Goal: Task Accomplishment & Management: Complete application form

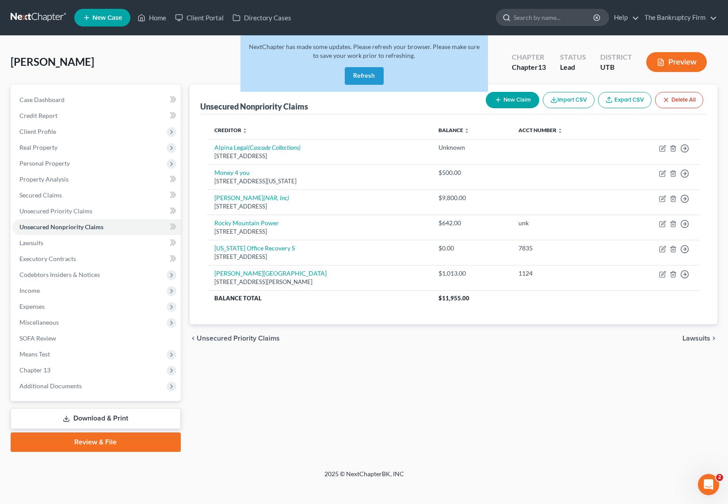
click at [560, 19] on input "search" at bounding box center [554, 17] width 81 height 16
type input "[PERSON_NAME]"
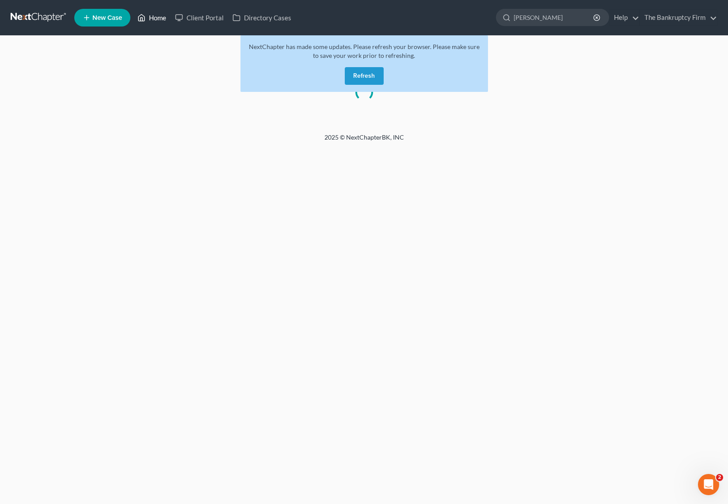
click at [152, 15] on link "Home" at bounding box center [152, 18] width 38 height 16
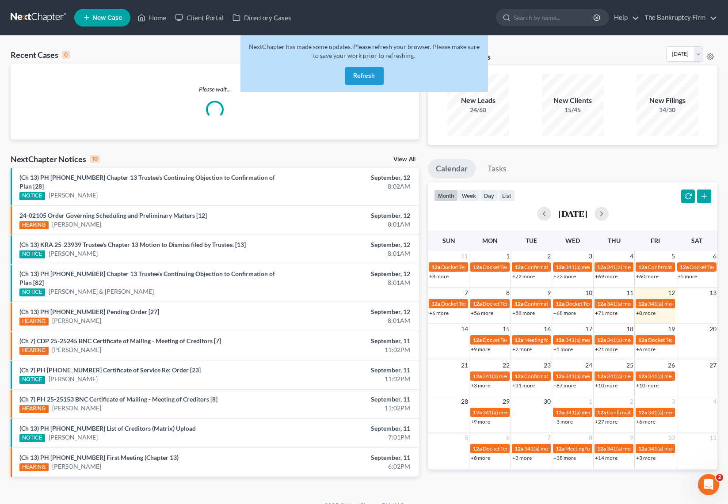
click at [153, 57] on div "Recent Cases 0 View All" at bounding box center [215, 54] width 408 height 17
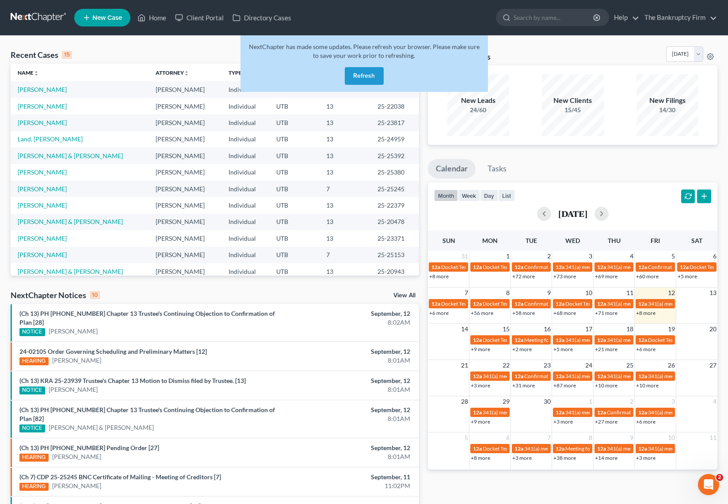
click at [373, 74] on button "Refresh" at bounding box center [364, 76] width 39 height 18
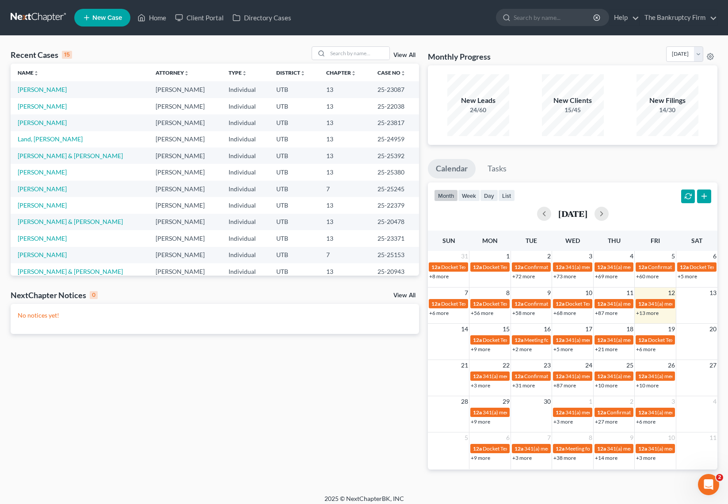
click at [402, 55] on link "View All" at bounding box center [404, 55] width 22 height 6
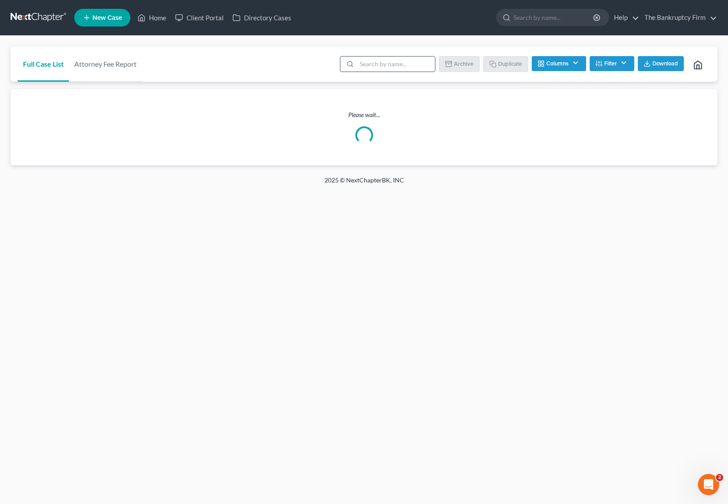
click at [383, 65] on input "search" at bounding box center [396, 64] width 78 height 15
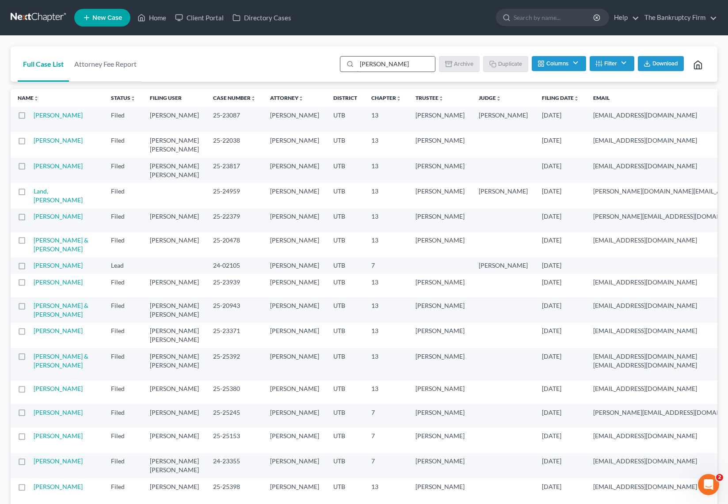
click at [399, 66] on input "[PERSON_NAME]" at bounding box center [396, 64] width 78 height 15
type input "[PERSON_NAME]"
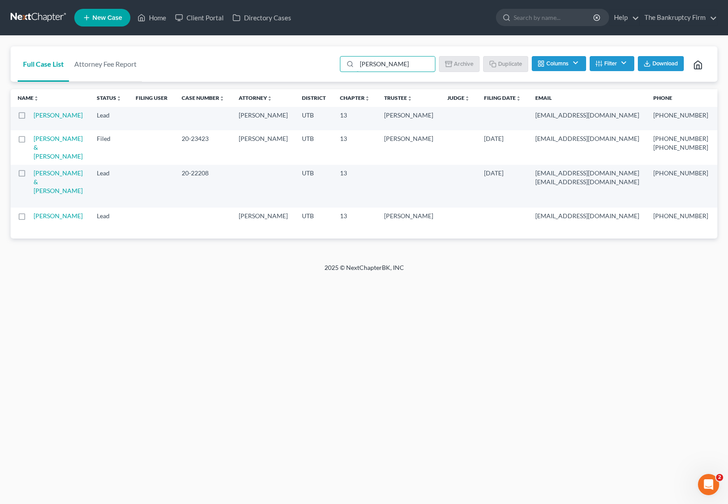
click at [50, 119] on td "[PERSON_NAME]" at bounding box center [62, 118] width 56 height 23
click at [42, 115] on link "[PERSON_NAME]" at bounding box center [58, 115] width 49 height 8
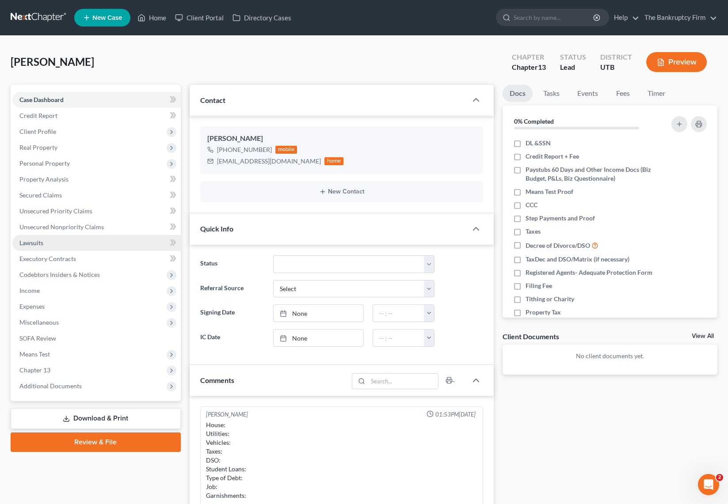
scroll to position [69, 0]
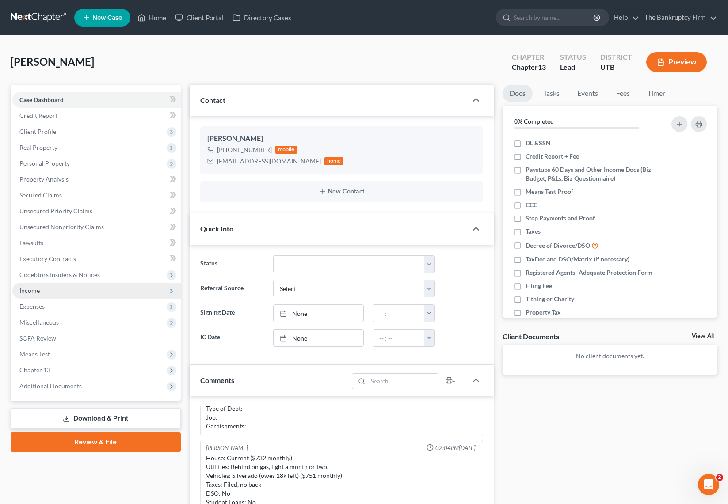
click at [51, 291] on span "Income" at bounding box center [96, 291] width 168 height 16
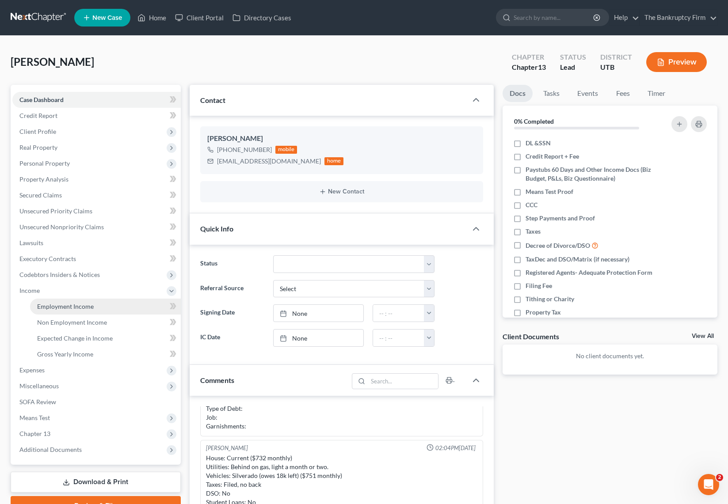
click at [76, 306] on span "Employment Income" at bounding box center [65, 307] width 57 height 8
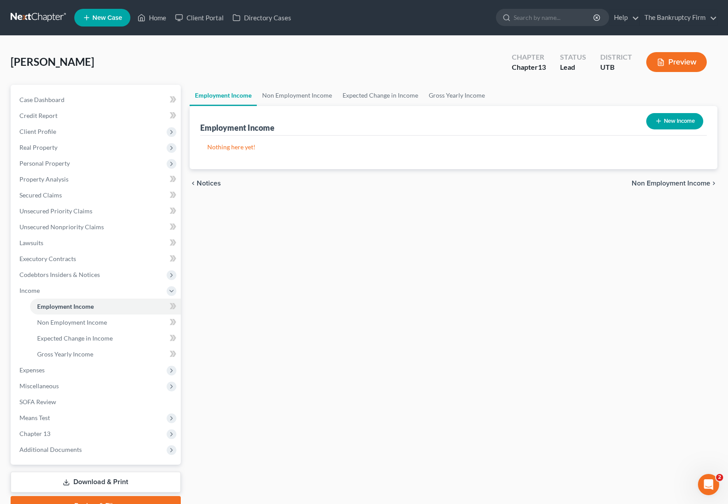
click at [683, 120] on button "New Income" at bounding box center [674, 121] width 57 height 16
select select "0"
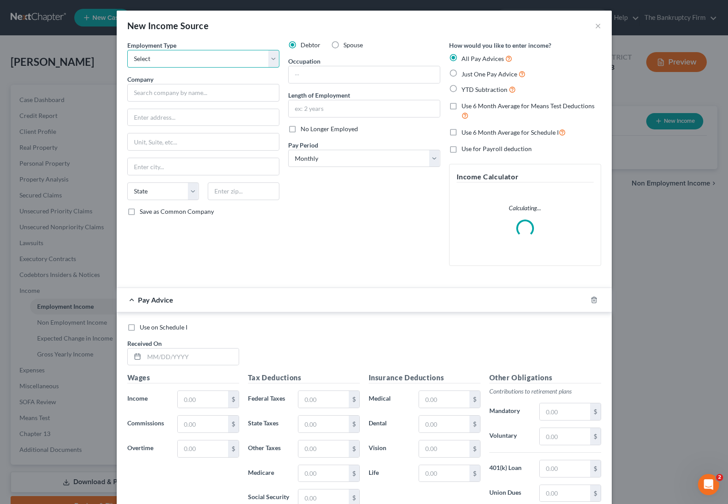
click at [217, 54] on select "Select Full or [DEMOGRAPHIC_DATA] Employment Self Employment" at bounding box center [203, 59] width 152 height 18
select select "0"
click at [127, 50] on select "Select Full or [DEMOGRAPHIC_DATA] Employment Self Employment" at bounding box center [203, 59] width 152 height 18
click at [172, 94] on input "text" at bounding box center [203, 93] width 152 height 18
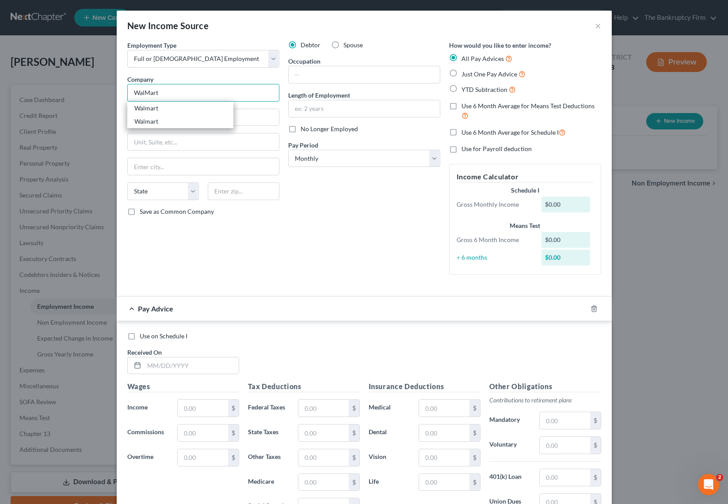
type input "Walmart"
type input "[STREET_ADDRESS]"
type input "[GEOGRAPHIC_DATA]"
select select "2"
type input "72716"
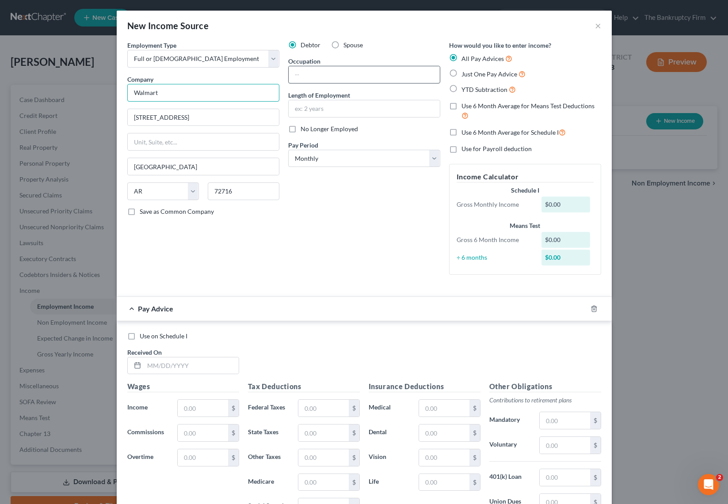
type input "Walmart"
click at [323, 78] on input "text" at bounding box center [364, 74] width 151 height 17
click at [423, 157] on select "Select Monthly Twice Monthly Every Other Week Weekly" at bounding box center [364, 159] width 152 height 18
select select "2"
click at [288, 150] on select "Select Monthly Twice Monthly Every Other Week Weekly" at bounding box center [364, 159] width 152 height 18
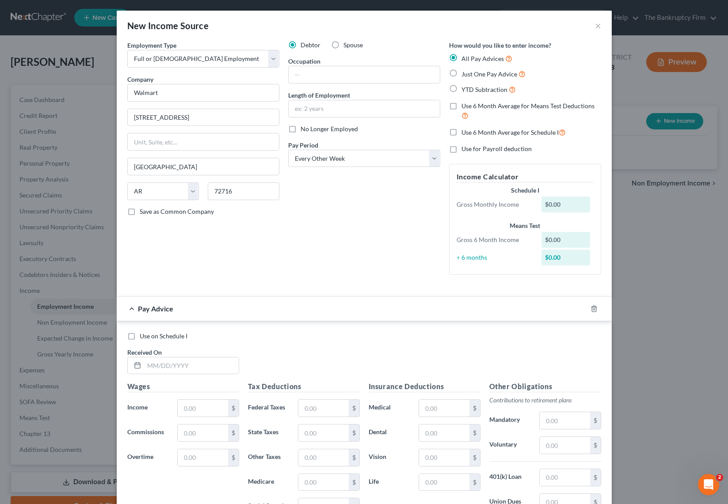
click at [461, 88] on label "YTD Subtraction" at bounding box center [488, 89] width 54 height 10
click at [465, 88] on input "YTD Subtraction" at bounding box center [468, 87] width 6 height 6
radio input "true"
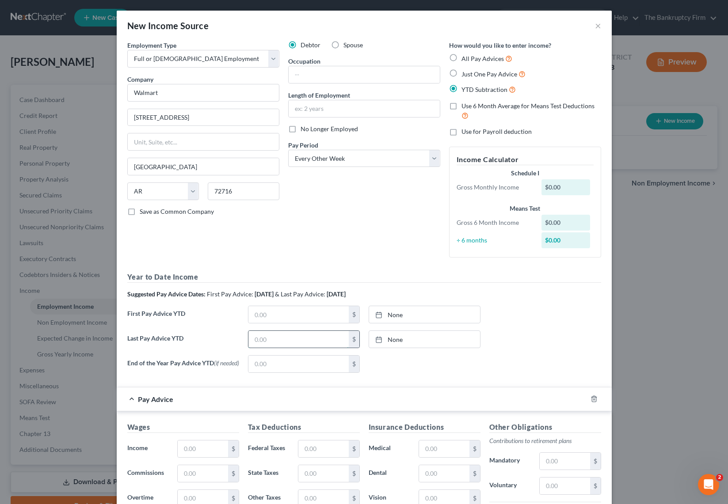
click at [282, 343] on input "text" at bounding box center [298, 339] width 100 height 17
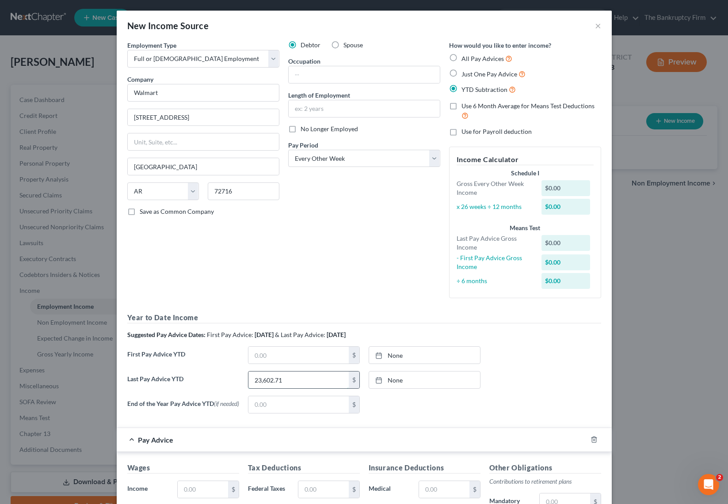
type input "23,602.71"
type input "[DATE]"
click at [412, 372] on link "[DATE]" at bounding box center [424, 380] width 111 height 17
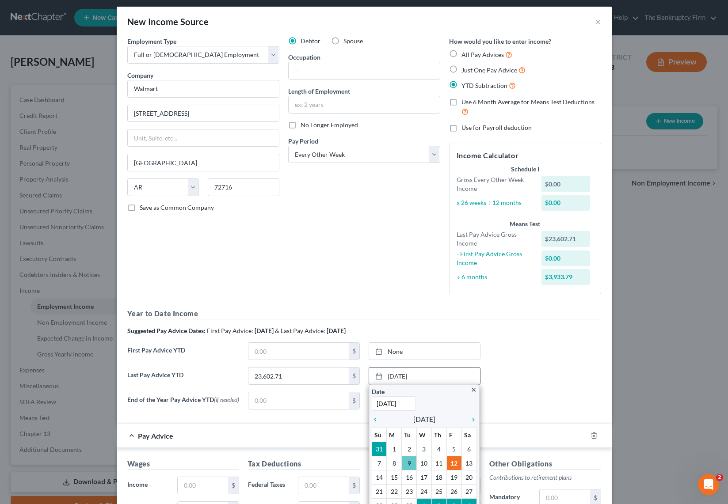
scroll to position [7, 0]
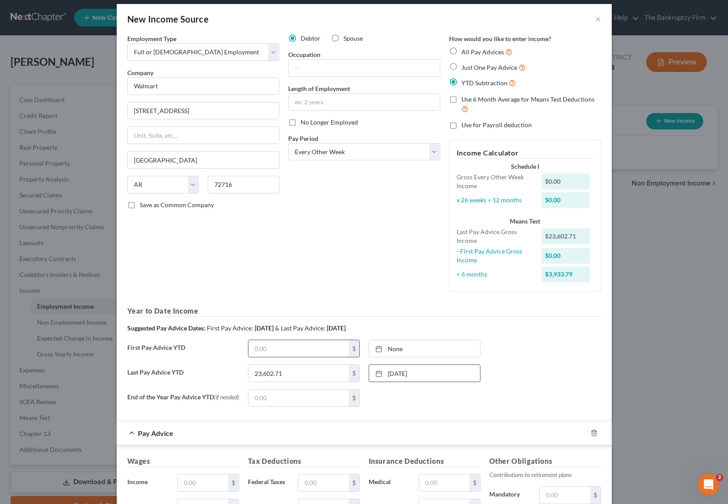
click at [290, 347] on input "text" at bounding box center [298, 348] width 100 height 17
type input "6,466.40"
click at [414, 350] on link "[DATE]" at bounding box center [424, 348] width 111 height 17
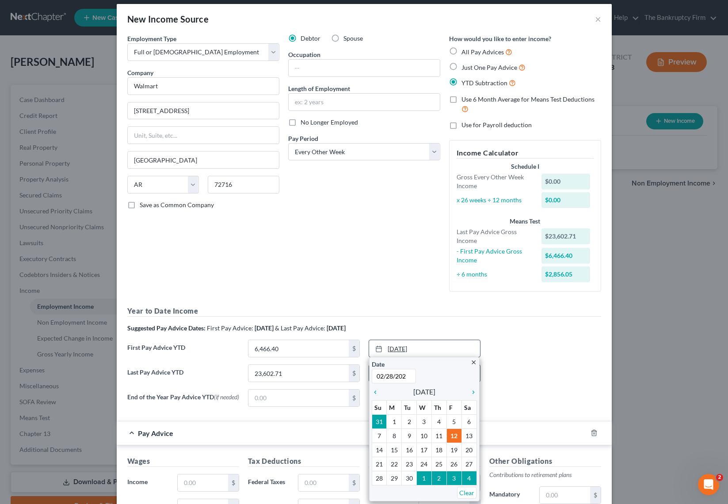
type input "[DATE]"
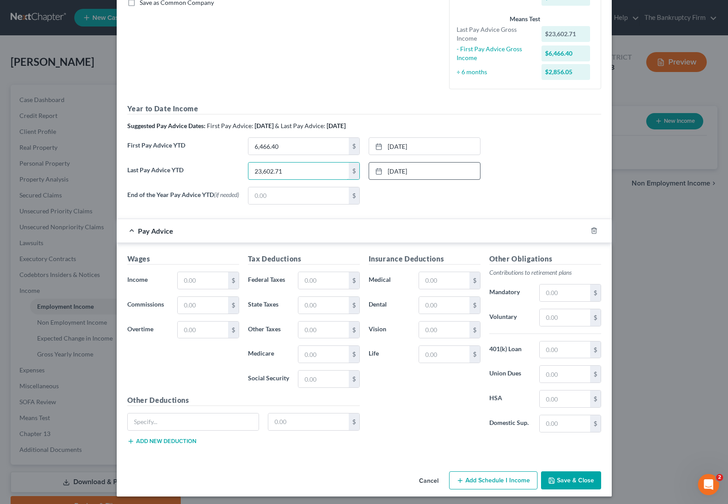
scroll to position [214, 0]
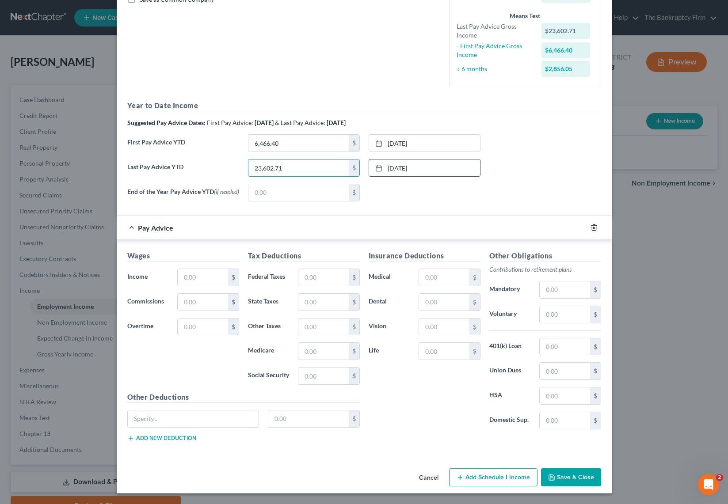
click at [593, 226] on icon "button" at bounding box center [594, 227] width 7 height 7
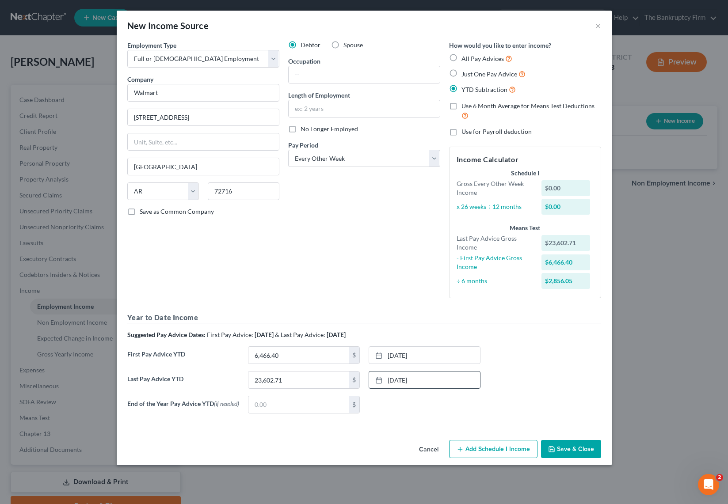
scroll to position [0, 0]
click at [483, 451] on button "Add Schedule I Income" at bounding box center [493, 449] width 88 height 19
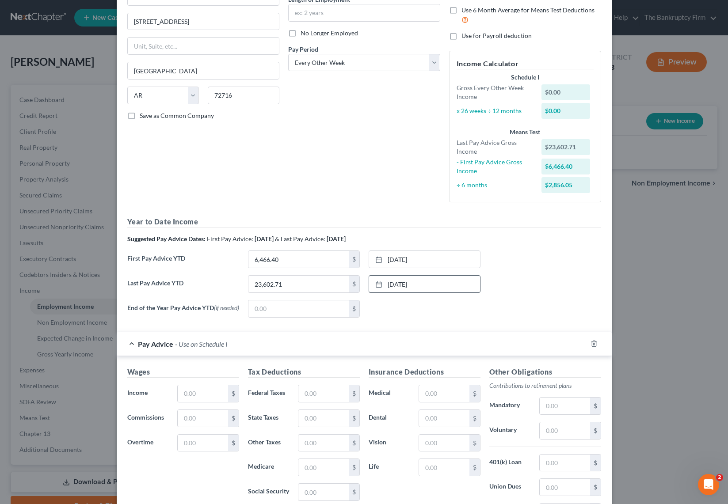
scroll to position [214, 0]
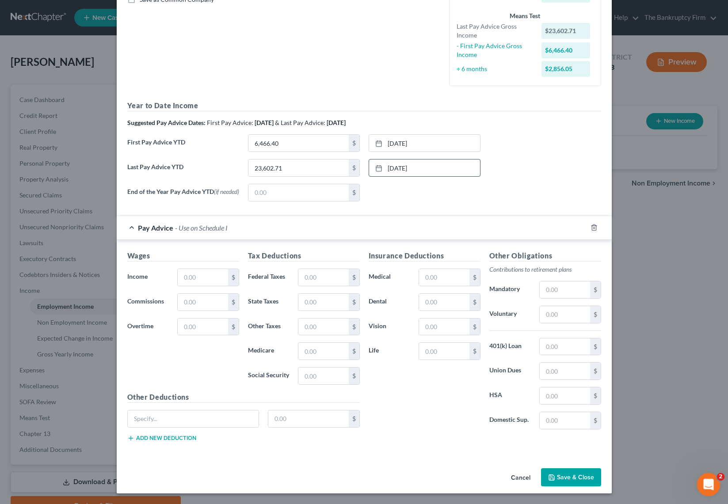
click at [709, 482] on icon "Open Intercom Messenger" at bounding box center [707, 484] width 15 height 15
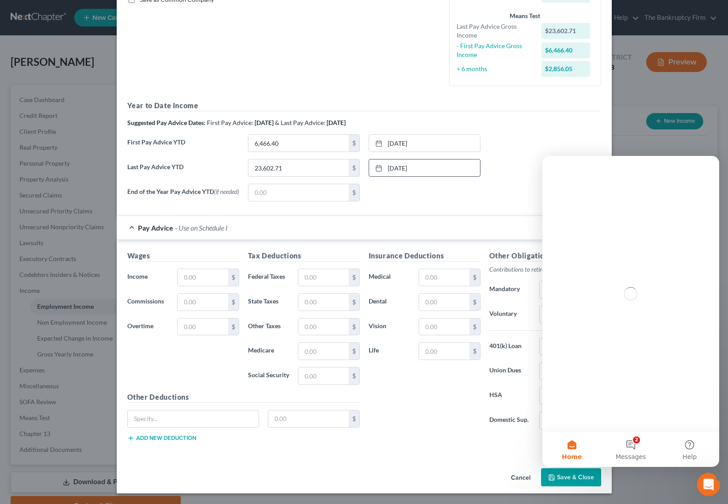
scroll to position [0, 0]
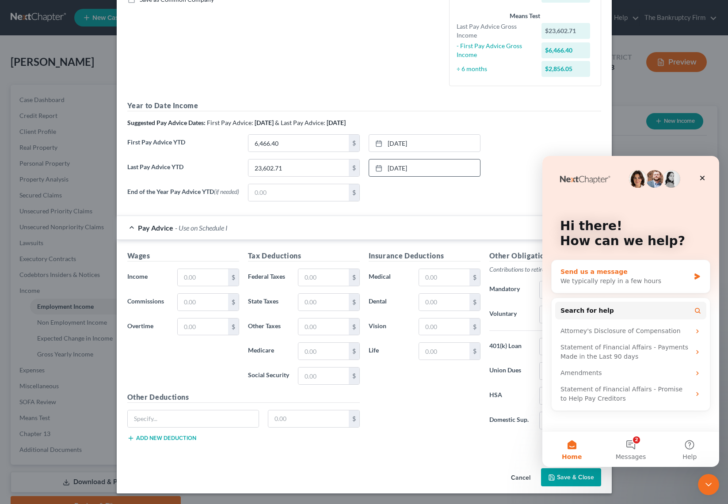
click at [617, 271] on div "Send us a message" at bounding box center [626, 271] width 130 height 9
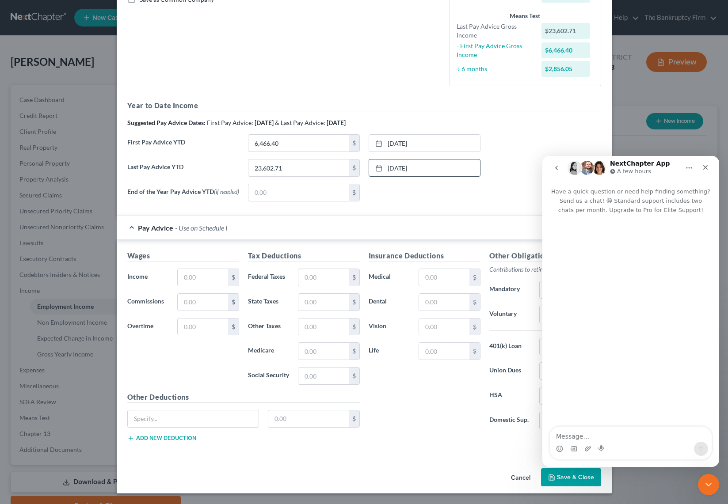
click at [570, 436] on textarea "Message…" at bounding box center [631, 434] width 162 height 15
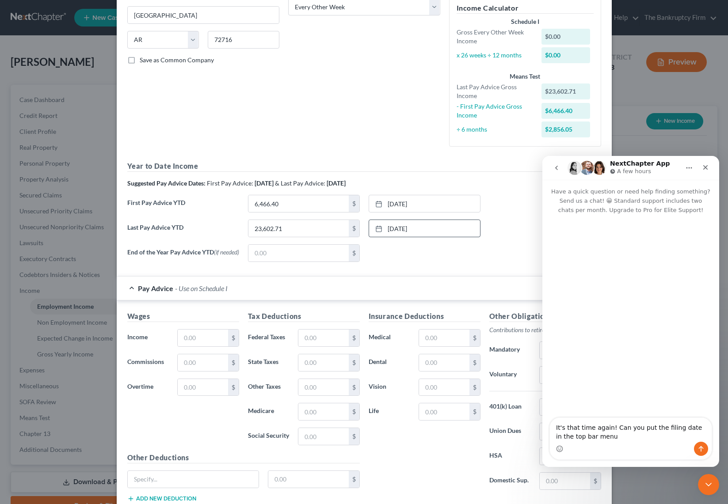
scroll to position [214, 0]
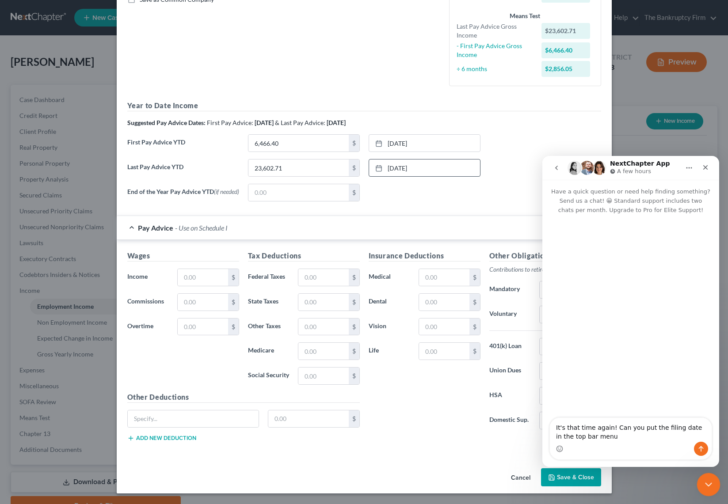
type textarea "It's that time again! Can you put the filing date in the top bar menu"
click at [710, 484] on icon "Close Intercom Messenger" at bounding box center [707, 483] width 11 height 11
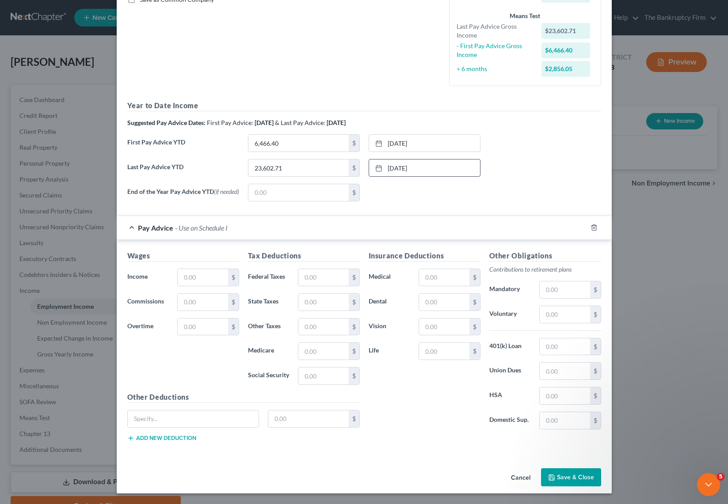
scroll to position [0, 0]
click at [201, 275] on input "text" at bounding box center [203, 277] width 50 height 17
click at [200, 273] on input "text" at bounding box center [203, 277] width 50 height 17
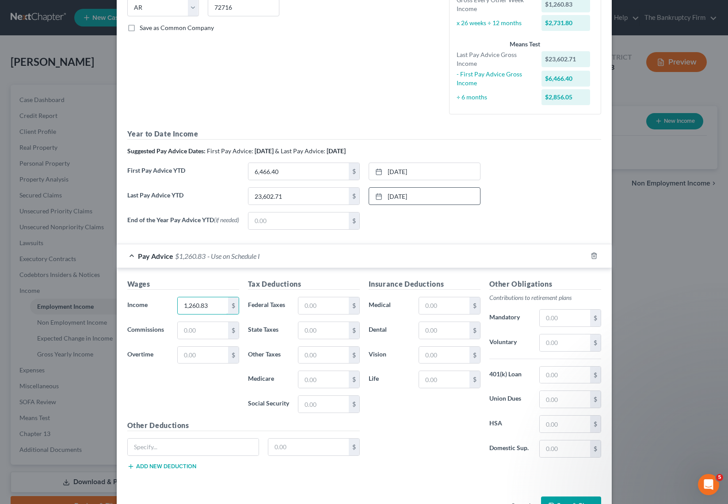
scroll to position [183, 0]
type input "9"
click at [321, 310] on input "text" at bounding box center [323, 306] width 50 height 17
type input "90.12"
click at [200, 307] on input "text" at bounding box center [203, 306] width 50 height 17
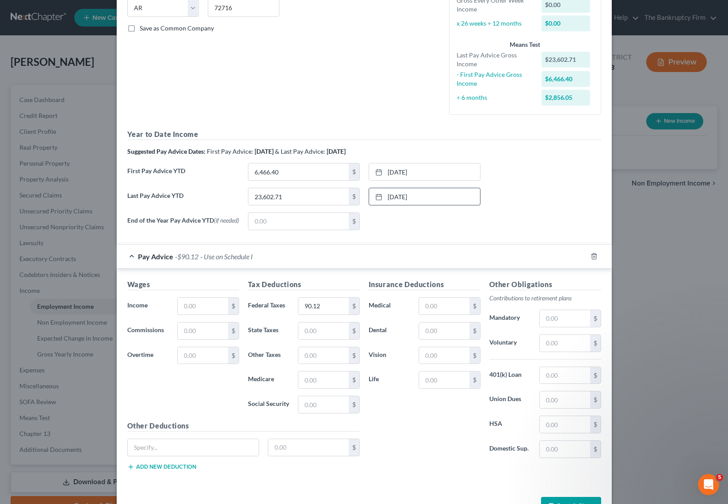
click at [221, 277] on div "Wages Income * $ Commissions $ Overtime $ Tax Deductions Federal Taxes 90.12 $ …" at bounding box center [364, 377] width 495 height 216
click at [204, 308] on input "text" at bounding box center [203, 306] width 50 height 17
type input "1,260.83"
click at [293, 452] on input "text" at bounding box center [308, 447] width 80 height 17
type input "15"
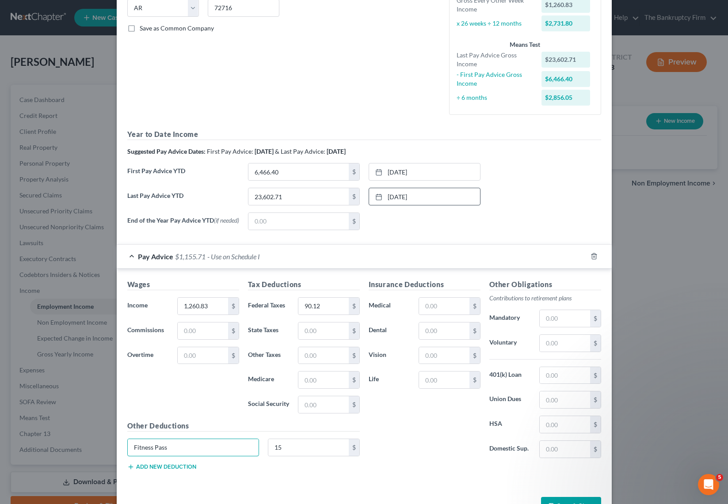
type input "Fitness Pass"
click at [440, 307] on input "text" at bounding box center [444, 306] width 50 height 17
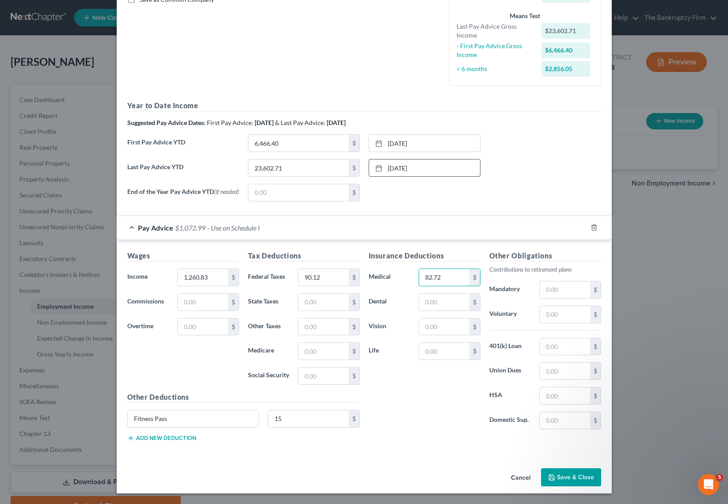
type input "82.72"
click at [576, 478] on button "Save & Close" at bounding box center [571, 478] width 60 height 19
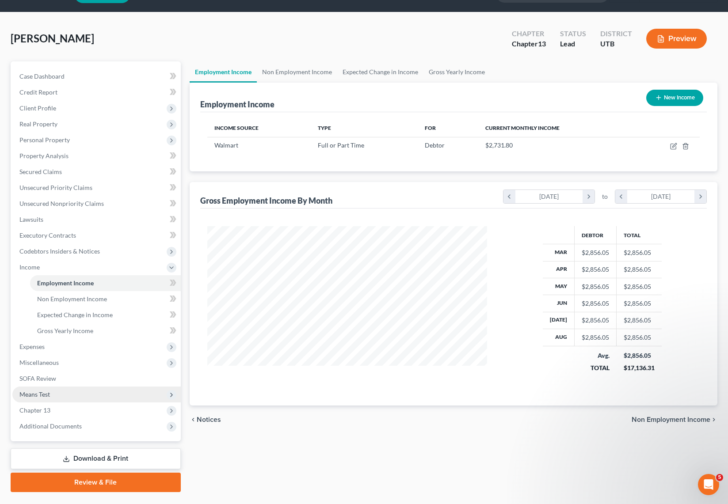
scroll to position [30, 0]
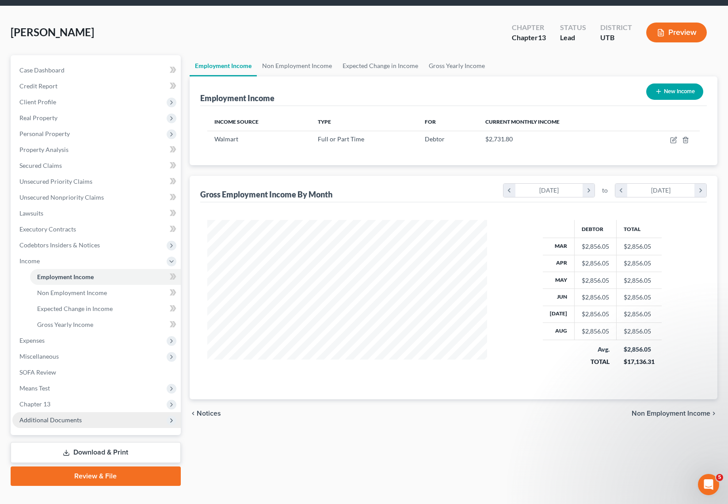
click at [60, 420] on span "Additional Documents" at bounding box center [50, 420] width 62 height 8
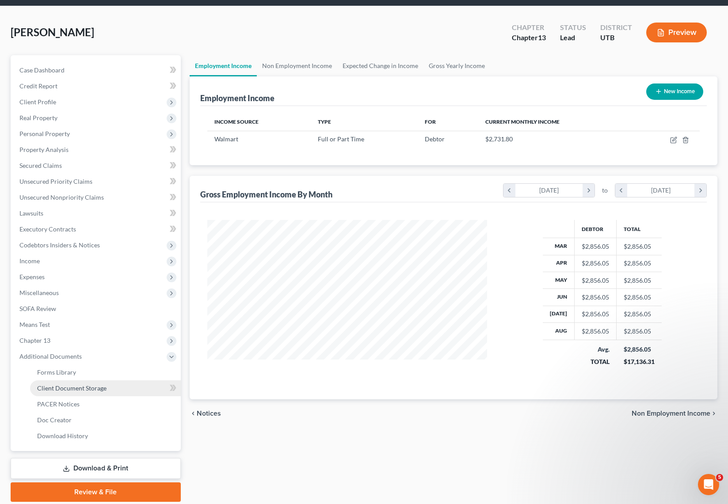
click at [81, 390] on span "Client Document Storage" at bounding box center [71, 389] width 69 height 8
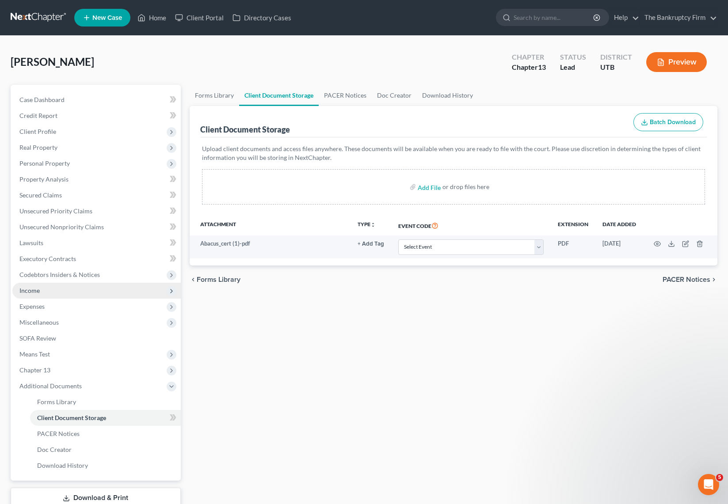
click at [39, 290] on span "Income" at bounding box center [29, 291] width 20 height 8
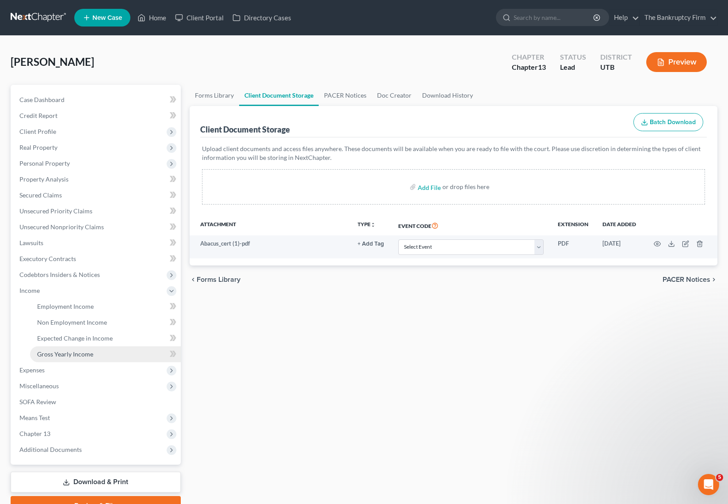
click at [74, 351] on span "Gross Yearly Income" at bounding box center [65, 355] width 56 height 8
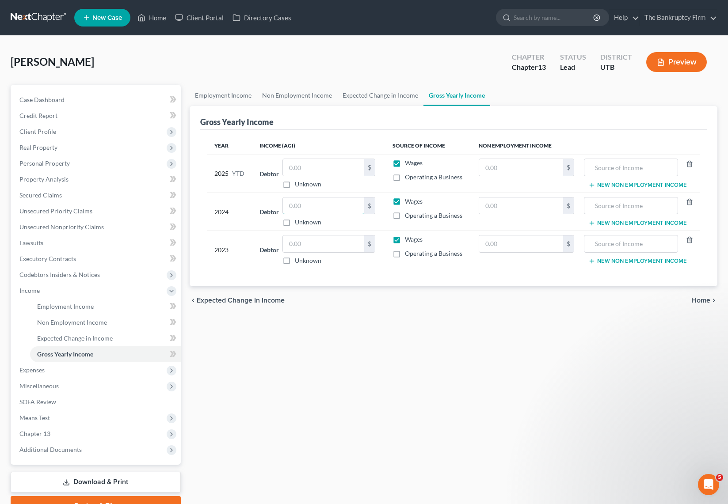
drag, startPoint x: 307, startPoint y: 203, endPoint x: 427, endPoint y: 69, distance: 180.0
click at [308, 202] on input "text" at bounding box center [323, 206] width 81 height 17
click at [303, 207] on input "text" at bounding box center [323, 206] width 81 height 17
type input "34,164"
click at [300, 245] on input "text" at bounding box center [323, 244] width 81 height 17
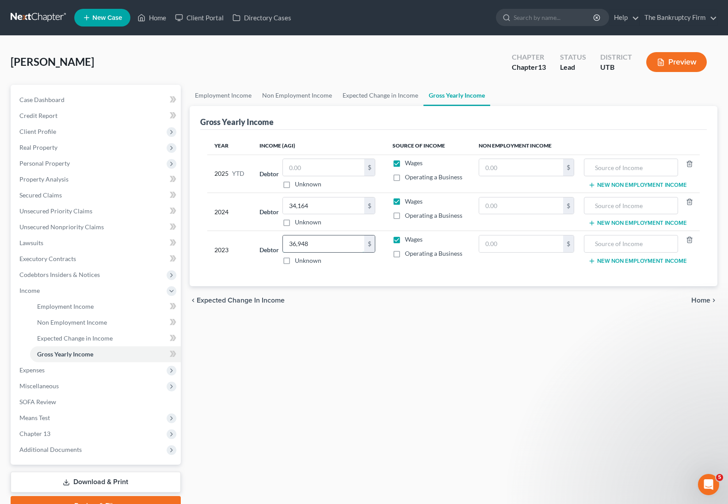
type input "36,948"
click at [308, 168] on input "text" at bounding box center [323, 167] width 81 height 17
type input "23,602.71"
click at [366, 95] on link "Expected Change in Income" at bounding box center [380, 95] width 86 height 21
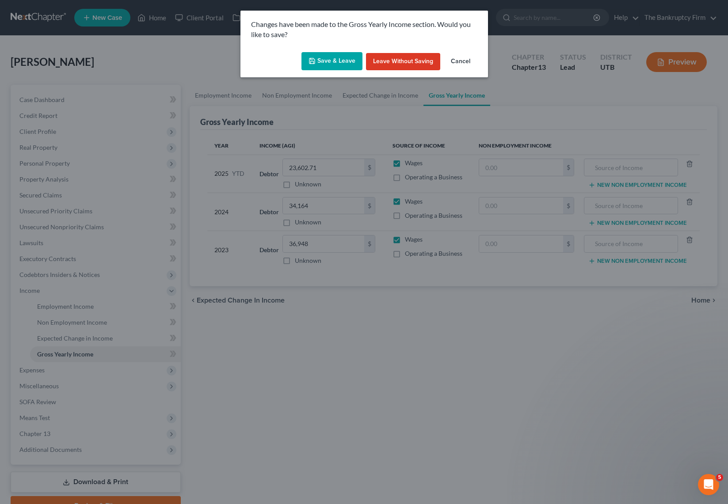
click at [340, 64] on button "Save & Leave" at bounding box center [331, 61] width 61 height 19
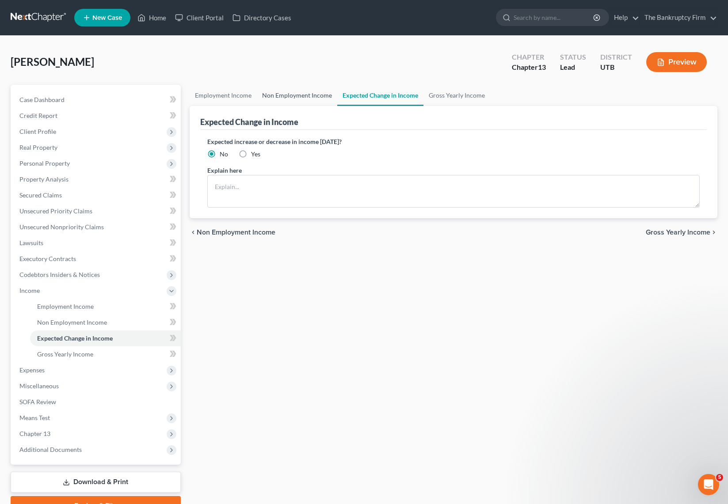
click at [296, 96] on link "Non Employment Income" at bounding box center [297, 95] width 80 height 21
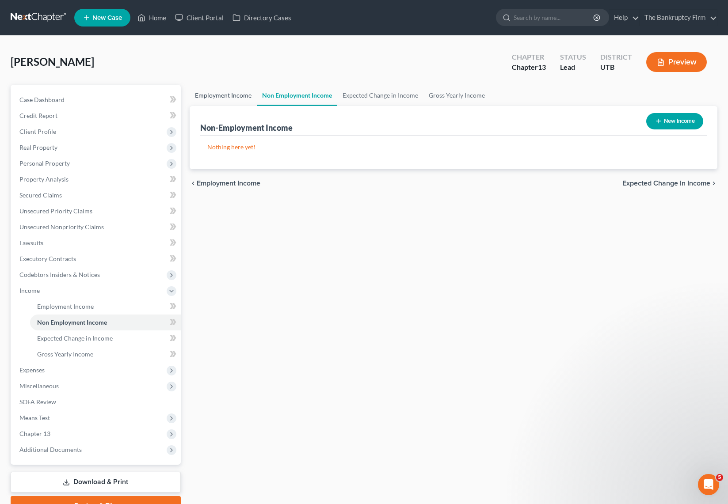
click at [219, 95] on link "Employment Income" at bounding box center [223, 95] width 67 height 21
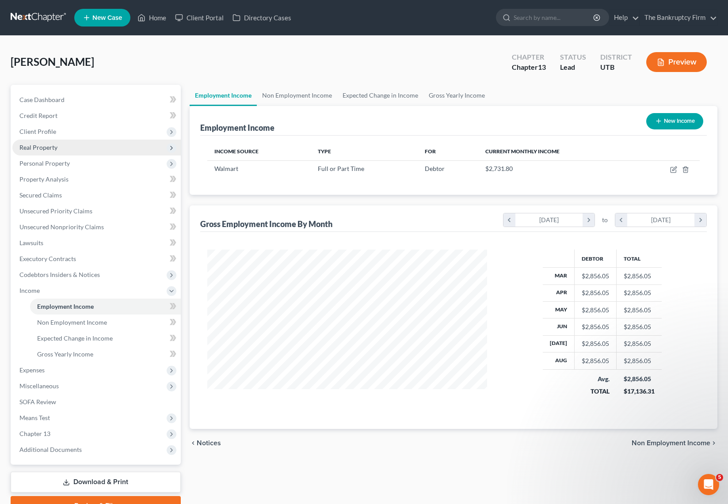
scroll to position [159, 298]
click at [72, 226] on span "Unsecured Nonpriority Claims" at bounding box center [61, 227] width 84 height 8
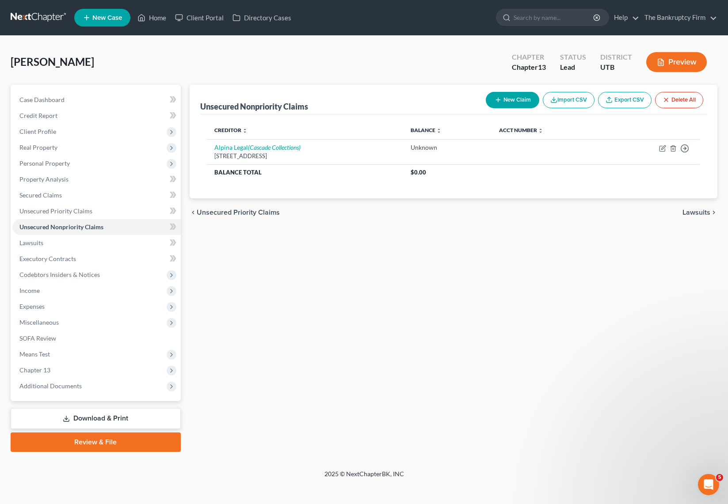
click at [503, 99] on button "New Claim" at bounding box center [512, 100] width 53 height 16
select select "0"
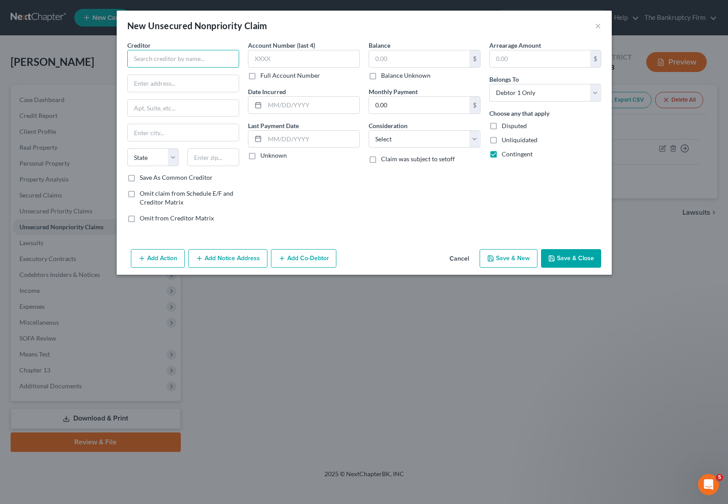
click at [160, 57] on input "text" at bounding box center [183, 59] width 112 height 18
type input "Dollar Loan Center"
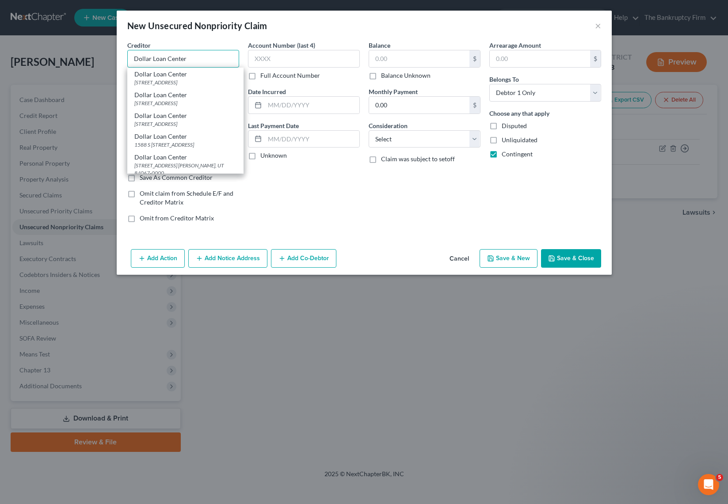
type input "130 W 2100 S Expy"
type input "[GEOGRAPHIC_DATA]"
select select "46"
type input "84115"
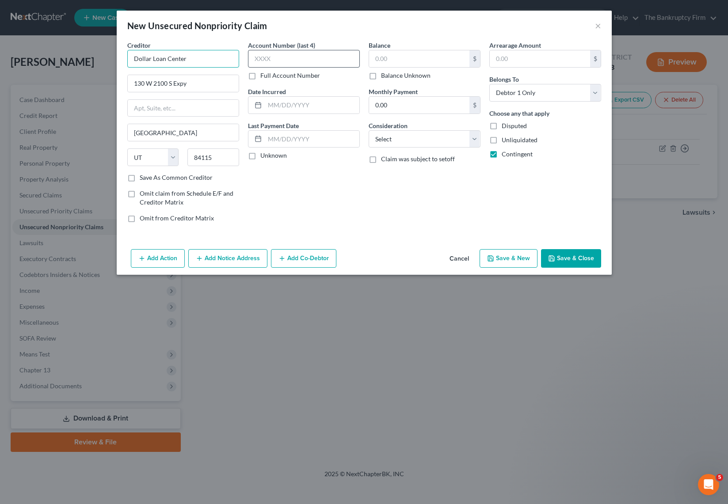
type input "Dollar Loan Center"
click at [296, 63] on input "text" at bounding box center [304, 59] width 112 height 18
type input "unk"
type input "2025"
click at [381, 76] on label "Balance Unknown" at bounding box center [406, 75] width 50 height 9
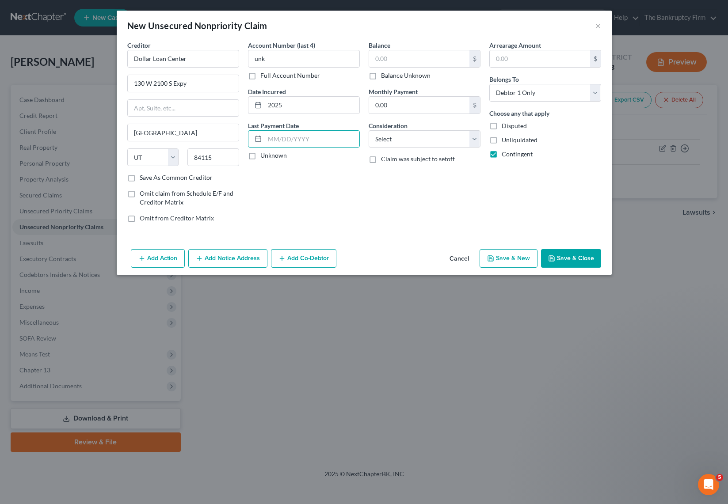
click at [385, 76] on input "Balance Unknown" at bounding box center [388, 74] width 6 height 6
checkbox input "true"
type input "0.00"
click at [427, 136] on select "Select Cable / Satellite Services Collection Agency Credit Card Debt Debt Couns…" at bounding box center [425, 139] width 112 height 18
select select "10"
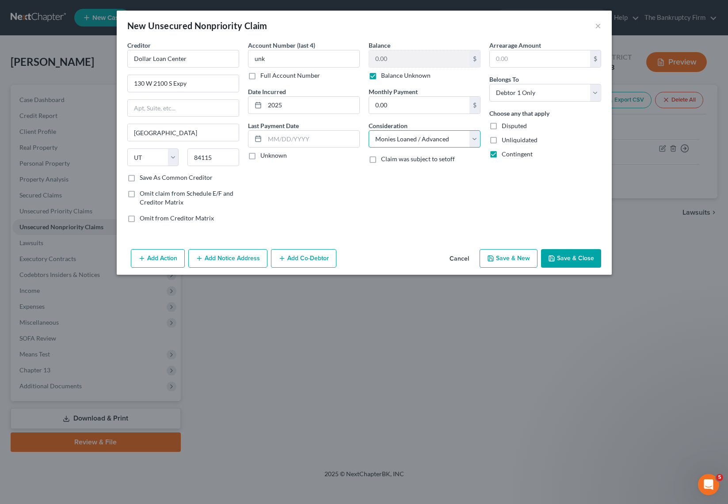
click at [369, 130] on select "Select Cable / Satellite Services Collection Agency Credit Card Debt Debt Couns…" at bounding box center [425, 139] width 112 height 18
click at [574, 257] on button "Save & Close" at bounding box center [571, 258] width 60 height 19
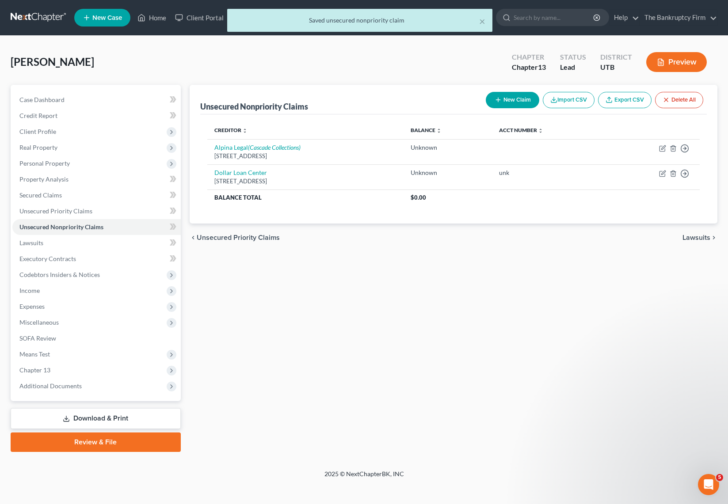
click at [500, 95] on button "New Claim" at bounding box center [512, 100] width 53 height 16
select select "0"
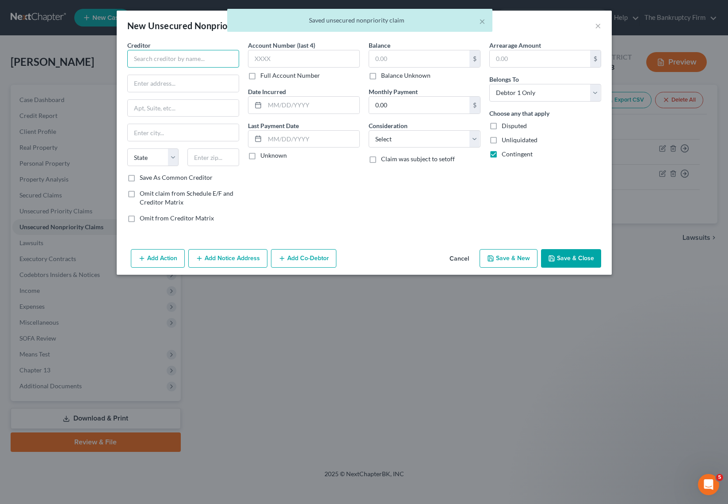
click at [180, 57] on input "text" at bounding box center [183, 59] width 112 height 18
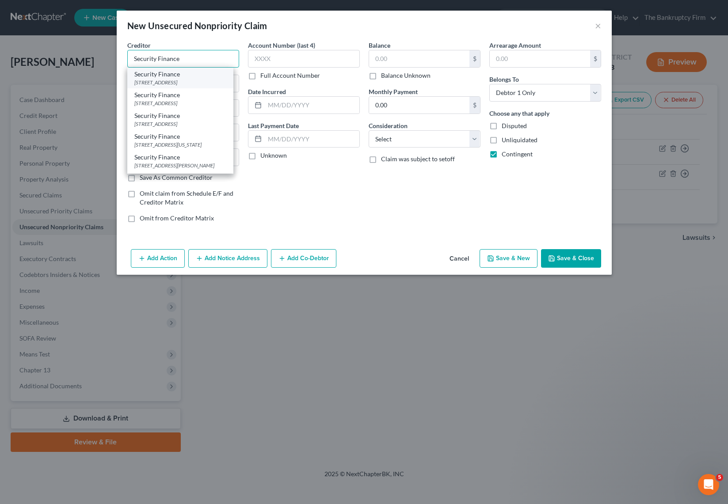
type input "Security Finance"
click at [174, 80] on div "[STREET_ADDRESS]" at bounding box center [180, 83] width 92 height 8
type input "PO Box 3186"
type input "[GEOGRAPHIC_DATA]"
select select "42"
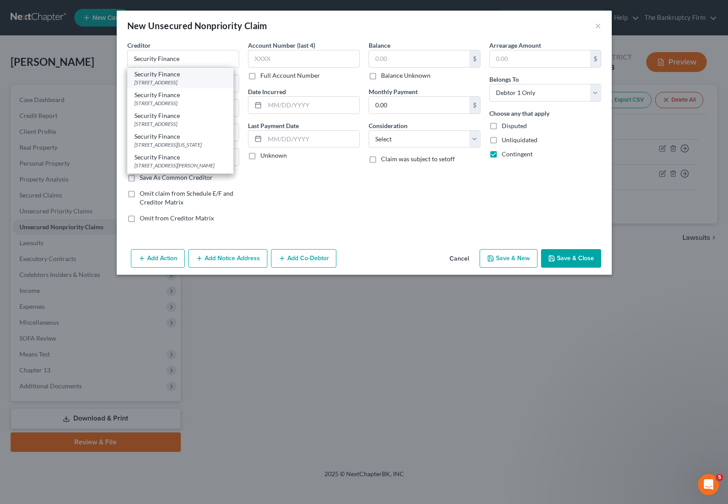
type input "29304-3186"
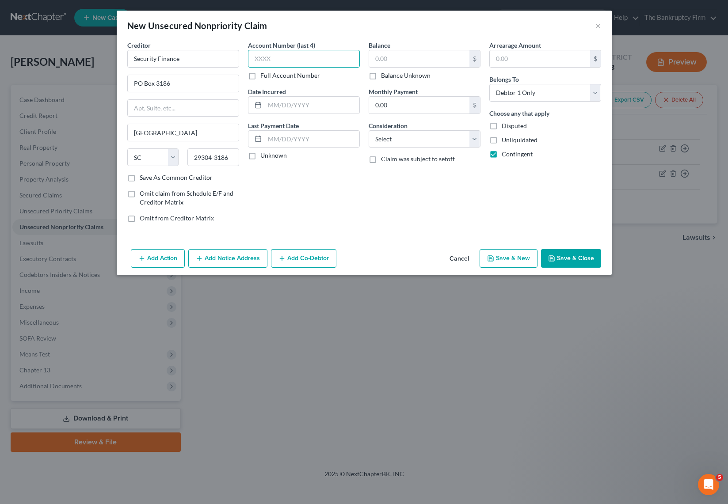
click at [283, 58] on input "text" at bounding box center [304, 59] width 112 height 18
type input "unk"
type input "2025"
click at [402, 61] on input "text" at bounding box center [419, 58] width 100 height 17
click at [381, 76] on label "Balance Unknown" at bounding box center [406, 75] width 50 height 9
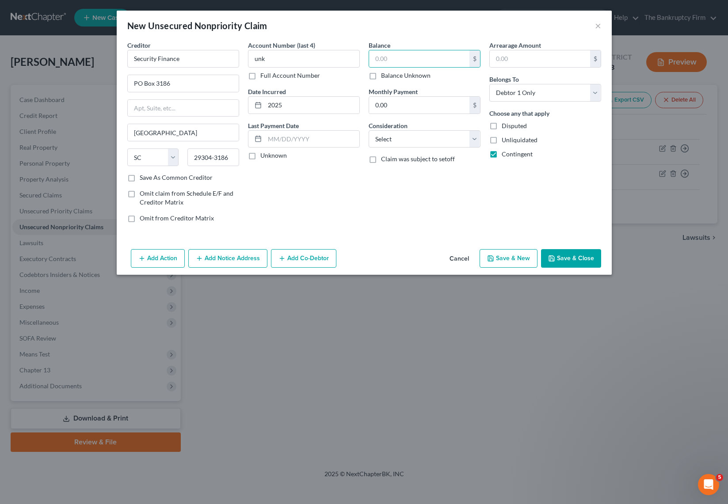
click at [385, 76] on input "Balance Unknown" at bounding box center [388, 74] width 6 height 6
checkbox input "true"
type input "0.00"
click at [417, 137] on select "Select Cable / Satellite Services Collection Agency Credit Card Debt Debt Couns…" at bounding box center [425, 139] width 112 height 18
select select "10"
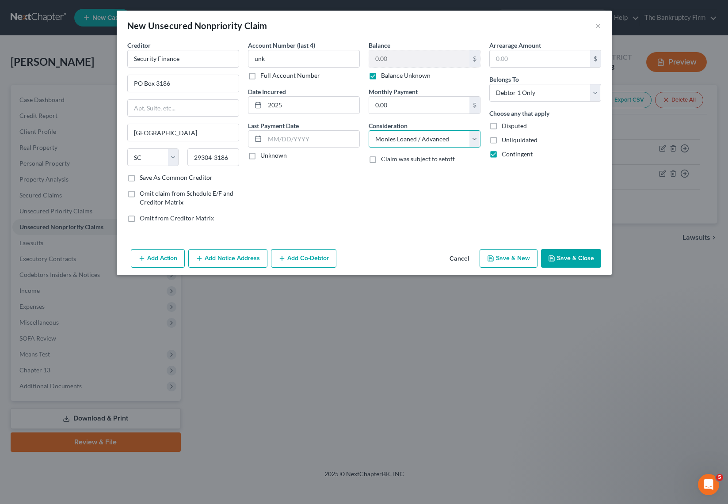
click at [369, 130] on select "Select Cable / Satellite Services Collection Agency Credit Card Debt Debt Couns…" at bounding box center [425, 139] width 112 height 18
click at [574, 262] on button "Save & Close" at bounding box center [571, 258] width 60 height 19
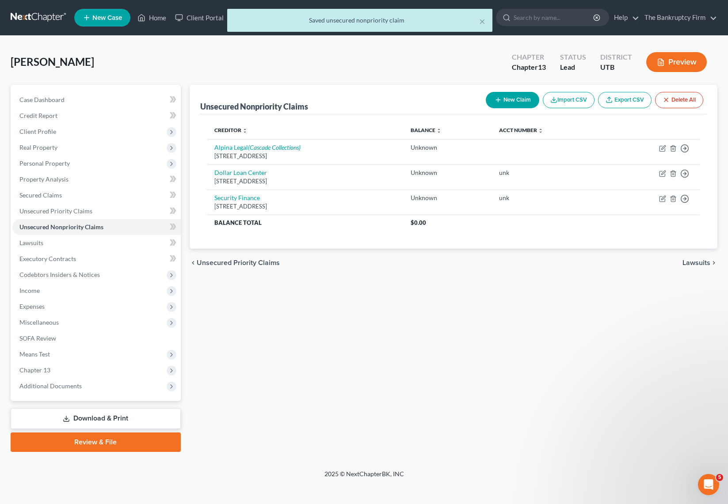
click at [515, 99] on button "New Claim" at bounding box center [512, 100] width 53 height 16
select select "0"
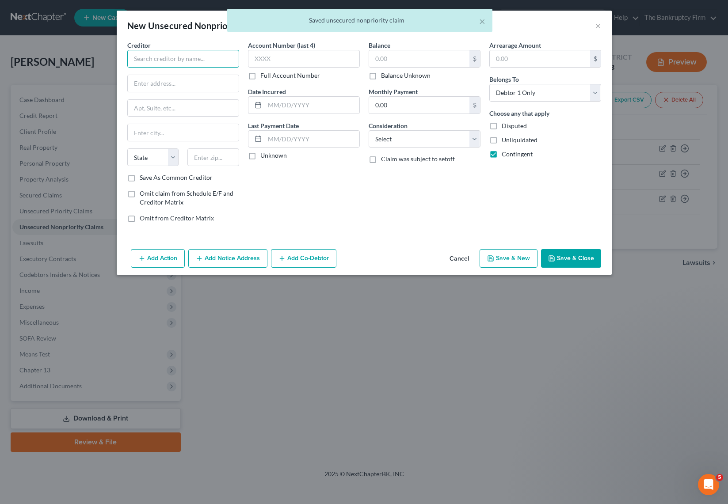
click at [167, 55] on input "text" at bounding box center [183, 59] width 112 height 18
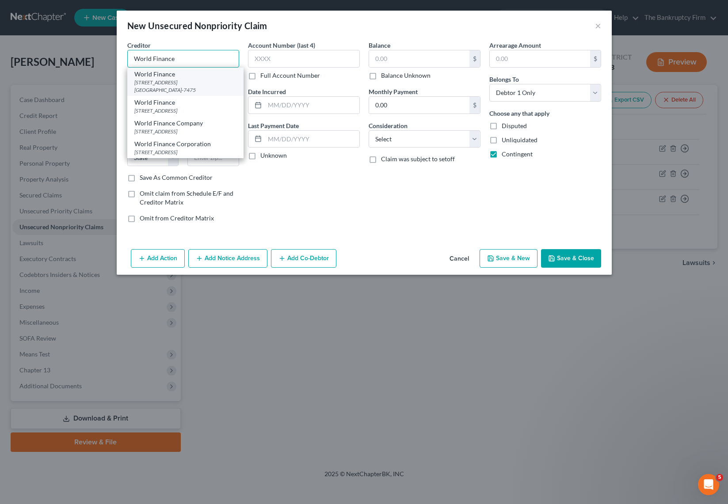
type input "World Finance"
click at [167, 82] on div "[STREET_ADDRESS] [GEOGRAPHIC_DATA]-7475" at bounding box center [185, 86] width 102 height 15
type input "[STREET_ADDRESS] #A"
type input "[GEOGRAPHIC_DATA]"
select select "34"
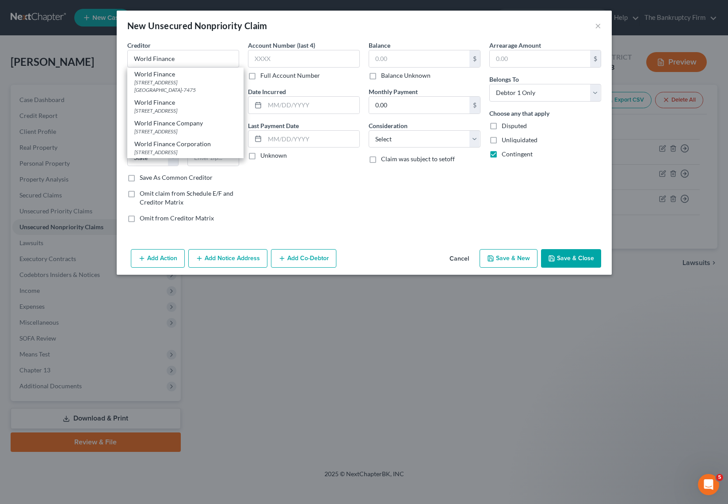
type input "87401-7475"
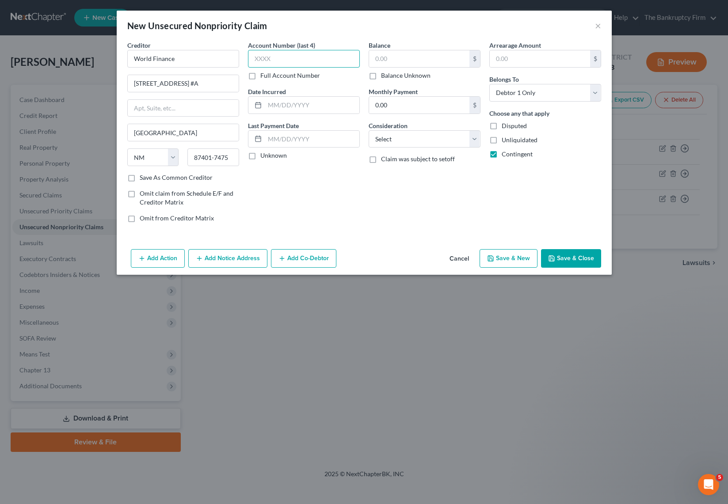
click at [282, 61] on input "text" at bounding box center [304, 59] width 112 height 18
type input "unk"
type input "2025"
click at [381, 76] on label "Balance Unknown" at bounding box center [406, 75] width 50 height 9
click at [385, 76] on input "Balance Unknown" at bounding box center [388, 74] width 6 height 6
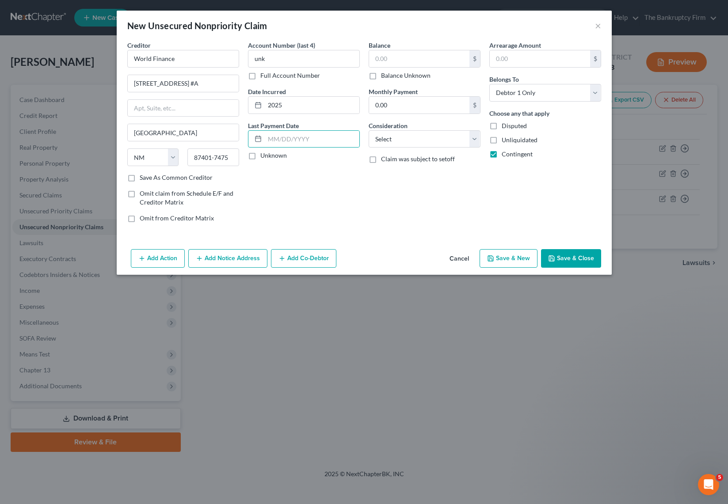
checkbox input "true"
type input "0.00"
click at [413, 141] on select "Select Cable / Satellite Services Collection Agency Credit Card Debt Debt Couns…" at bounding box center [425, 139] width 112 height 18
select select "10"
click at [369, 130] on select "Select Cable / Satellite Services Collection Agency Credit Card Debt Debt Couns…" at bounding box center [425, 139] width 112 height 18
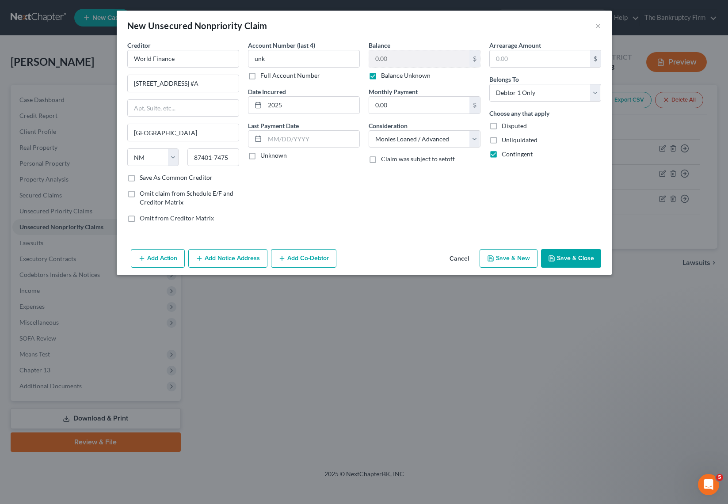
click at [579, 259] on button "Save & Close" at bounding box center [571, 258] width 60 height 19
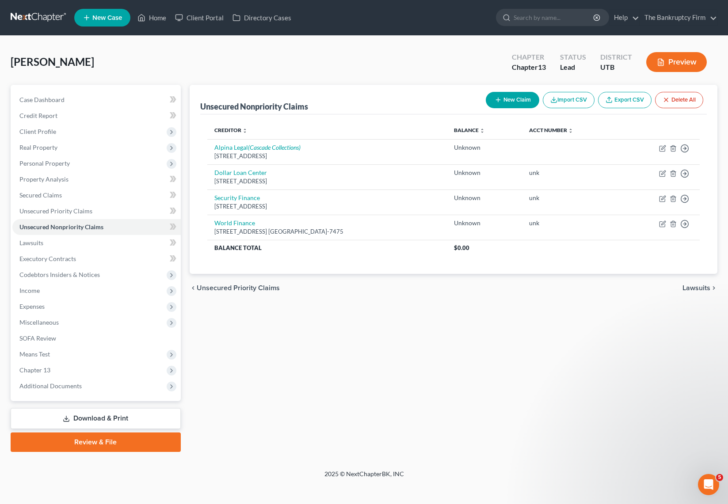
click at [518, 101] on button "New Claim" at bounding box center [512, 100] width 53 height 16
select select "0"
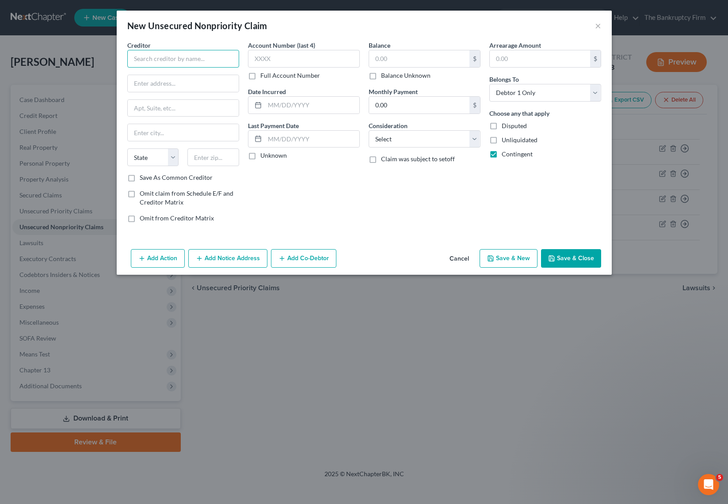
click at [173, 61] on input "text" at bounding box center [183, 59] width 112 height 18
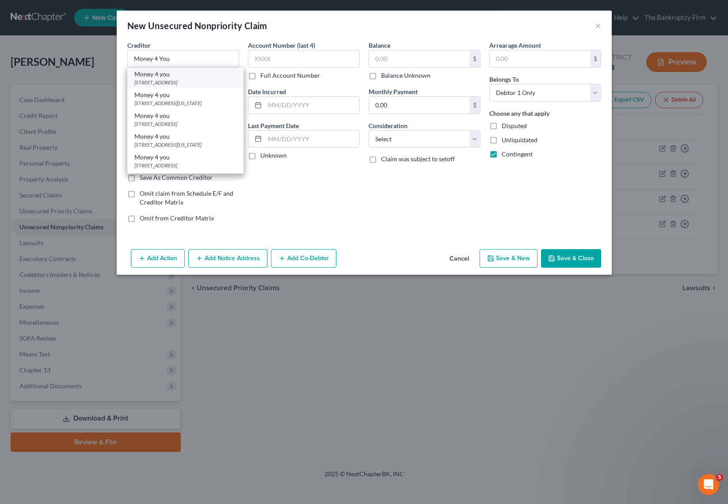
click at [185, 81] on div "[STREET_ADDRESS]" at bounding box center [185, 83] width 102 height 8
type input "Money 4 you"
type input "[STREET_ADDRESS]"
type input "[PERSON_NAME]"
select select "46"
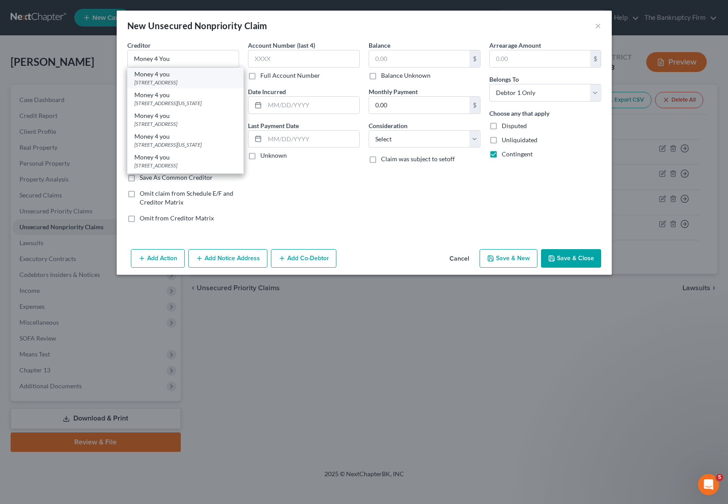
type input "84041"
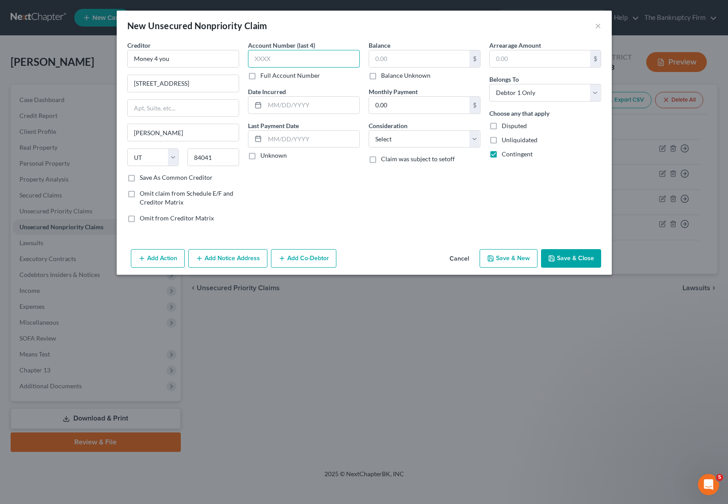
click at [274, 61] on input "text" at bounding box center [304, 59] width 112 height 18
type input "unk"
type input "2024"
click at [381, 77] on label "Balance Unknown" at bounding box center [406, 75] width 50 height 9
click at [385, 77] on input "Balance Unknown" at bounding box center [388, 74] width 6 height 6
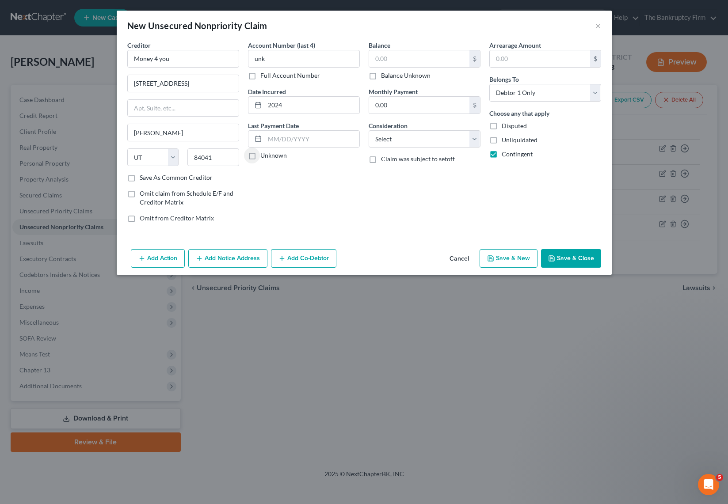
checkbox input "true"
type input "0.00"
click at [427, 143] on select "Select Cable / Satellite Services Collection Agency Credit Card Debt Debt Couns…" at bounding box center [425, 139] width 112 height 18
select select "10"
click at [369, 130] on select "Select Cable / Satellite Services Collection Agency Credit Card Debt Debt Couns…" at bounding box center [425, 139] width 112 height 18
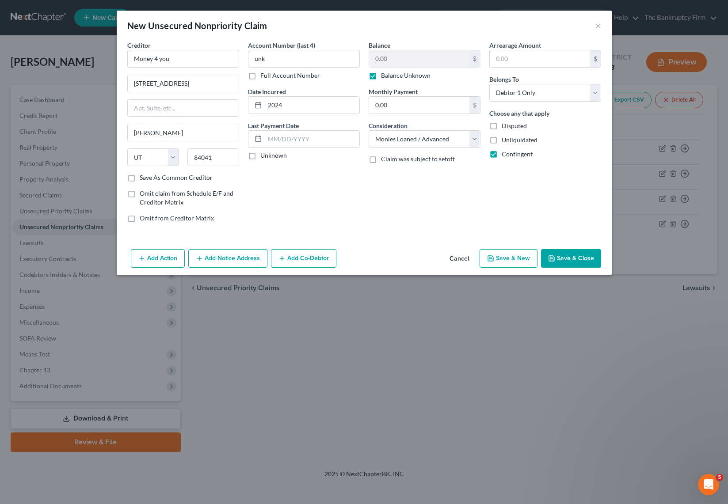
click at [578, 256] on button "Save & Close" at bounding box center [571, 258] width 60 height 19
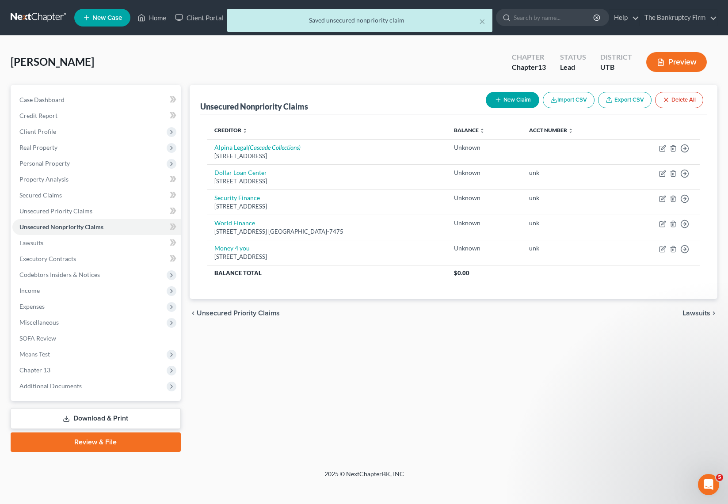
click at [501, 99] on button "New Claim" at bounding box center [512, 100] width 53 height 16
select select "0"
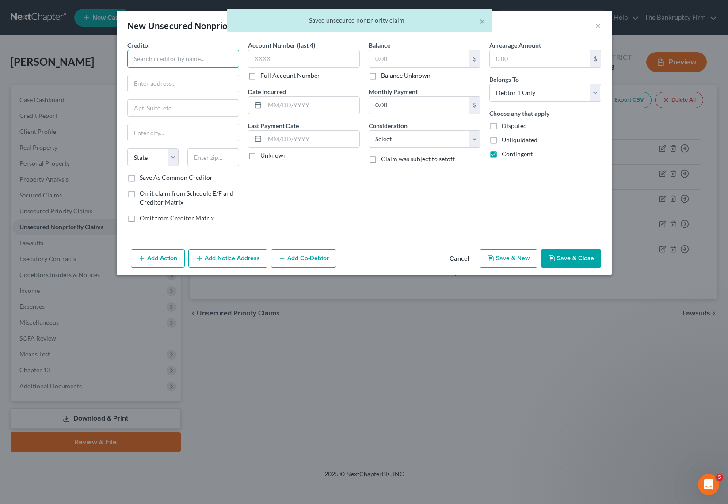
click at [153, 61] on input "text" at bounding box center [183, 59] width 112 height 18
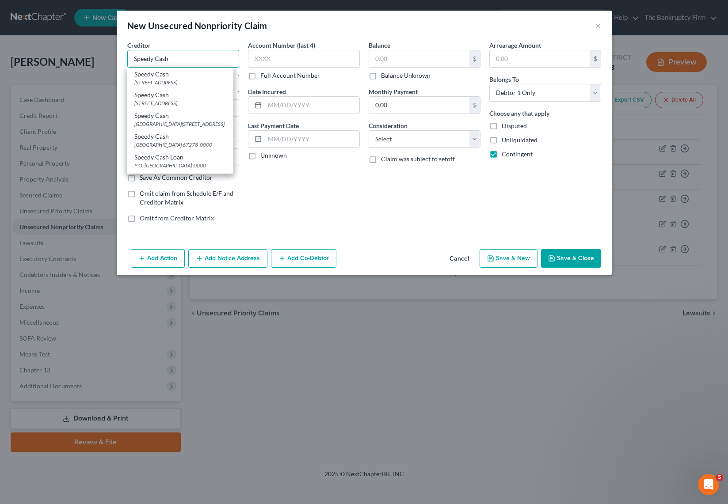
type input "Speedy Cash"
click at [155, 77] on div "Speedy Cash" at bounding box center [180, 74] width 92 height 9
type input "PO Box 782260"
type input "Wichita"
select select "17"
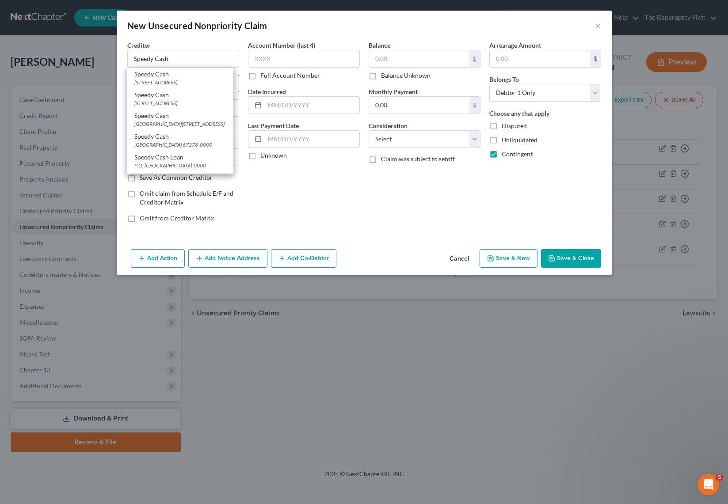
type input "67278"
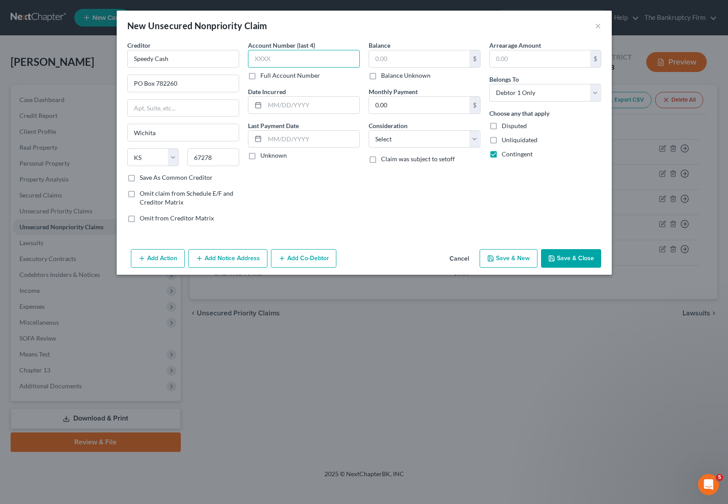
click at [286, 55] on input "text" at bounding box center [304, 59] width 112 height 18
type input "unk"
click at [288, 103] on input "text" at bounding box center [312, 105] width 95 height 17
type input "2025"
drag, startPoint x: 371, startPoint y: 76, endPoint x: 409, endPoint y: 126, distance: 63.1
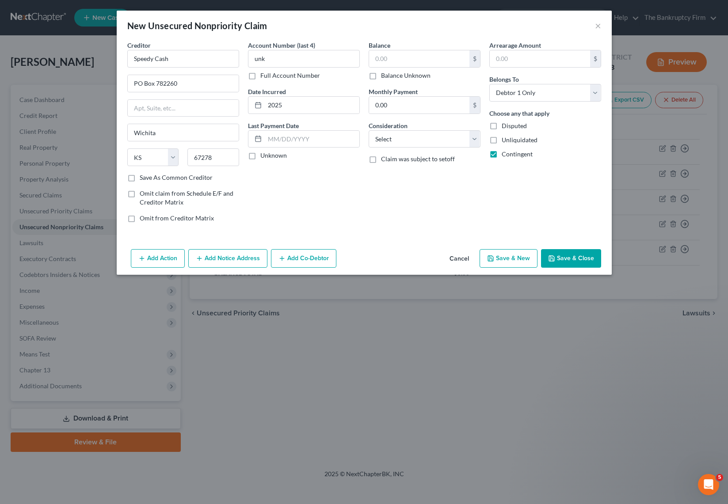
click at [381, 76] on label "Balance Unknown" at bounding box center [406, 75] width 50 height 9
click at [385, 76] on input "Balance Unknown" at bounding box center [388, 74] width 6 height 6
checkbox input "true"
type input "0.00"
click at [427, 141] on select "Select Cable / Satellite Services Collection Agency Credit Card Debt Debt Couns…" at bounding box center [425, 139] width 112 height 18
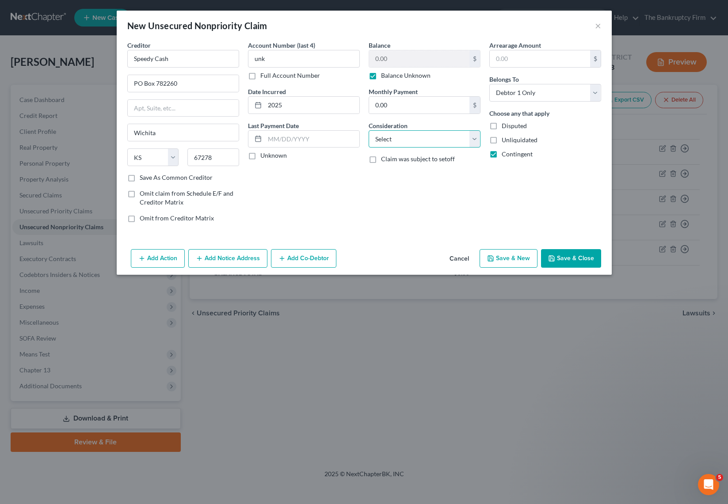
select select "10"
click at [369, 130] on select "Select Cable / Satellite Services Collection Agency Credit Card Debt Debt Couns…" at bounding box center [425, 139] width 112 height 18
click at [573, 254] on button "Save & Close" at bounding box center [571, 258] width 60 height 19
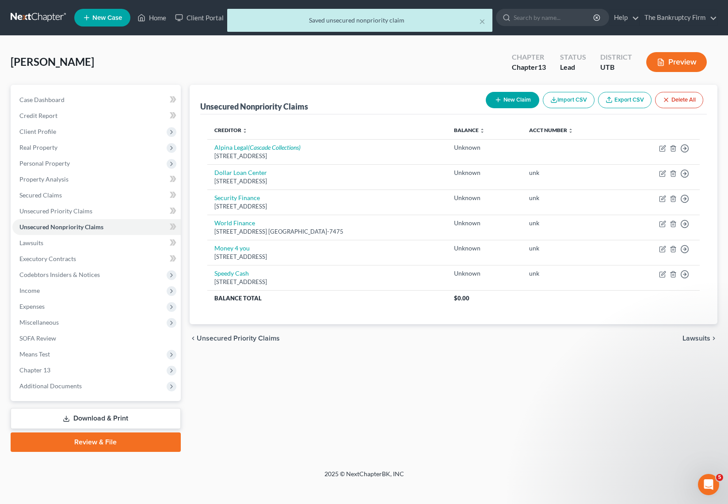
click at [511, 98] on button "New Claim" at bounding box center [512, 100] width 53 height 16
select select "0"
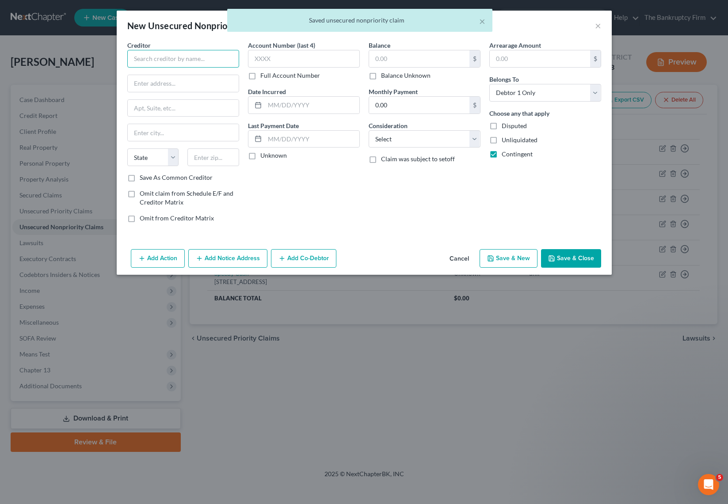
click at [189, 62] on input "text" at bounding box center [183, 59] width 112 height 18
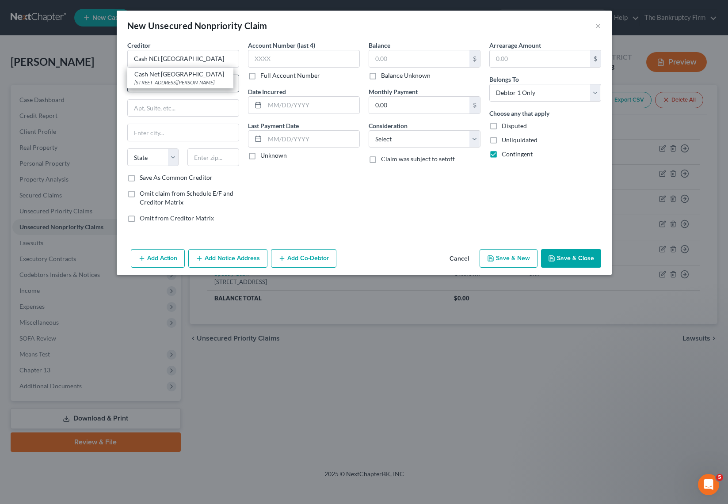
click at [165, 82] on div "[STREET_ADDRESS][PERSON_NAME]" at bounding box center [180, 83] width 92 height 8
type input "Cash Net [GEOGRAPHIC_DATA]"
type input "[STREET_ADDRESS][PERSON_NAME]"
type input "Ste. 1000"
type input "[GEOGRAPHIC_DATA]"
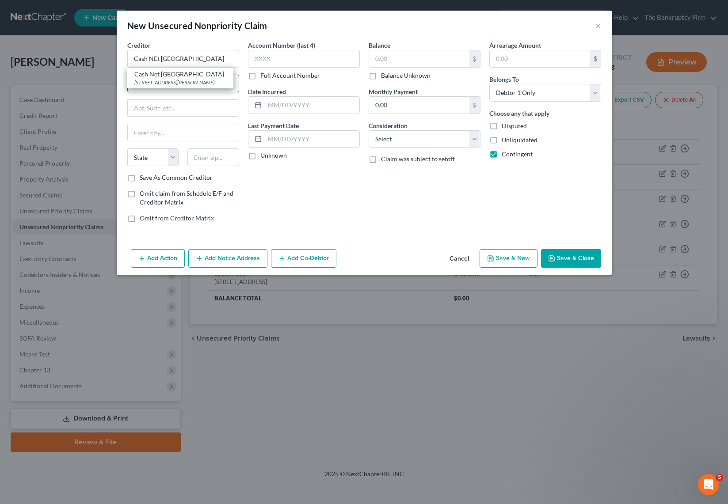
select select "14"
type input "60604-0000"
click at [277, 59] on input "text" at bounding box center [304, 59] width 112 height 18
type input "unk"
type input "2025"
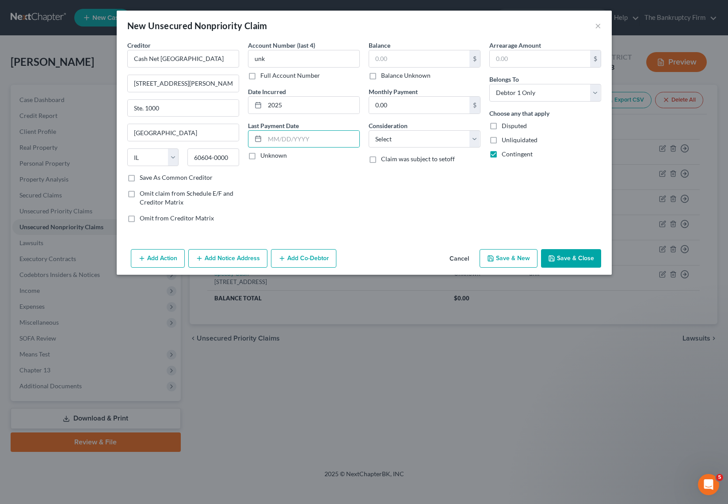
drag, startPoint x: 371, startPoint y: 75, endPoint x: 380, endPoint y: 88, distance: 15.8
click at [381, 76] on label "Balance Unknown" at bounding box center [406, 75] width 50 height 9
click at [385, 76] on input "Balance Unknown" at bounding box center [388, 74] width 6 height 6
checkbox input "true"
type input "0.00"
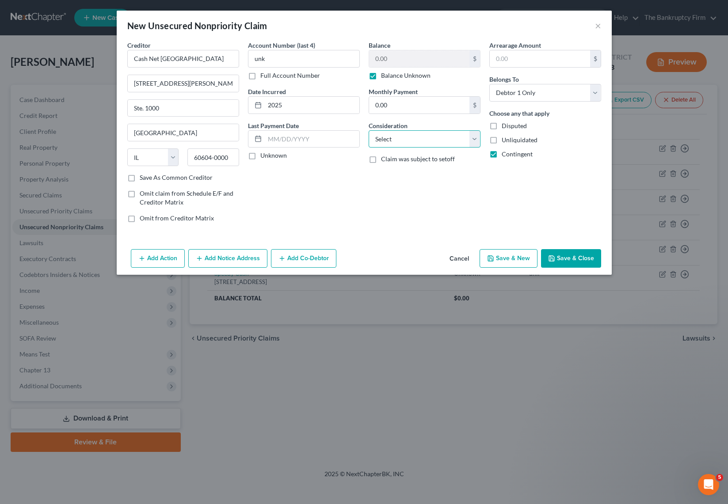
click at [449, 141] on select "Select Cable / Satellite Services Collection Agency Credit Card Debt Debt Couns…" at bounding box center [425, 139] width 112 height 18
select select "10"
click at [369, 130] on select "Select Cable / Satellite Services Collection Agency Credit Card Debt Debt Couns…" at bounding box center [425, 139] width 112 height 18
click at [578, 257] on button "Save & Close" at bounding box center [571, 258] width 60 height 19
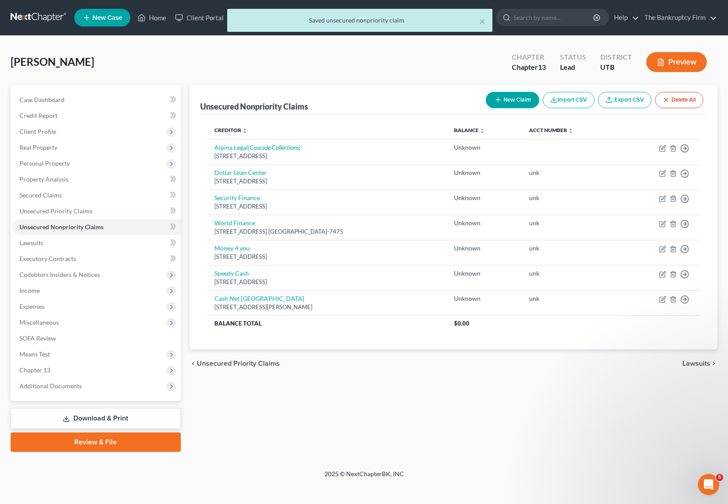
click at [507, 100] on button "New Claim" at bounding box center [512, 100] width 53 height 16
select select "0"
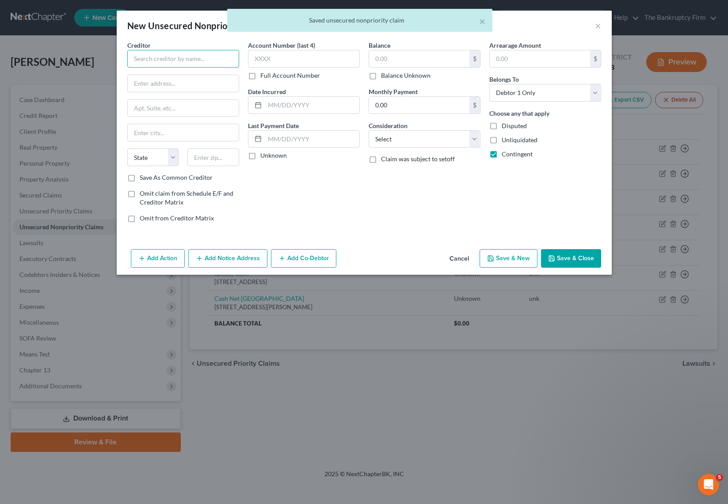
click at [171, 59] on input "text" at bounding box center [183, 59] width 112 height 18
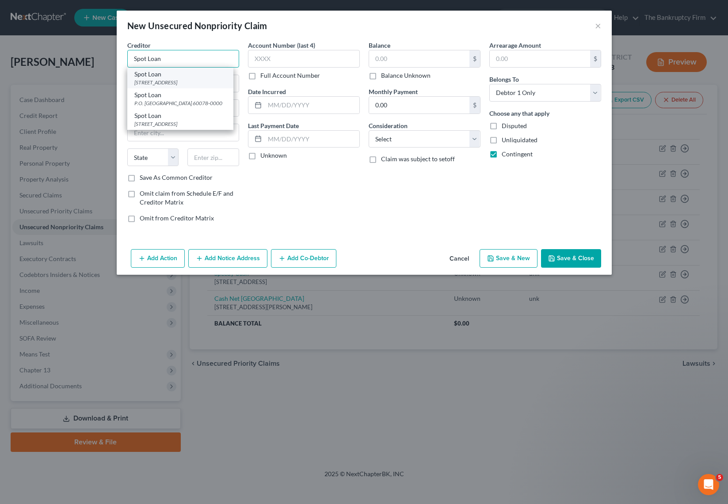
type input "Spot Loan"
click at [164, 79] on div "[STREET_ADDRESS]" at bounding box center [180, 83] width 92 height 8
type input "918 Cheif Wittle shell"
type input "Belcourt"
select select "29"
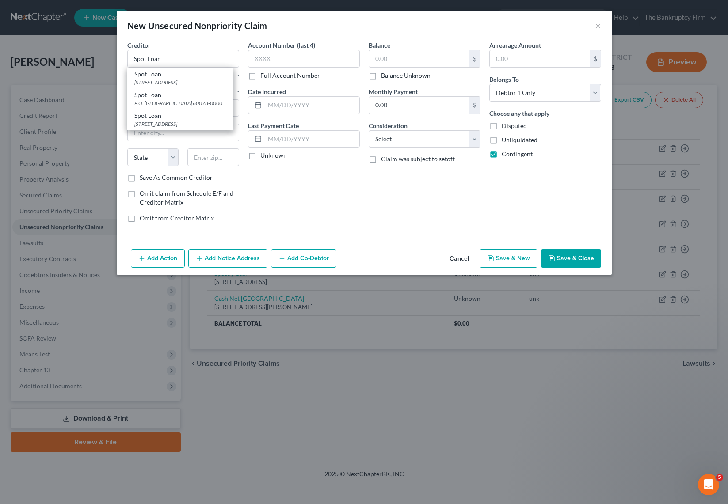
type input "58316-0000"
click at [270, 60] on input "text" at bounding box center [304, 59] width 112 height 18
type input "unk"
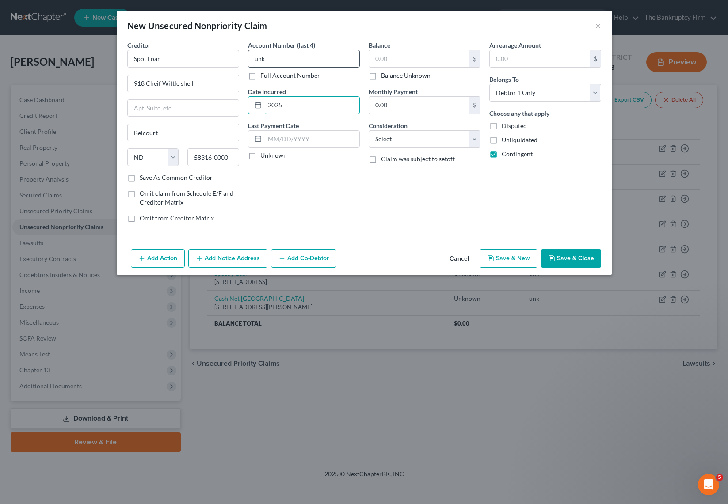
type input "2025"
click at [381, 75] on label "Balance Unknown" at bounding box center [406, 75] width 50 height 9
click at [385, 75] on input "Balance Unknown" at bounding box center [388, 74] width 6 height 6
checkbox input "true"
type input "0.00"
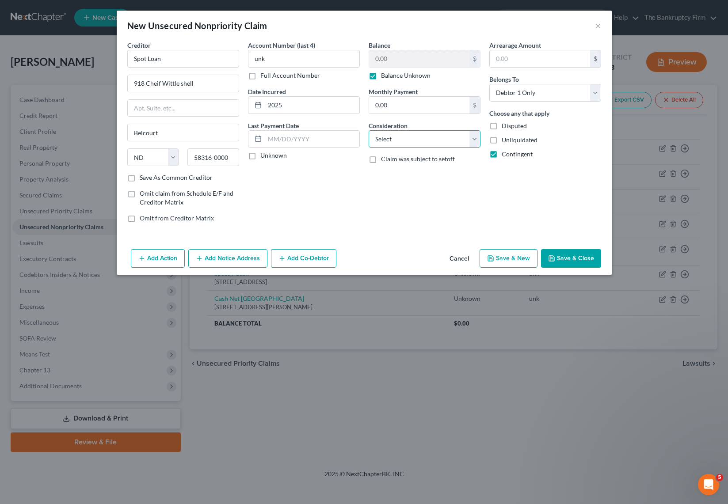
click at [424, 142] on select "Select Cable / Satellite Services Collection Agency Credit Card Debt Debt Couns…" at bounding box center [425, 139] width 112 height 18
select select "10"
click at [369, 130] on select "Select Cable / Satellite Services Collection Agency Credit Card Debt Debt Couns…" at bounding box center [425, 139] width 112 height 18
click at [571, 261] on button "Save & Close" at bounding box center [571, 258] width 60 height 19
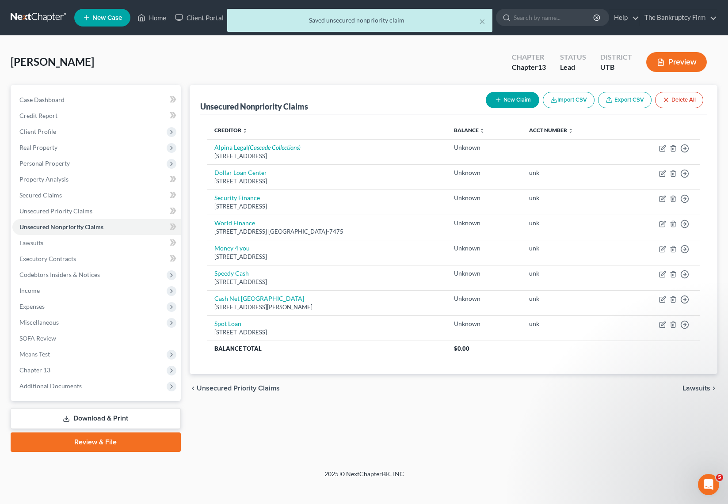
click at [505, 99] on button "New Claim" at bounding box center [512, 100] width 53 height 16
select select "0"
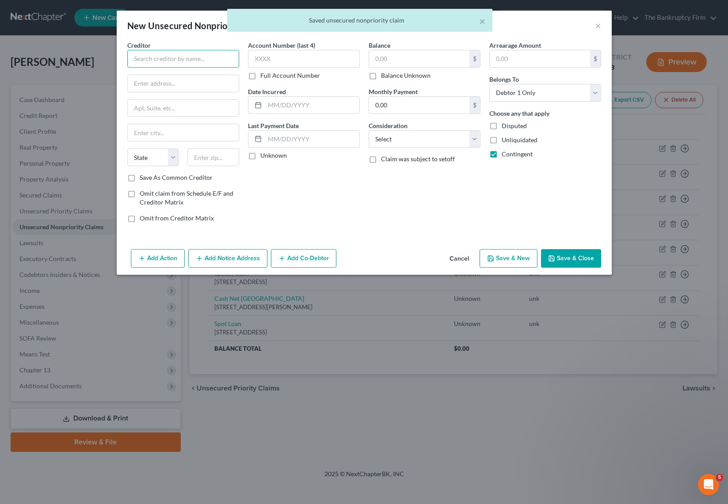
click at [201, 60] on input "text" at bounding box center [183, 59] width 112 height 18
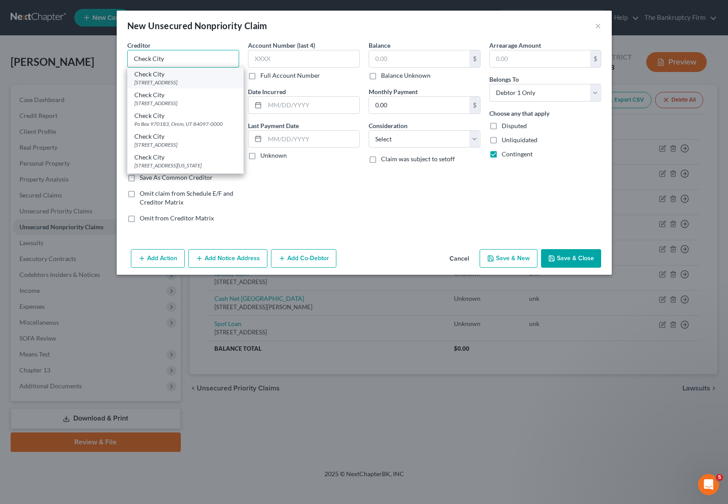
type input "Check City"
drag, startPoint x: 198, startPoint y: 78, endPoint x: 225, endPoint y: 67, distance: 28.5
click at [198, 79] on div "[STREET_ADDRESS]" at bounding box center [185, 83] width 102 height 8
type input "[STREET_ADDRESS]"
type input "West Jordan"
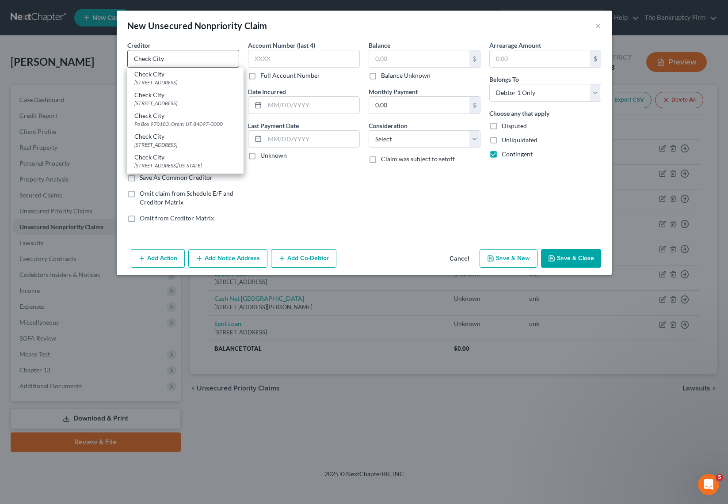
select select "46"
type input "84088"
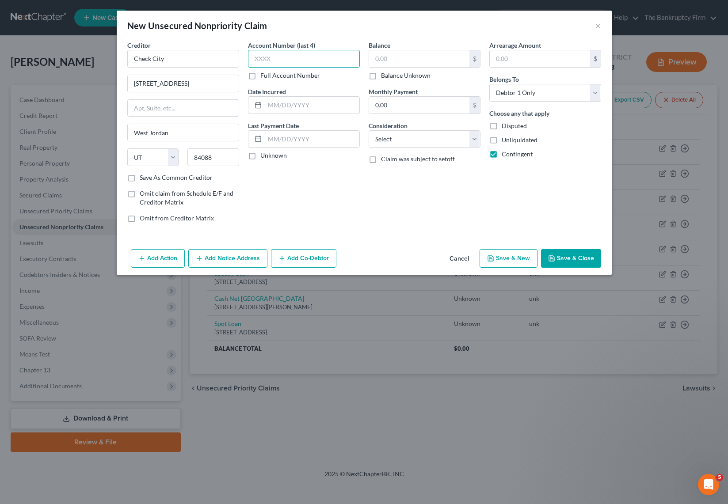
click at [277, 59] on input "text" at bounding box center [304, 59] width 112 height 18
type input "unk"
type input "2025"
click at [381, 77] on label "Balance Unknown" at bounding box center [406, 75] width 50 height 9
click at [385, 77] on input "Balance Unknown" at bounding box center [388, 74] width 6 height 6
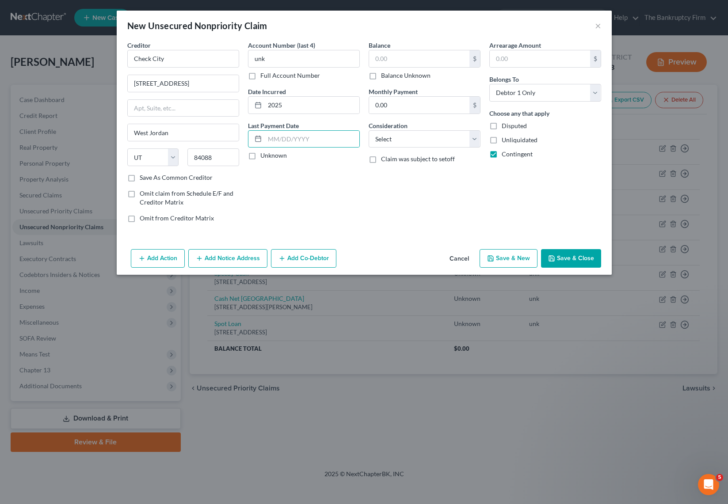
checkbox input "true"
type input "0.00"
click at [404, 138] on select "Select Cable / Satellite Services Collection Agency Credit Card Debt Debt Couns…" at bounding box center [425, 139] width 112 height 18
select select "10"
click at [369, 130] on select "Select Cable / Satellite Services Collection Agency Credit Card Debt Debt Couns…" at bounding box center [425, 139] width 112 height 18
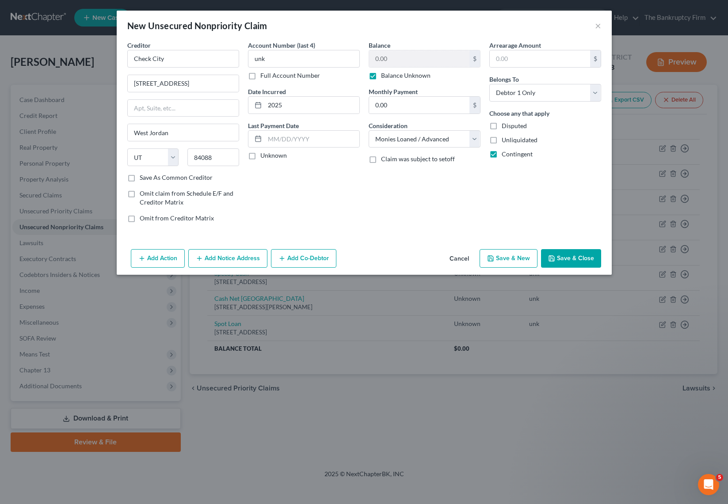
click at [580, 259] on button "Save & Close" at bounding box center [571, 258] width 60 height 19
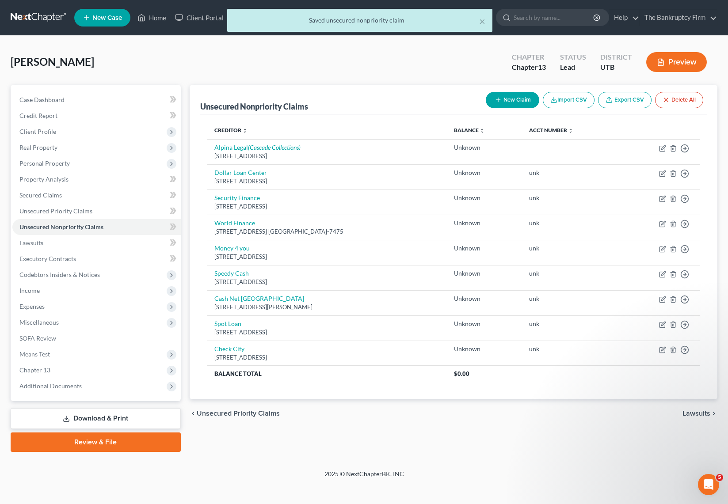
click at [505, 103] on button "New Claim" at bounding box center [512, 100] width 53 height 16
select select "0"
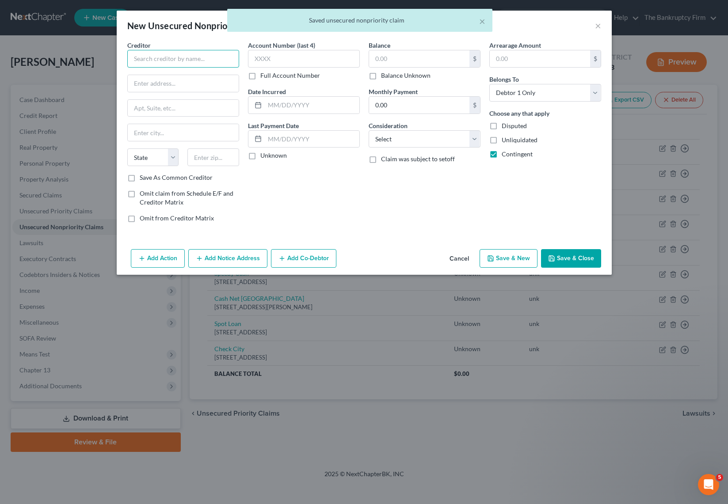
click at [182, 60] on input "text" at bounding box center [183, 59] width 112 height 18
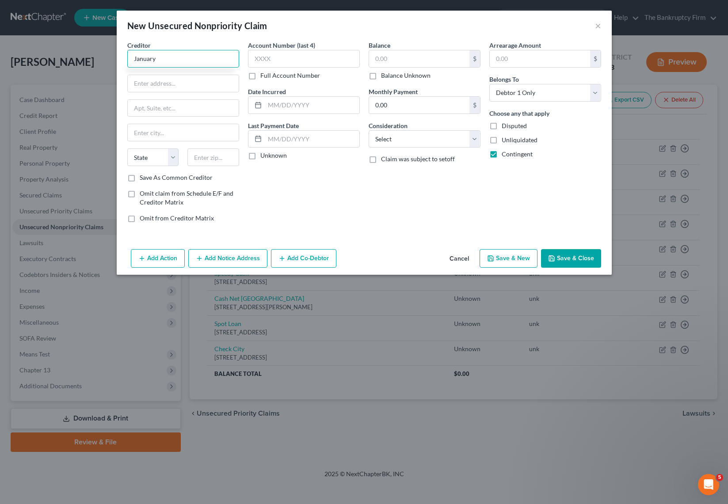
type input "January"
click at [459, 259] on button "Cancel" at bounding box center [459, 259] width 34 height 18
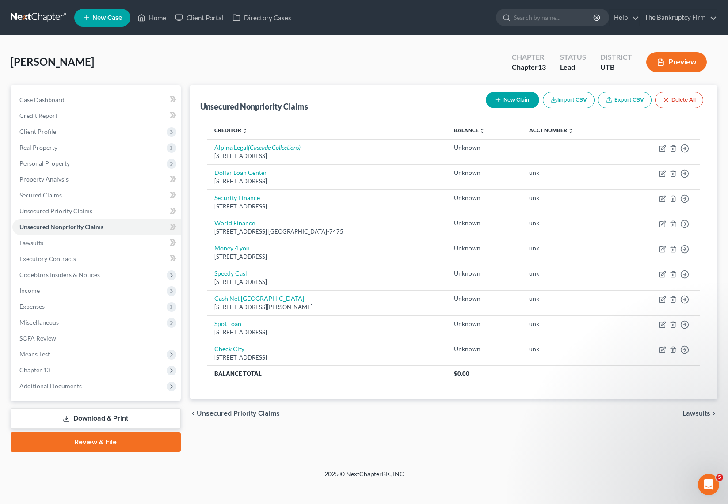
drag, startPoint x: 163, startPoint y: 31, endPoint x: 297, endPoint y: 37, distance: 134.0
click at [191, 35] on nav "Home New Case Client Portal Directory Cases The Bankruptcy Firm [EMAIL_ADDRESS]…" at bounding box center [364, 17] width 728 height 35
click at [154, 16] on link "Home" at bounding box center [152, 18] width 38 height 16
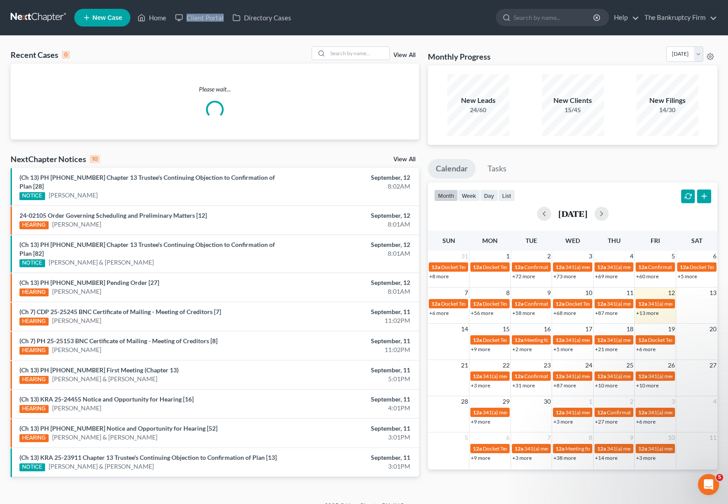
click at [409, 54] on link "View All" at bounding box center [404, 55] width 22 height 6
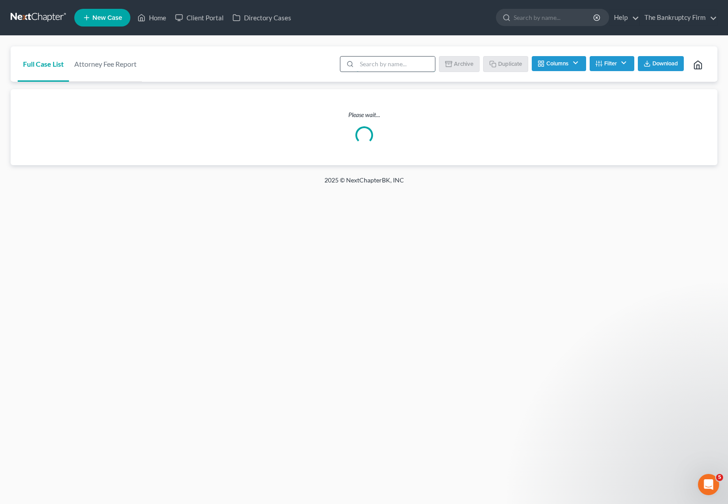
click at [402, 66] on input "search" at bounding box center [396, 64] width 78 height 15
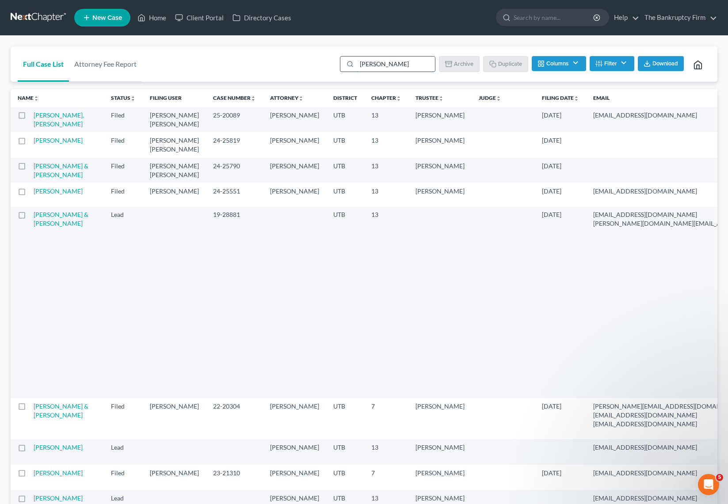
type input "[PERSON_NAME]"
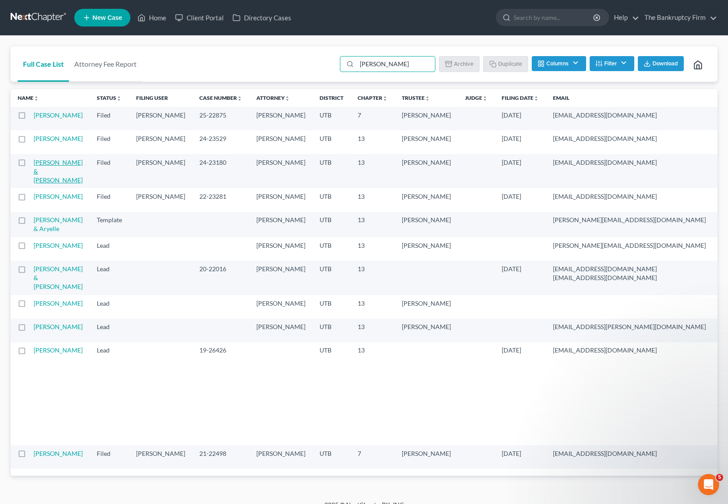
click at [47, 184] on link "[PERSON_NAME] & [PERSON_NAME]" at bounding box center [58, 171] width 49 height 25
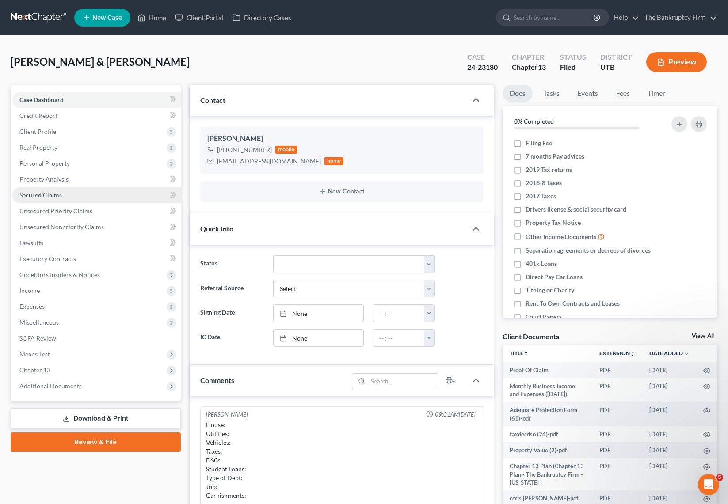
click at [57, 196] on span "Secured Claims" at bounding box center [40, 195] width 42 height 8
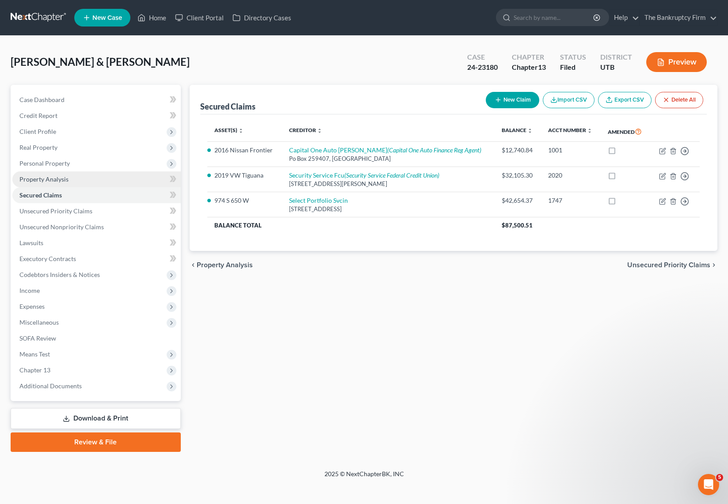
click at [49, 178] on span "Property Analysis" at bounding box center [43, 179] width 49 height 8
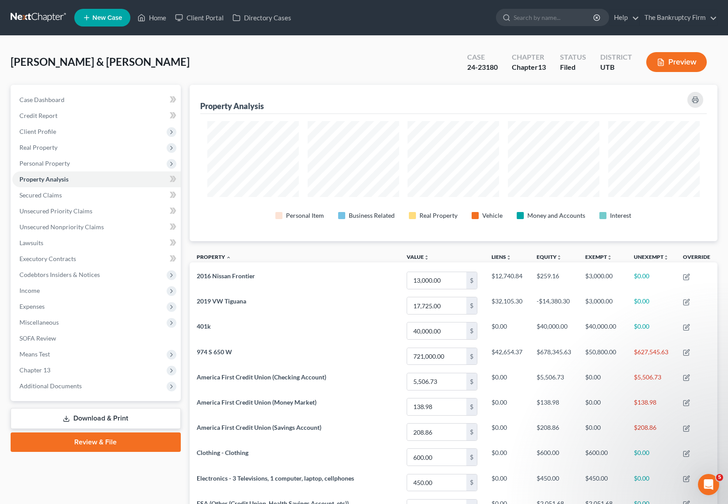
scroll to position [156, 528]
click at [60, 210] on span "Unsecured Priority Claims" at bounding box center [55, 211] width 73 height 8
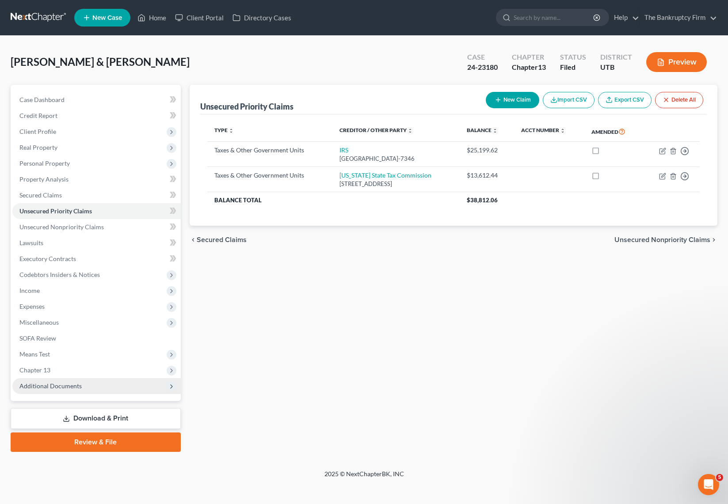
click at [103, 388] on span "Additional Documents" at bounding box center [96, 386] width 168 height 16
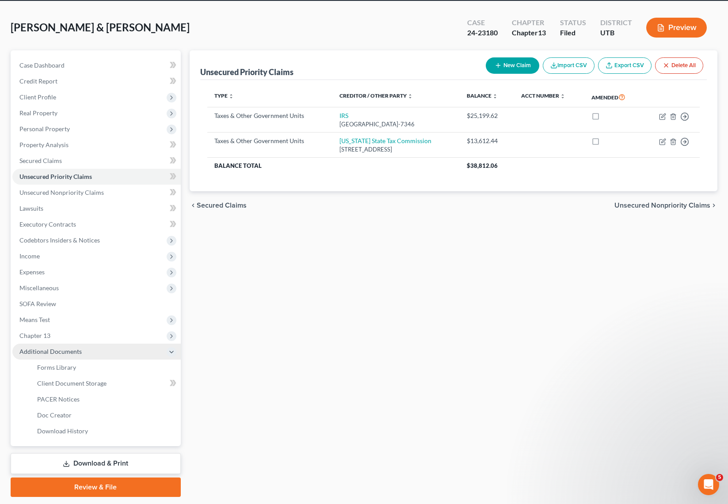
scroll to position [61, 0]
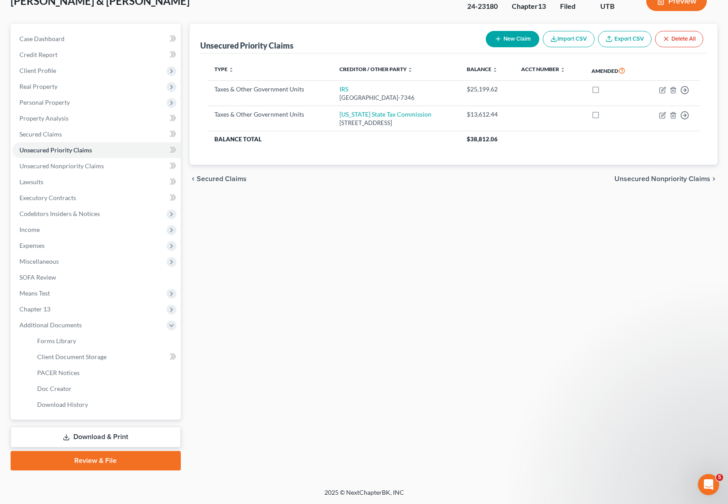
click at [451, 235] on div "Unsecured Priority Claims New Claim Import CSV Export CSV Delete All Type expan…" at bounding box center [453, 247] width 537 height 447
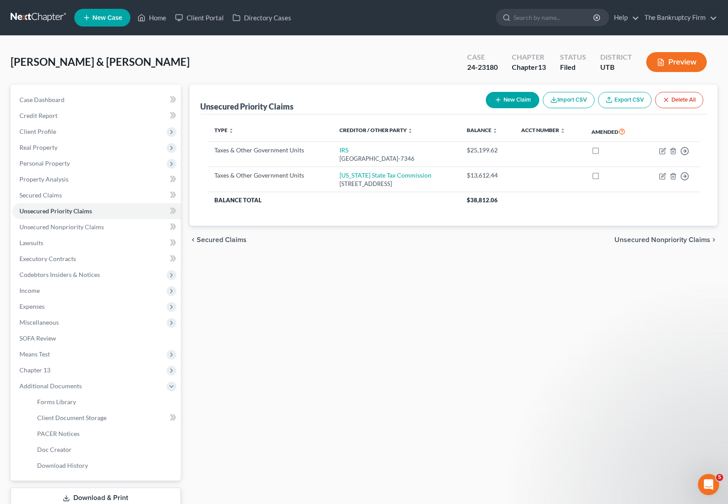
scroll to position [1, 0]
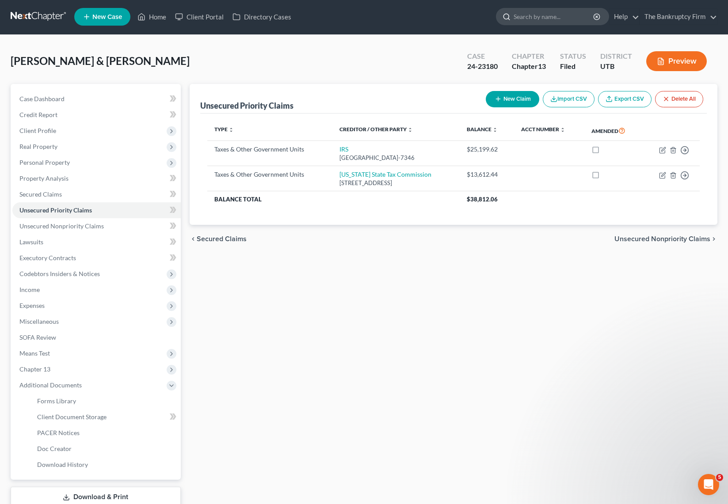
click at [561, 18] on input "search" at bounding box center [554, 16] width 81 height 16
type input "[PERSON_NAME]"
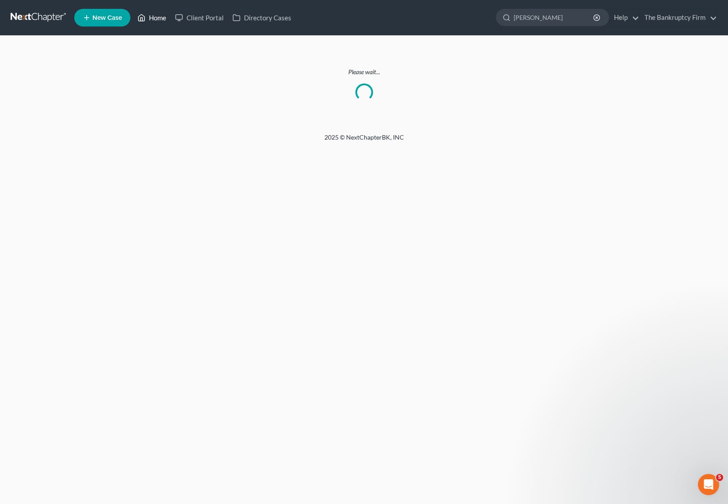
click at [157, 21] on link "Home" at bounding box center [152, 18] width 38 height 16
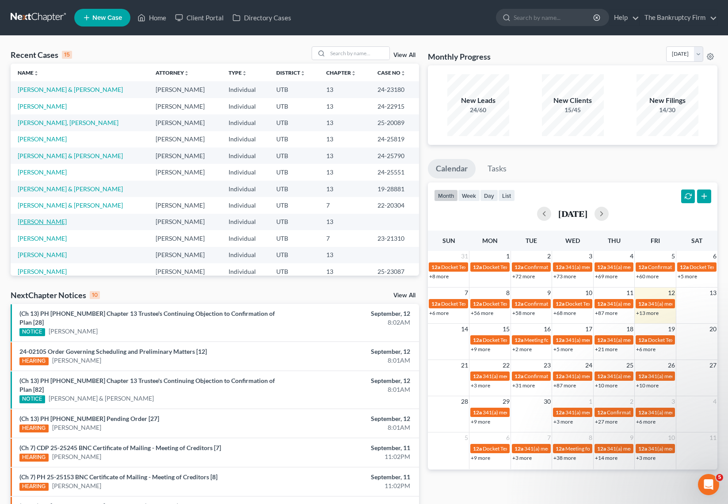
click at [51, 219] on link "[PERSON_NAME]" at bounding box center [42, 222] width 49 height 8
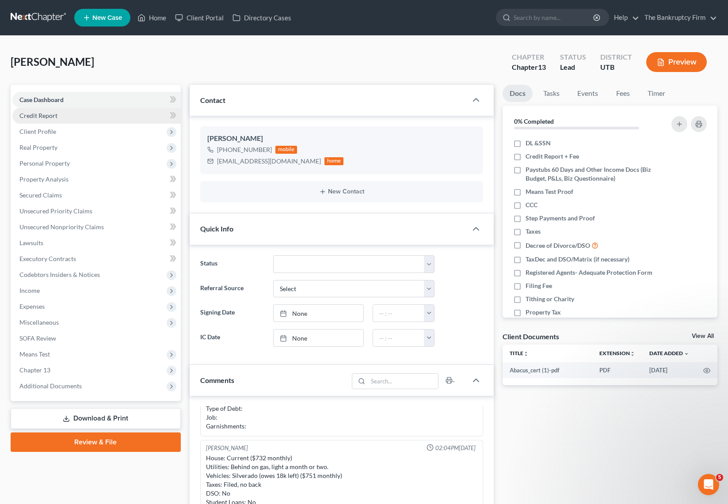
click at [42, 117] on span "Credit Report" at bounding box center [38, 116] width 38 height 8
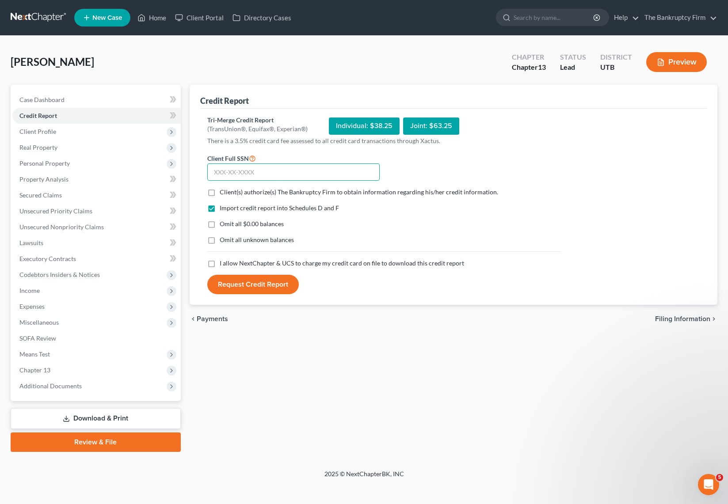
click at [237, 174] on input "text" at bounding box center [293, 173] width 172 height 18
type input "529-25-8541"
click at [220, 192] on label "Client(s) authorize(s) The Bankruptcy Firm to obtain information regarding his/…" at bounding box center [359, 192] width 278 height 9
click at [223, 192] on input "Client(s) authorize(s) The Bankruptcy Firm to obtain information regarding his/…" at bounding box center [226, 191] width 6 height 6
checkbox input "true"
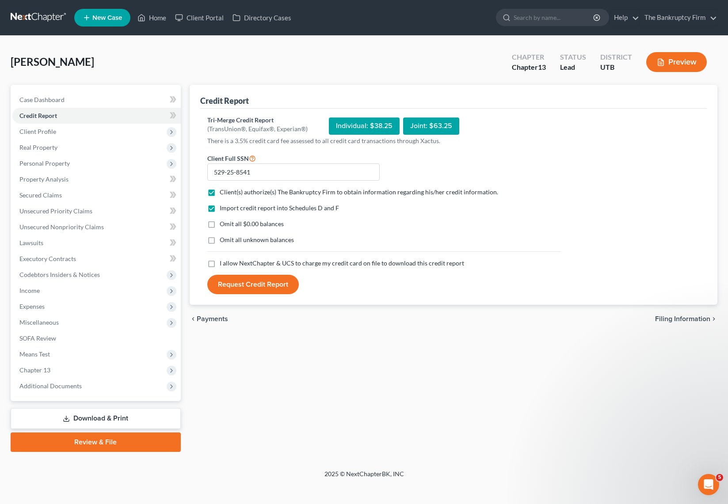
click at [220, 223] on label "Omit all $0.00 balances" at bounding box center [252, 224] width 64 height 9
click at [223, 223] on input "Omit all $0.00 balances" at bounding box center [226, 223] width 6 height 6
checkbox input "true"
click at [220, 263] on label "I allow NextChapter & UCS to charge my credit card on file to download this cre…" at bounding box center [342, 263] width 244 height 9
click at [223, 263] on input "I allow NextChapter & UCS to charge my credit card on file to download this cre…" at bounding box center [226, 262] width 6 height 6
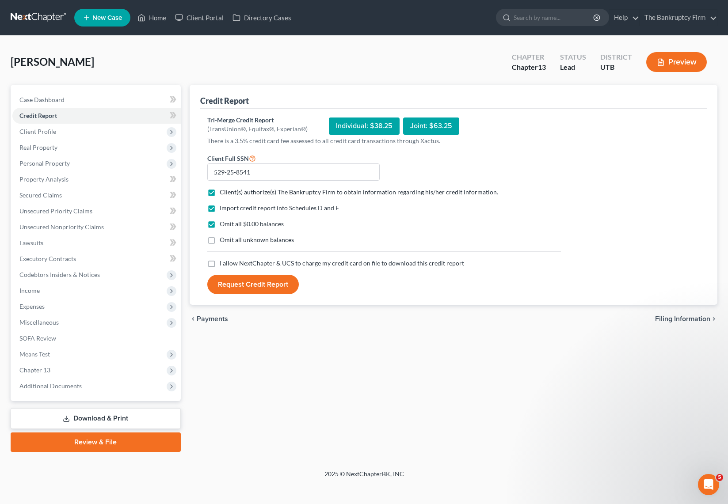
checkbox input "true"
click at [241, 279] on button "Request Credit Report" at bounding box center [253, 284] width 92 height 19
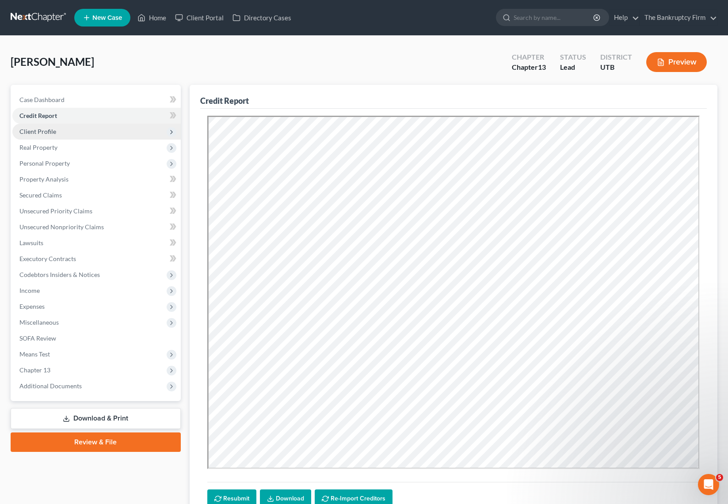
click at [61, 130] on span "Client Profile" at bounding box center [96, 132] width 168 height 16
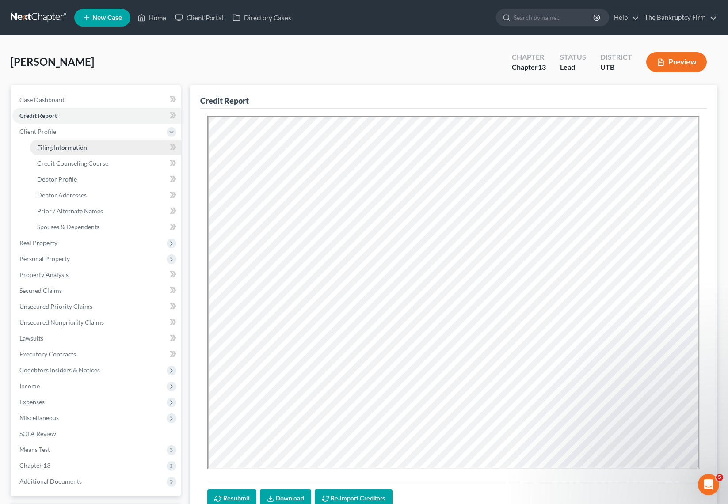
click at [65, 143] on link "Filing Information" at bounding box center [105, 148] width 151 height 16
select select "1"
select select "0"
select select "3"
select select "81"
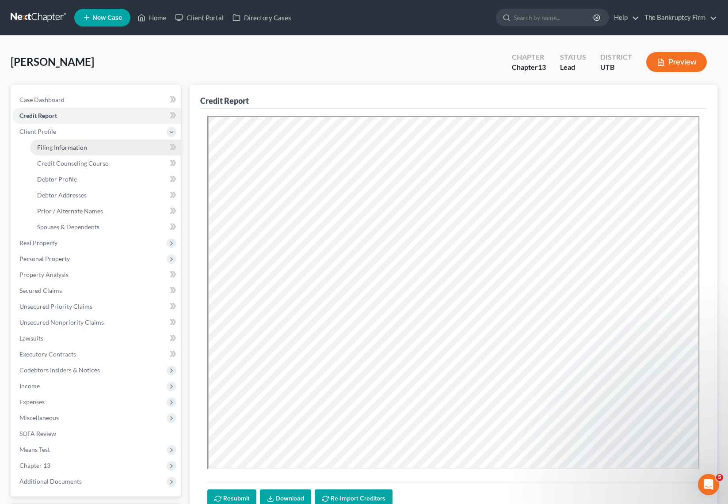
select select "0"
select select "46"
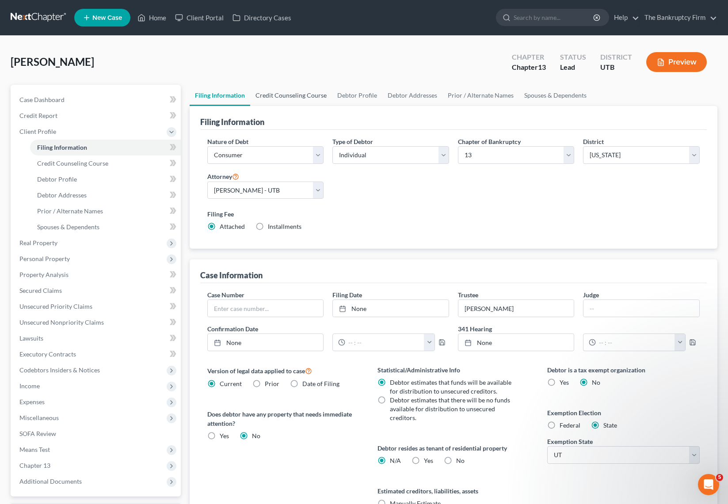
click at [283, 93] on link "Credit Counseling Course" at bounding box center [291, 95] width 82 height 21
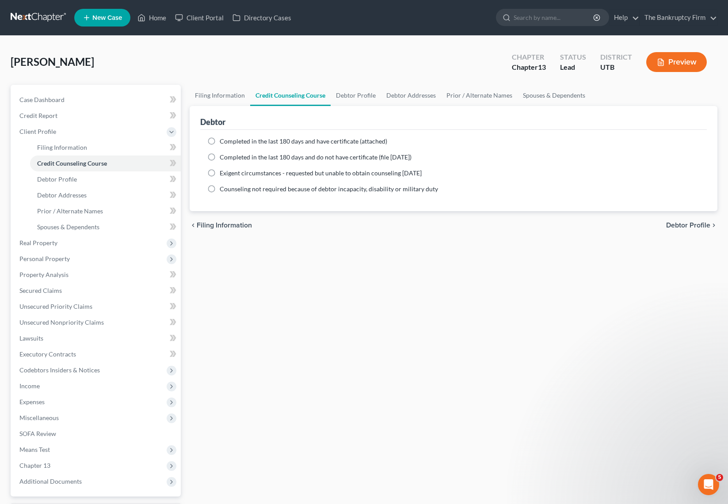
click at [220, 143] on label "Completed in the last 180 days and have certificate (attached)" at bounding box center [304, 141] width 168 height 9
click at [223, 143] on input "Completed in the last 180 days and have certificate (attached)" at bounding box center [226, 140] width 6 height 6
radio input "true"
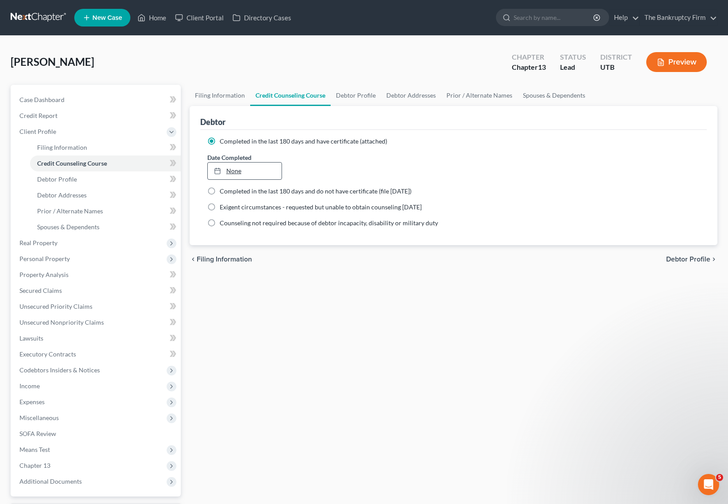
type input "[DATE]"
click at [247, 168] on link "[DATE]" at bounding box center [245, 171] width 74 height 17
click at [346, 92] on link "Debtor Profile" at bounding box center [356, 95] width 50 height 21
select select "0"
select select "1"
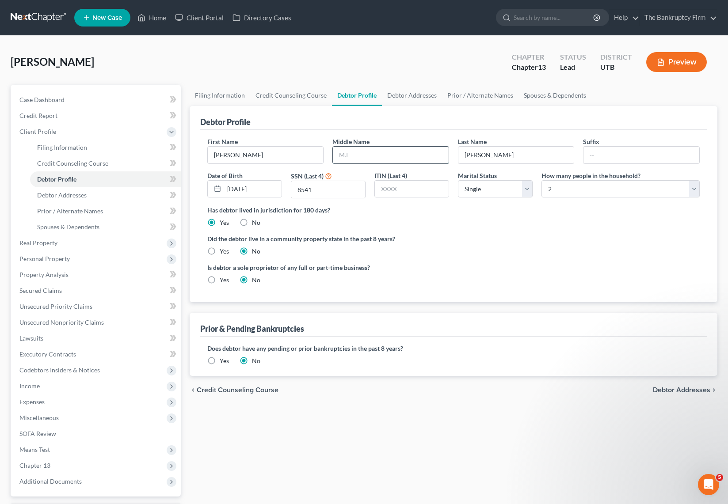
click at [374, 153] on input "text" at bounding box center [391, 155] width 116 height 17
type input "[PERSON_NAME]"
click at [401, 91] on link "Debtor Addresses" at bounding box center [412, 95] width 60 height 21
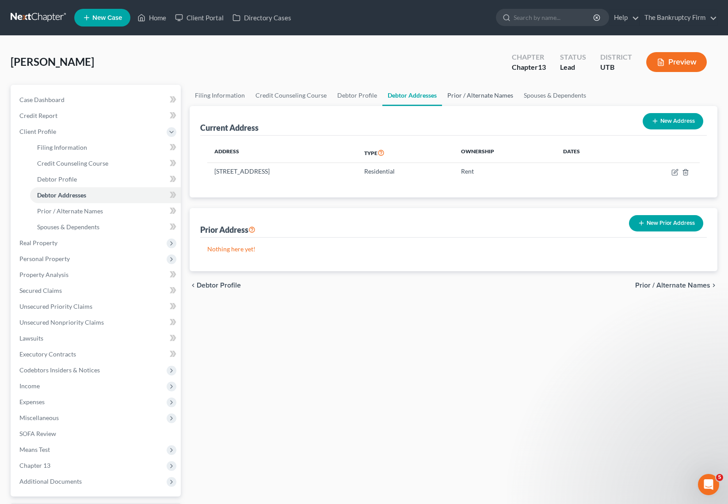
click at [469, 99] on link "Prior / Alternate Names" at bounding box center [480, 95] width 76 height 21
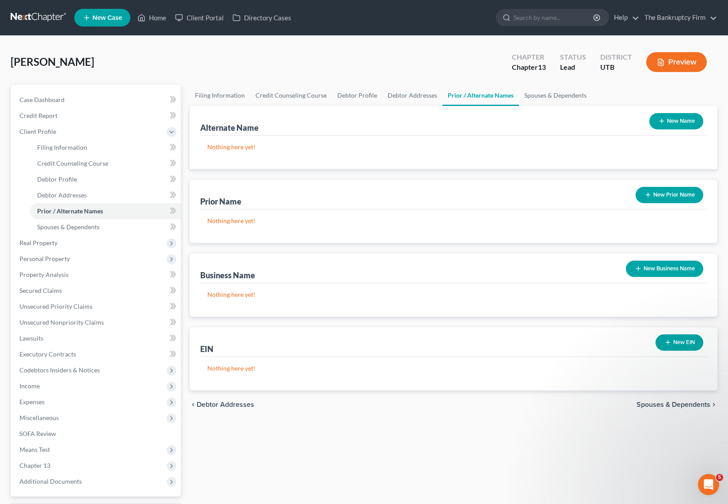
click at [679, 121] on button "New Name" at bounding box center [676, 121] width 54 height 16
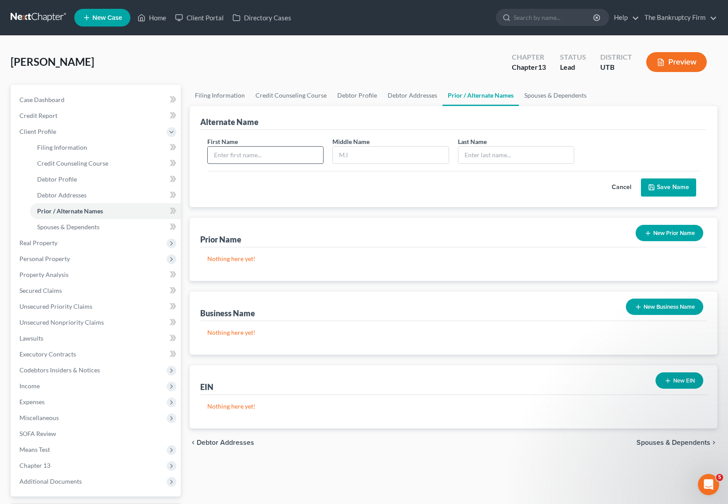
click at [303, 152] on input "text" at bounding box center [266, 155] width 116 height 17
type input "[PERSON_NAME]"
click at [544, 91] on link "Spouses & Dependents" at bounding box center [555, 95] width 73 height 21
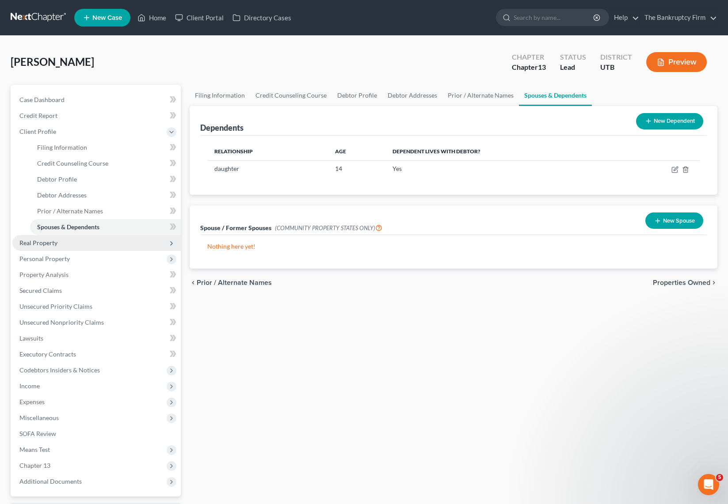
click at [41, 241] on span "Real Property" at bounding box center [38, 243] width 38 height 8
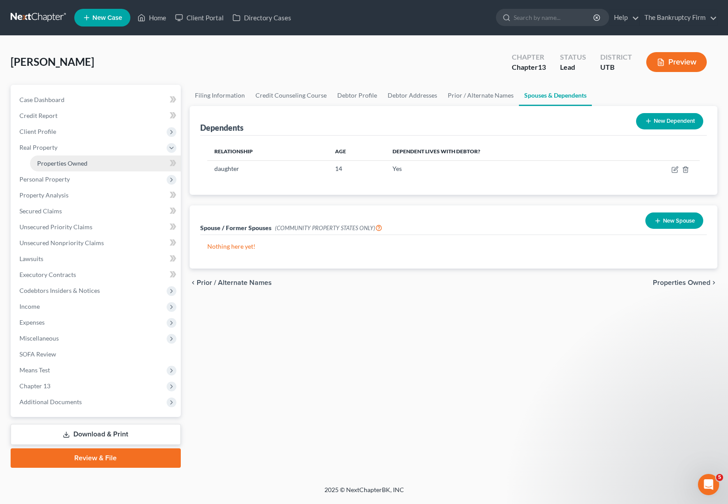
click at [75, 160] on span "Properties Owned" at bounding box center [62, 164] width 50 height 8
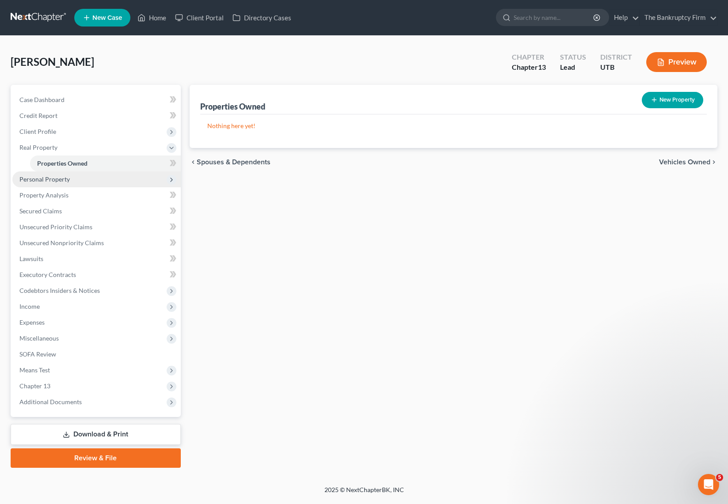
click at [58, 178] on span "Personal Property" at bounding box center [44, 179] width 50 height 8
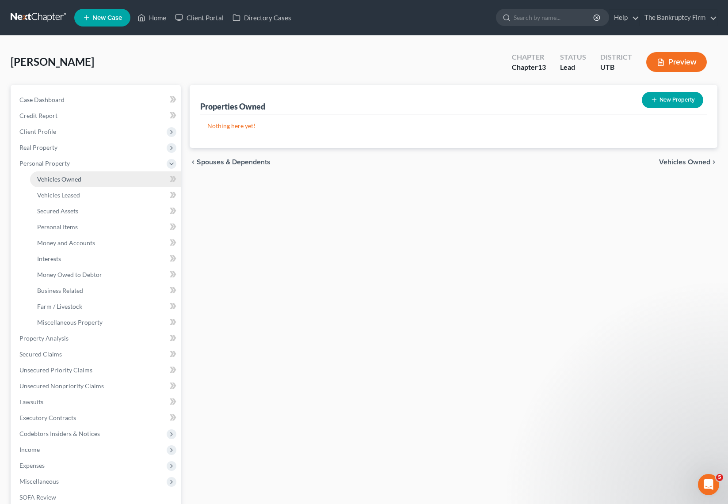
click at [88, 178] on link "Vehicles Owned" at bounding box center [105, 180] width 151 height 16
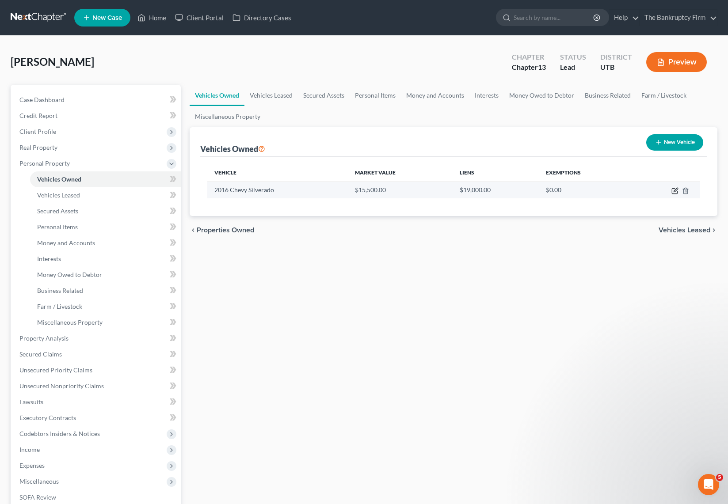
click at [675, 191] on icon "button" at bounding box center [674, 190] width 7 height 7
select select "0"
select select "10"
select select "0"
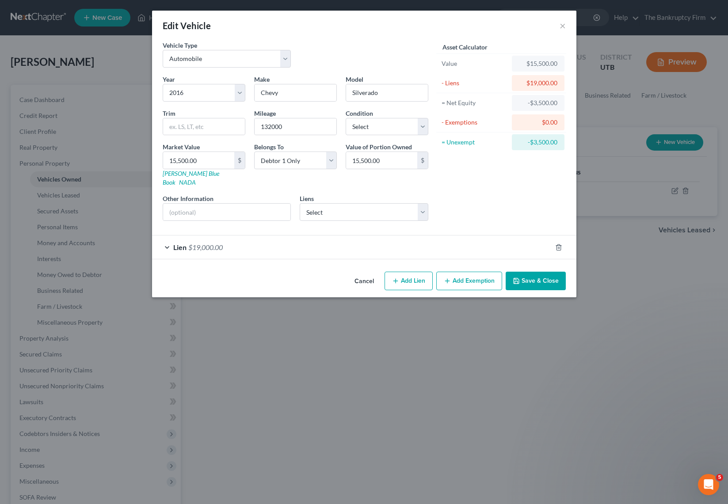
click at [182, 243] on span "Lien" at bounding box center [179, 247] width 13 height 8
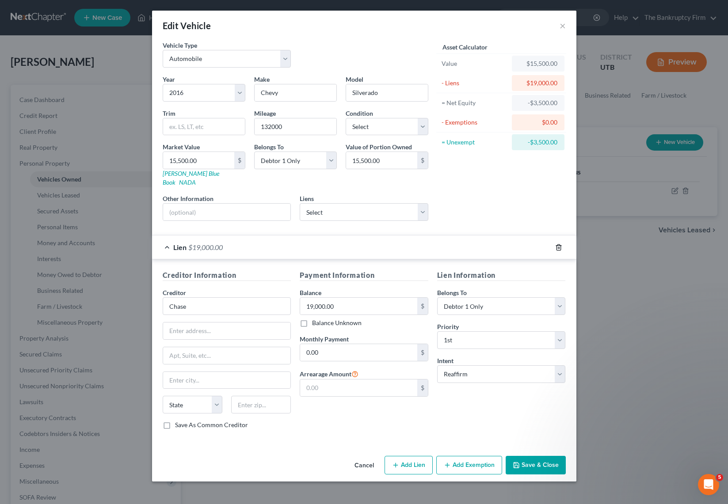
click at [557, 244] on icon "button" at bounding box center [558, 247] width 7 height 7
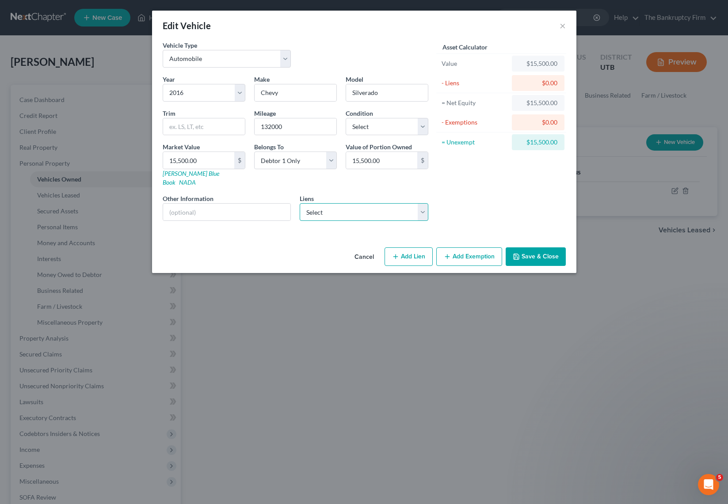
click at [419, 203] on select "Select Jpmcb Auto - $18,444.00 Wfc - $2,517.00" at bounding box center [364, 212] width 129 height 18
select select "0"
click at [300, 203] on select "Select Jpmcb Auto - $18,444.00 Wfc - $2,517.00" at bounding box center [364, 212] width 129 height 18
select select
select select "19"
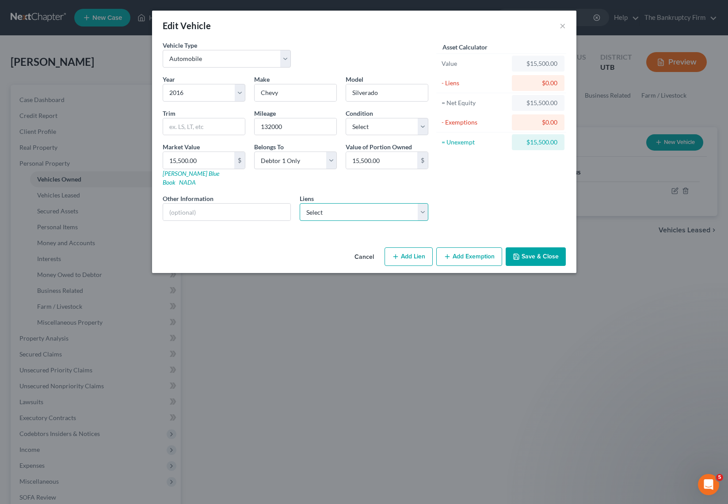
select select "0"
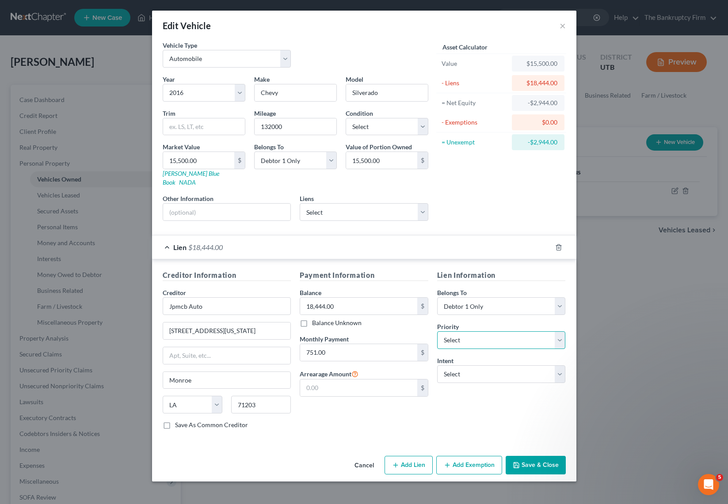
click at [534, 333] on select "Select 1st 2nd 3rd 4th 5th 6th 7th 8th 9th 10th 11th 12th 13th 14th 15th 16th 1…" at bounding box center [501, 341] width 129 height 18
select select "0"
click at [437, 332] on select "Select 1st 2nd 3rd 4th 5th 6th 7th 8th 9th 10th 11th 12th 13th 14th 15th 16th 1…" at bounding box center [501, 341] width 129 height 18
click at [549, 456] on button "Save & Close" at bounding box center [536, 465] width 60 height 19
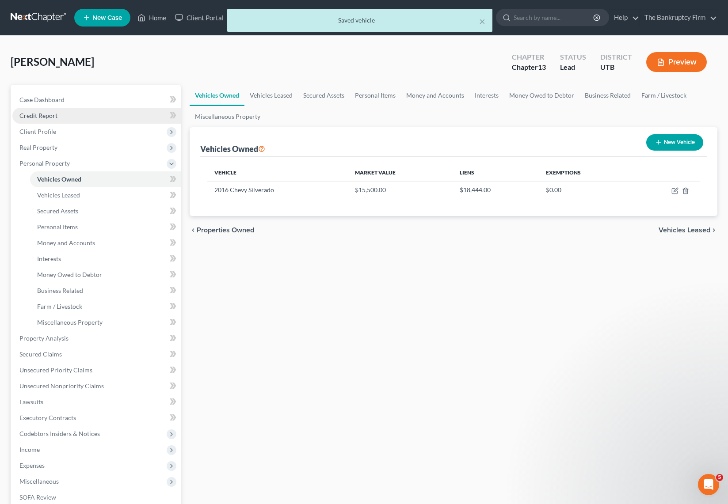
click at [42, 116] on span "Credit Report" at bounding box center [38, 116] width 38 height 8
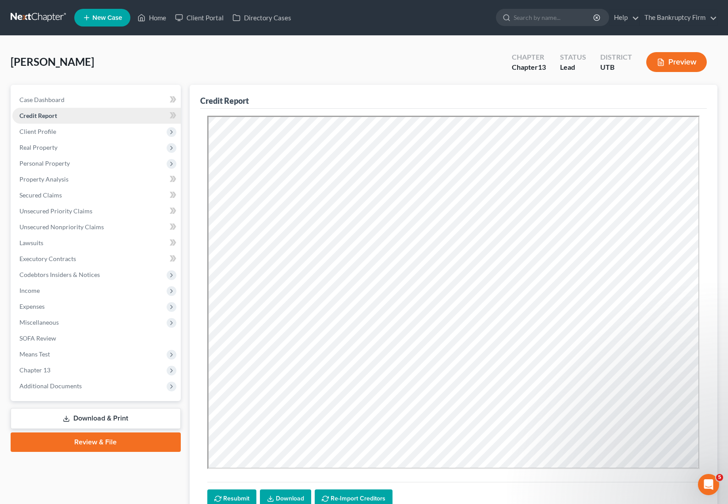
click at [37, 115] on span "Credit Report" at bounding box center [38, 116] width 38 height 8
click at [43, 144] on span "Real Property" at bounding box center [38, 148] width 38 height 8
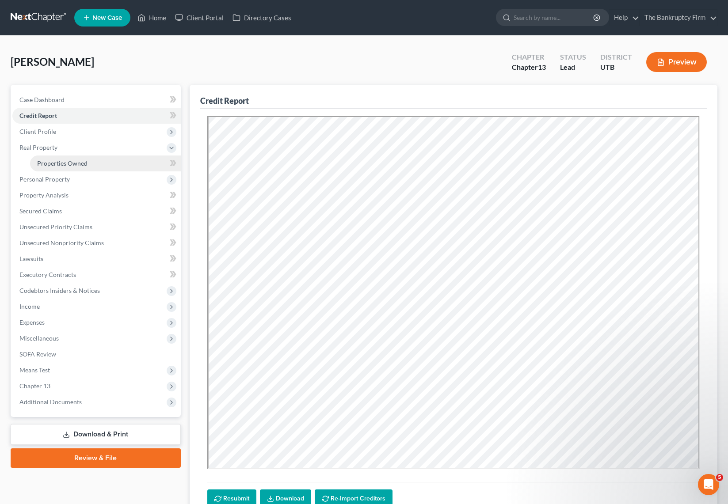
click at [62, 164] on span "Properties Owned" at bounding box center [62, 164] width 50 height 8
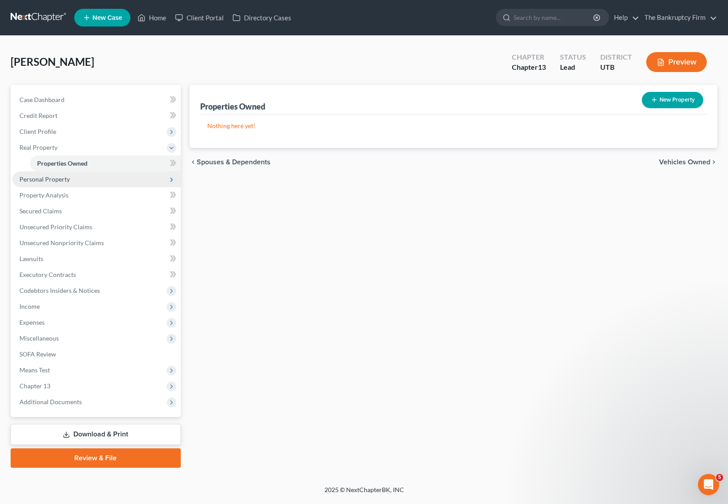
click at [54, 177] on span "Personal Property" at bounding box center [44, 179] width 50 height 8
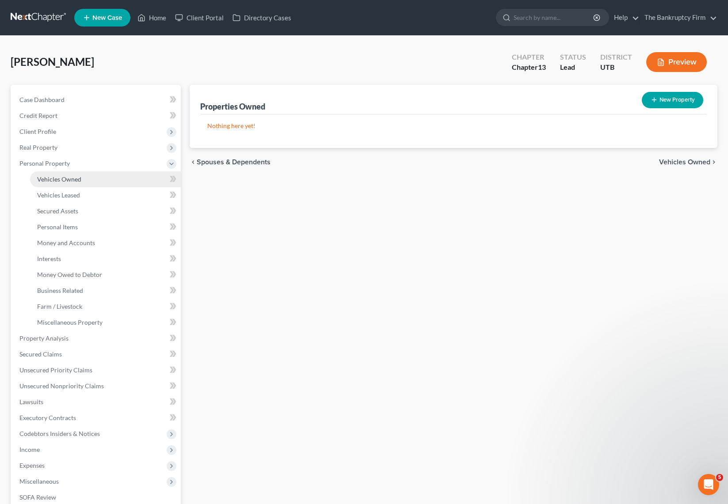
click at [73, 179] on span "Vehicles Owned" at bounding box center [59, 179] width 44 height 8
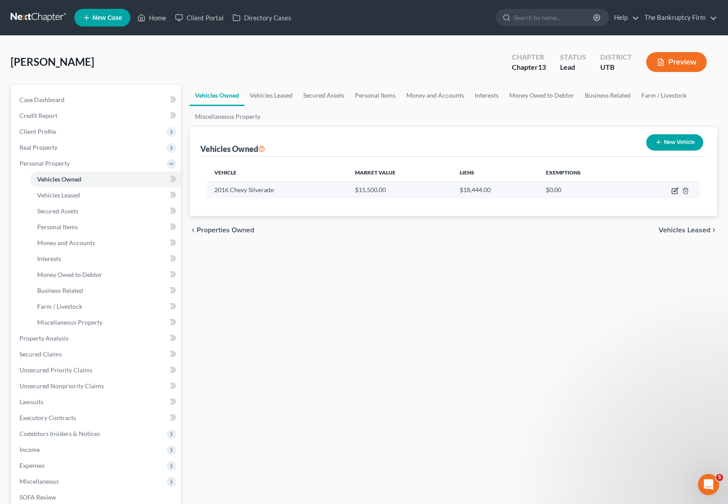
click at [675, 190] on icon "button" at bounding box center [674, 190] width 7 height 7
select select "0"
select select "10"
select select "0"
select select "19"
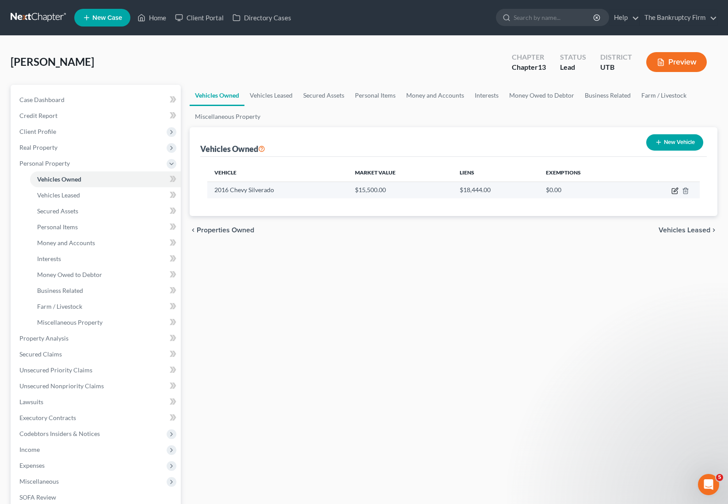
select select "0"
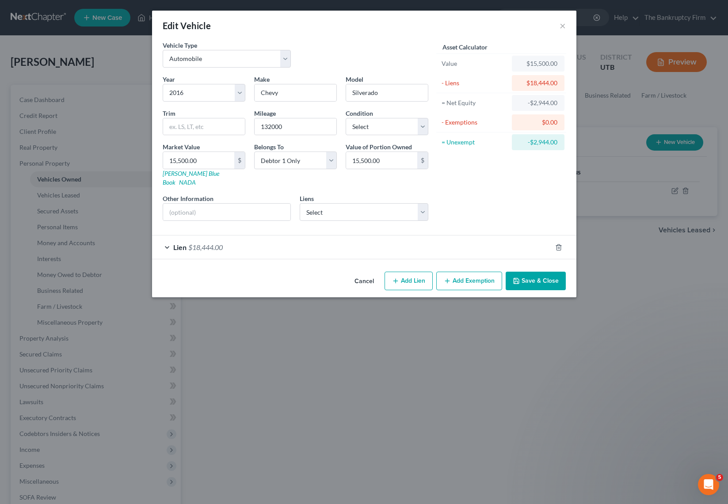
click at [167, 236] on div "Lien $18,444.00" at bounding box center [352, 247] width 400 height 23
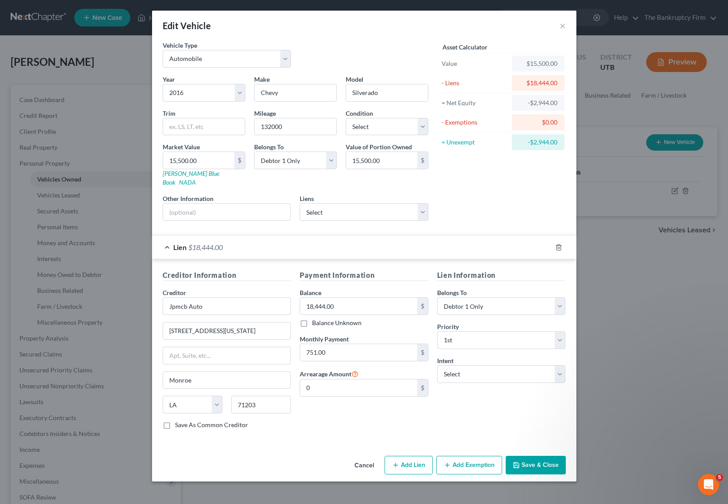
click at [167, 236] on div "Lien $18,444.00" at bounding box center [352, 247] width 400 height 23
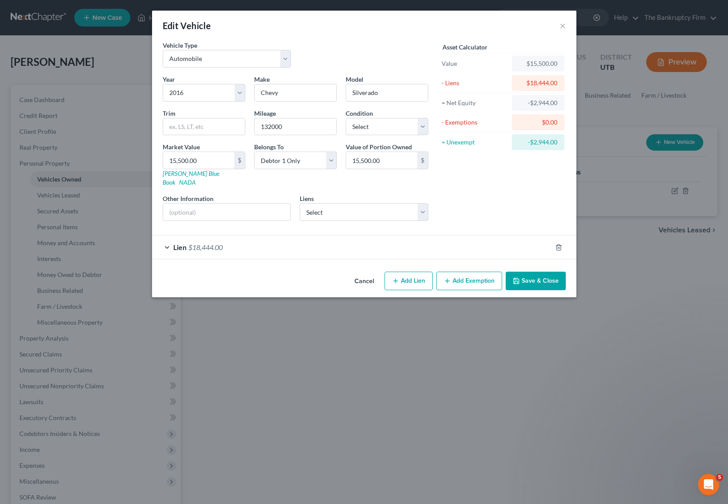
click at [476, 273] on button "Add Exemption" at bounding box center [469, 281] width 66 height 19
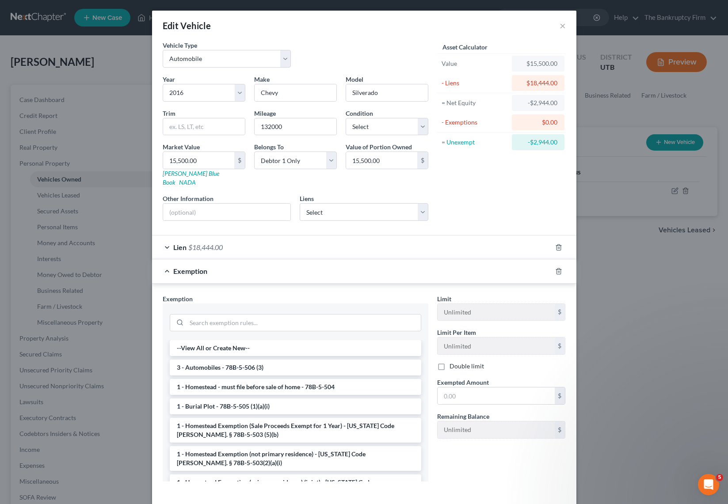
click at [217, 365] on li "3 - Automobiles - 78B-5-506 (3)" at bounding box center [296, 368] width 252 height 16
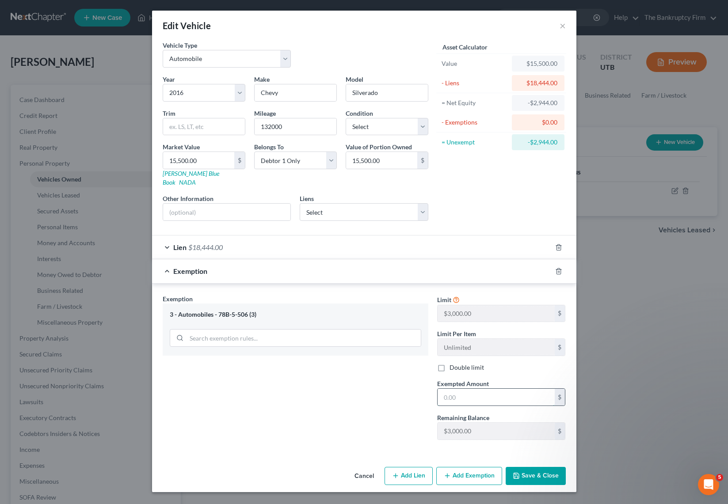
click at [457, 389] on input "text" at bounding box center [496, 397] width 117 height 17
type input "3,000"
click at [539, 469] on button "Save & Close" at bounding box center [536, 476] width 60 height 19
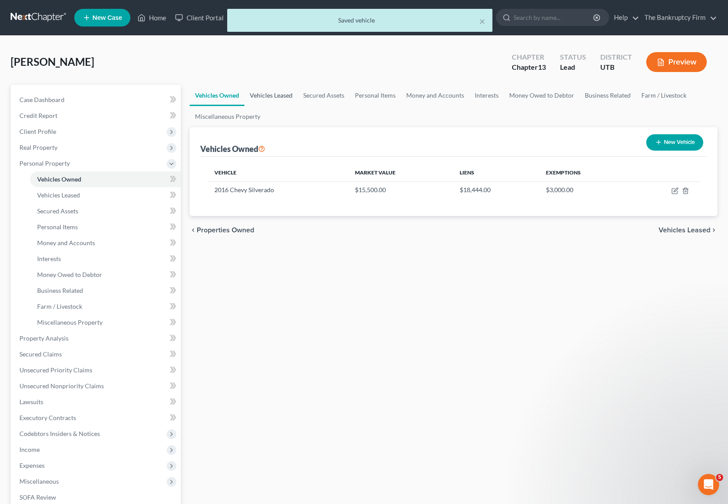
click at [275, 96] on link "Vehicles Leased" at bounding box center [270, 95] width 53 height 21
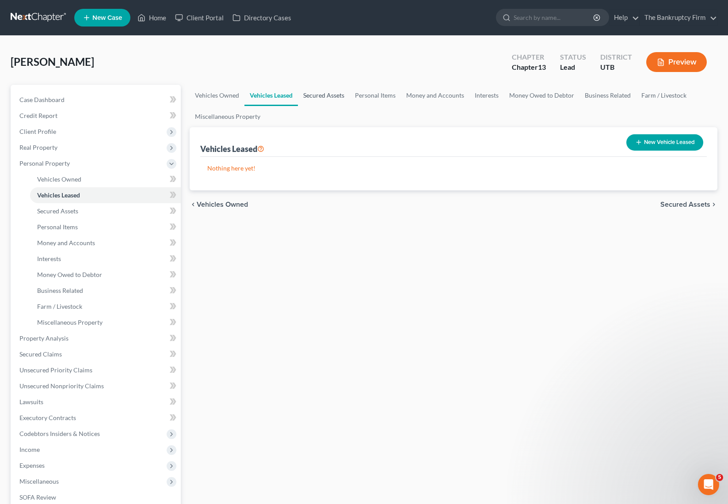
click at [324, 94] on link "Secured Assets" at bounding box center [324, 95] width 52 height 21
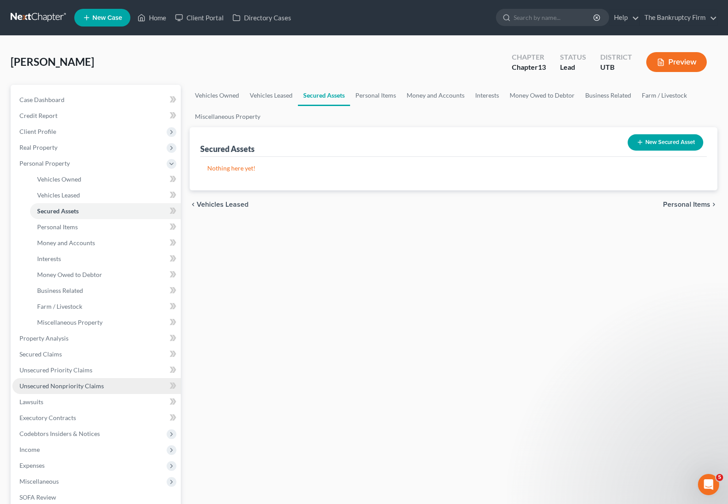
click at [62, 383] on span "Unsecured Nonpriority Claims" at bounding box center [61, 386] width 84 height 8
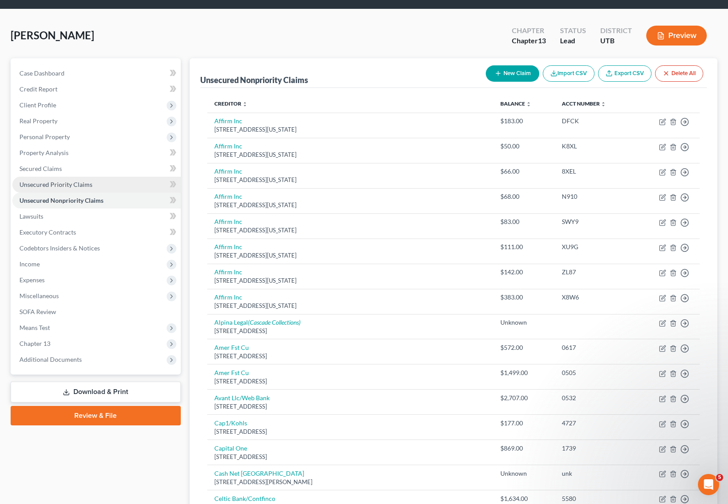
scroll to position [26, 0]
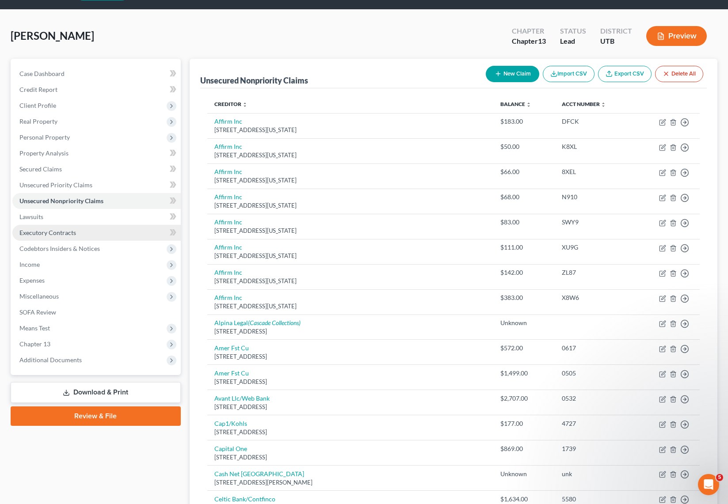
click at [63, 235] on span "Executory Contracts" at bounding box center [47, 233] width 57 height 8
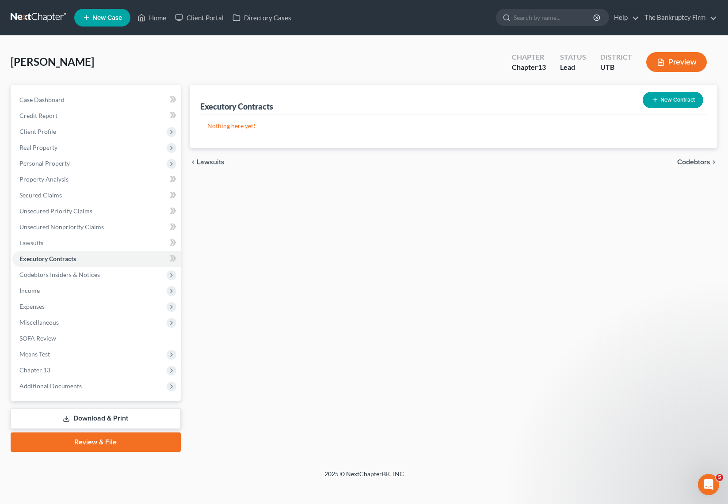
click at [671, 99] on button "New Contract" at bounding box center [673, 100] width 61 height 16
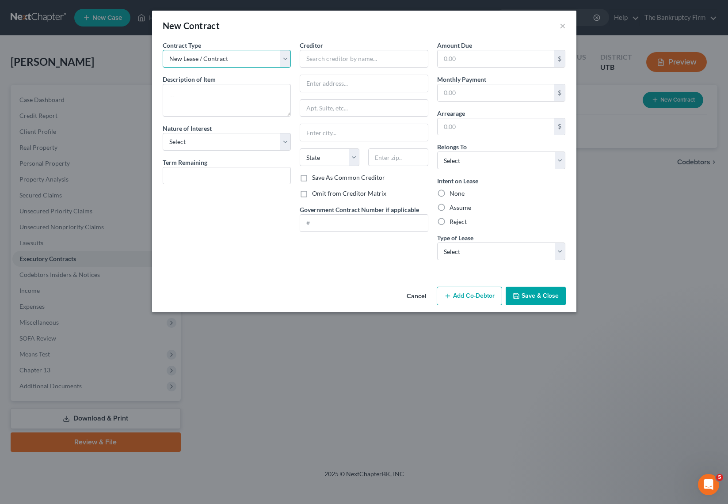
click at [224, 58] on select "New Lease / Contract New Timeshare" at bounding box center [227, 59] width 129 height 18
click at [163, 50] on select "New Lease / Contract New Timeshare" at bounding box center [227, 59] width 129 height 18
click at [191, 92] on textarea at bounding box center [227, 100] width 129 height 33
type textarea "Oversized Chair"
click at [187, 145] on select "Select Purchaser Agent Lessor Lessee" at bounding box center [227, 142] width 129 height 18
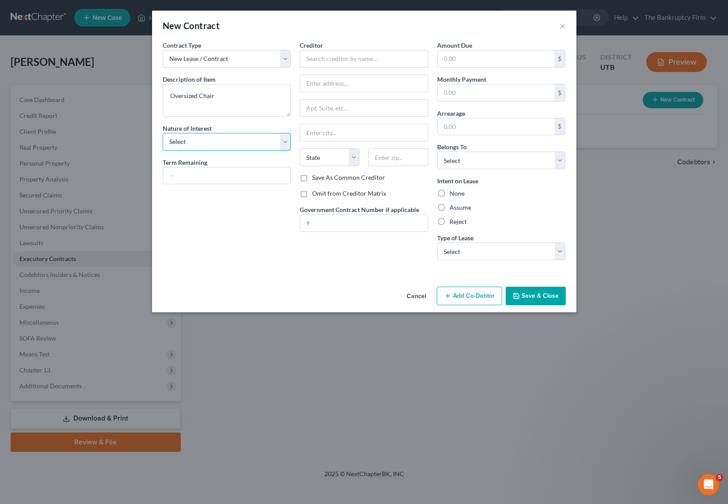
select select "2"
click at [163, 133] on select "Select Purchaser Agent Lessor Lessee" at bounding box center [227, 142] width 129 height 18
click at [215, 137] on select "Select Purchaser Agent Lessor Lessee" at bounding box center [227, 142] width 129 height 18
select select
click at [163, 133] on select "Select Purchaser Agent Lessor Lessee" at bounding box center [227, 142] width 129 height 18
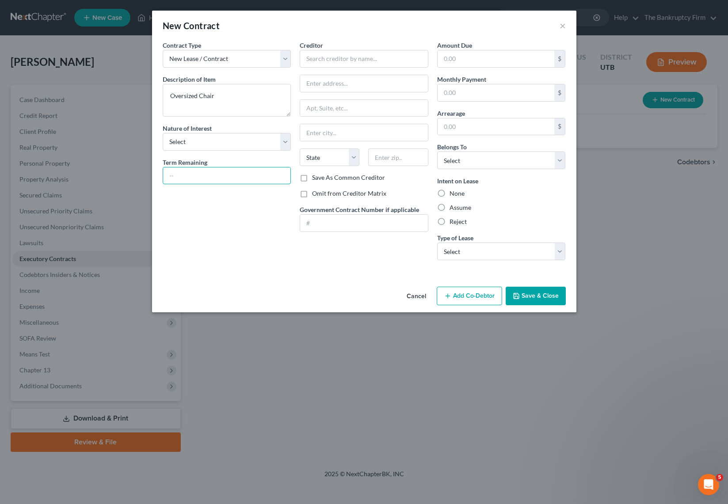
drag, startPoint x: 201, startPoint y: 179, endPoint x: 221, endPoint y: 157, distance: 29.1
click at [201, 178] on input "text" at bounding box center [227, 176] width 128 height 17
click at [352, 57] on input "text" at bounding box center [364, 59] width 129 height 18
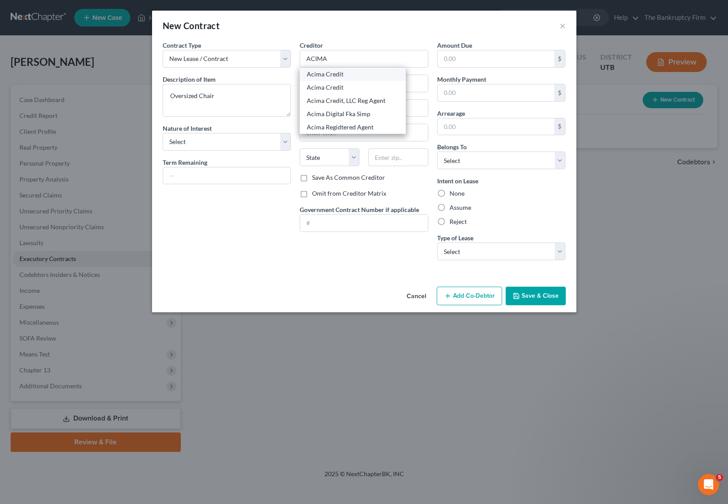
click at [350, 76] on div "Acima Credit" at bounding box center [353, 74] width 92 height 9
type input "Acima Credit"
type input "PO Box 1667"
type input "[PERSON_NAME]"
select select "46"
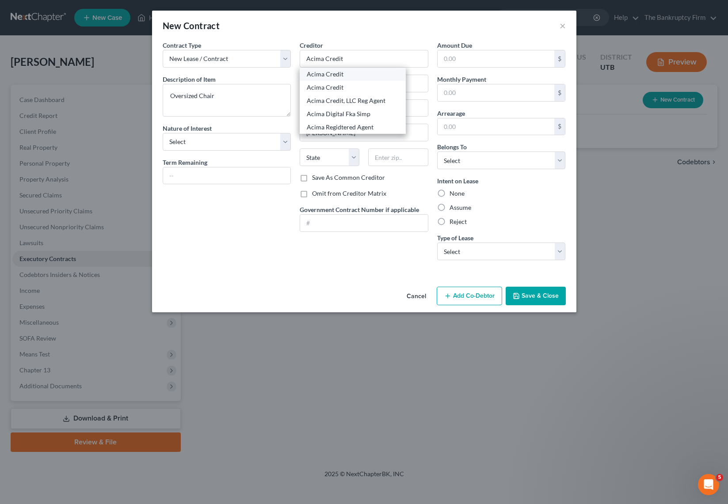
type input "84020"
click at [466, 64] on input "text" at bounding box center [496, 58] width 117 height 17
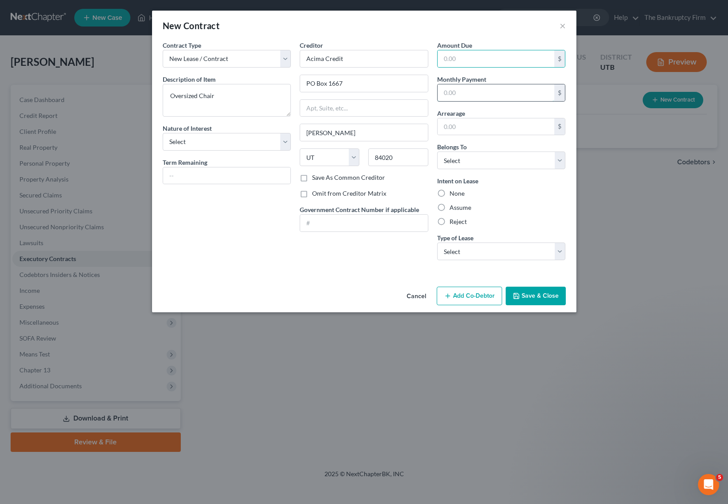
click at [452, 89] on input "text" at bounding box center [496, 92] width 117 height 17
type input "113"
click at [477, 162] on select "Select Debtor 1 Only Debtor 2 Only Debtor 1 And Debtor 2 Only At Least One Of T…" at bounding box center [501, 161] width 129 height 18
select select "0"
click at [437, 152] on select "Select Debtor 1 Only Debtor 2 Only Debtor 1 And Debtor 2 Only At Least One Of T…" at bounding box center [501, 161] width 129 height 18
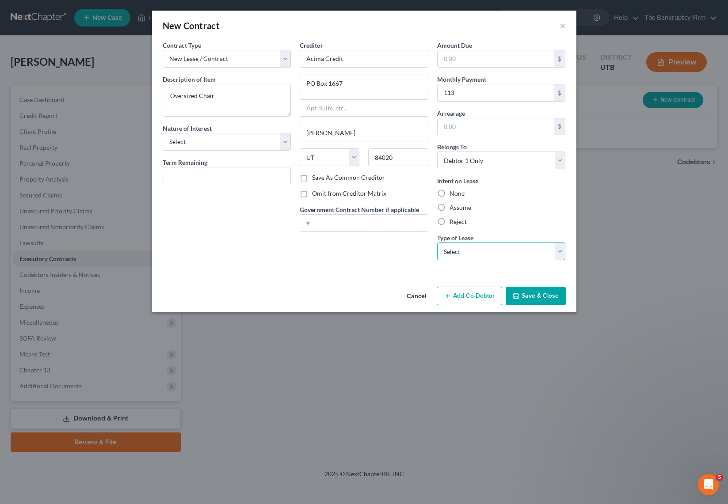
click at [488, 252] on select "Select Real Estate Car Other" at bounding box center [501, 252] width 129 height 18
click at [543, 297] on button "Save & Close" at bounding box center [536, 296] width 60 height 19
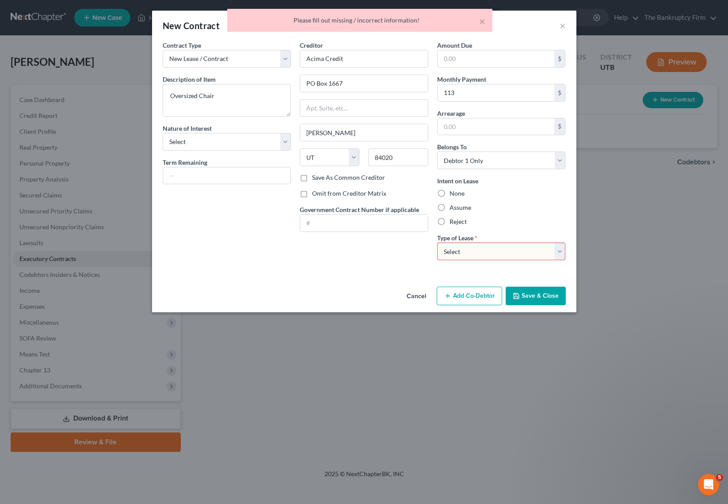
click at [558, 251] on select "Select Real Estate Car Other" at bounding box center [501, 252] width 129 height 18
select select "2"
click at [437, 243] on select "Select Real Estate Car Other" at bounding box center [501, 252] width 129 height 18
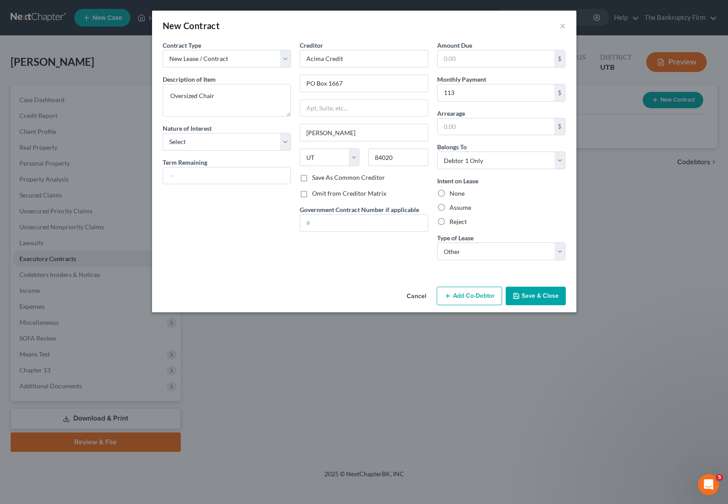
click at [545, 292] on button "Save & Close" at bounding box center [536, 296] width 60 height 19
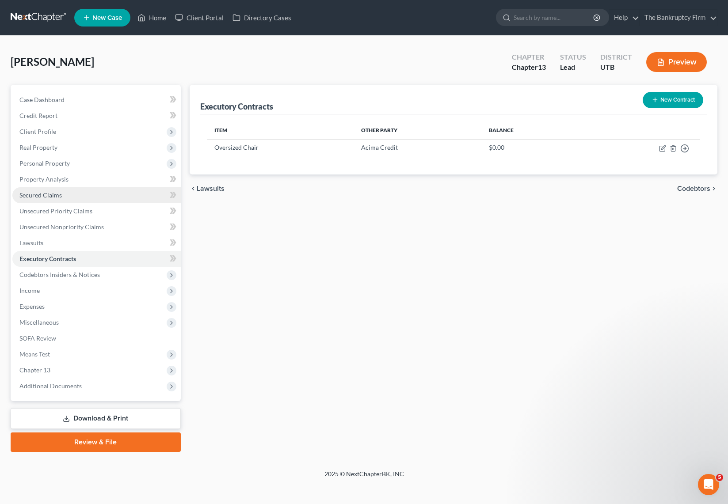
click at [56, 194] on span "Secured Claims" at bounding box center [40, 195] width 42 height 8
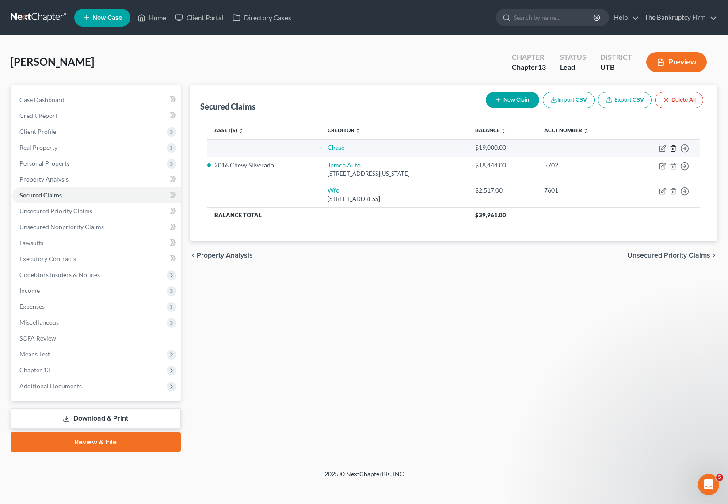
click at [674, 148] on line "button" at bounding box center [674, 149] width 0 height 2
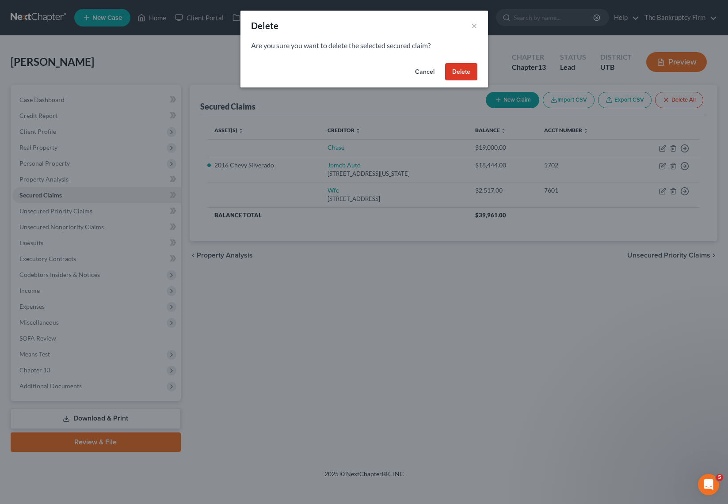
click at [462, 71] on button "Delete" at bounding box center [461, 72] width 32 height 18
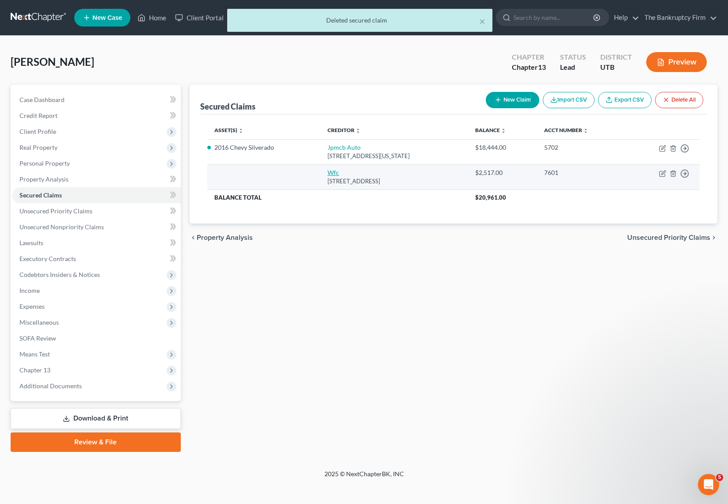
click at [331, 171] on link "Wfc" at bounding box center [333, 173] width 11 height 8
select select "42"
select select "0"
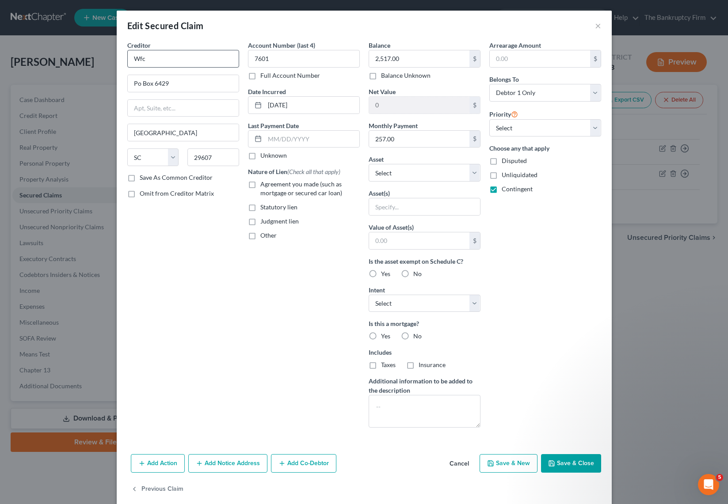
scroll to position [2, 0]
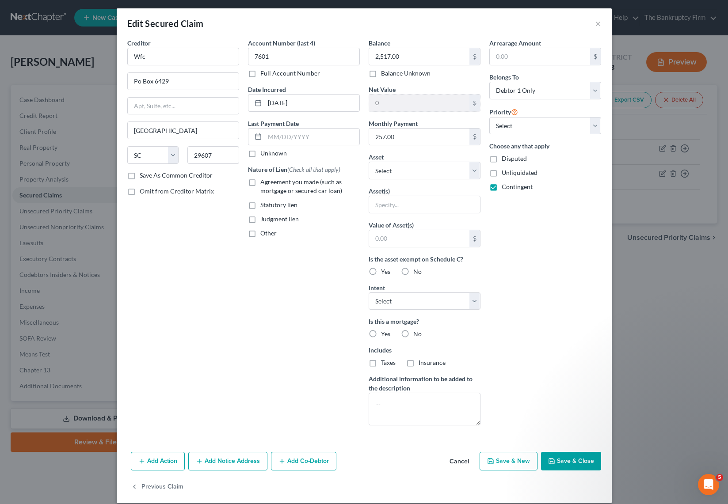
click at [568, 457] on button "Save & Close" at bounding box center [571, 461] width 60 height 19
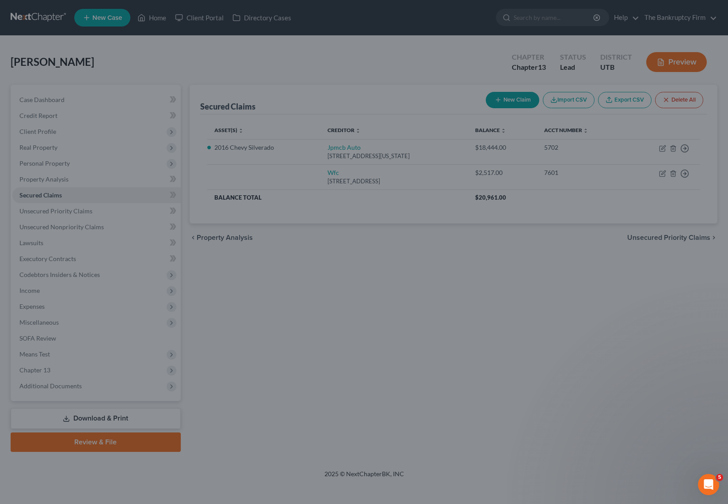
scroll to position [0, 0]
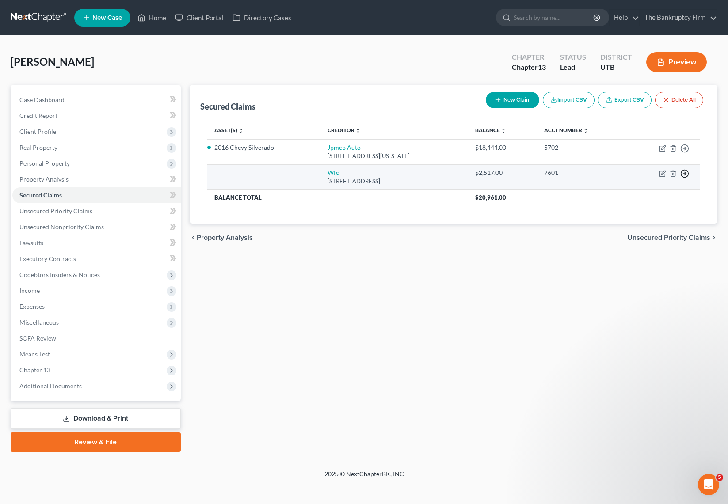
click at [685, 174] on line "button" at bounding box center [684, 174] width 3 height 0
click at [642, 193] on link "Move to F" at bounding box center [644, 194] width 74 height 15
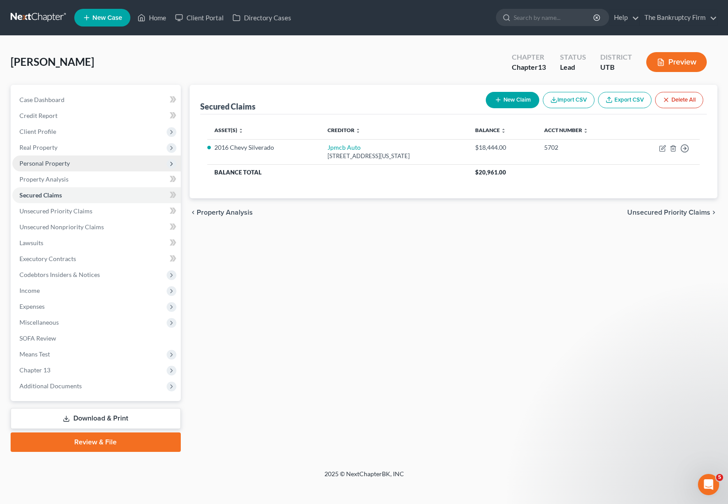
click at [44, 157] on span "Personal Property" at bounding box center [96, 164] width 168 height 16
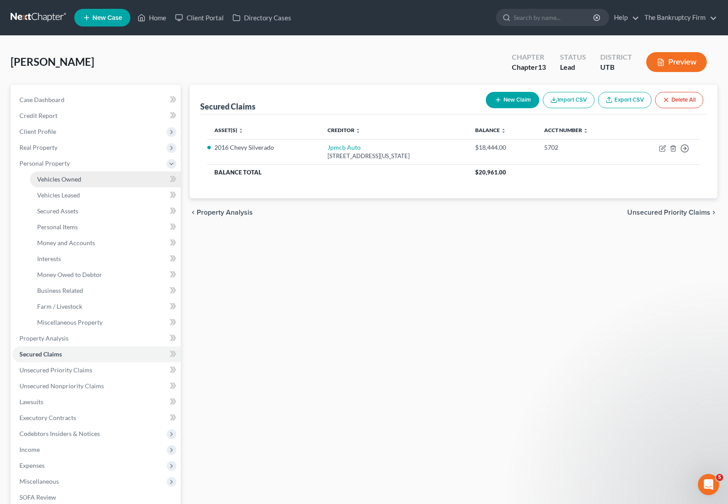
click at [64, 181] on span "Vehicles Owned" at bounding box center [59, 179] width 44 height 8
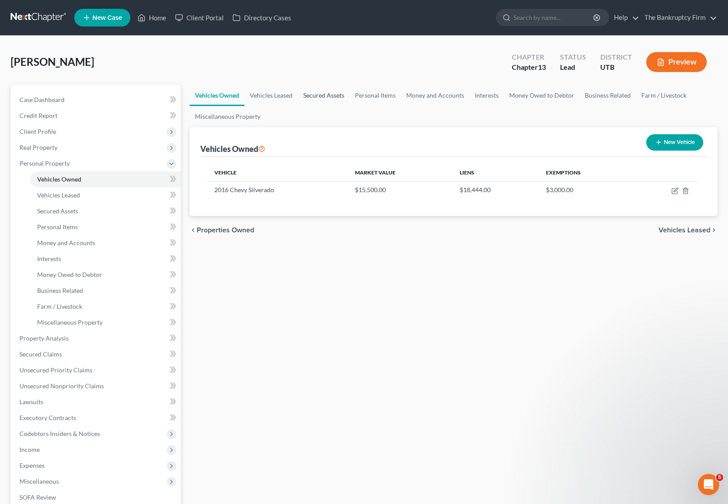
click at [314, 95] on link "Secured Assets" at bounding box center [324, 95] width 52 height 21
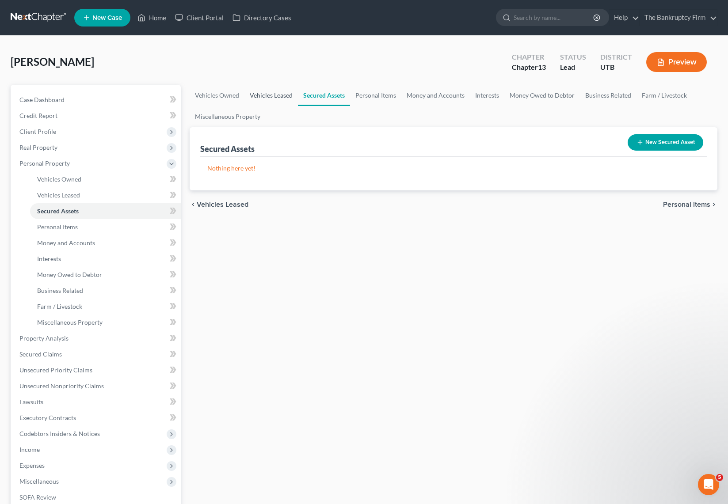
click at [253, 95] on link "Vehicles Leased" at bounding box center [270, 95] width 53 height 21
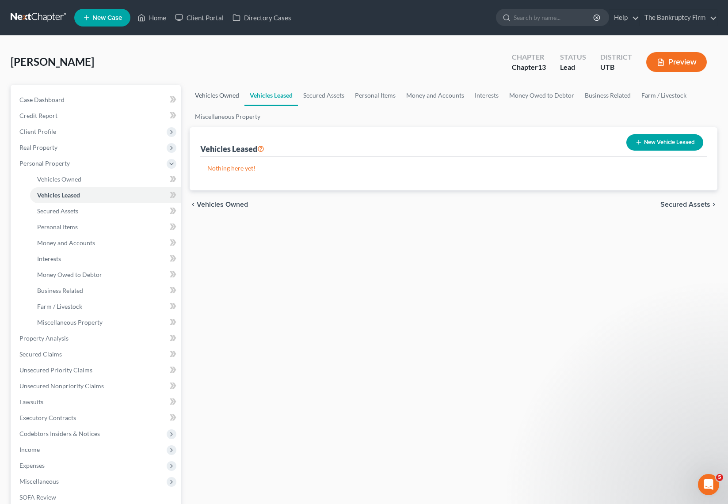
click at [209, 93] on link "Vehicles Owned" at bounding box center [217, 95] width 55 height 21
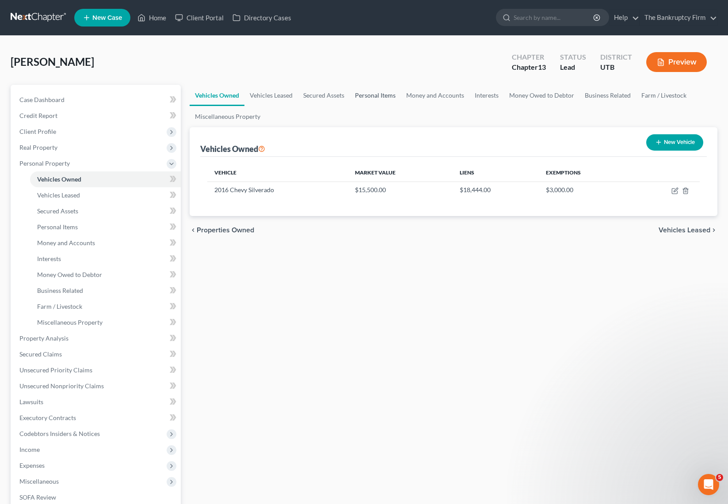
click at [383, 95] on link "Personal Items" at bounding box center [375, 95] width 51 height 21
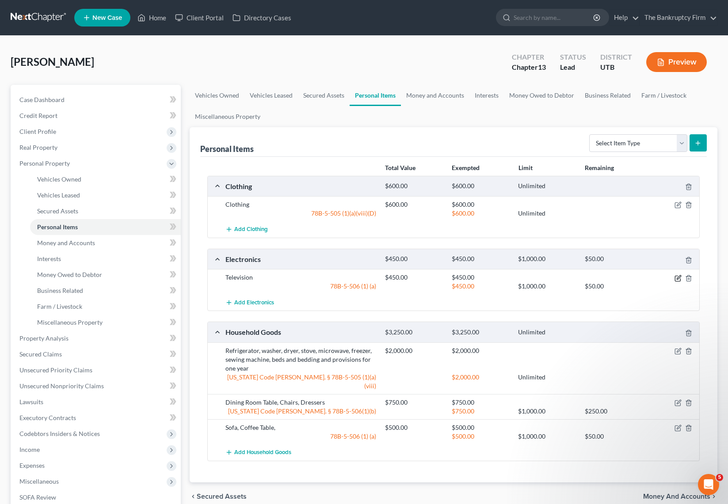
click at [678, 279] on icon "button" at bounding box center [679, 277] width 4 height 4
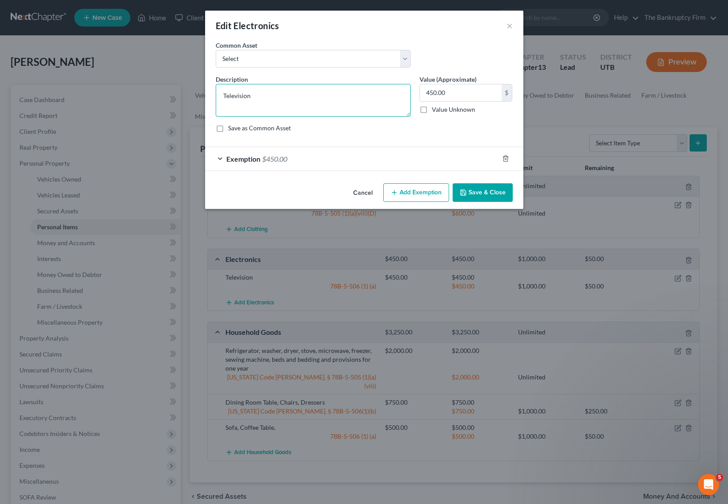
click at [265, 91] on textarea "Television" at bounding box center [313, 100] width 195 height 33
type textarea "Television, Cell Phone,"
click at [483, 190] on button "Save & Close" at bounding box center [483, 192] width 60 height 19
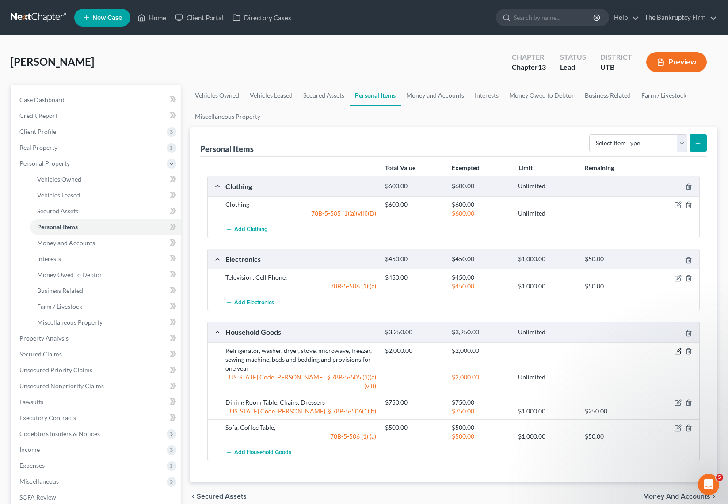
click at [677, 350] on icon "button" at bounding box center [678, 351] width 7 height 7
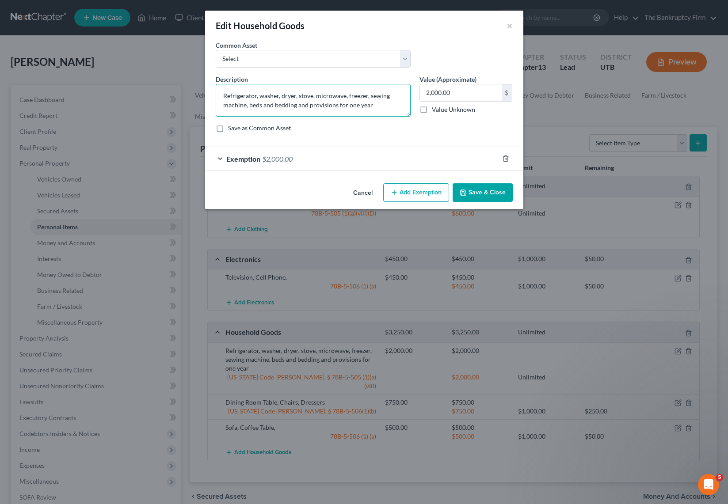
drag, startPoint x: 369, startPoint y: 95, endPoint x: 206, endPoint y: 95, distance: 162.7
click at [206, 95] on div "An exemption set must first be selected from the Filing Information section. Co…" at bounding box center [364, 110] width 318 height 139
type textarea "beds and bedding and provisions for one year"
click at [489, 188] on button "Save & Close" at bounding box center [483, 192] width 60 height 19
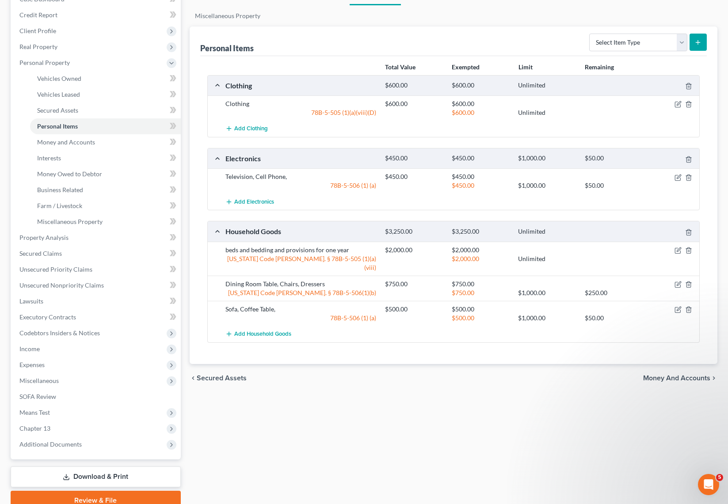
scroll to position [123, 0]
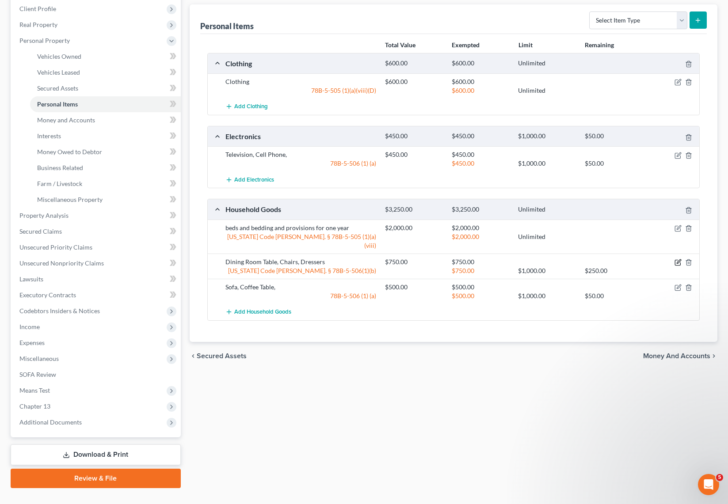
click at [677, 260] on icon "button" at bounding box center [677, 262] width 5 height 5
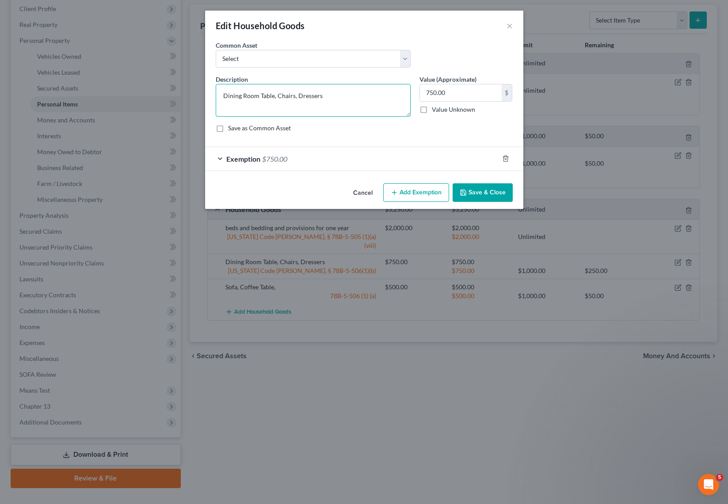
click at [340, 97] on textarea "Dining Room Table, Chairs, Dressers" at bounding box center [313, 100] width 195 height 33
click at [491, 197] on button "Save & Close" at bounding box center [483, 192] width 60 height 19
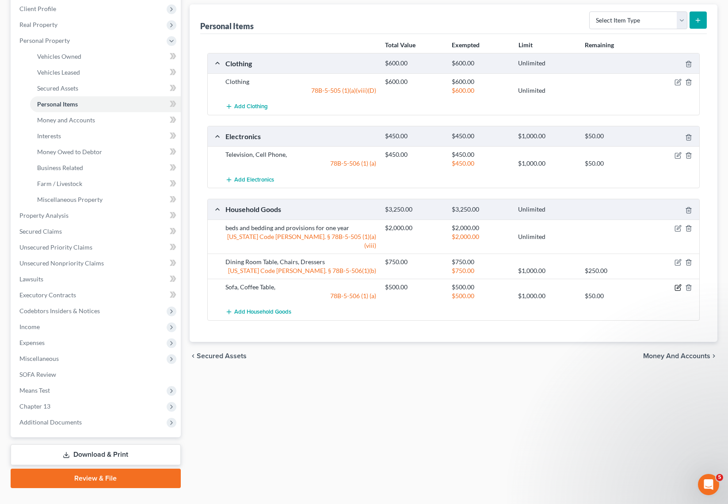
click at [676, 284] on icon "button" at bounding box center [678, 287] width 7 height 7
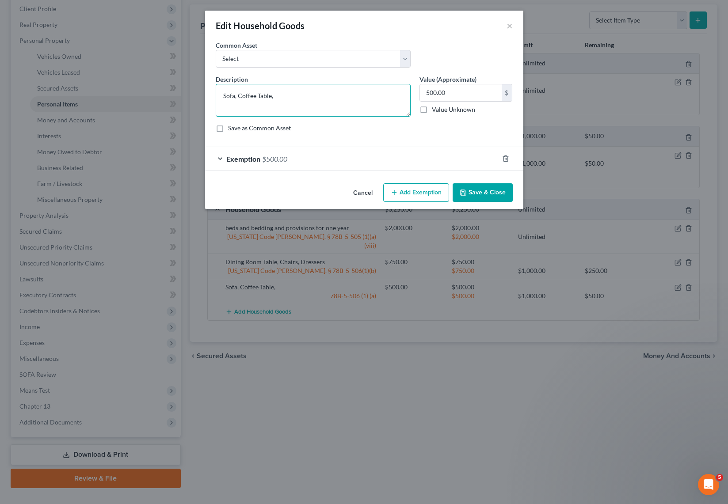
drag, startPoint x: 304, startPoint y: 103, endPoint x: 137, endPoint y: 95, distance: 166.8
click at [137, 95] on div "Edit Household Goods × An exemption set must first be selected from the Filing …" at bounding box center [364, 252] width 728 height 504
type textarea "S"
type textarea "Sofa, Lamp"
click at [484, 191] on button "Save & Close" at bounding box center [483, 192] width 60 height 19
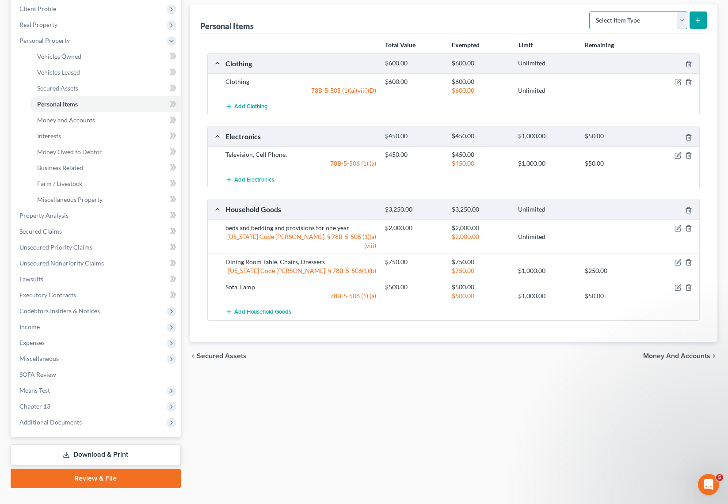
click at [663, 19] on select "Select Item Type Clothing Collectibles Of Value Electronics Firearms Household …" at bounding box center [638, 20] width 98 height 18
select select "pets"
click at [590, 11] on select "Select Item Type Clothing Collectibles Of Value Electronics Firearms Household …" at bounding box center [638, 20] width 98 height 18
click at [701, 20] on icon "submit" at bounding box center [697, 20] width 7 height 7
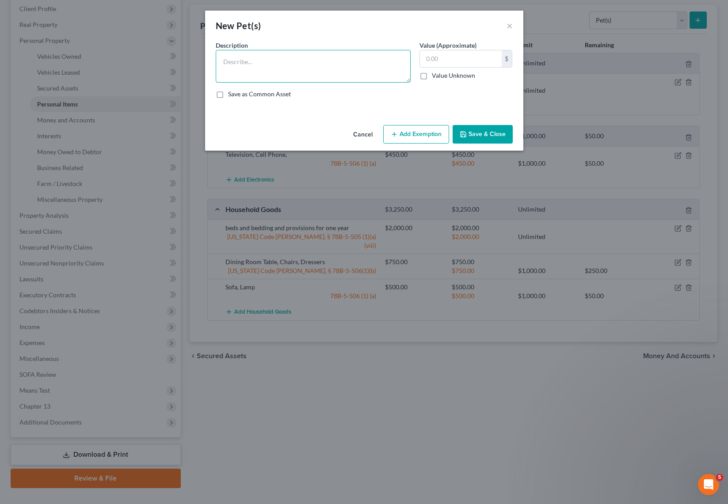
click at [262, 63] on textarea at bounding box center [313, 66] width 195 height 33
type textarea "D"
type textarea "2 Dog"
click at [432, 78] on label "Value Unknown" at bounding box center [453, 75] width 43 height 9
click at [435, 77] on input "Value Unknown" at bounding box center [438, 74] width 6 height 6
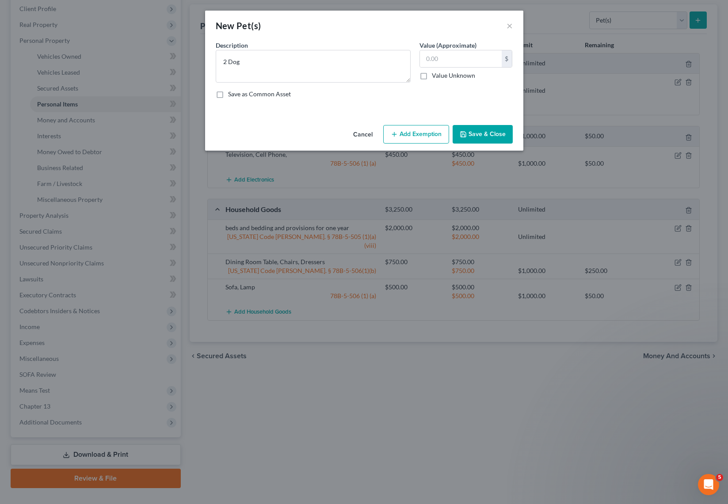
checkbox input "true"
type input "0.00"
click at [415, 139] on button "Add Exemption" at bounding box center [416, 134] width 66 height 19
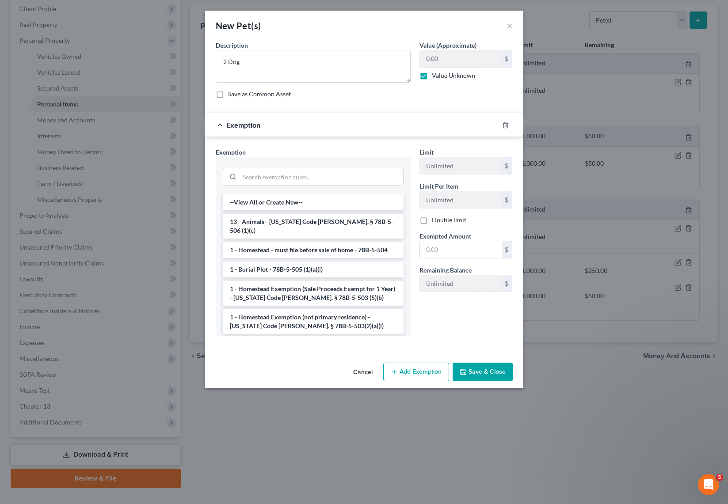
click at [432, 75] on label "Value Unknown" at bounding box center [453, 75] width 43 height 9
click at [435, 75] on input "Value Unknown" at bounding box center [438, 74] width 6 height 6
checkbox input "false"
click at [442, 57] on input "0.00" at bounding box center [461, 58] width 82 height 17
type input "50"
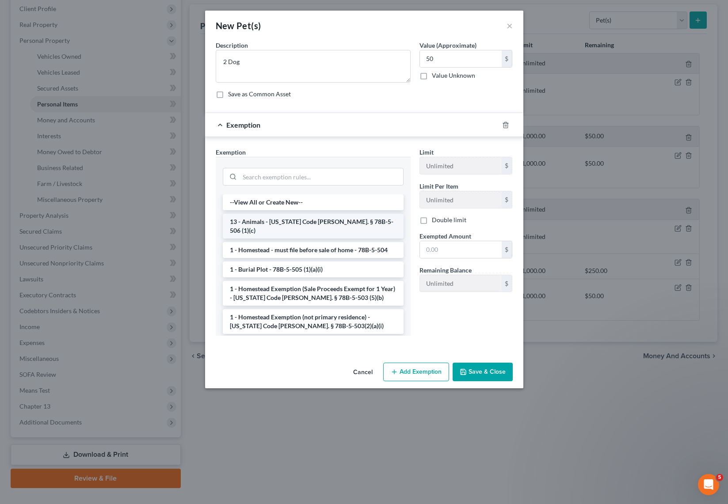
click at [311, 219] on li "13 - Animals - [US_STATE] Code [PERSON_NAME]. § 78B-5-506 (1)(c)" at bounding box center [313, 226] width 181 height 25
click at [311, 219] on div "Exemption Set must be selected for CA. Exemption * --View All or Create New-- 1…" at bounding box center [313, 245] width 204 height 195
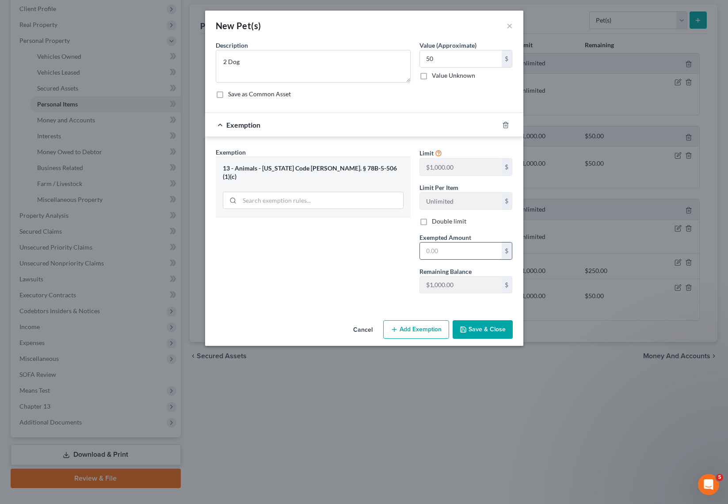
click at [443, 253] on input "text" at bounding box center [461, 251] width 82 height 17
type input "50"
click at [319, 275] on div "Exemption Set must be selected for CA. Exemption * 13 - Animals - [US_STATE] Co…" at bounding box center [313, 224] width 204 height 153
click at [490, 329] on button "Save & Close" at bounding box center [483, 329] width 60 height 19
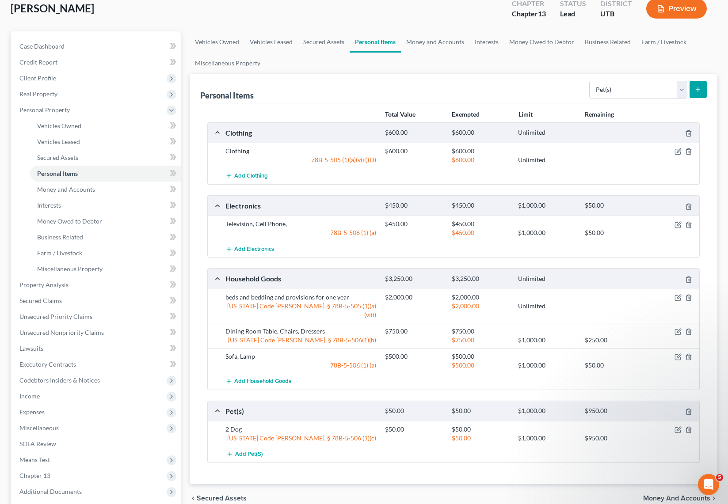
scroll to position [0, 0]
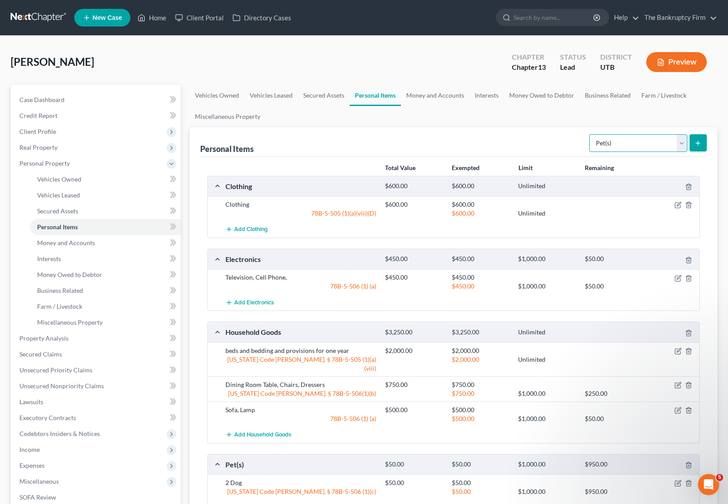
click at [658, 140] on select "Select Item Type Clothing Collectibles Of Value Electronics Firearms Household …" at bounding box center [638, 143] width 98 height 18
click at [427, 95] on link "Money and Accounts" at bounding box center [435, 95] width 69 height 21
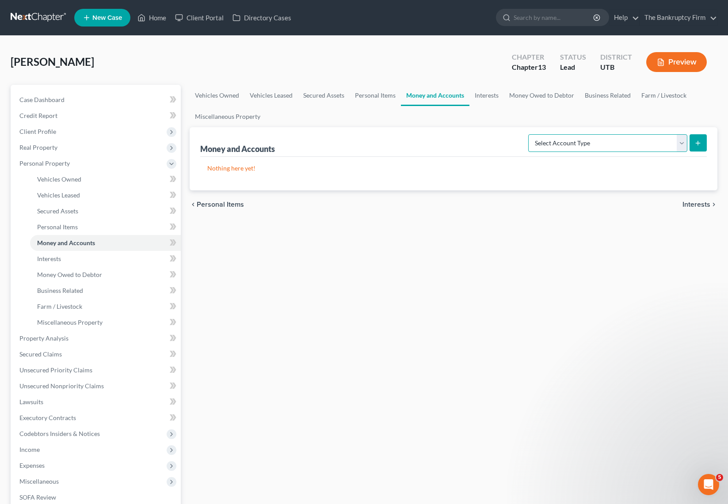
click at [642, 137] on select "Select Account Type Brokerage Cash on Hand Certificates of Deposit Checking Acc…" at bounding box center [607, 143] width 159 height 18
select select "checking"
click at [530, 134] on select "Select Account Type Brokerage Cash on Hand Certificates of Deposit Checking Acc…" at bounding box center [607, 143] width 159 height 18
click at [702, 142] on button "submit" at bounding box center [698, 142] width 17 height 17
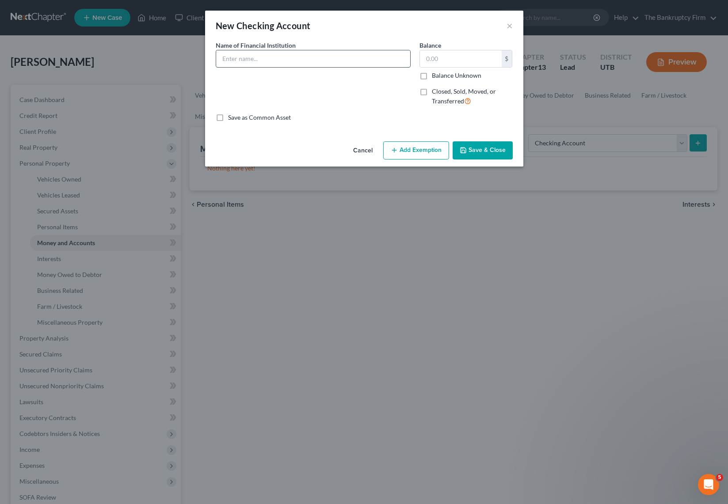
click at [249, 55] on input "text" at bounding box center [313, 58] width 194 height 17
type input "US Bank"
click at [483, 147] on button "Save & Close" at bounding box center [483, 150] width 60 height 19
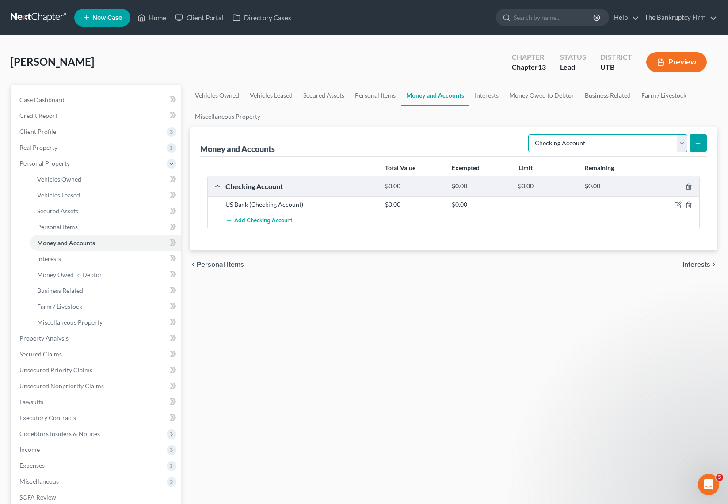
click at [680, 139] on select "Select Account Type Brokerage Cash on Hand Certificates of Deposit Checking Acc…" at bounding box center [607, 143] width 159 height 18
select select "savings"
click at [530, 134] on select "Select Account Type Brokerage Cash on Hand Certificates of Deposit Checking Acc…" at bounding box center [607, 143] width 159 height 18
click at [694, 137] on button "submit" at bounding box center [698, 142] width 17 height 17
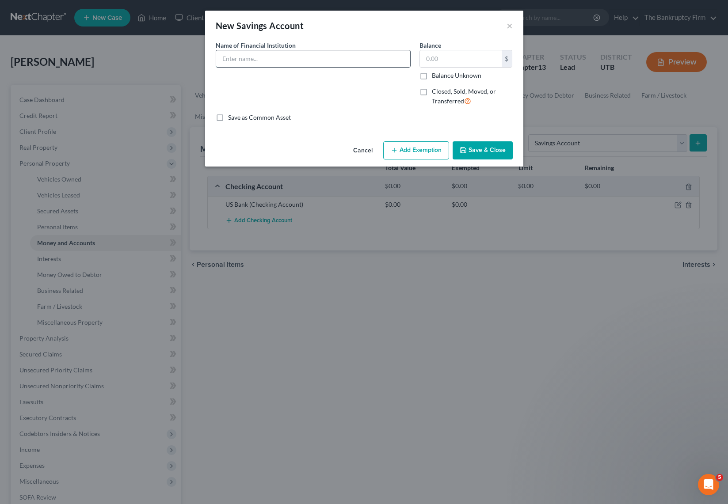
click at [255, 56] on input "text" at bounding box center [313, 58] width 194 height 17
type input "US Bank"
click at [491, 150] on button "Save & Close" at bounding box center [483, 150] width 60 height 19
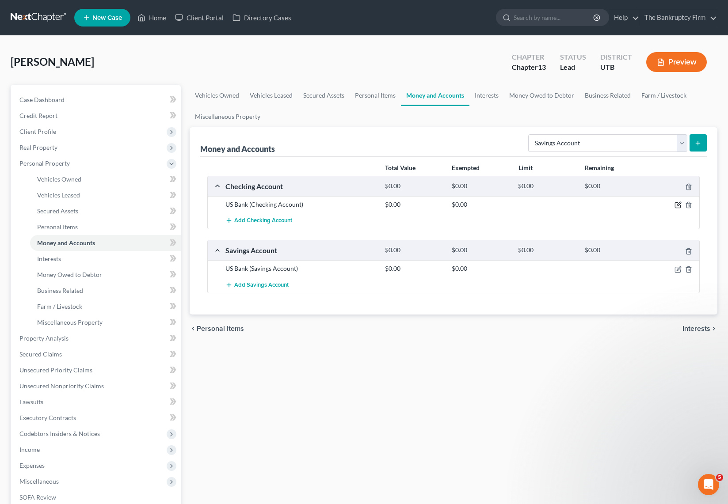
click at [679, 205] on icon "button" at bounding box center [679, 204] width 4 height 4
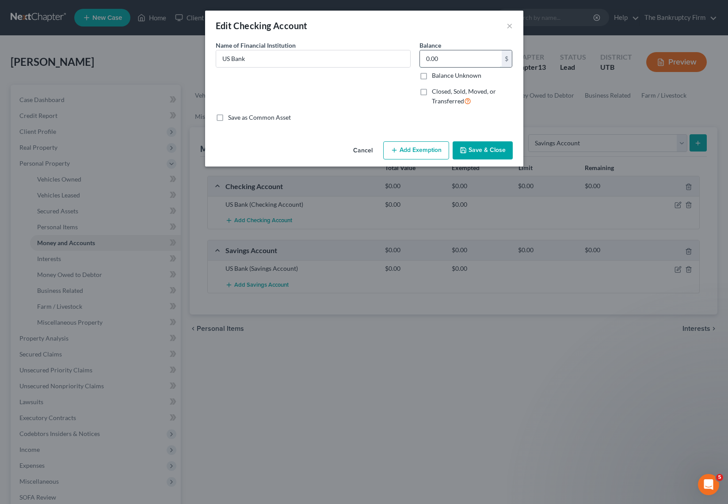
click at [456, 56] on input "0.00" at bounding box center [461, 58] width 82 height 17
type input "5.00"
click at [500, 148] on button "Save & Close" at bounding box center [483, 150] width 60 height 19
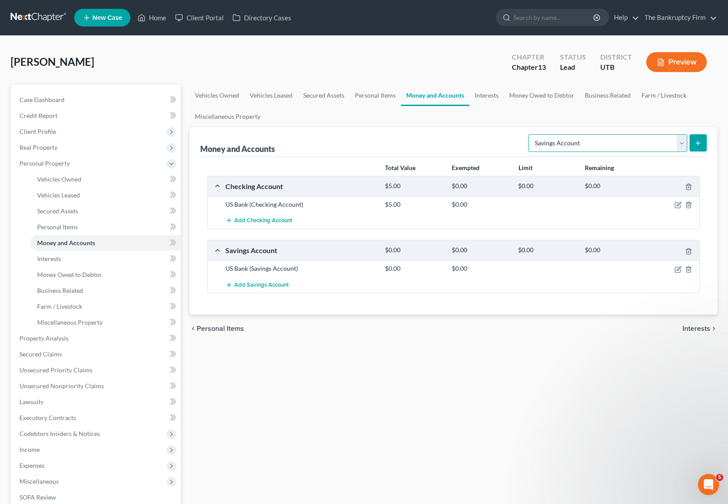
click at [669, 143] on select "Select Account Type Brokerage Cash on Hand Certificates of Deposit Checking Acc…" at bounding box center [607, 143] width 159 height 18
select select "checking"
click at [530, 134] on select "Select Account Type Brokerage Cash on Hand Certificates of Deposit Checking Acc…" at bounding box center [607, 143] width 159 height 18
click at [698, 138] on button "submit" at bounding box center [698, 142] width 17 height 17
click at [428, 132] on div "Money and Accounts Select Account Type Brokerage Cash on Hand Certificates of D…" at bounding box center [453, 142] width 507 height 30
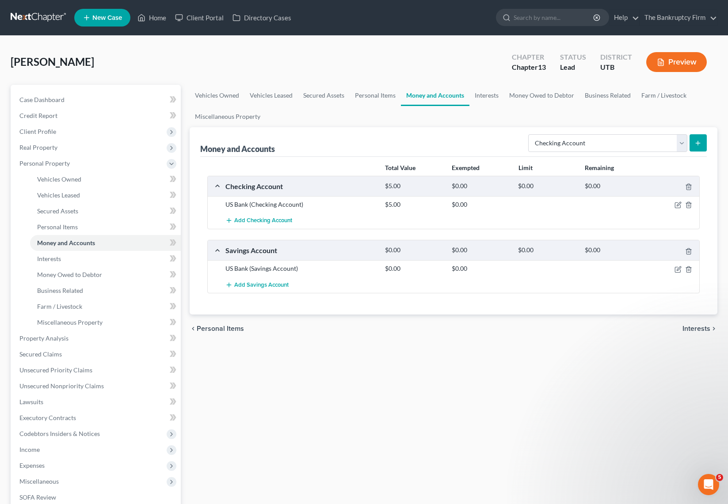
click at [701, 140] on icon "submit" at bounding box center [697, 143] width 7 height 7
click at [594, 142] on select "Select Account Type Brokerage Cash on Hand Certificates of Deposit Checking Acc…" at bounding box center [607, 143] width 159 height 18
click at [486, 95] on link "Interests" at bounding box center [486, 95] width 34 height 21
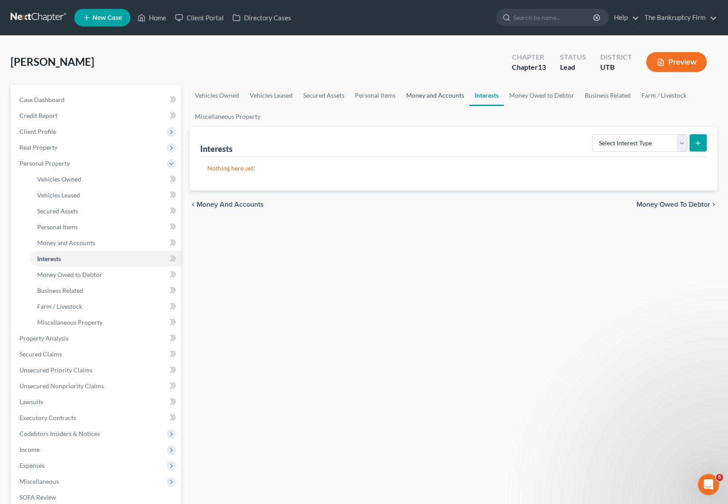
click at [427, 94] on link "Money and Accounts" at bounding box center [435, 95] width 69 height 21
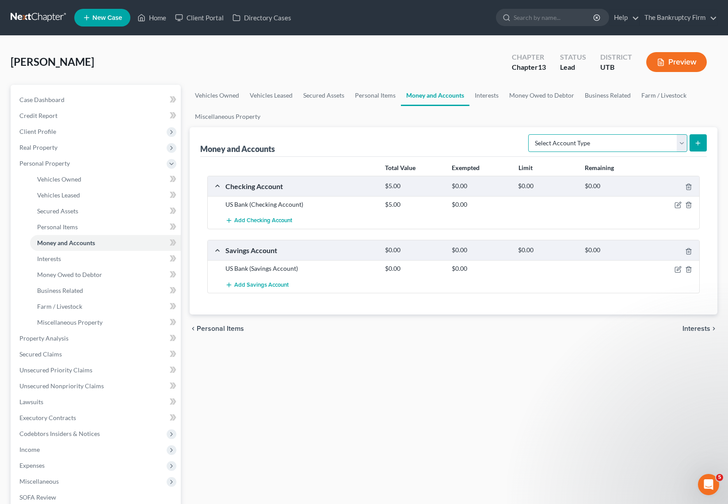
click at [681, 140] on select "Select Account Type Brokerage Cash on Hand Certificates of Deposit Checking Acc…" at bounding box center [607, 143] width 159 height 18
select select "checking"
click at [530, 134] on select "Select Account Type Brokerage Cash on Hand Certificates of Deposit Checking Acc…" at bounding box center [607, 143] width 159 height 18
click at [701, 140] on icon "submit" at bounding box center [697, 143] width 7 height 7
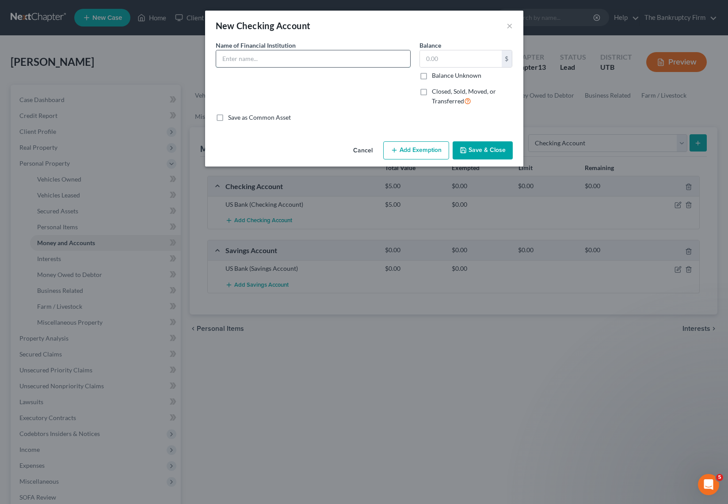
click at [269, 59] on input "text" at bounding box center [313, 58] width 194 height 17
type input "AFCU (Negative Balance)"
click at [432, 75] on label "Balance Unknown" at bounding box center [457, 75] width 50 height 9
click at [435, 75] on input "Balance Unknown" at bounding box center [438, 74] width 6 height 6
checkbox input "true"
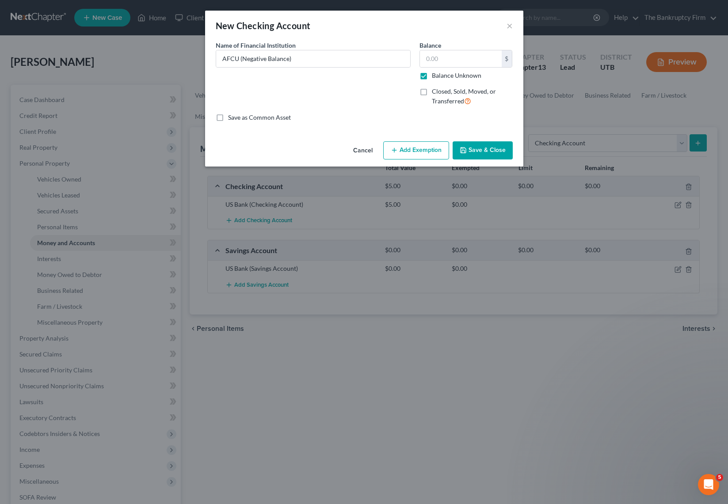
type input "0.00"
click at [432, 74] on label "Balance Unknown" at bounding box center [457, 75] width 50 height 9
click at [435, 74] on input "Balance Unknown" at bounding box center [438, 74] width 6 height 6
click at [432, 74] on label "Balance Unknown" at bounding box center [457, 75] width 50 height 9
click at [435, 74] on input "Balance Unknown" at bounding box center [438, 74] width 6 height 6
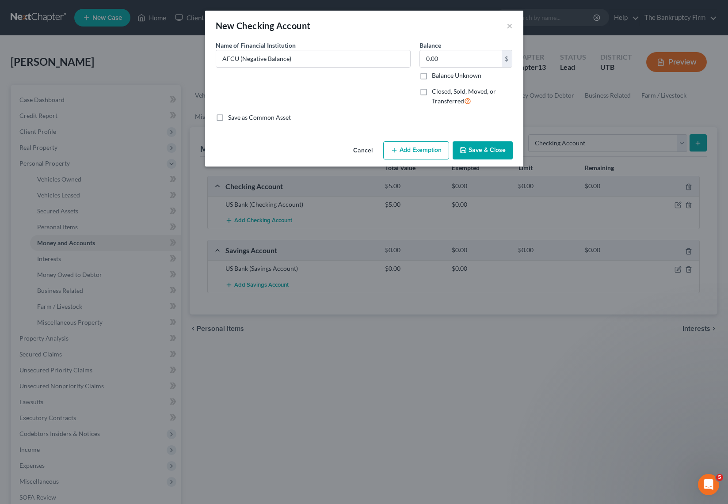
checkbox input "true"
click at [308, 60] on input "AFCU (Negative Balance)" at bounding box center [313, 58] width 194 height 17
type input "AFCU (Negative Balance)(Closed)"
click at [432, 90] on label "Closed, Sold, Moved, or Transferred" at bounding box center [472, 96] width 81 height 19
click at [435, 90] on input "Closed, Sold, Moved, or Transferred" at bounding box center [438, 90] width 6 height 6
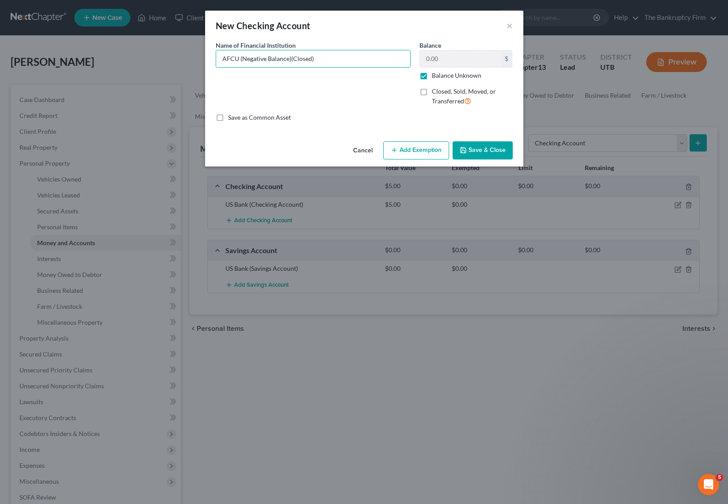
checkbox input "true"
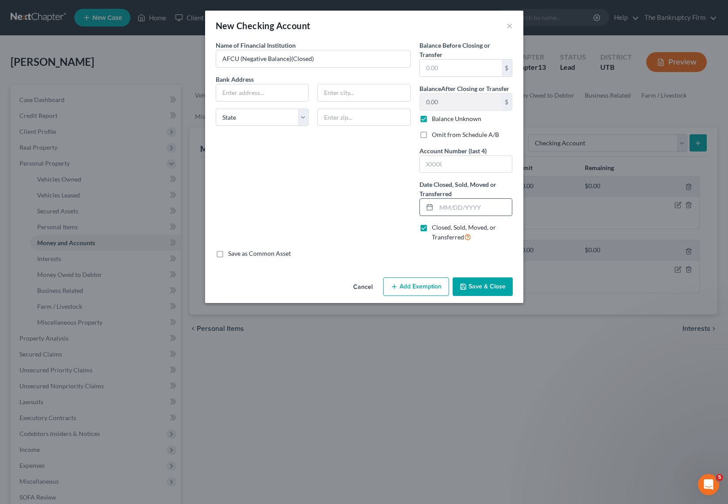
click at [460, 209] on input "text" at bounding box center [474, 207] width 76 height 17
type input "[DATE]"
click at [489, 288] on button "Save & Close" at bounding box center [483, 287] width 60 height 19
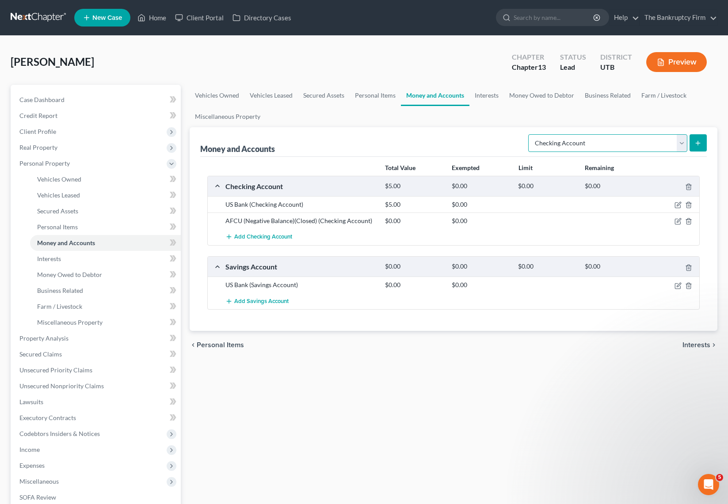
click at [680, 140] on select "Select Account Type Brokerage Cash on Hand Certificates of Deposit Checking Acc…" at bounding box center [607, 143] width 159 height 18
select select "safe_deposit_box"
click at [530, 134] on select "Select Account Type Brokerage Cash on Hand Certificates of Deposit Checking Acc…" at bounding box center [607, 143] width 159 height 18
click at [698, 142] on line "submit" at bounding box center [698, 143] width 0 height 4
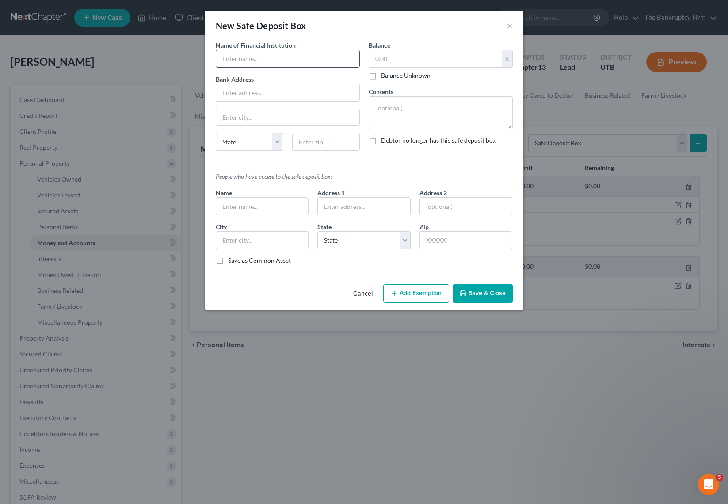
click at [253, 59] on input "text" at bounding box center [287, 58] width 143 height 17
type input "AFCU (Negative Balance)"
click at [507, 26] on button "×" at bounding box center [510, 25] width 6 height 11
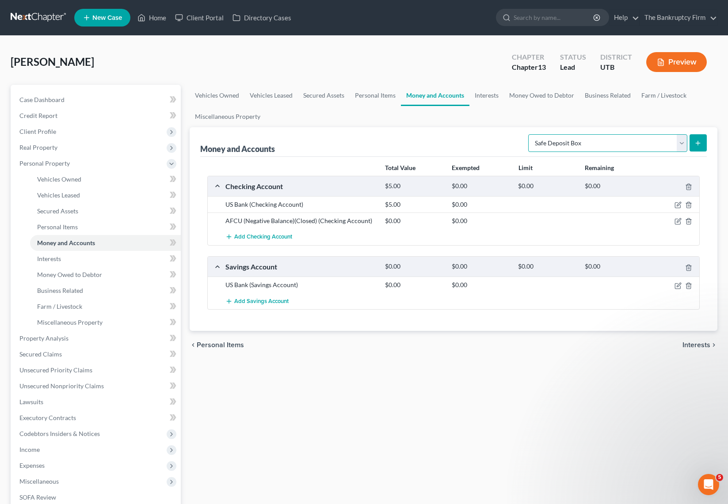
click at [652, 140] on select "Select Account Type Brokerage Cash on Hand Certificates of Deposit Checking Acc…" at bounding box center [607, 143] width 159 height 18
select select "savings"
click at [530, 134] on select "Select Account Type Brokerage Cash on Hand Certificates of Deposit Checking Acc…" at bounding box center [607, 143] width 159 height 18
click at [698, 142] on line "submit" at bounding box center [698, 143] width 0 height 4
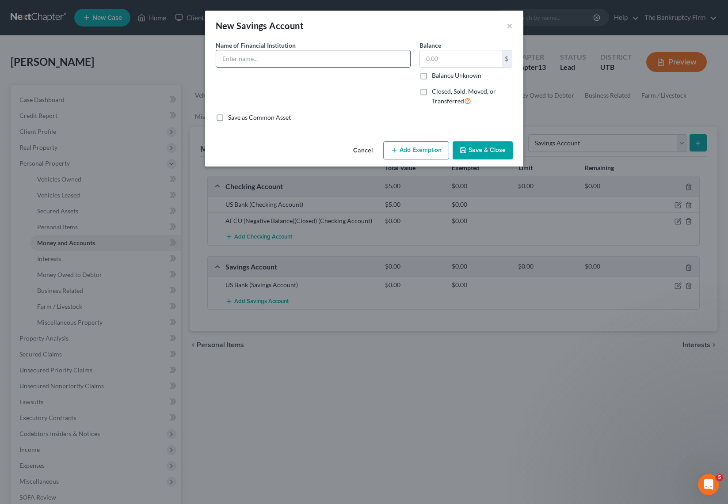
click at [263, 56] on input "text" at bounding box center [313, 58] width 194 height 17
type input "AFCU (Negative Balance (Closed)"
click at [432, 74] on label "Balance Unknown" at bounding box center [457, 75] width 50 height 9
click at [435, 74] on input "Balance Unknown" at bounding box center [438, 74] width 6 height 6
checkbox input "true"
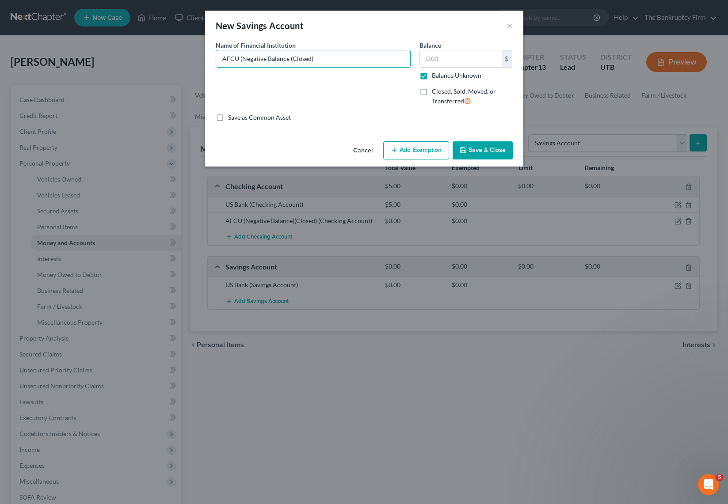
type input "0.00"
click at [432, 91] on label "Closed, Sold, Moved, or Transferred" at bounding box center [472, 96] width 81 height 19
click at [435, 91] on input "Closed, Sold, Moved, or Transferred" at bounding box center [438, 90] width 6 height 6
checkbox input "true"
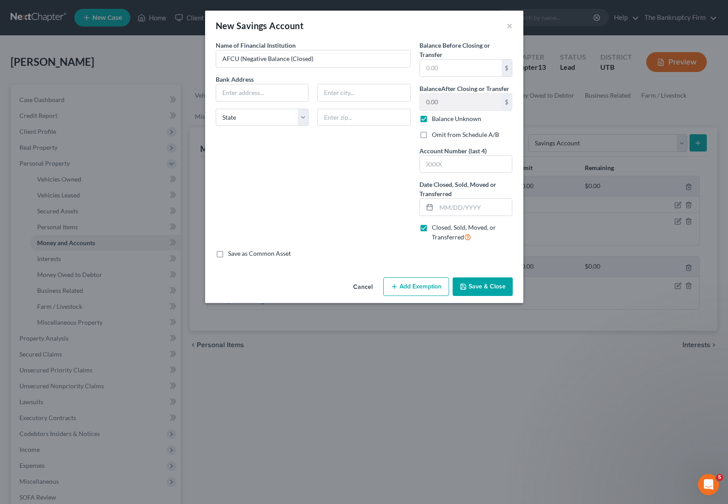
click at [432, 133] on label "Omit from Schedule A/B" at bounding box center [465, 134] width 67 height 9
click at [435, 133] on input "Omit from Schedule A/B" at bounding box center [438, 133] width 6 height 6
checkbox input "true"
click at [486, 286] on button "Save & Close" at bounding box center [483, 287] width 60 height 19
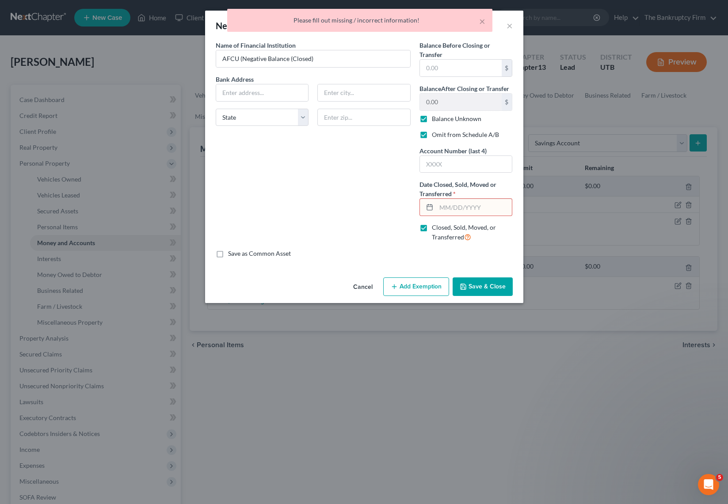
click at [475, 206] on input "text" at bounding box center [474, 207] width 76 height 17
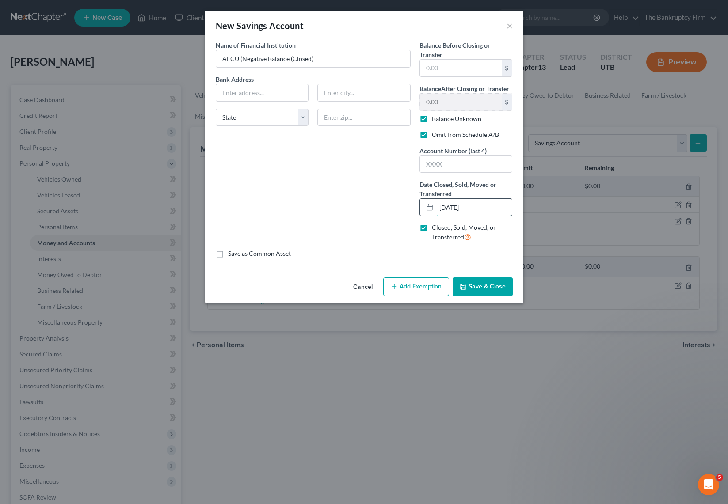
drag, startPoint x: 446, startPoint y: 205, endPoint x: 430, endPoint y: 206, distance: 16.0
click at [430, 206] on div "[DATE]" at bounding box center [465, 207] width 93 height 18
click at [497, 284] on button "Save & Close" at bounding box center [483, 287] width 60 height 19
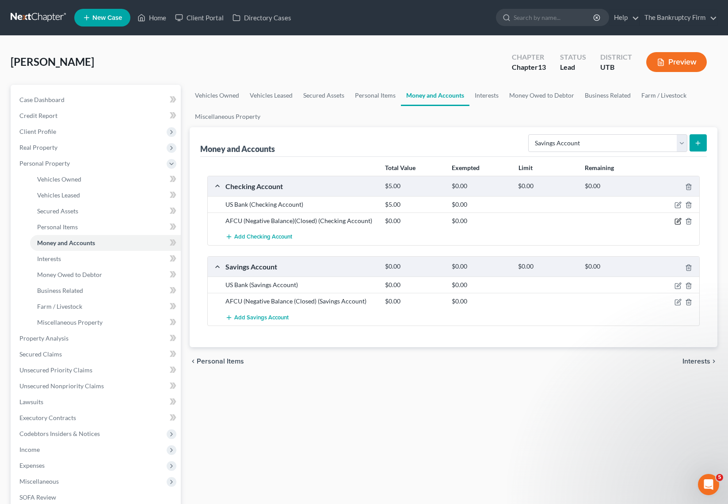
click at [679, 221] on icon "button" at bounding box center [679, 221] width 4 height 4
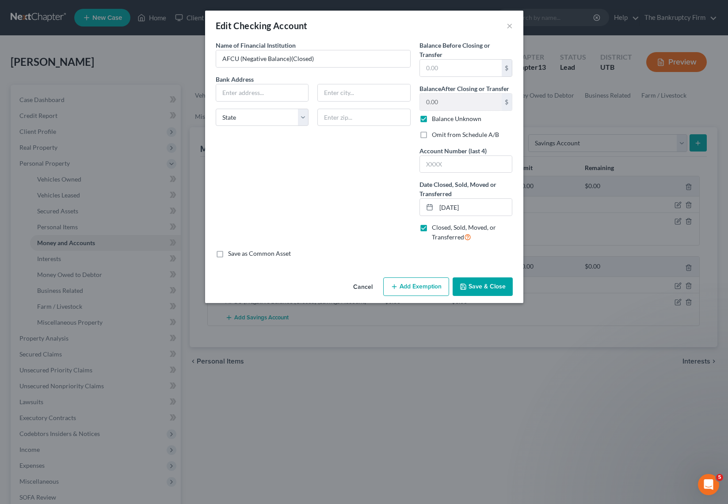
click at [432, 134] on label "Omit from Schedule A/B" at bounding box center [465, 134] width 67 height 9
click at [435, 134] on input "Omit from Schedule A/B" at bounding box center [438, 133] width 6 height 6
click at [501, 287] on button "Save & Close" at bounding box center [483, 287] width 60 height 19
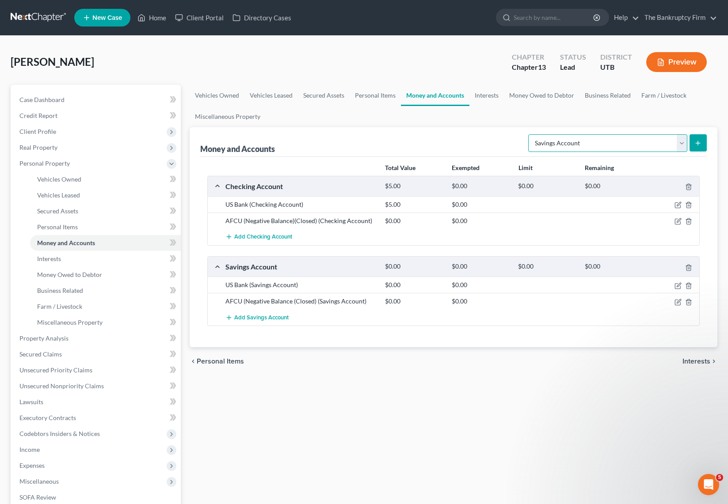
click at [677, 142] on select "Select Account Type Brokerage Cash on Hand Certificates of Deposit Checking Acc…" at bounding box center [607, 143] width 159 height 18
click at [530, 134] on select "Select Account Type Brokerage Cash on Hand Certificates of Deposit Checking Acc…" at bounding box center [607, 143] width 159 height 18
click at [702, 142] on button "submit" at bounding box center [698, 142] width 17 height 17
click at [490, 95] on link "Interests" at bounding box center [486, 95] width 34 height 21
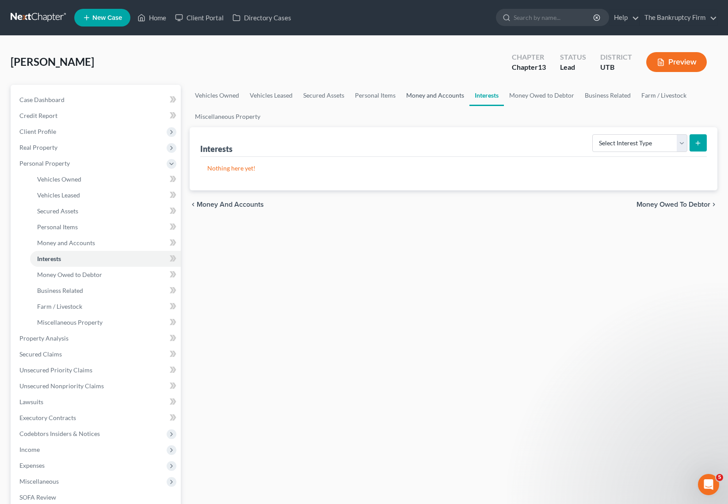
click at [431, 95] on link "Money and Accounts" at bounding box center [435, 95] width 69 height 21
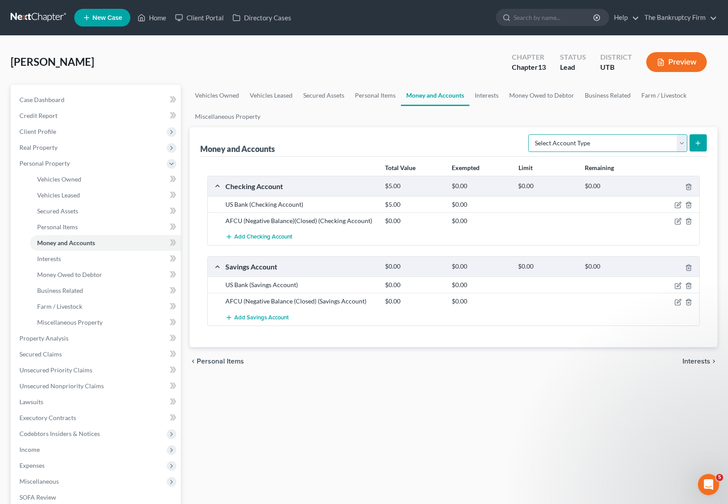
click at [677, 142] on select "Select Account Type Brokerage Cash on Hand Certificates of Deposit Checking Acc…" at bounding box center [607, 143] width 159 height 18
click at [530, 134] on select "Select Account Type Brokerage Cash on Hand Certificates of Deposit Checking Acc…" at bounding box center [607, 143] width 159 height 18
click at [700, 138] on button "submit" at bounding box center [698, 142] width 17 height 17
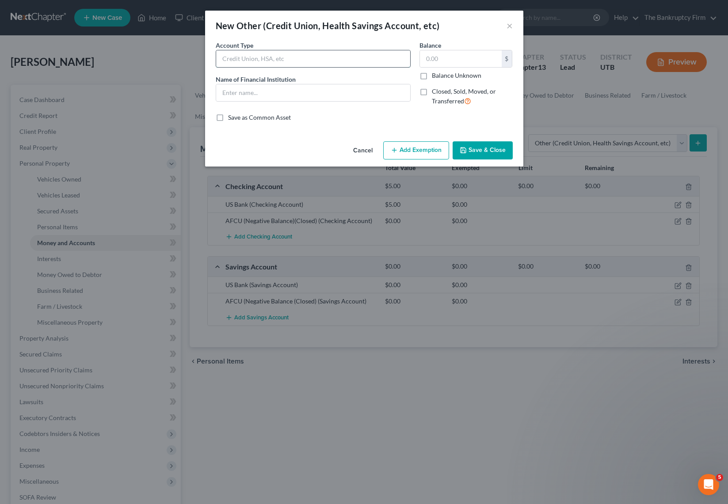
click at [258, 61] on input "text" at bounding box center [313, 58] width 194 height 17
click at [432, 77] on label "Balance Unknown" at bounding box center [457, 75] width 50 height 9
click at [435, 77] on input "Balance Unknown" at bounding box center [438, 74] width 6 height 6
click at [495, 150] on button "Save & Close" at bounding box center [483, 150] width 60 height 19
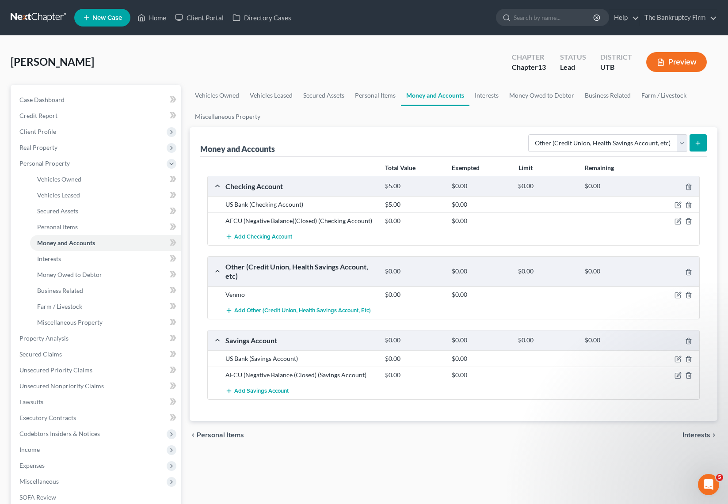
click at [427, 144] on div "Money and Accounts Select Account Type Brokerage Cash on Hand Certificates of D…" at bounding box center [453, 142] width 507 height 30
click at [640, 144] on select "Select Account Type Brokerage Cash on Hand Certificates of Deposit Checking Acc…" at bounding box center [607, 143] width 159 height 18
click at [488, 95] on link "Interests" at bounding box center [486, 95] width 34 height 21
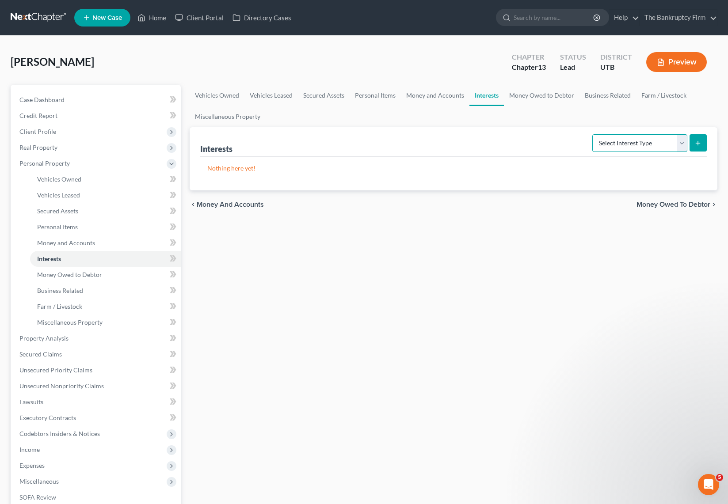
click at [670, 145] on select "Select Interest Type 401K Annuity Bond Education IRA Government Bond Government…" at bounding box center [639, 143] width 95 height 18
click at [547, 91] on link "Money Owed to Debtor" at bounding box center [542, 95] width 76 height 21
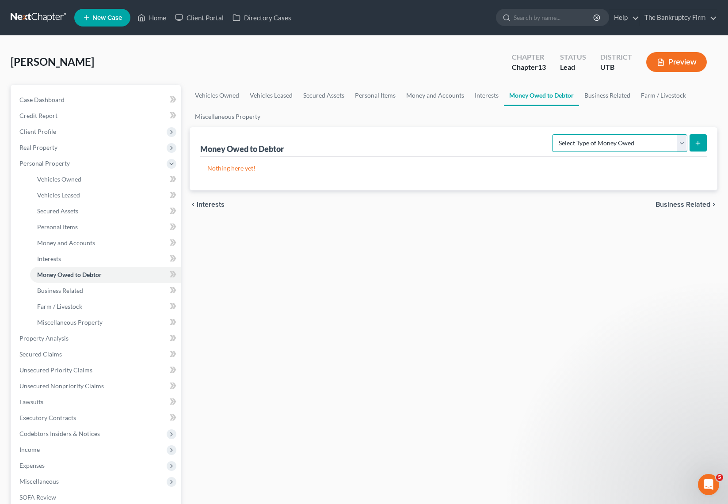
click at [678, 141] on select "Select Type of Money Owed Accounts Receivable Alimony Child Support Claims Agai…" at bounding box center [619, 143] width 135 height 18
click at [553, 134] on select "Select Type of Money Owed Accounts Receivable Alimony Child Support Claims Agai…" at bounding box center [619, 143] width 135 height 18
click at [697, 140] on icon "submit" at bounding box center [697, 143] width 7 height 7
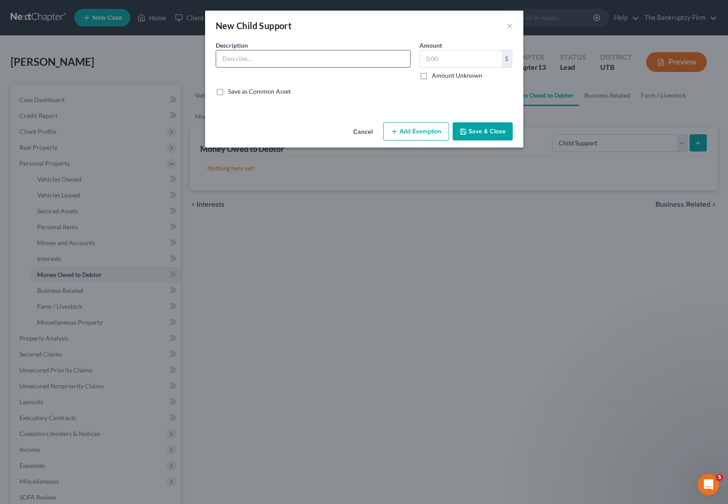
click at [264, 60] on input "text" at bounding box center [313, 58] width 194 height 17
click at [419, 129] on button "Add Exemption" at bounding box center [416, 131] width 66 height 19
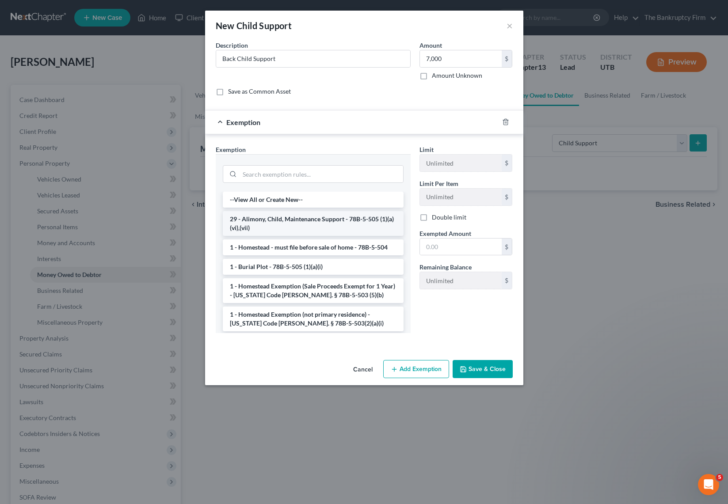
click at [275, 225] on li "29 - Alimony, Child, Maintenance Support - 78B-5-505 (1)(a)(vi),(vii)" at bounding box center [313, 223] width 181 height 25
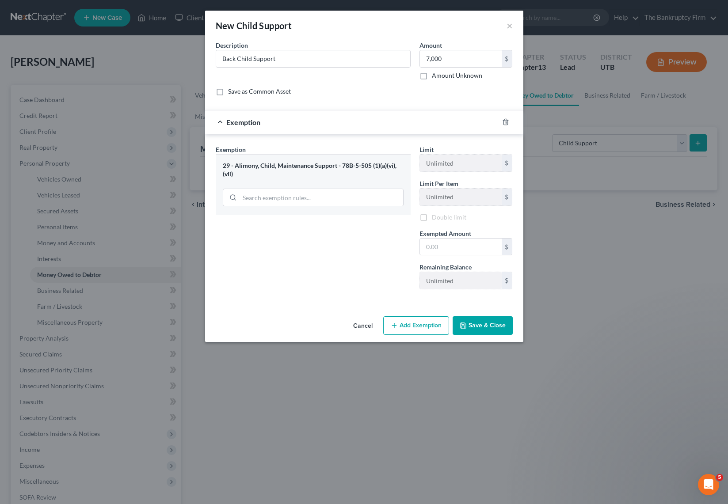
click at [275, 225] on div "Exemption Set must be selected for CA. Exemption * 29 - Alimony, Child, Mainten…" at bounding box center [313, 221] width 204 height 152
click at [442, 250] on input "text" at bounding box center [461, 248] width 82 height 17
click at [498, 325] on button "Save & Close" at bounding box center [483, 327] width 60 height 19
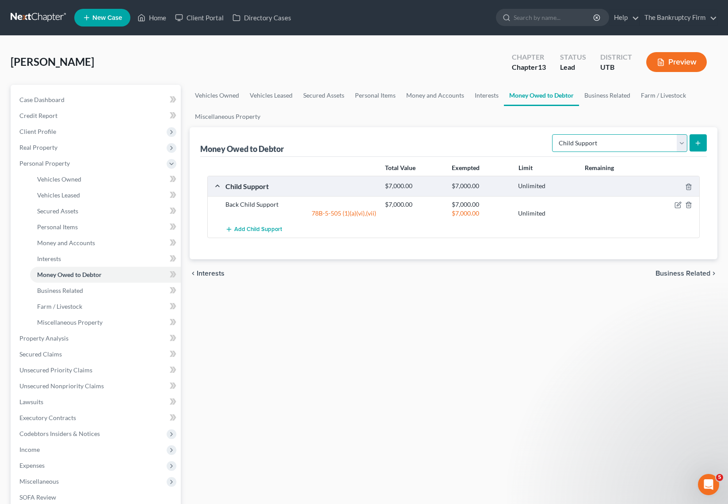
click at [642, 145] on select "Select Type of Money Owed Accounts Receivable Alimony Child Support Claims Agai…" at bounding box center [619, 143] width 135 height 18
click at [600, 94] on link "Business Related" at bounding box center [607, 95] width 57 height 21
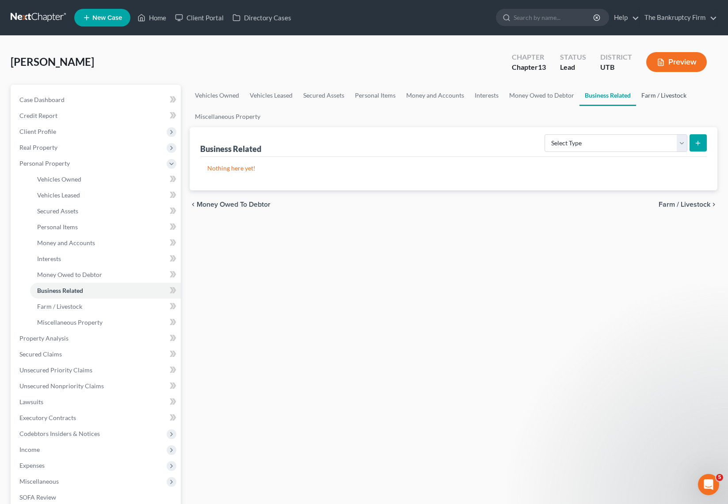
click at [661, 93] on link "Farm / Livestock" at bounding box center [664, 95] width 56 height 21
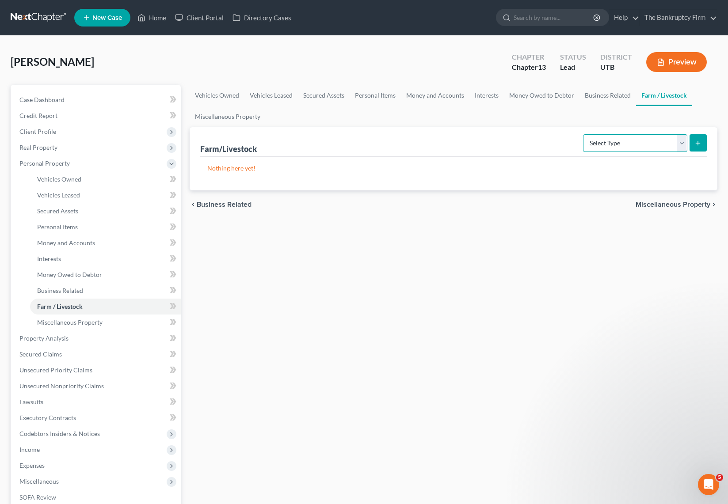
click at [681, 147] on select "Select Type Animals & Livestock Crops: Growing or Harvested Farming Equipment F…" at bounding box center [635, 143] width 104 height 18
click at [248, 111] on link "Miscellaneous Property" at bounding box center [228, 116] width 76 height 21
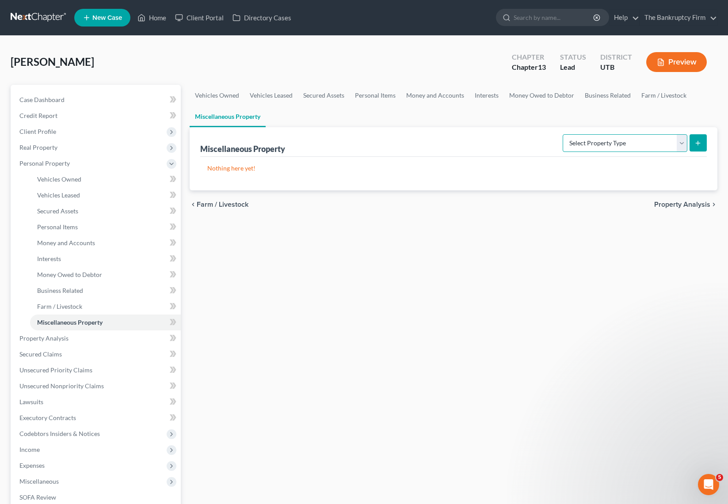
click at [667, 140] on select "Select Property Type Assigned for Creditor Benefit [DATE] Holding for Another N…" at bounding box center [625, 143] width 125 height 18
click at [61, 340] on span "Property Analysis" at bounding box center [43, 339] width 49 height 8
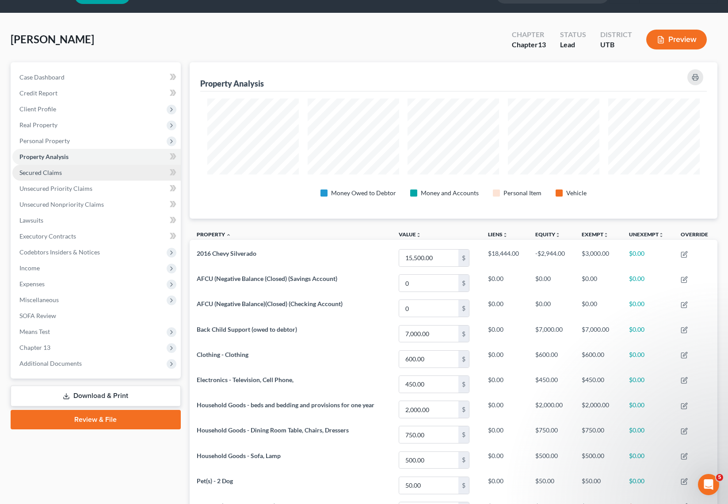
scroll to position [21, 0]
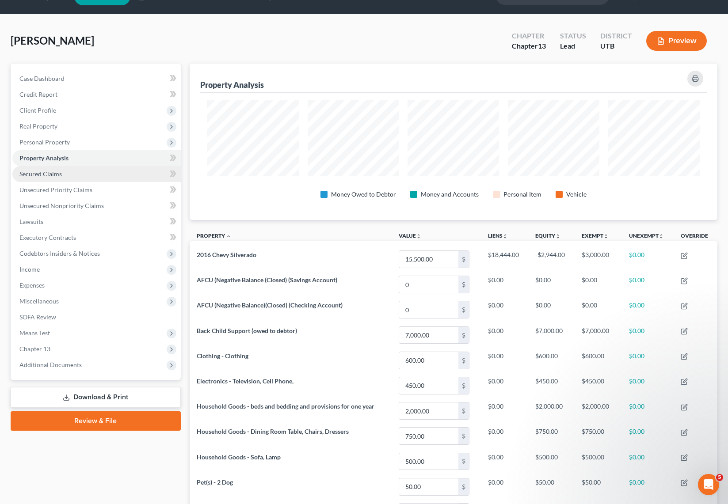
click at [52, 172] on span "Secured Claims" at bounding box center [40, 174] width 42 height 8
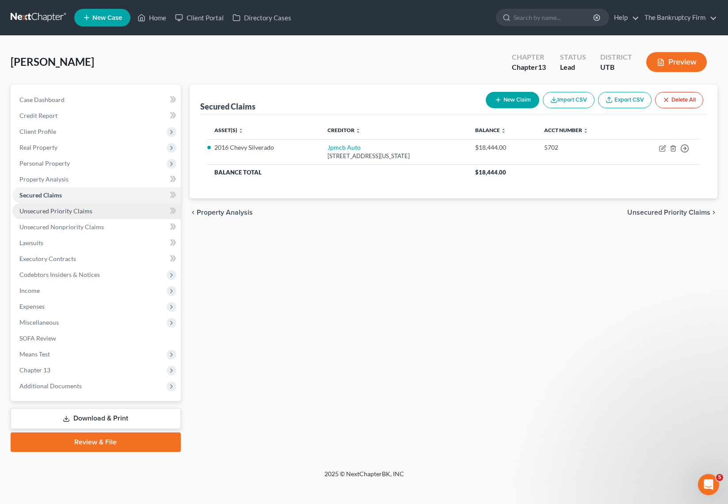
click at [53, 206] on link "Unsecured Priority Claims" at bounding box center [96, 211] width 168 height 16
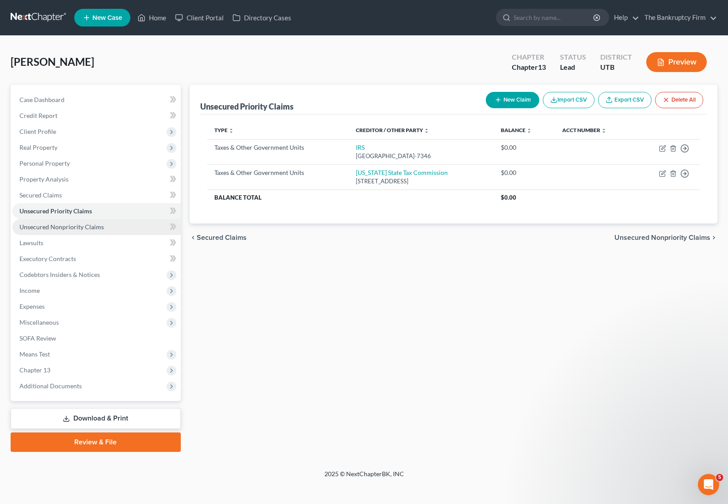
click at [87, 225] on span "Unsecured Nonpriority Claims" at bounding box center [61, 227] width 84 height 8
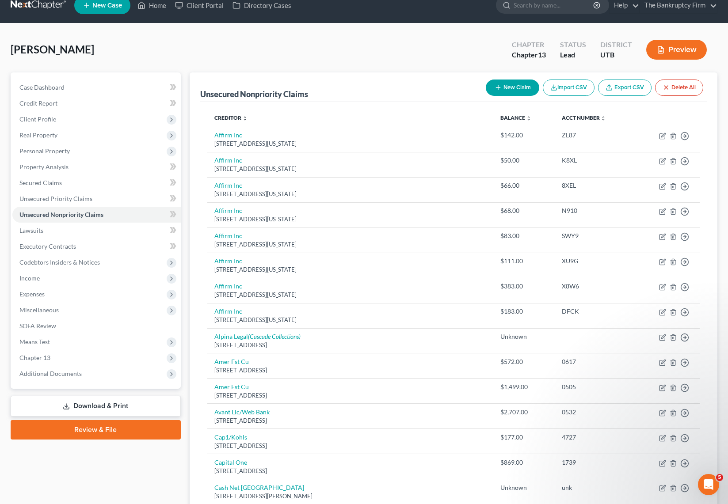
scroll to position [12, 0]
click at [502, 87] on button "New Claim" at bounding box center [512, 88] width 53 height 16
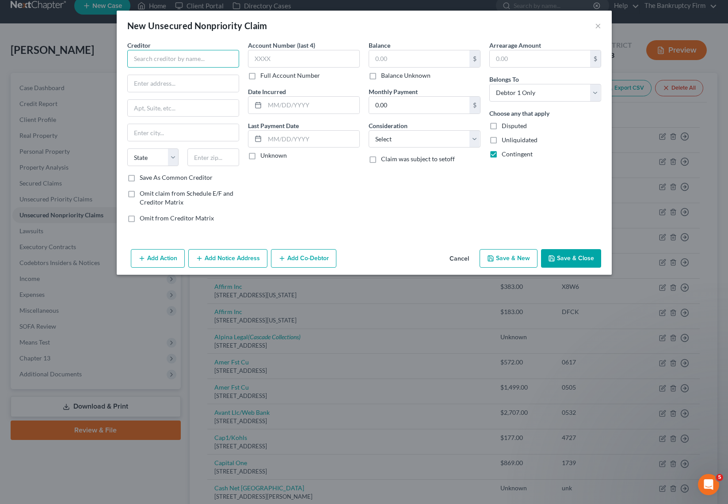
click at [160, 59] on input "text" at bounding box center [183, 59] width 112 height 18
click at [157, 85] on input "text" at bounding box center [183, 83] width 111 height 17
paste input "[STREET_ADDRESS]"
click at [201, 156] on input "text" at bounding box center [213, 158] width 52 height 18
click at [277, 60] on input "text" at bounding box center [304, 59] width 112 height 18
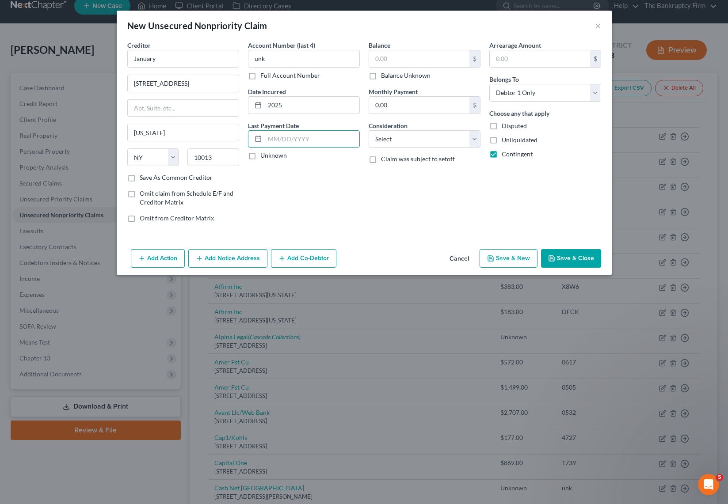
click at [381, 77] on label "Balance Unknown" at bounding box center [406, 75] width 50 height 9
click at [385, 77] on input "Balance Unknown" at bounding box center [388, 74] width 6 height 6
click at [394, 139] on select "Select Cable / Satellite Services Collection Agency Credit Card Debt Debt Couns…" at bounding box center [425, 139] width 112 height 18
click at [369, 130] on select "Select Cable / Satellite Services Collection Agency Credit Card Debt Debt Couns…" at bounding box center [425, 139] width 112 height 18
click at [579, 259] on button "Save & Close" at bounding box center [571, 258] width 60 height 19
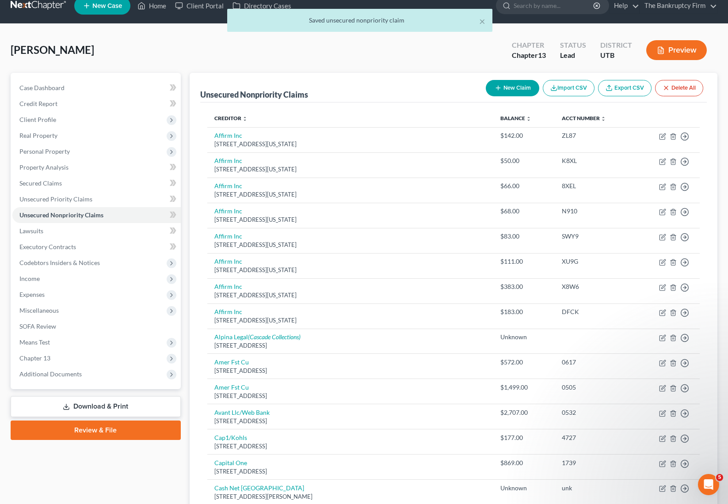
click at [510, 88] on button "New Claim" at bounding box center [512, 88] width 53 height 16
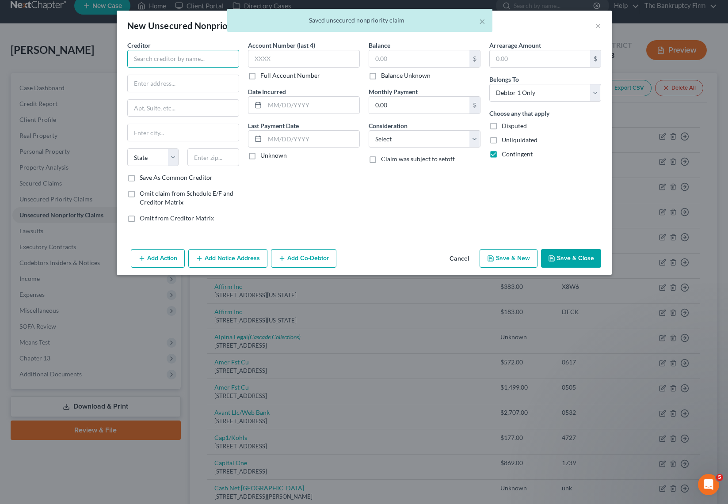
click at [182, 57] on input "text" at bounding box center [183, 59] width 112 height 18
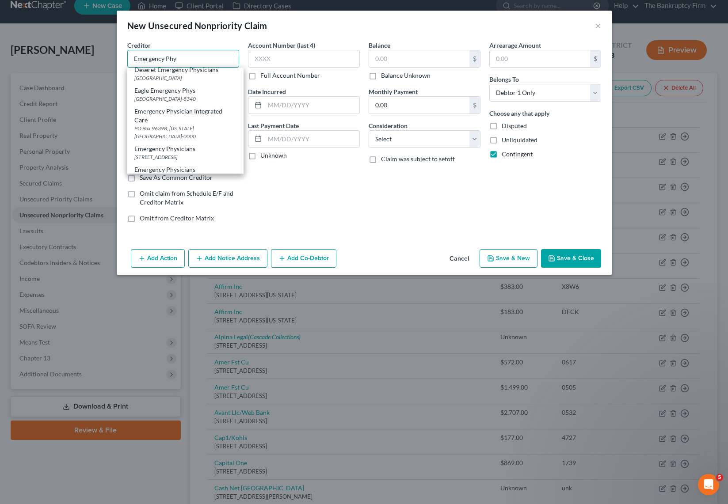
scroll to position [80, 0]
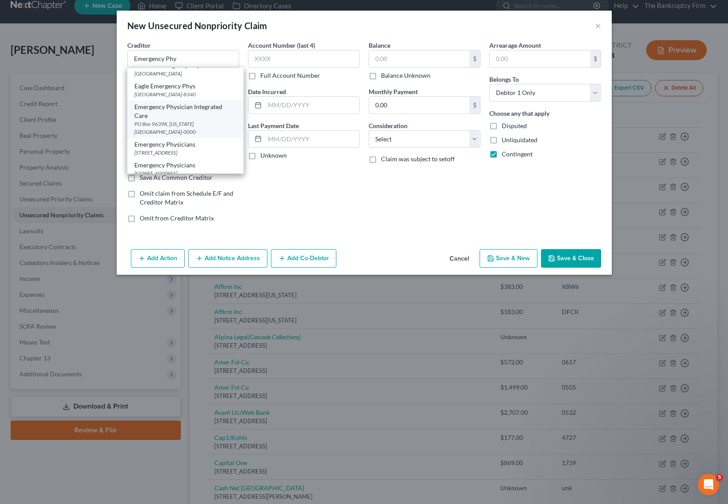
click at [196, 122] on div "PO Box 96398, [US_STATE][GEOGRAPHIC_DATA]-0000" at bounding box center [185, 127] width 102 height 15
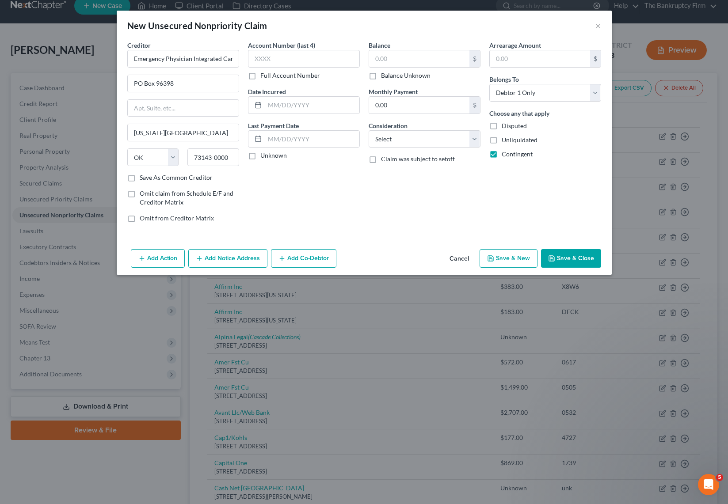
scroll to position [0, 0]
click at [274, 59] on input "text" at bounding box center [304, 59] width 112 height 18
click at [417, 143] on select "Select Cable / Satellite Services Collection Agency Credit Card Debt Debt Couns…" at bounding box center [425, 139] width 112 height 18
click at [369, 130] on select "Select Cable / Satellite Services Collection Agency Credit Card Debt Debt Couns…" at bounding box center [425, 139] width 112 height 18
click at [438, 136] on select "Select Cable / Satellite Services Collection Agency Credit Card Debt Debt Couns…" at bounding box center [425, 139] width 112 height 18
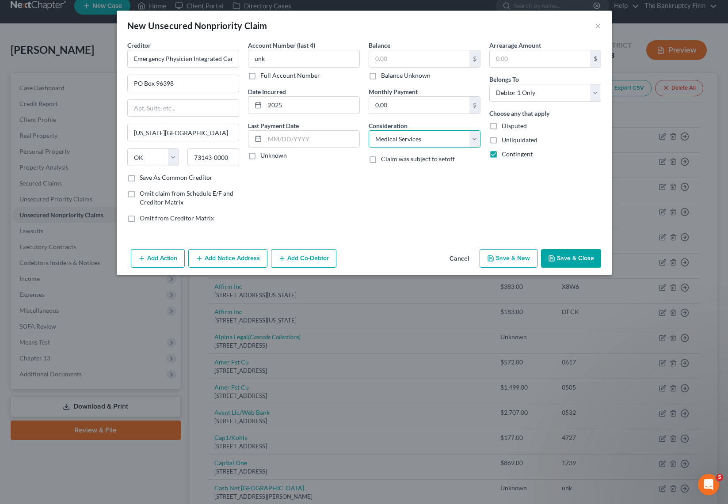
click at [369, 130] on select "Select Cable / Satellite Services Collection Agency Credit Card Debt Debt Couns…" at bounding box center [425, 139] width 112 height 18
drag, startPoint x: 568, startPoint y: 259, endPoint x: 563, endPoint y: 259, distance: 5.7
click at [568, 259] on button "Save & Close" at bounding box center [571, 258] width 60 height 19
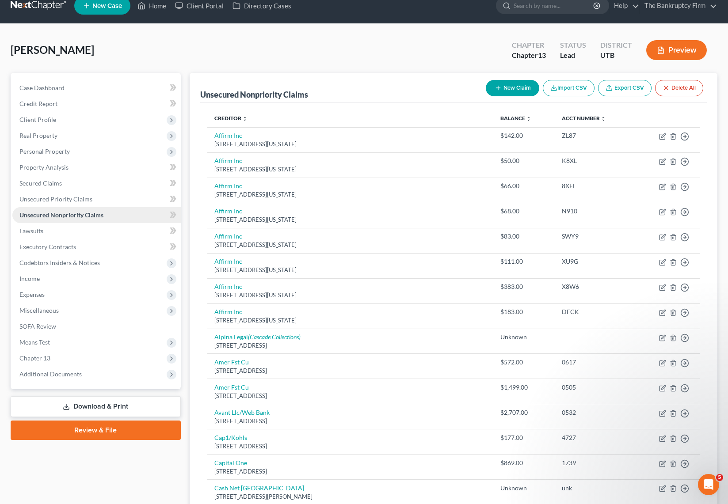
click at [49, 218] on span "Unsecured Nonpriority Claims" at bounding box center [61, 215] width 84 height 8
click at [504, 81] on button "New Claim" at bounding box center [512, 88] width 53 height 16
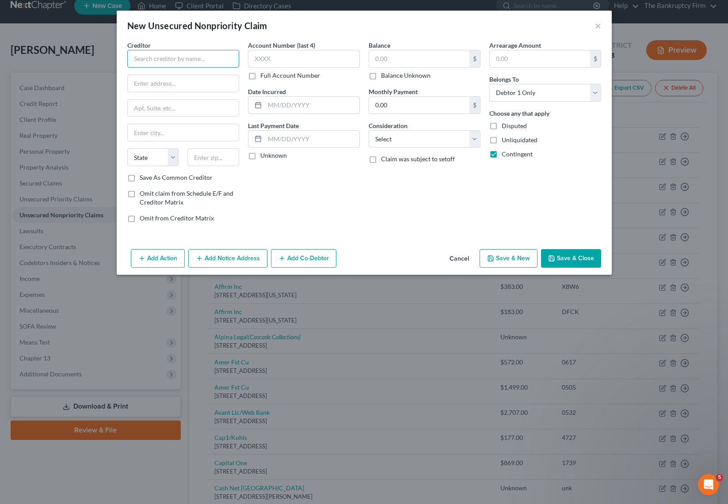
click at [172, 60] on input "text" at bounding box center [183, 59] width 112 height 18
click at [163, 88] on input "text" at bounding box center [183, 83] width 111 height 17
click at [232, 161] on input "84337" at bounding box center [213, 158] width 52 height 18
click at [282, 54] on input "text" at bounding box center [304, 59] width 112 height 18
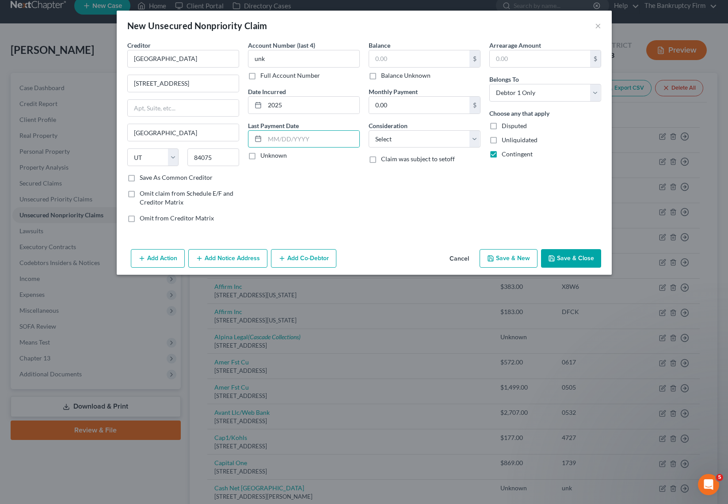
click at [381, 76] on label "Balance Unknown" at bounding box center [406, 75] width 50 height 9
click at [385, 76] on input "Balance Unknown" at bounding box center [388, 74] width 6 height 6
click at [427, 136] on select "Select Cable / Satellite Services Collection Agency Credit Card Debt Debt Couns…" at bounding box center [425, 139] width 112 height 18
click at [369, 130] on select "Select Cable / Satellite Services Collection Agency Credit Card Debt Debt Couns…" at bounding box center [425, 139] width 112 height 18
click at [573, 261] on button "Save & Close" at bounding box center [571, 258] width 60 height 19
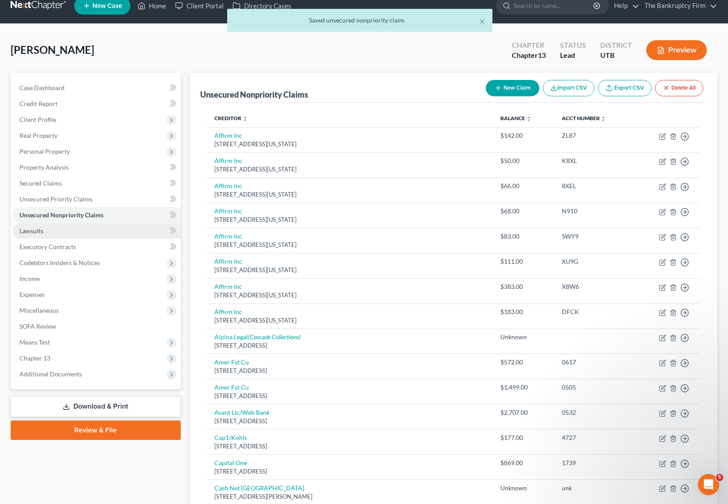
click at [47, 231] on link "Lawsuits" at bounding box center [96, 231] width 168 height 16
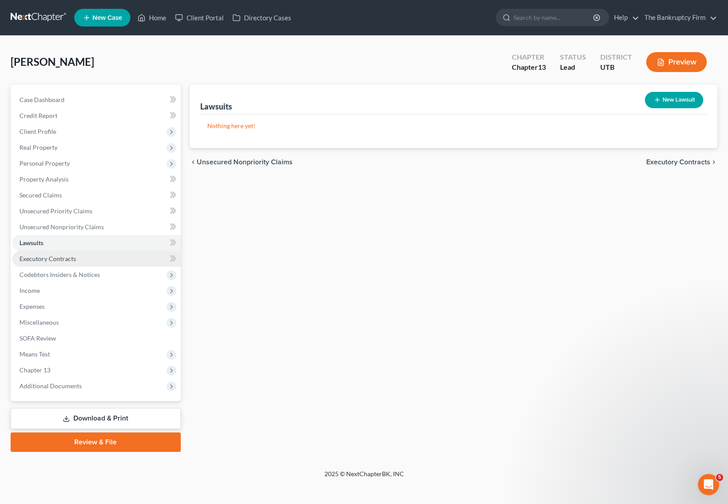
click at [78, 258] on link "Executory Contracts" at bounding box center [96, 259] width 168 height 16
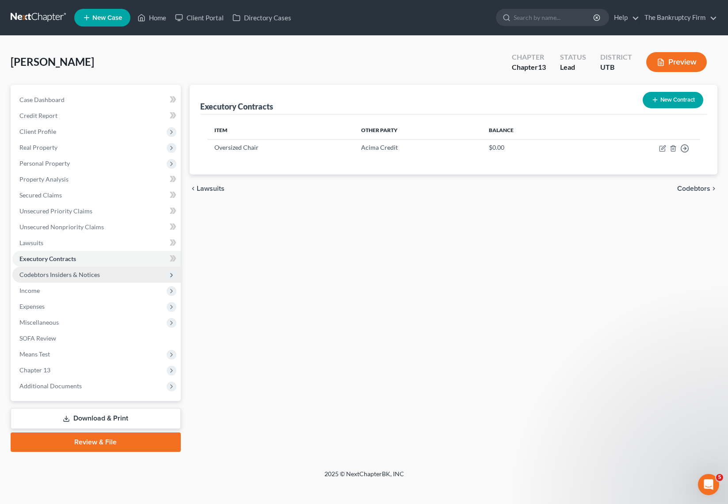
click at [76, 272] on span "Codebtors Insiders & Notices" at bounding box center [59, 275] width 80 height 8
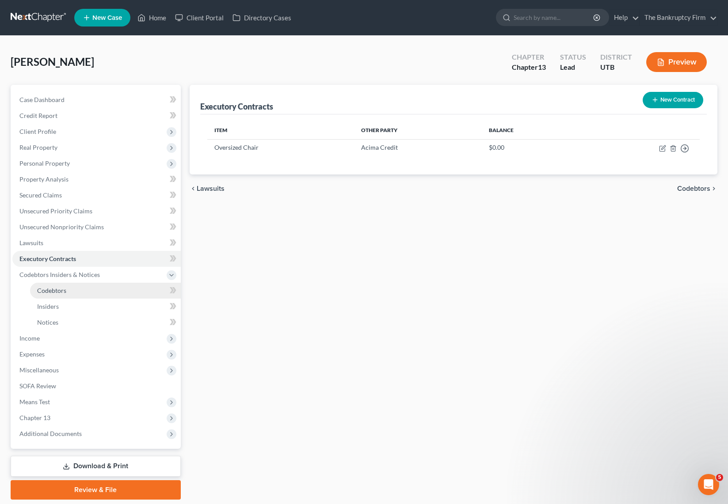
click at [64, 287] on span "Codebtors" at bounding box center [51, 291] width 29 height 8
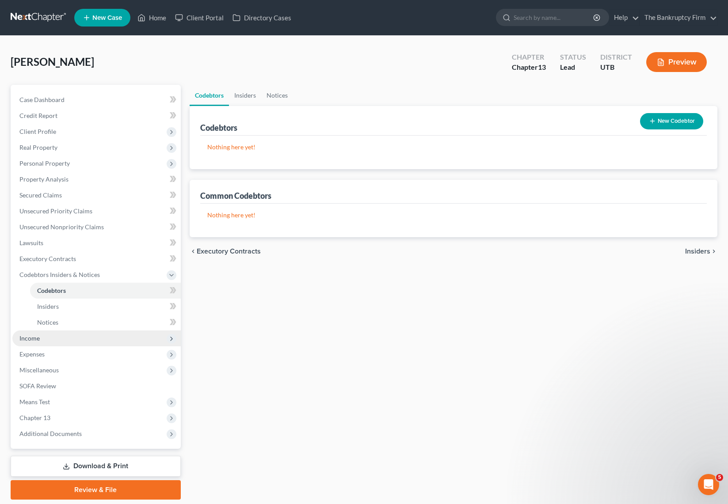
click at [34, 342] on span "Income" at bounding box center [29, 339] width 20 height 8
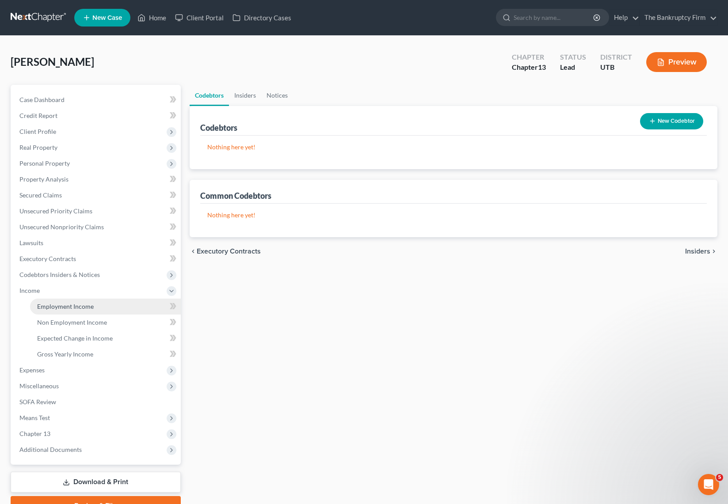
click at [69, 306] on span "Employment Income" at bounding box center [65, 307] width 57 height 8
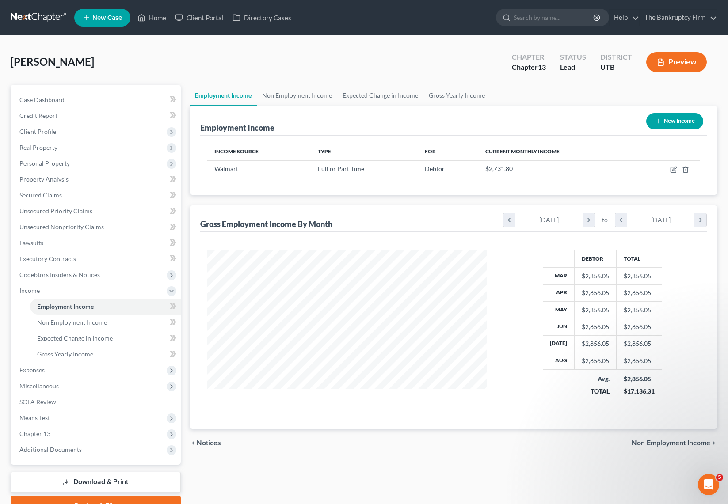
scroll to position [159, 298]
click at [294, 92] on link "Non Employment Income" at bounding box center [297, 95] width 80 height 21
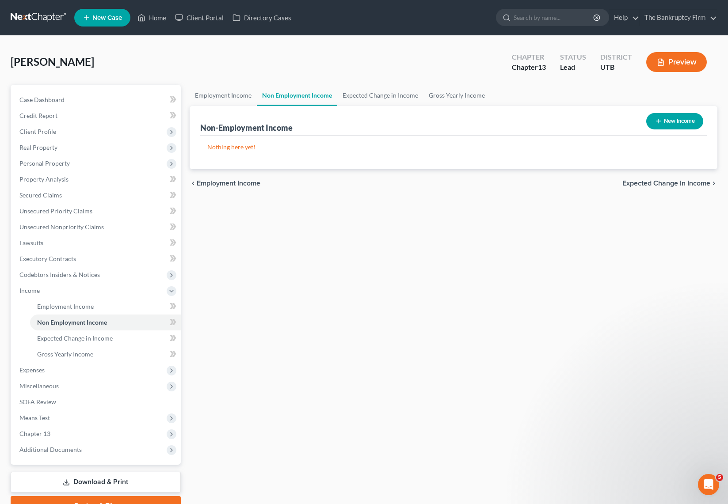
click at [686, 120] on button "New Income" at bounding box center [674, 121] width 57 height 16
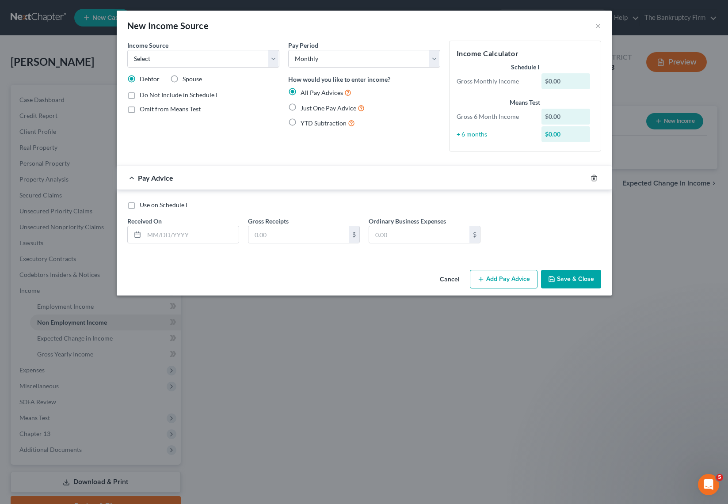
click at [592, 179] on icon "button" at bounding box center [594, 178] width 7 height 7
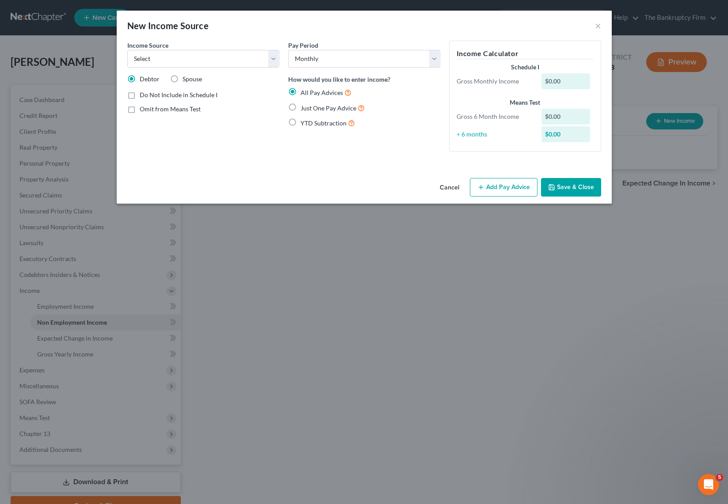
click at [301, 122] on label "YTD Subtraction" at bounding box center [328, 123] width 54 height 10
click at [304, 122] on input "YTD Subtraction" at bounding box center [307, 121] width 6 height 6
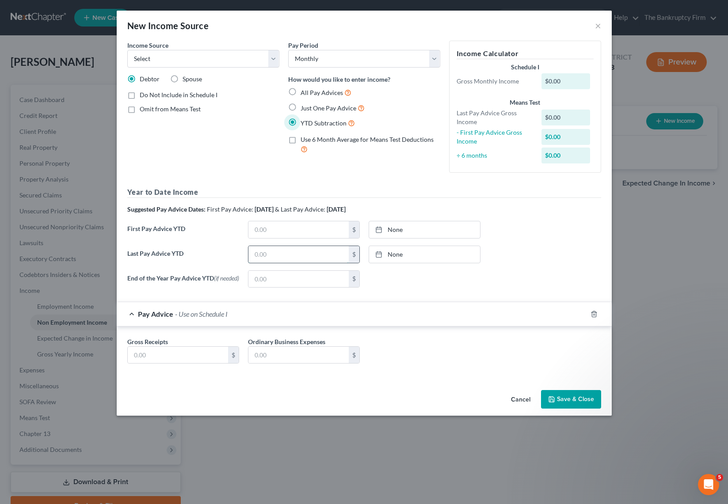
click at [266, 255] on input "text" at bounding box center [298, 254] width 100 height 17
click at [434, 257] on link "[DATE]" at bounding box center [424, 254] width 111 height 17
click at [171, 359] on input "text" at bounding box center [178, 355] width 100 height 17
click at [582, 404] on button "Save & Close" at bounding box center [571, 399] width 60 height 19
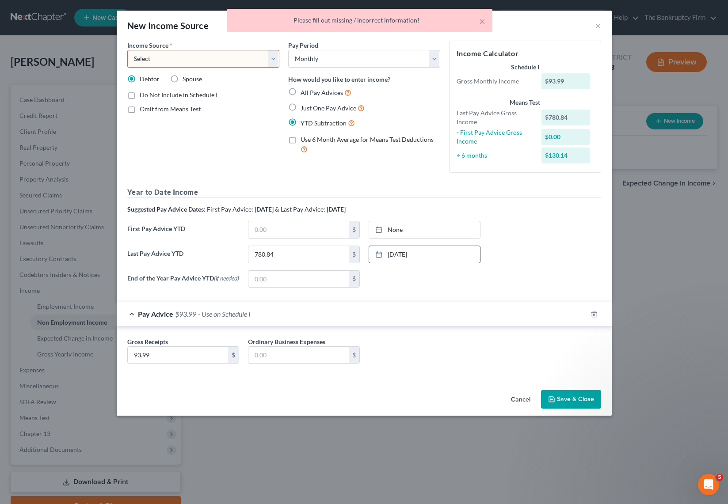
click at [275, 56] on select "Select Unemployment Disability (from employer) Pension Retirement Social Securi…" at bounding box center [203, 59] width 152 height 18
click at [127, 50] on select "Select Unemployment Disability (from employer) Pension Retirement Social Securi…" at bounding box center [203, 59] width 152 height 18
click at [580, 402] on button "Save & Close" at bounding box center [571, 399] width 60 height 19
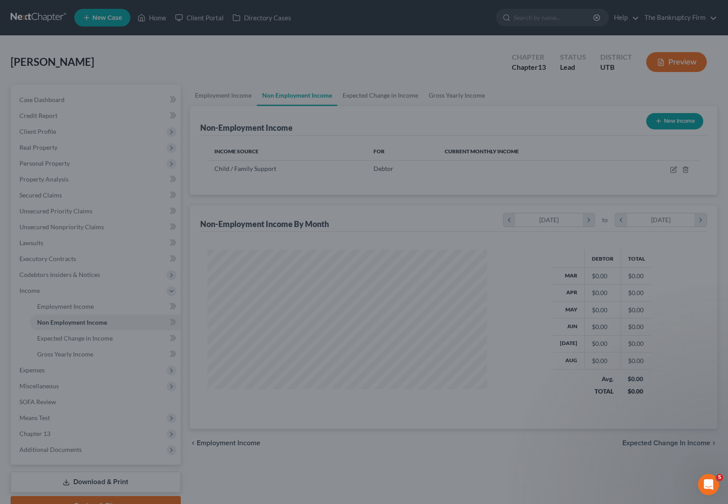
scroll to position [159, 298]
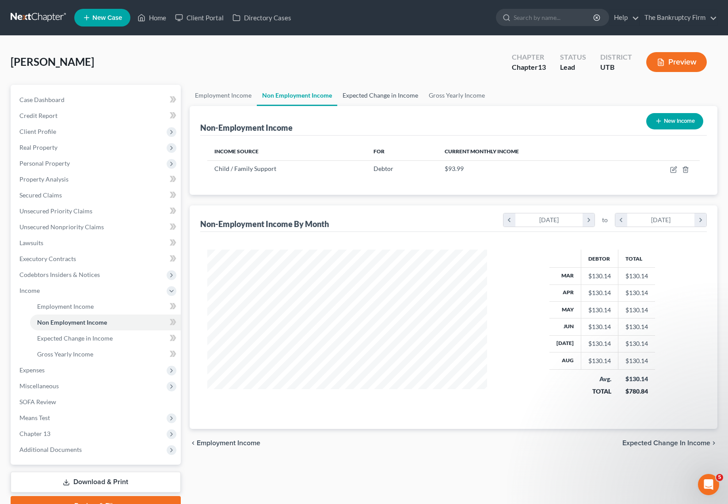
click at [378, 92] on link "Expected Change in Income" at bounding box center [380, 95] width 86 height 21
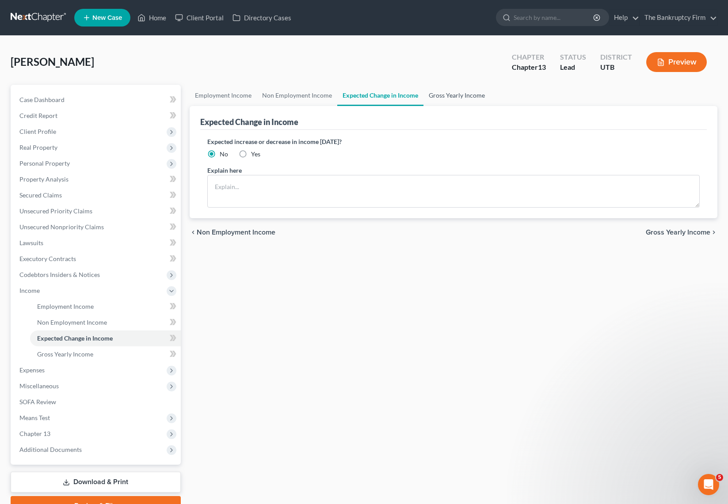
click at [442, 92] on link "Gross Yearly Income" at bounding box center [456, 95] width 67 height 21
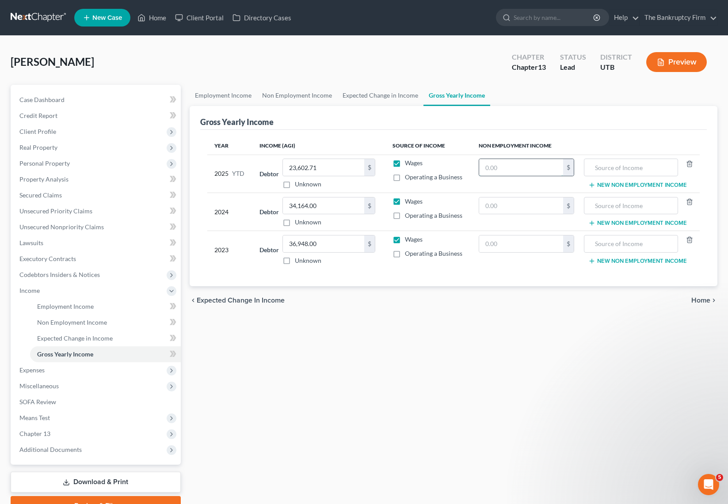
click at [497, 169] on input "text" at bounding box center [521, 167] width 84 height 17
paste input "[STREET_ADDRESS]"
drag, startPoint x: 519, startPoint y: 168, endPoint x: 454, endPoint y: 170, distance: 65.4
click at [454, 170] on tr "2025 YTD Debtor 23,602.71 $ Unknown Balance Undetermined 23,602.71 $ Unknown Wa…" at bounding box center [453, 174] width 492 height 38
click at [275, 92] on link "Non Employment Income" at bounding box center [297, 95] width 80 height 21
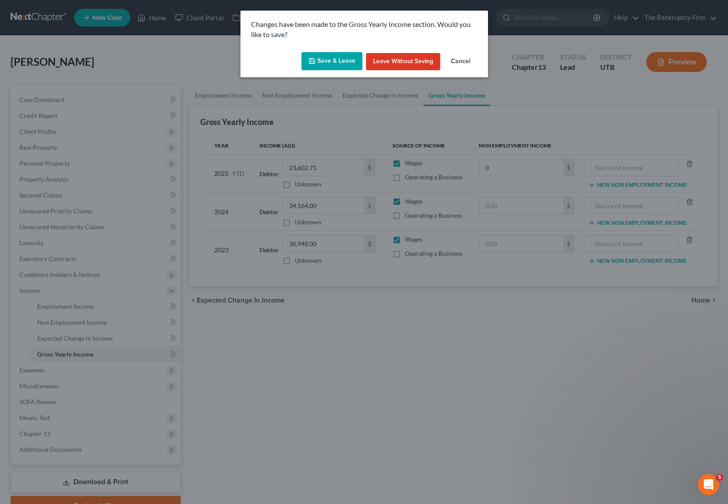
click at [318, 60] on button "Save & Leave" at bounding box center [331, 61] width 61 height 19
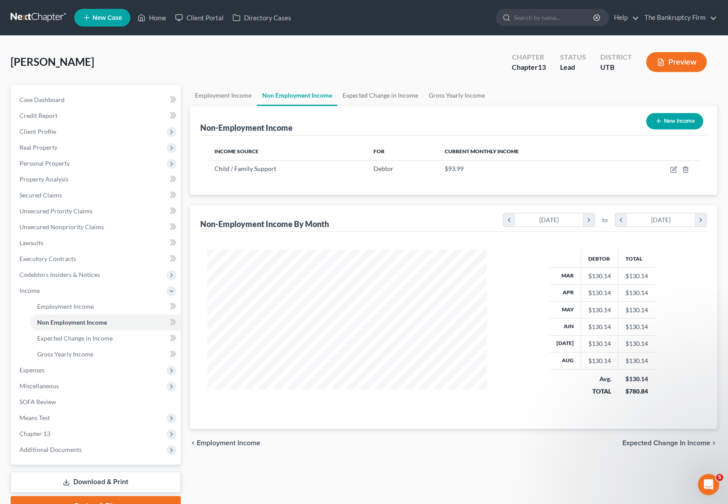
scroll to position [159, 298]
click at [674, 168] on icon "button" at bounding box center [673, 169] width 7 height 7
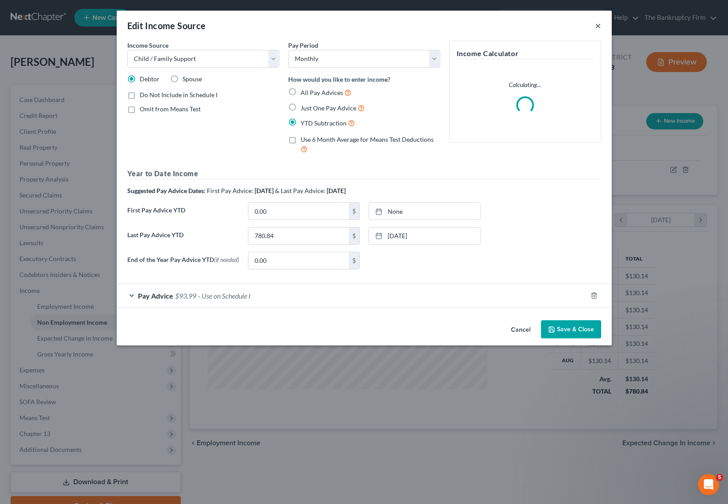
click at [599, 24] on button "×" at bounding box center [598, 25] width 6 height 11
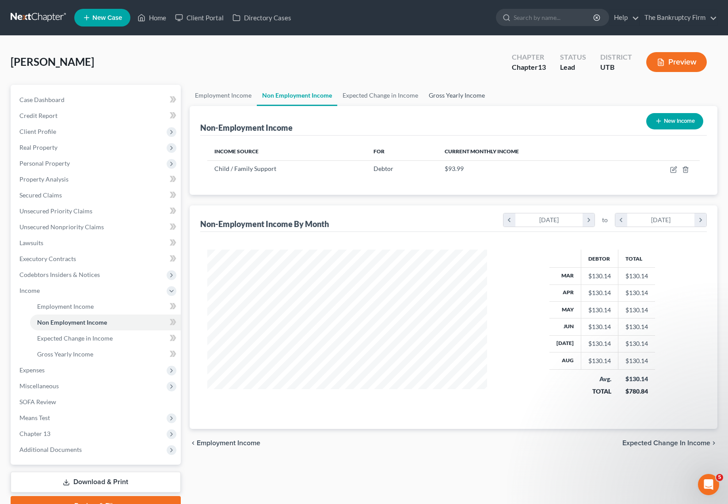
click at [468, 91] on link "Gross Yearly Income" at bounding box center [456, 95] width 67 height 21
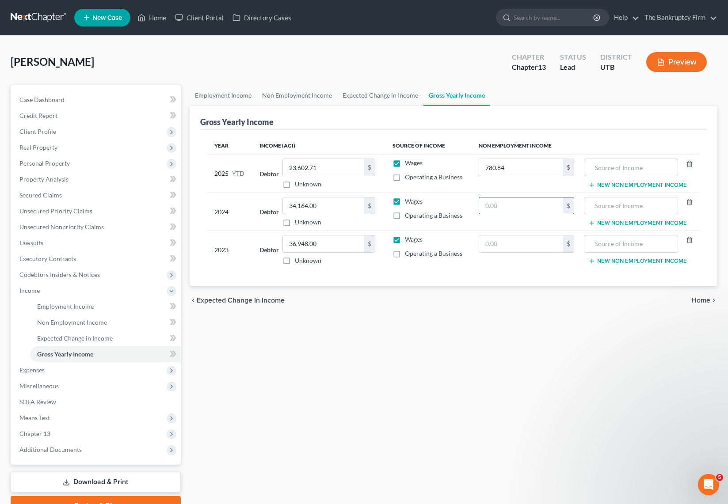
click at [498, 205] on input "text" at bounding box center [521, 206] width 84 height 17
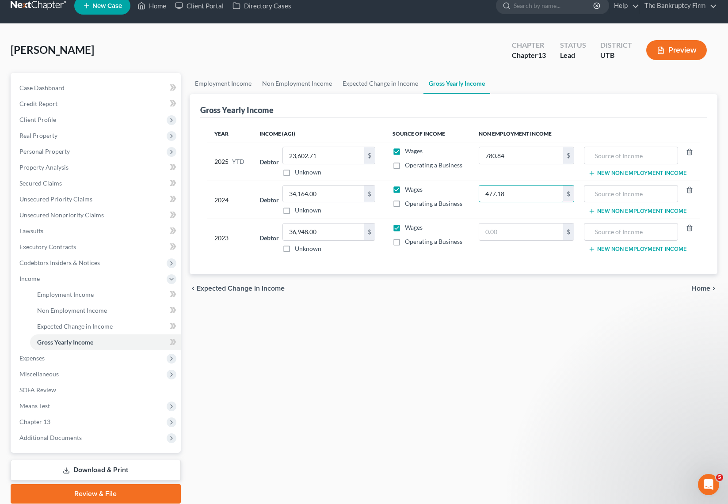
scroll to position [45, 0]
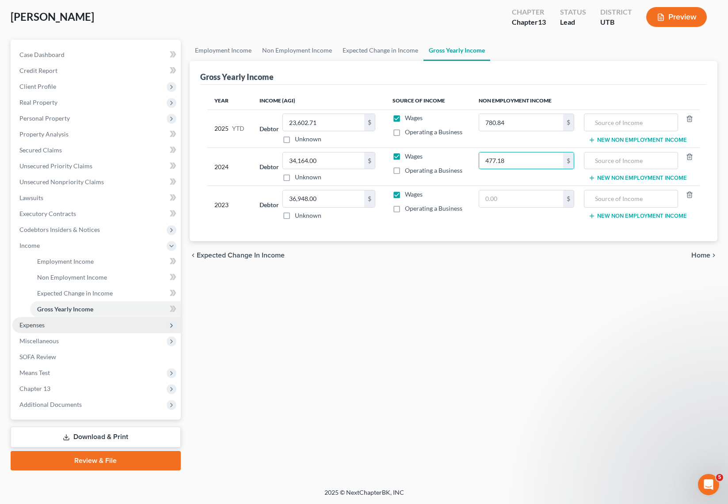
click at [41, 323] on span "Expenses" at bounding box center [31, 325] width 25 height 8
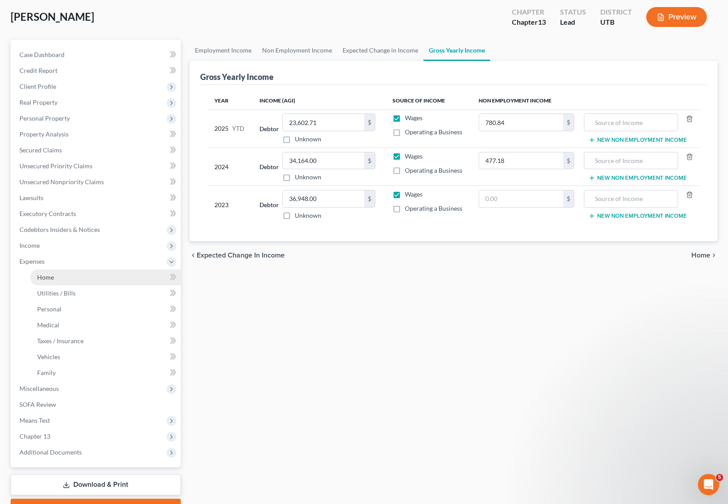
click at [53, 276] on span "Home" at bounding box center [45, 278] width 17 height 8
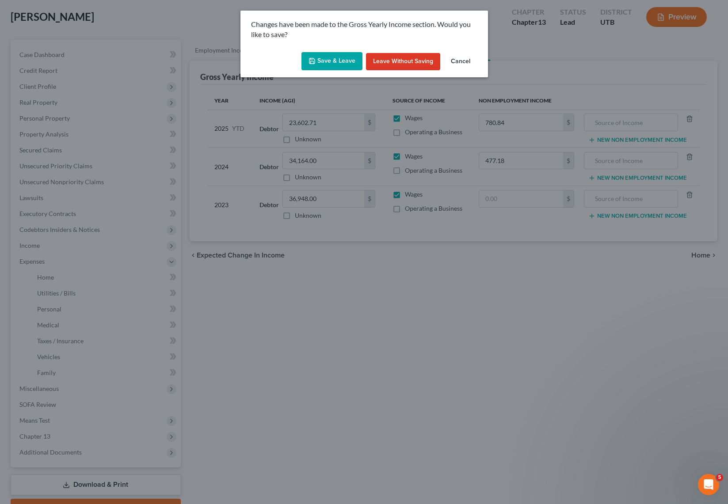
click at [330, 61] on button "Save & Leave" at bounding box center [331, 61] width 61 height 19
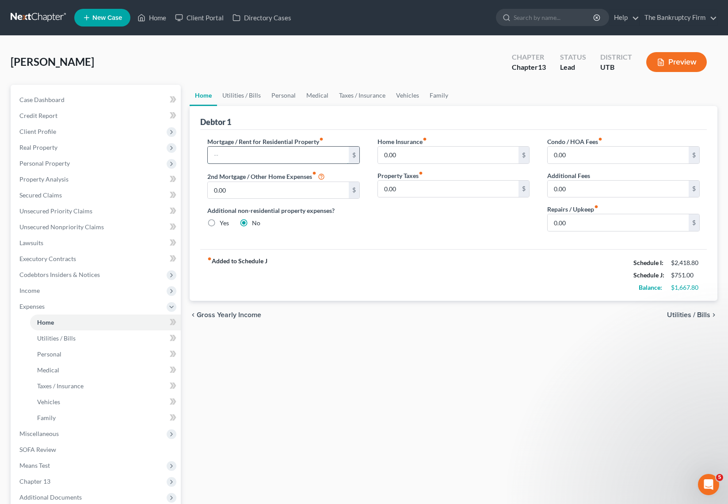
click at [244, 154] on input "text" at bounding box center [278, 155] width 141 height 17
click at [238, 94] on link "Utilities / Bills" at bounding box center [241, 95] width 49 height 21
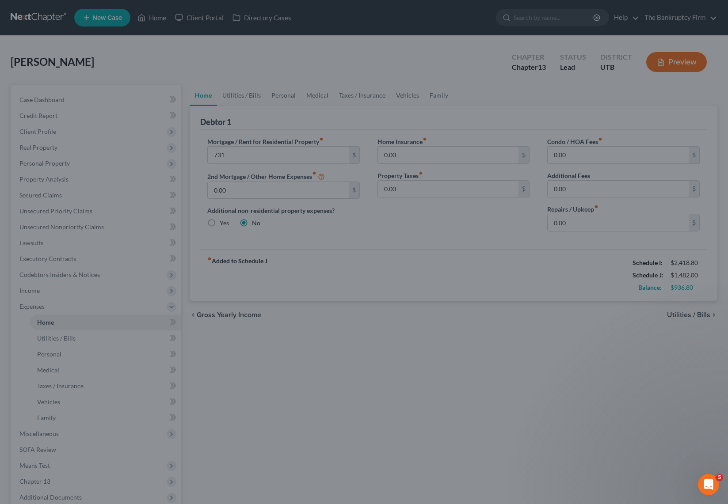
click at [294, 48] on div at bounding box center [364, 252] width 728 height 504
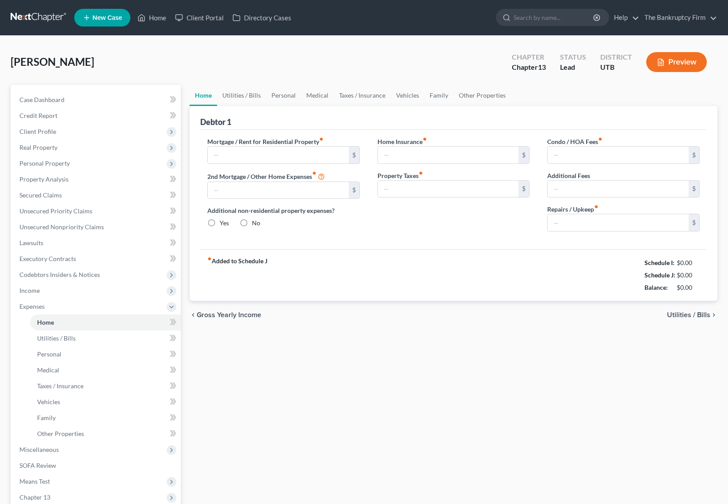
type input "0.00"
radio input "true"
type input "0.00"
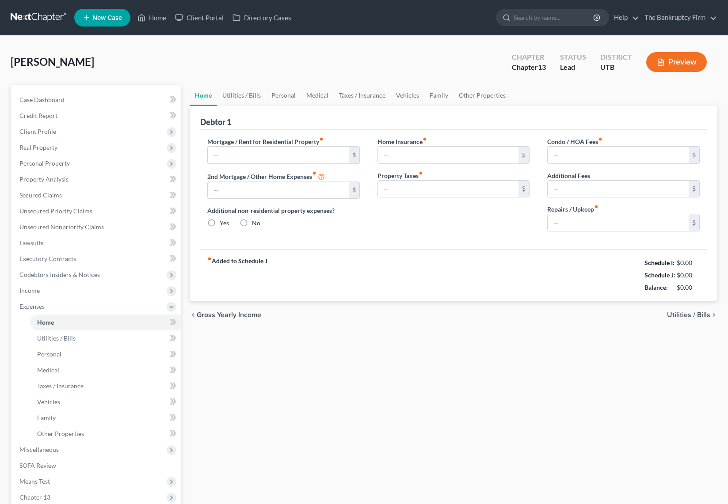
type input "0.00"
click at [243, 153] on input "text" at bounding box center [278, 155] width 141 height 17
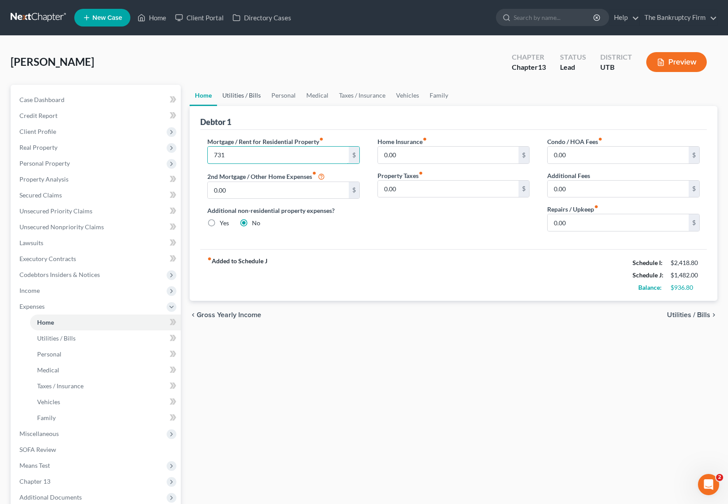
type input "731"
click at [236, 92] on link "Utilities / Bills" at bounding box center [241, 95] width 49 height 21
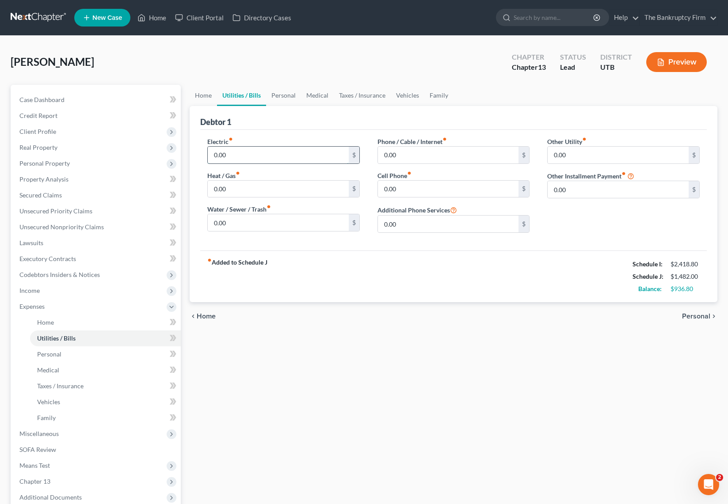
click at [244, 154] on input "0.00" at bounding box center [278, 155] width 141 height 17
type input "120"
type input "100"
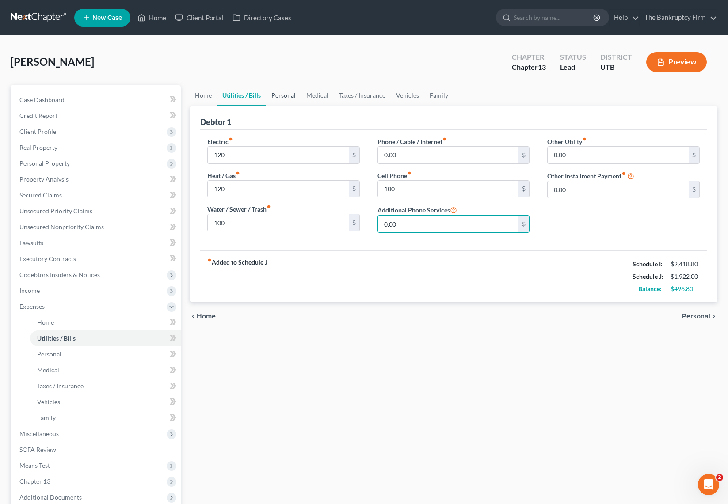
click at [288, 97] on link "Personal" at bounding box center [283, 95] width 35 height 21
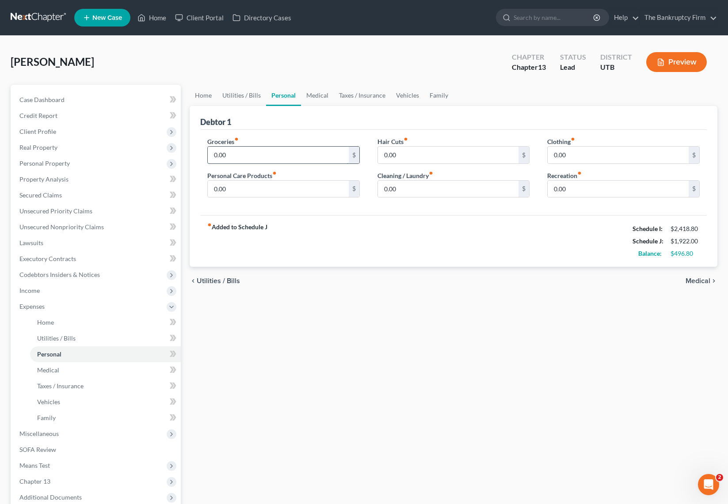
click at [244, 158] on input "0.00" at bounding box center [278, 155] width 141 height 17
type input "200"
type input "10"
type input "2"
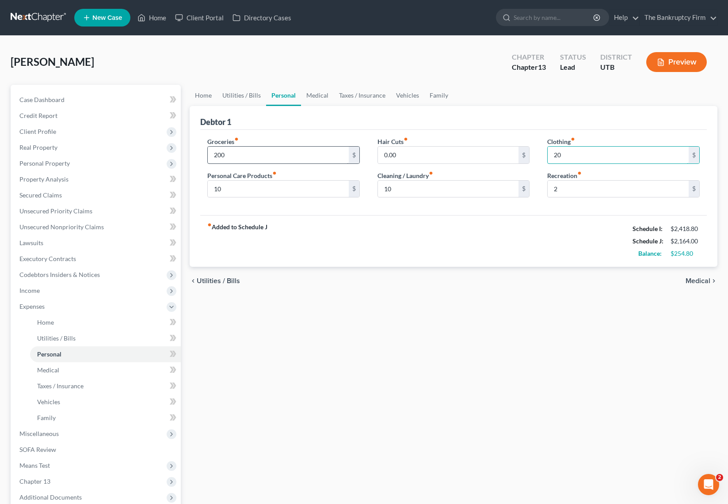
type input "20"
click at [316, 95] on link "Medical" at bounding box center [317, 95] width 33 height 21
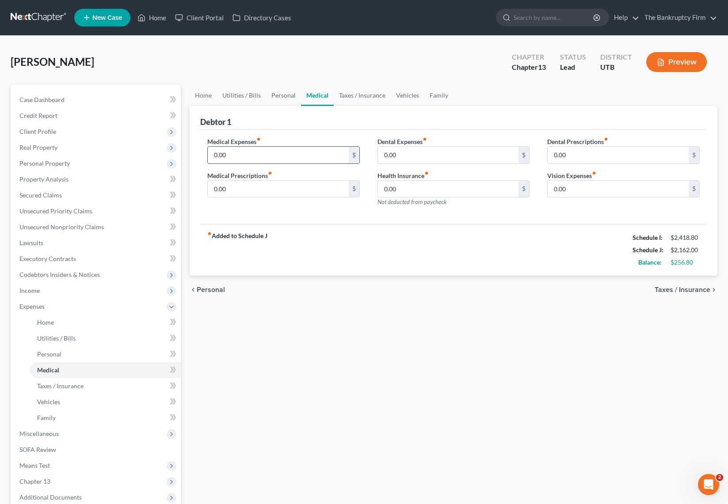
click at [243, 153] on input "0.00" at bounding box center [278, 155] width 141 height 17
type input "20"
click at [352, 95] on link "Taxes / Insurance" at bounding box center [362, 95] width 57 height 21
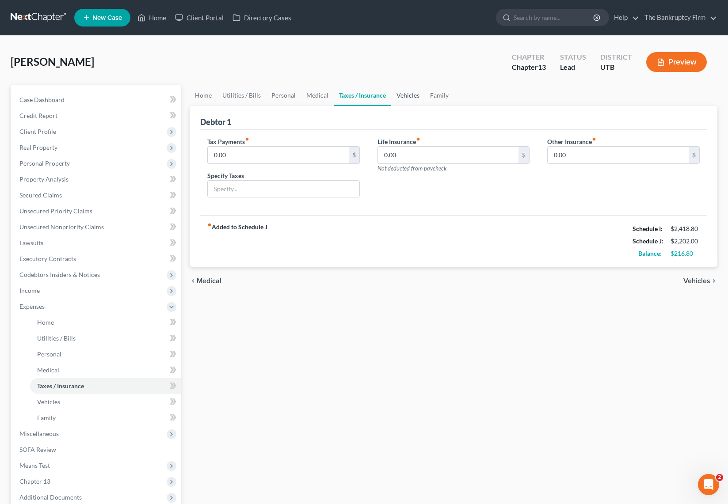
click at [407, 93] on link "Vehicles" at bounding box center [408, 95] width 34 height 21
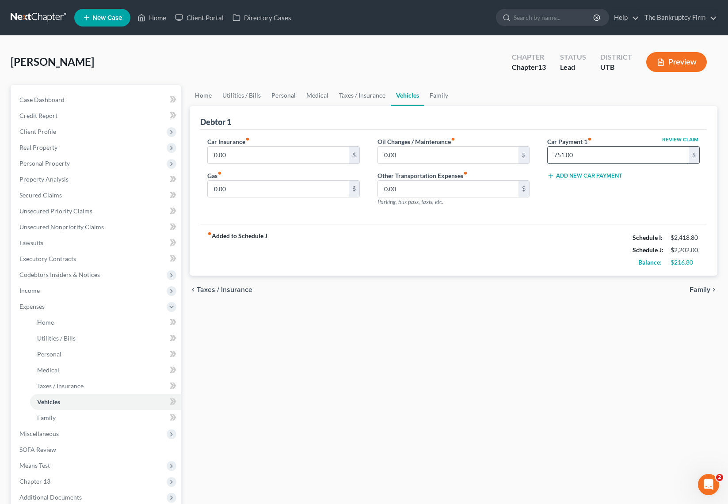
click at [596, 153] on input "751.00" at bounding box center [618, 155] width 141 height 17
click at [438, 92] on link "Family" at bounding box center [438, 95] width 29 height 21
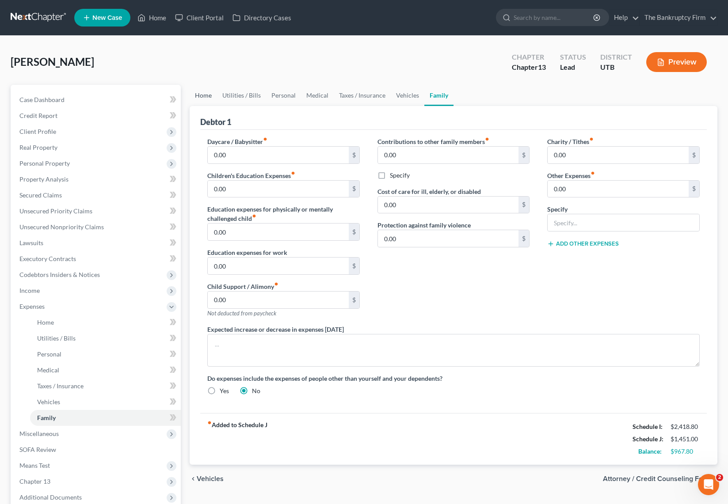
click at [201, 96] on link "Home" at bounding box center [203, 95] width 27 height 21
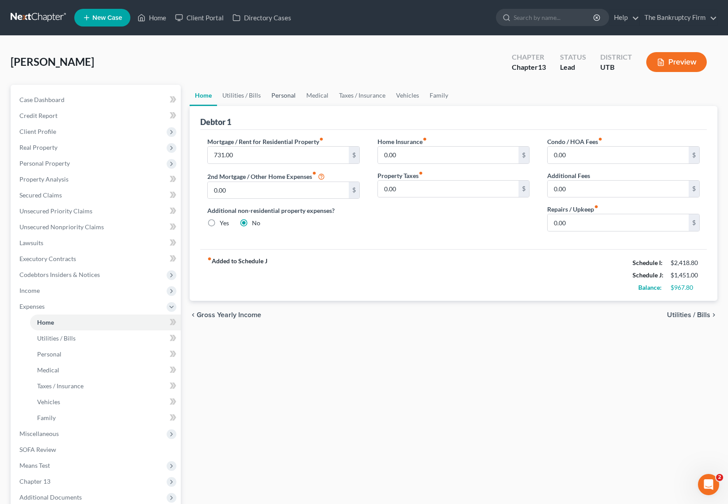
click at [281, 93] on link "Personal" at bounding box center [283, 95] width 35 height 21
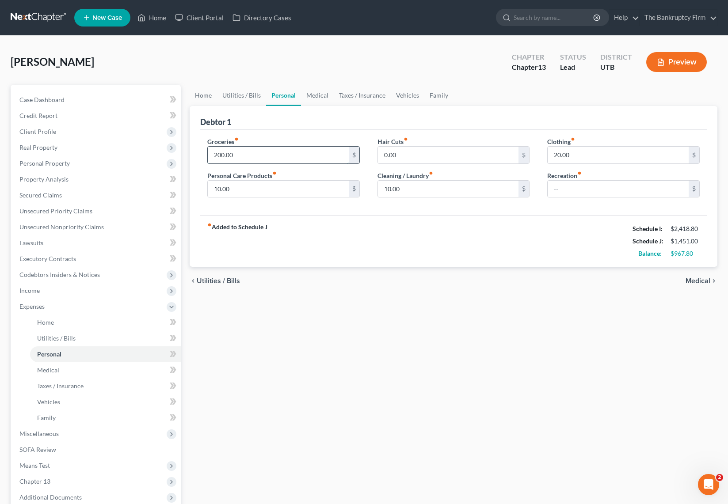
click at [254, 154] on input "200.00" at bounding box center [278, 155] width 141 height 17
click at [69, 432] on span "Miscellaneous" at bounding box center [96, 434] width 168 height 16
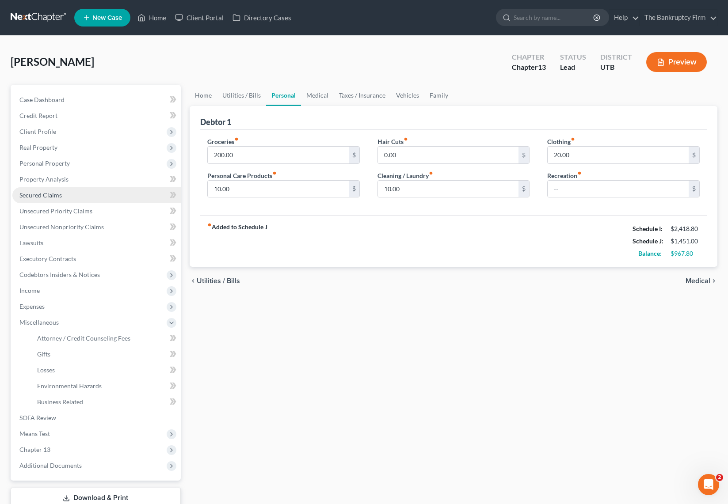
click at [43, 193] on span "Secured Claims" at bounding box center [40, 195] width 42 height 8
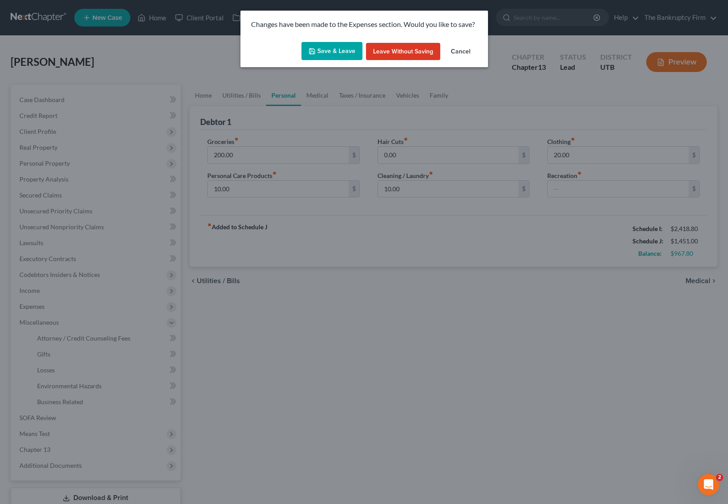
click at [324, 48] on button "Save & Leave" at bounding box center [331, 51] width 61 height 19
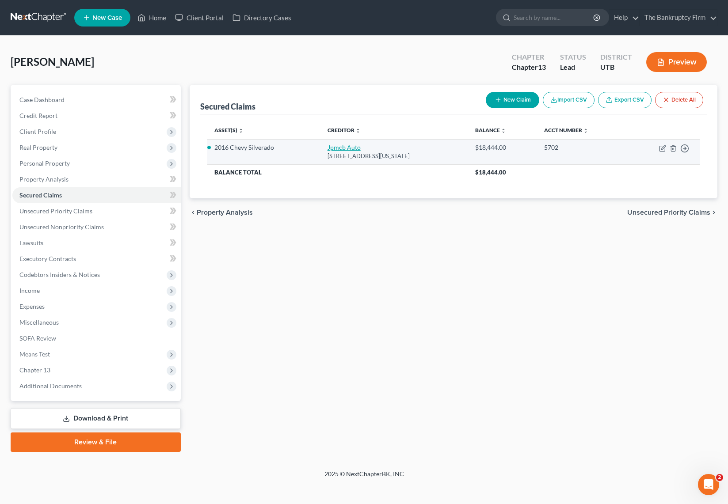
click at [343, 148] on link "Jpmcb Auto" at bounding box center [344, 148] width 33 height 8
select select "19"
select select "0"
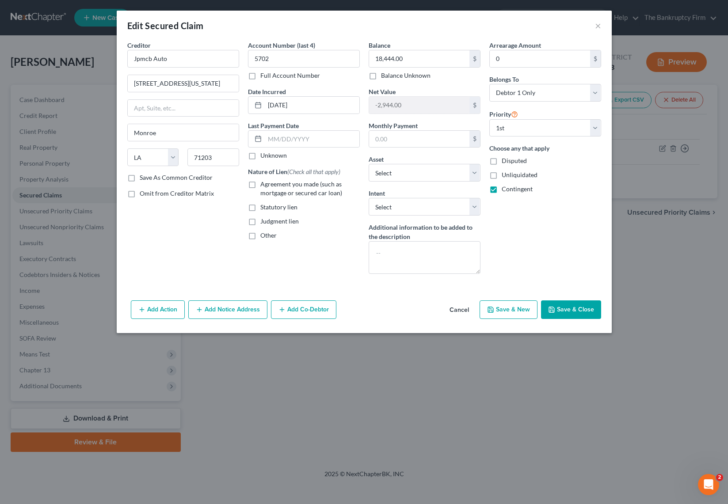
click at [578, 310] on button "Save & Close" at bounding box center [571, 310] width 60 height 19
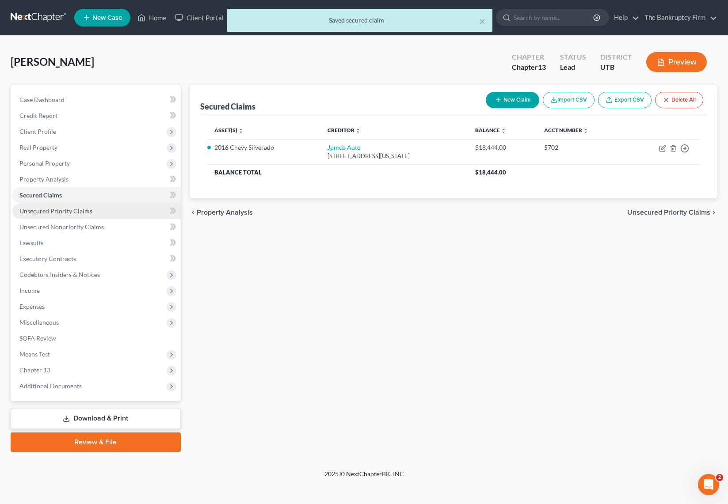
click at [70, 212] on span "Unsecured Priority Claims" at bounding box center [55, 211] width 73 height 8
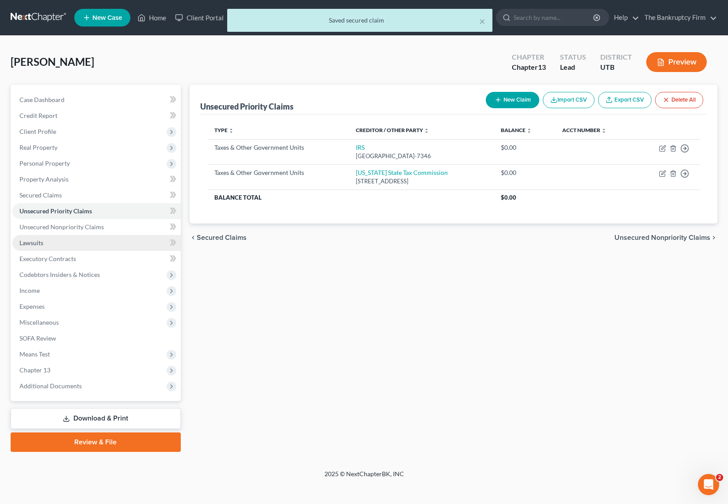
click at [41, 241] on span "Lawsuits" at bounding box center [31, 243] width 24 height 8
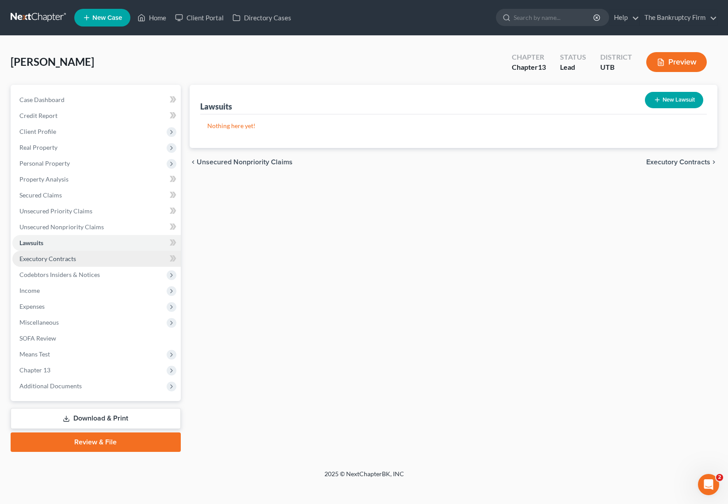
click at [53, 259] on span "Executory Contracts" at bounding box center [47, 259] width 57 height 8
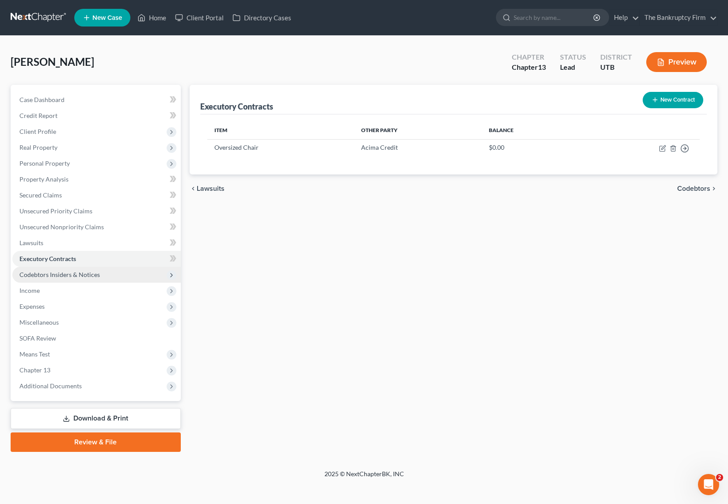
click at [53, 276] on span "Codebtors Insiders & Notices" at bounding box center [59, 275] width 80 height 8
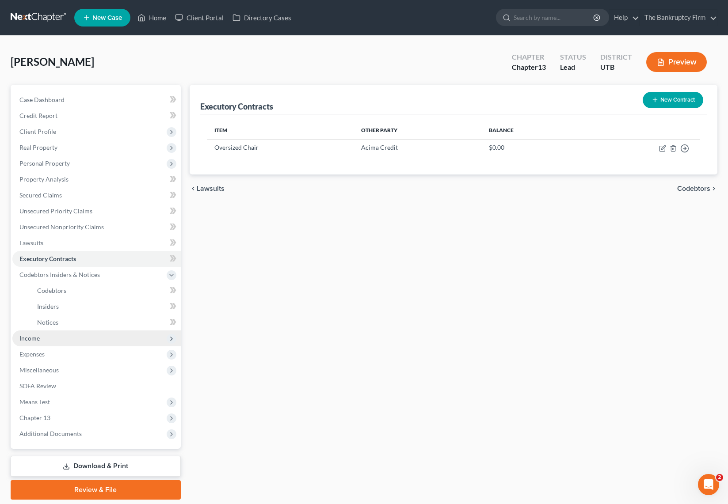
click at [36, 339] on span "Income" at bounding box center [29, 339] width 20 height 8
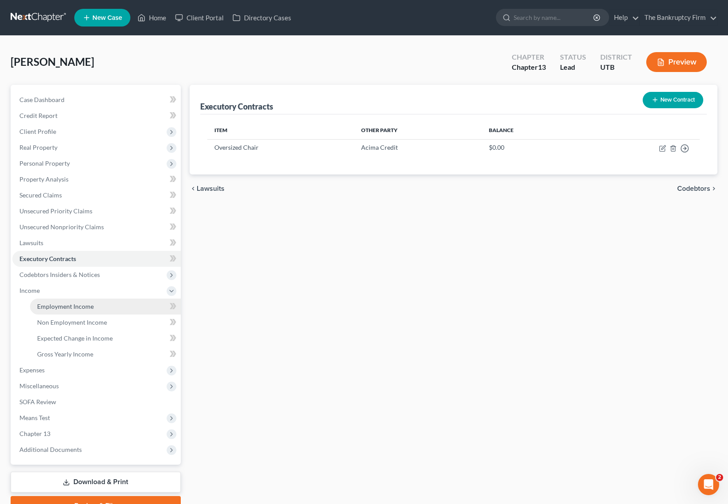
click at [72, 302] on link "Employment Income" at bounding box center [105, 307] width 151 height 16
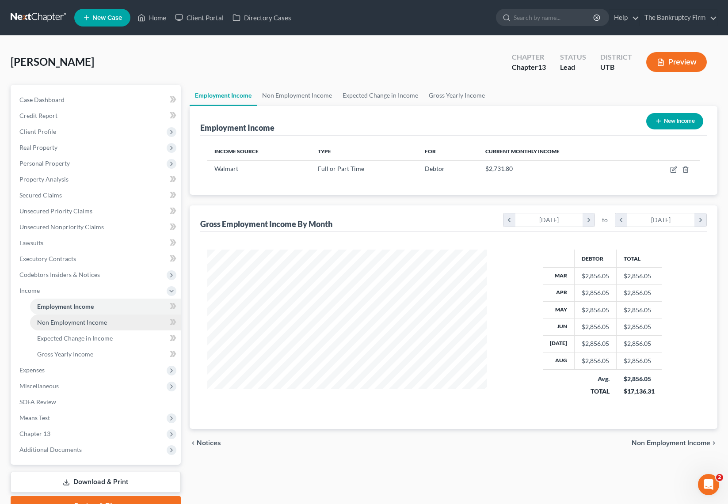
scroll to position [45, 0]
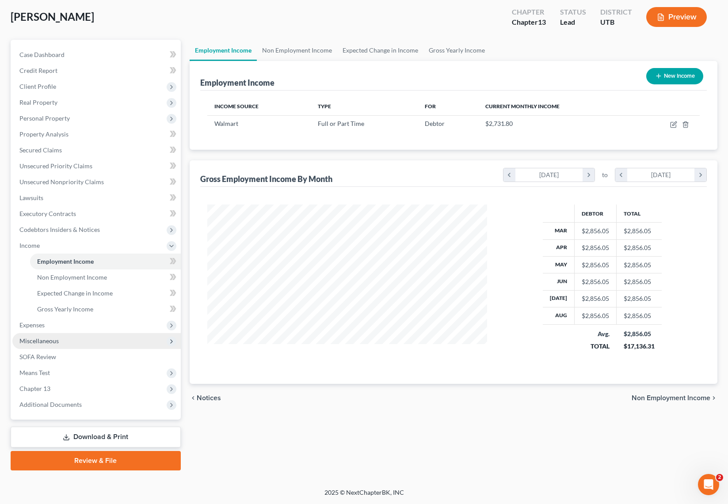
click at [46, 339] on span "Miscellaneous" at bounding box center [38, 341] width 39 height 8
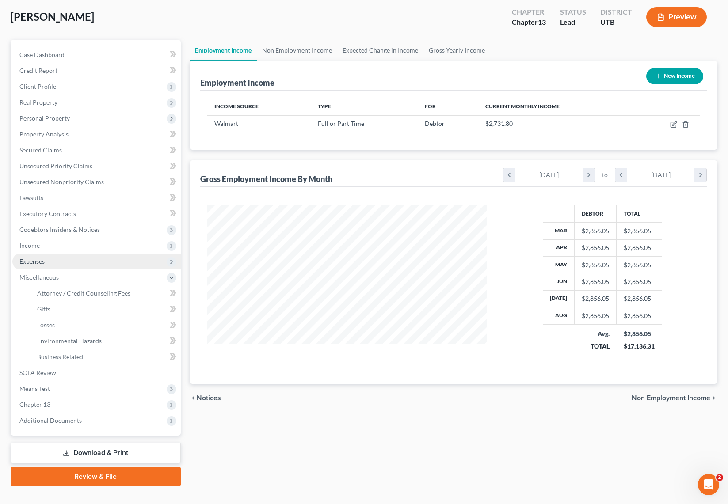
click at [42, 260] on span "Expenses" at bounding box center [31, 262] width 25 height 8
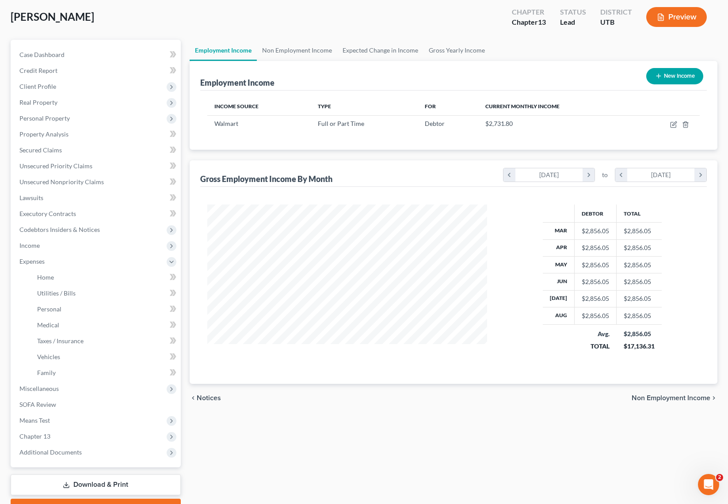
scroll to position [46, 0]
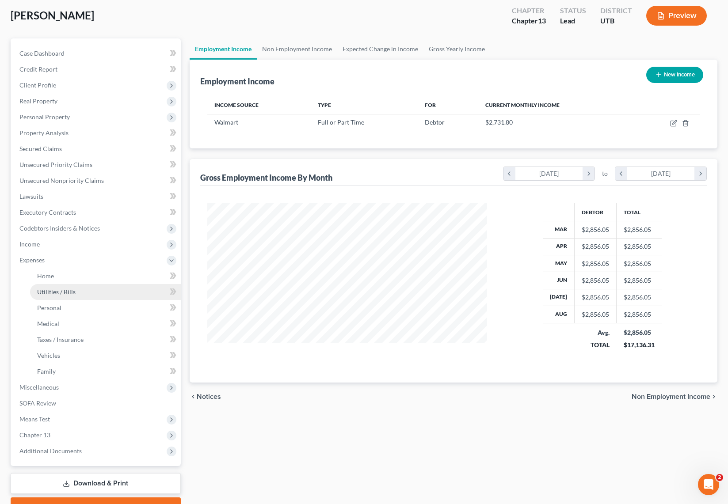
click at [62, 291] on span "Utilities / Bills" at bounding box center [56, 292] width 38 height 8
click at [46, 274] on span "Home" at bounding box center [45, 276] width 17 height 8
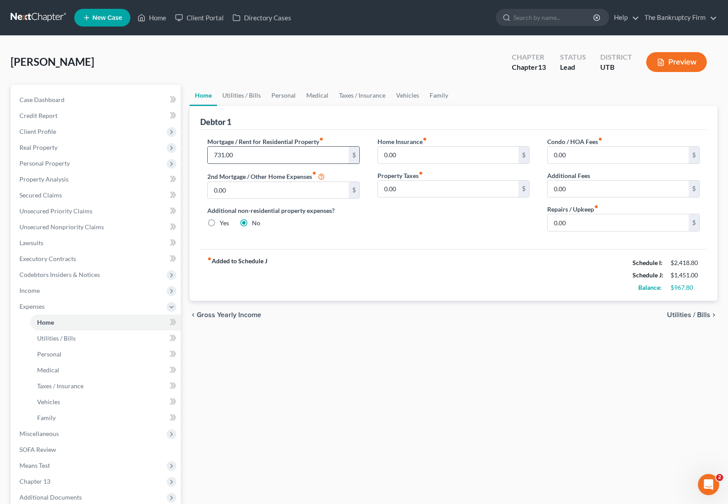
click at [269, 154] on input "731.00" at bounding box center [278, 155] width 141 height 17
click at [286, 94] on link "Personal" at bounding box center [283, 95] width 35 height 21
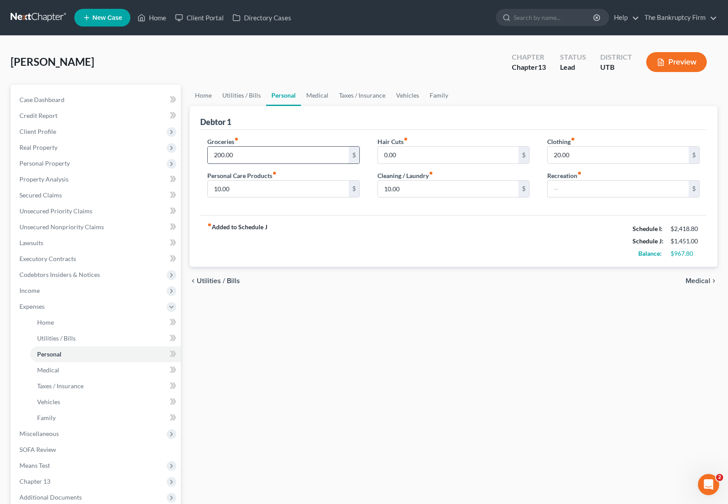
click at [254, 155] on input "200.00" at bounding box center [278, 155] width 141 height 17
type input "4"
type input "500"
type input "91"
type input "75"
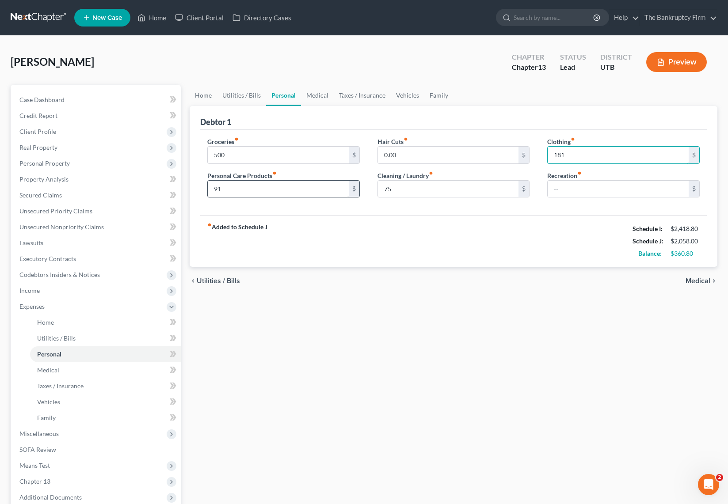
type input "181"
type input "271"
drag, startPoint x: 584, startPoint y: 190, endPoint x: 573, endPoint y: 191, distance: 10.6
click at [573, 191] on input "271" at bounding box center [618, 189] width 141 height 17
type input "71"
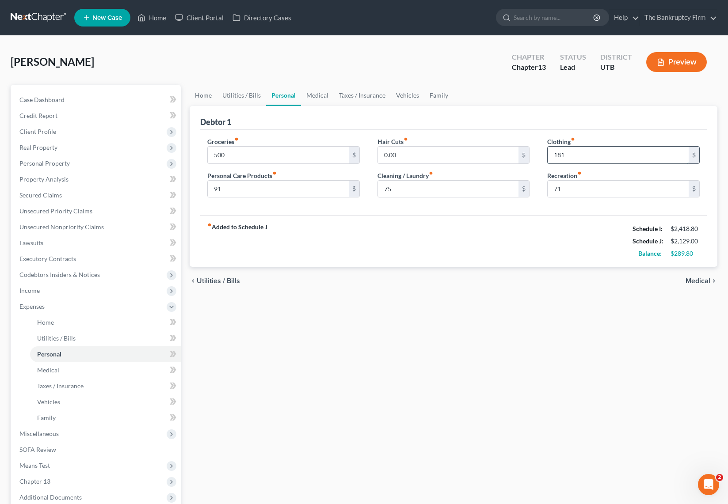
click at [575, 155] on input "181" at bounding box center [618, 155] width 141 height 17
type input "81"
click at [265, 155] on input "500" at bounding box center [278, 155] width 141 height 17
click at [277, 132] on div "Groceries fiber_manual_record 500 $ Personal Care Products fiber_manual_record …" at bounding box center [453, 173] width 507 height 86
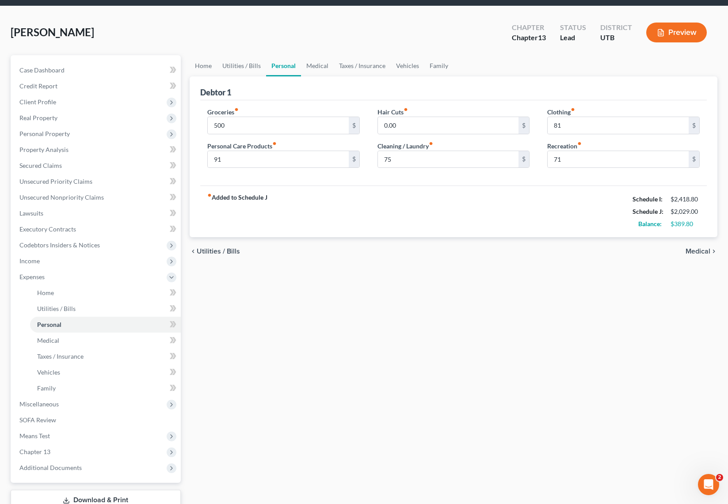
scroll to position [34, 0]
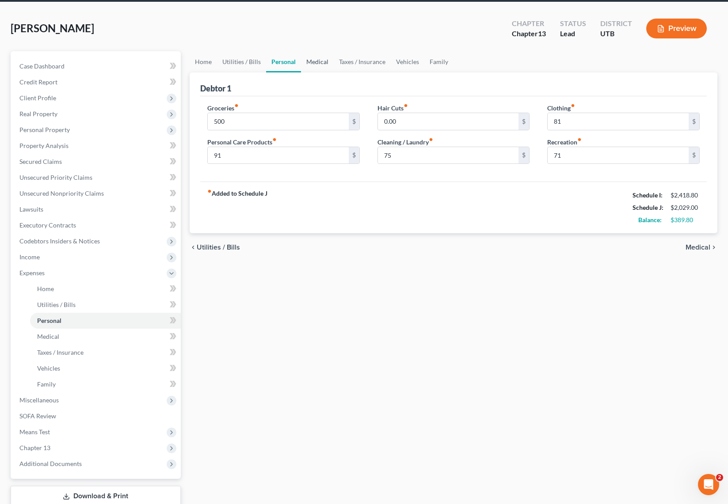
click at [314, 58] on link "Medical" at bounding box center [317, 61] width 33 height 21
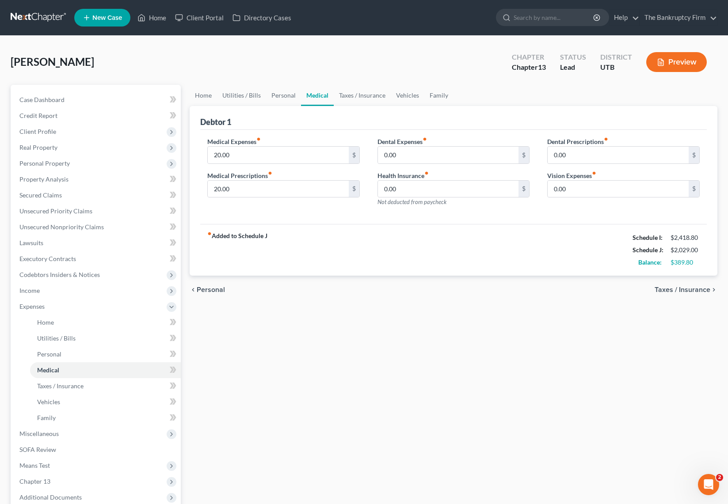
click at [258, 73] on div "Herrera, Aurelia Upgraded Chapter Chapter 13 Status Lead District UTB Preview" at bounding box center [364, 65] width 707 height 38
click at [204, 95] on link "Home" at bounding box center [203, 95] width 27 height 21
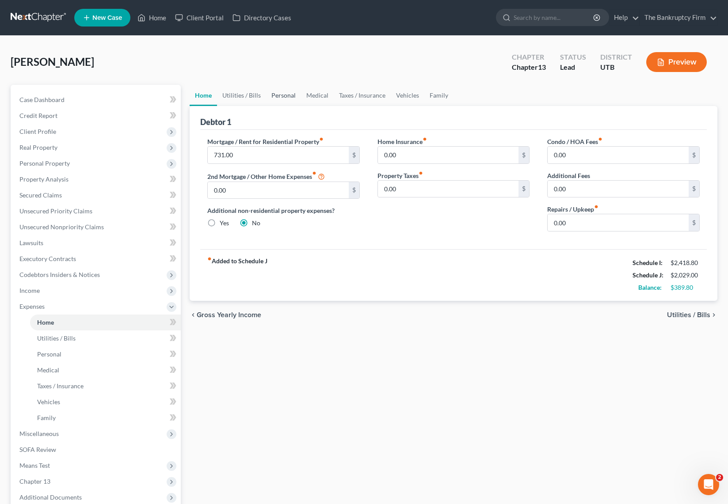
click at [279, 95] on link "Personal" at bounding box center [283, 95] width 35 height 21
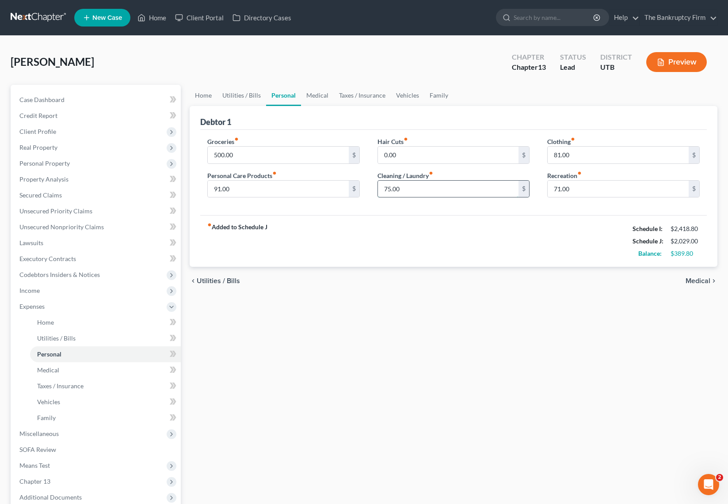
click at [415, 191] on input "75.00" at bounding box center [448, 189] width 141 height 17
type input "50.00"
click at [458, 123] on div "Debtor 1" at bounding box center [453, 118] width 507 height 24
click at [359, 121] on div "Debtor 1" at bounding box center [453, 118] width 507 height 24
click at [254, 192] on input "91.00" at bounding box center [278, 189] width 141 height 17
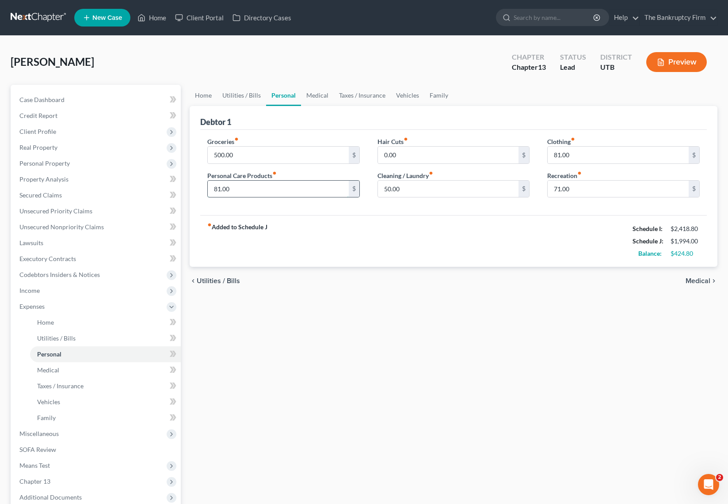
type input "81.00"
click at [413, 186] on input "50.00" at bounding box center [448, 189] width 141 height 17
click at [320, 95] on link "Medical" at bounding box center [317, 95] width 33 height 21
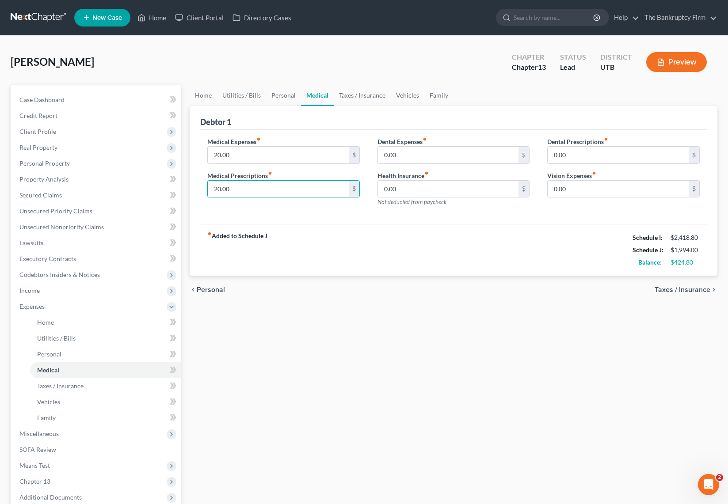
drag, startPoint x: 246, startPoint y: 191, endPoint x: 194, endPoint y: 186, distance: 52.0
click at [194, 186] on div "Debtor 1 Medical Expenses fiber_manual_record 20.00 $ Medical Prescriptions fib…" at bounding box center [454, 191] width 528 height 170
drag, startPoint x: 262, startPoint y: 188, endPoint x: 159, endPoint y: 186, distance: 103.0
click at [159, 186] on div "Petition Navigation Case Dashboard Payments Invoices Payments Payments Credit R…" at bounding box center [364, 324] width 716 height 479
type input "16.80"
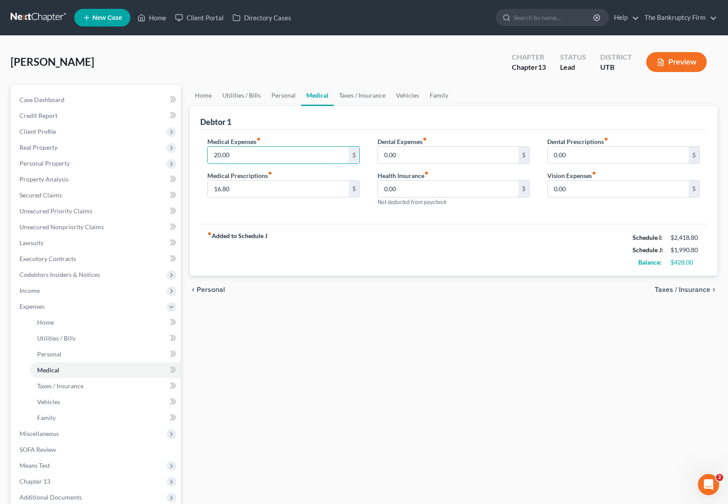
drag, startPoint x: 217, startPoint y: 155, endPoint x: 182, endPoint y: 154, distance: 35.4
click at [182, 154] on div "Petition Navigation Case Dashboard Payments Invoices Payments Payments Credit R…" at bounding box center [364, 324] width 716 height 479
type input "18.00"
click at [286, 189] on input "16.80" at bounding box center [278, 189] width 141 height 17
click at [441, 303] on div "chevron_left Personal Taxes / Insurance chevron_right" at bounding box center [454, 290] width 528 height 28
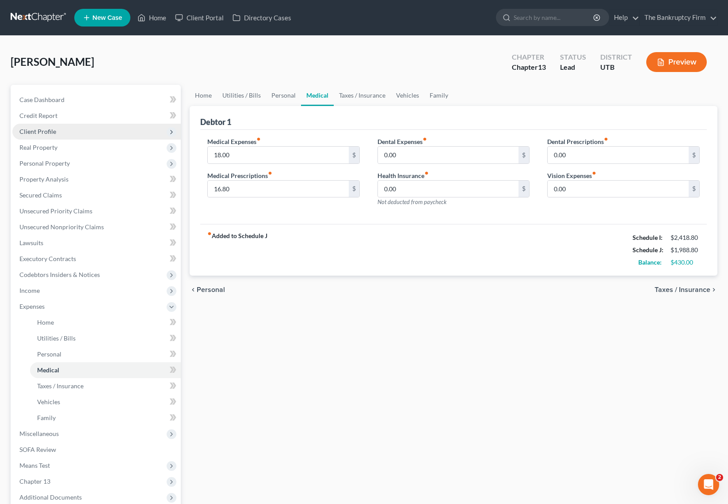
click at [53, 132] on span "Client Profile" at bounding box center [37, 132] width 37 height 8
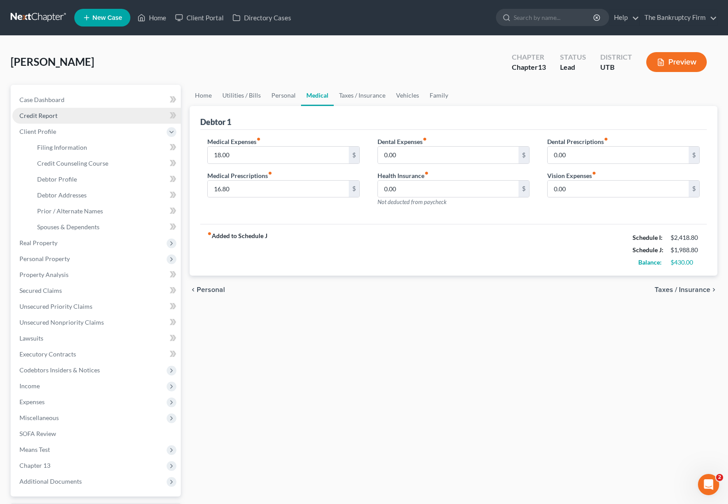
click at [60, 115] on link "Credit Report" at bounding box center [96, 116] width 168 height 16
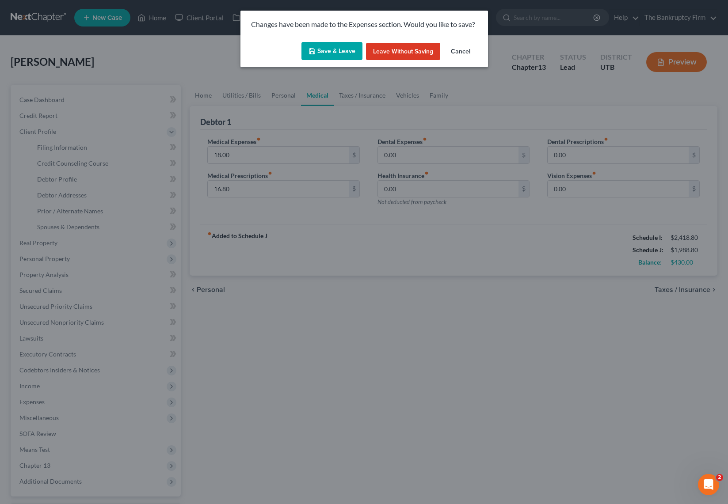
click at [339, 53] on button "Save & Leave" at bounding box center [331, 51] width 61 height 19
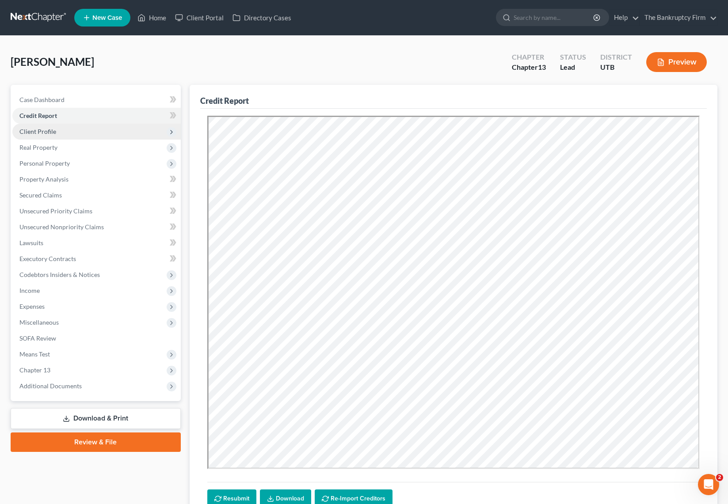
click at [44, 132] on span "Client Profile" at bounding box center [37, 132] width 37 height 8
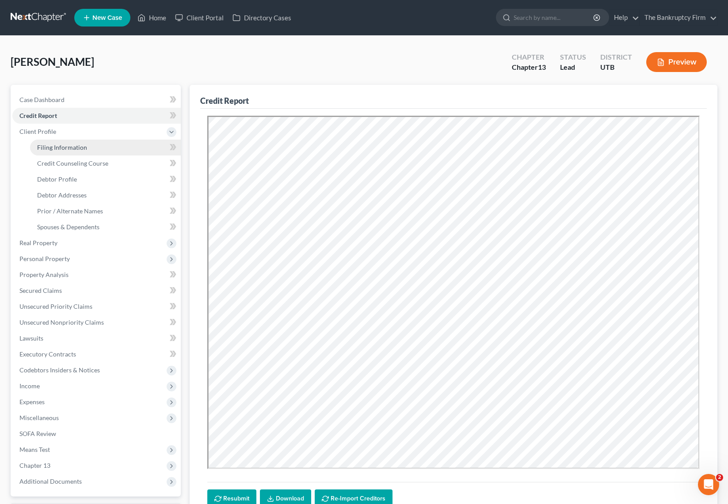
click at [72, 145] on span "Filing Information" at bounding box center [62, 148] width 50 height 8
select select "1"
select select "0"
select select "3"
select select "46"
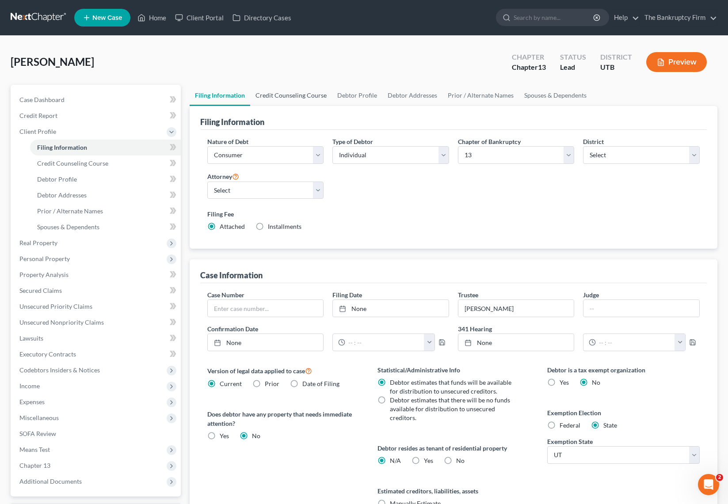
click at [301, 94] on link "Credit Counseling Course" at bounding box center [291, 95] width 82 height 21
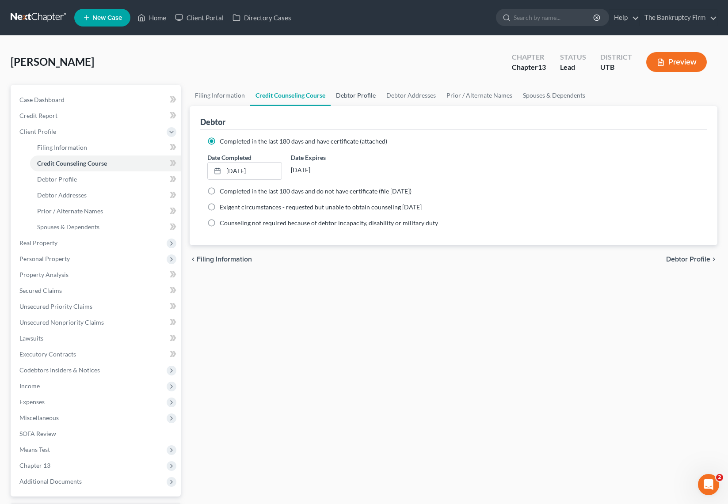
click at [358, 94] on link "Debtor Profile" at bounding box center [356, 95] width 50 height 21
select select "0"
select select "1"
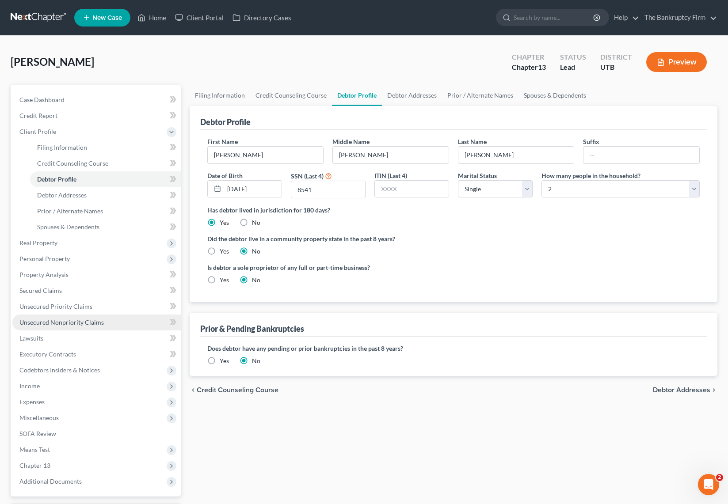
click at [69, 327] on link "Unsecured Nonpriority Claims" at bounding box center [96, 323] width 168 height 16
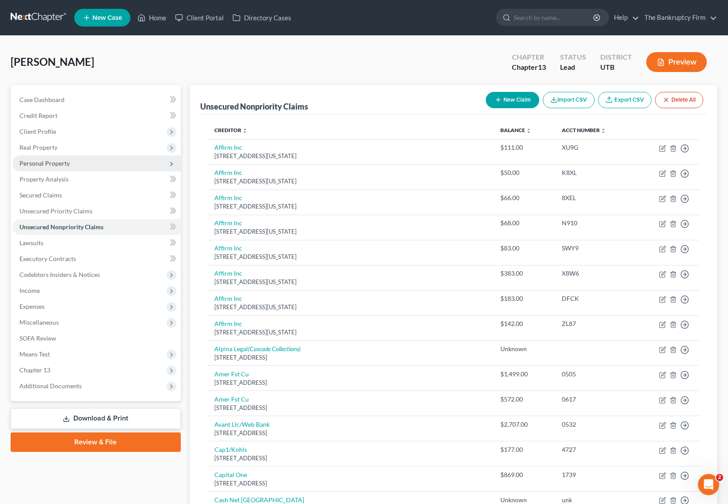
click at [63, 158] on span "Personal Property" at bounding box center [96, 164] width 168 height 16
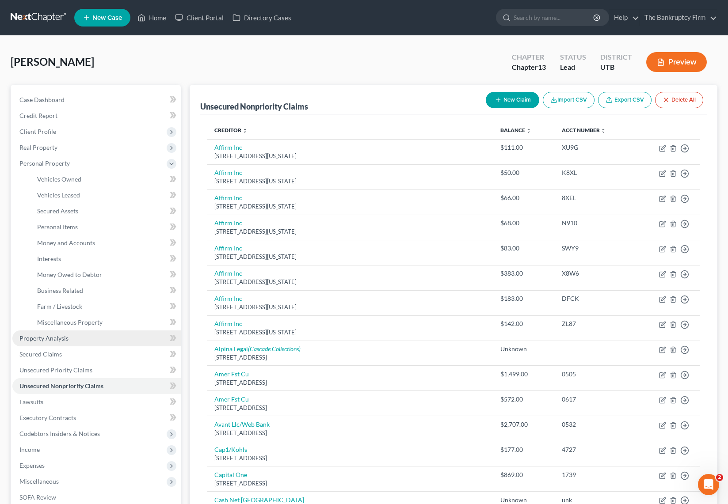
click at [62, 338] on span "Property Analysis" at bounding box center [43, 339] width 49 height 8
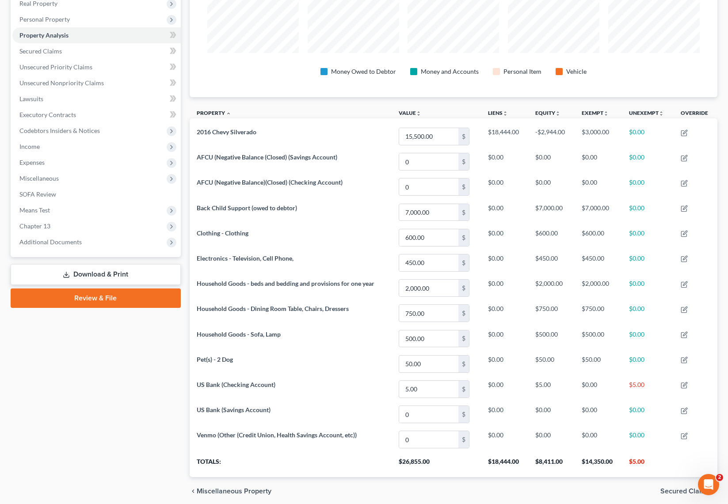
scroll to position [179, 0]
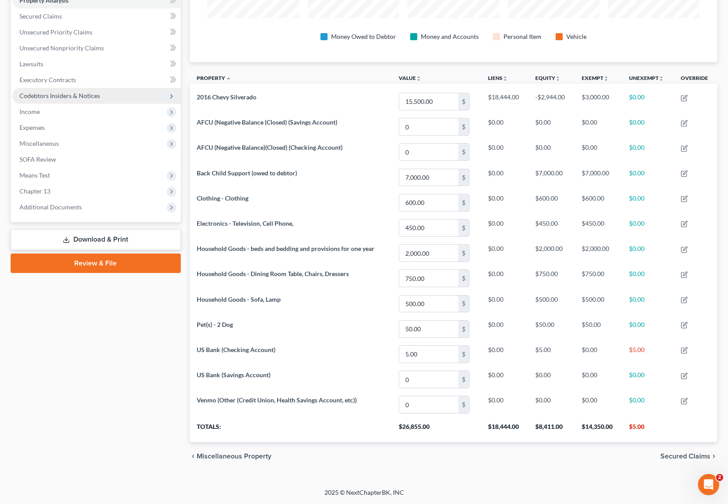
click at [69, 92] on span "Codebtors Insiders & Notices" at bounding box center [59, 96] width 80 height 8
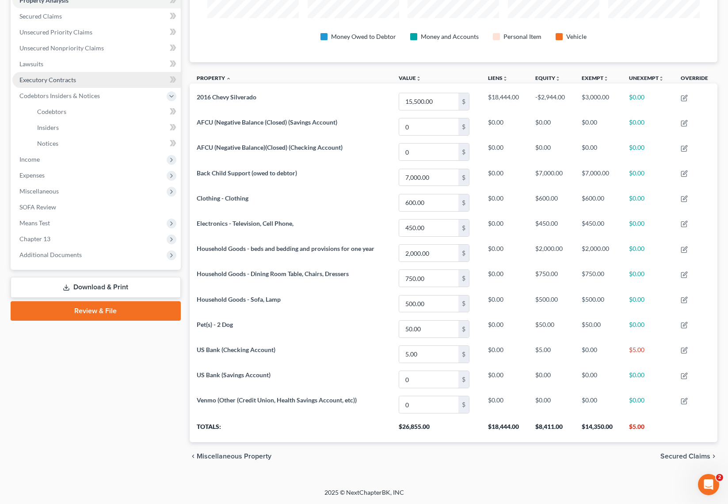
click at [64, 79] on span "Executory Contracts" at bounding box center [47, 80] width 57 height 8
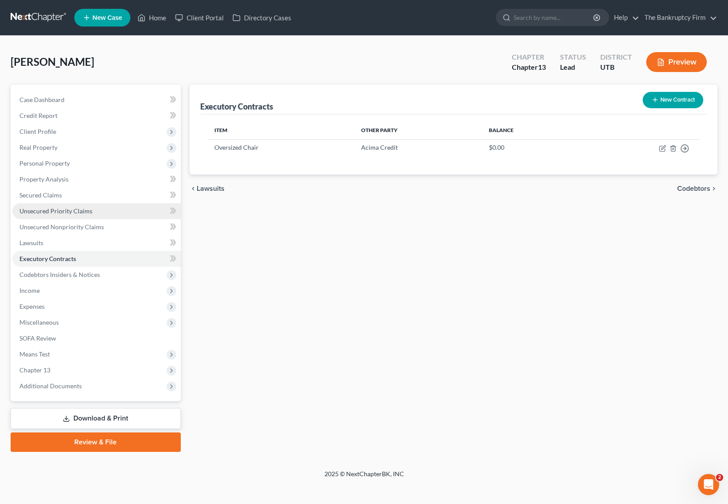
click at [64, 212] on span "Unsecured Priority Claims" at bounding box center [55, 211] width 73 height 8
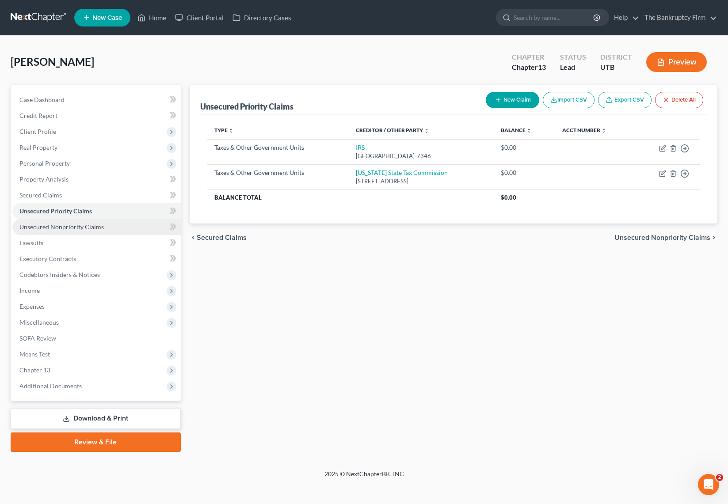
click at [70, 232] on link "Unsecured Nonpriority Claims" at bounding box center [96, 227] width 168 height 16
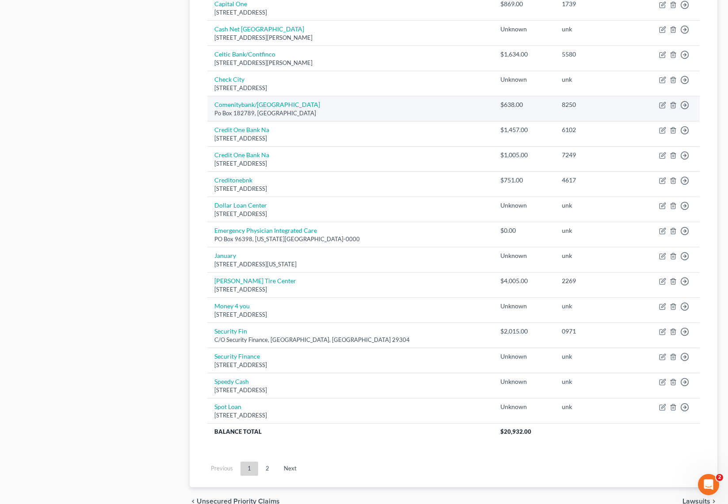
scroll to position [516, 0]
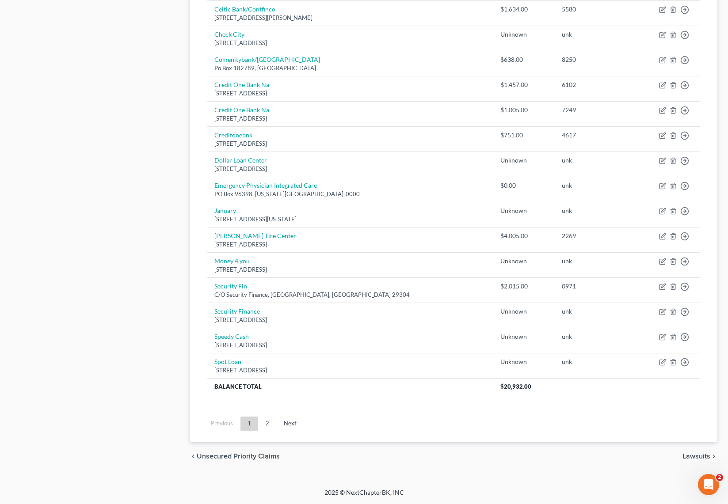
click at [123, 183] on div "Case Dashboard Payments Invoices Payments Payments Credit Report Client Profile" at bounding box center [95, 20] width 179 height 902
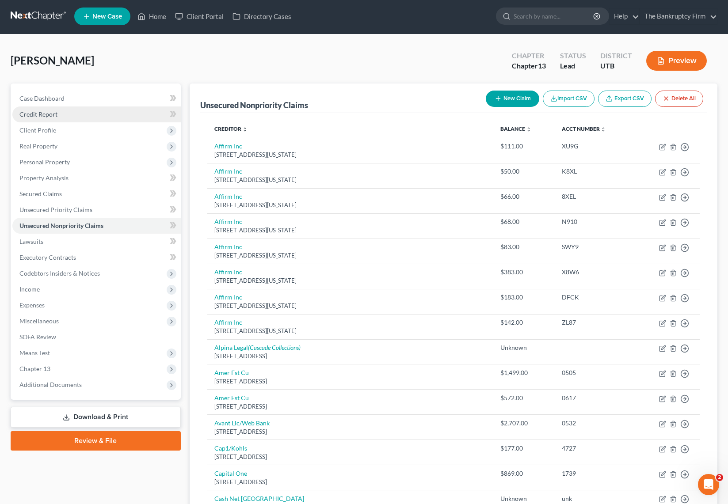
scroll to position [0, 0]
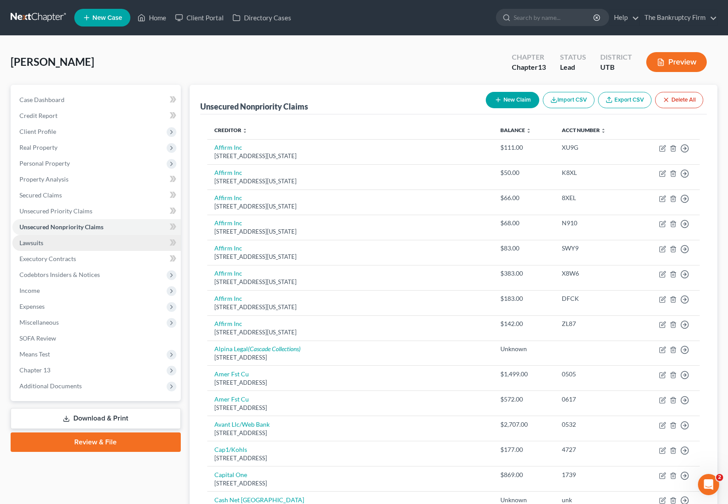
click at [41, 241] on span "Lawsuits" at bounding box center [31, 243] width 24 height 8
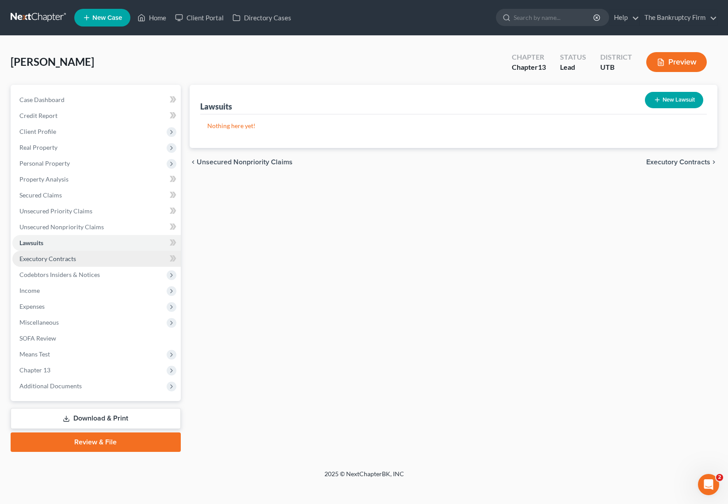
click at [68, 259] on span "Executory Contracts" at bounding box center [47, 259] width 57 height 8
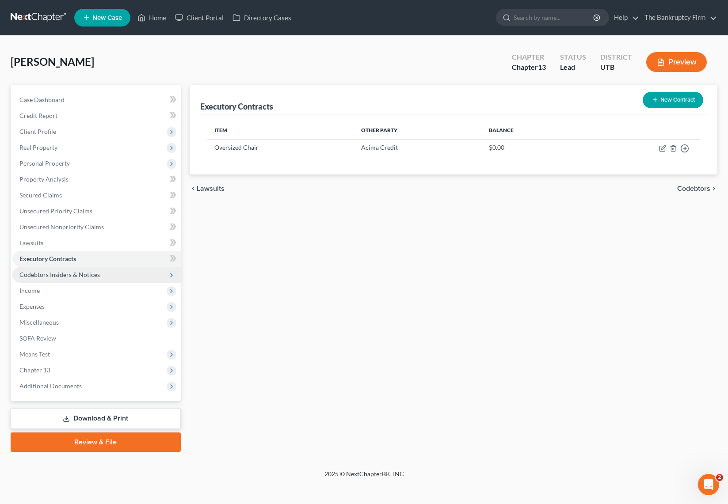
click at [69, 274] on span "Codebtors Insiders & Notices" at bounding box center [59, 275] width 80 height 8
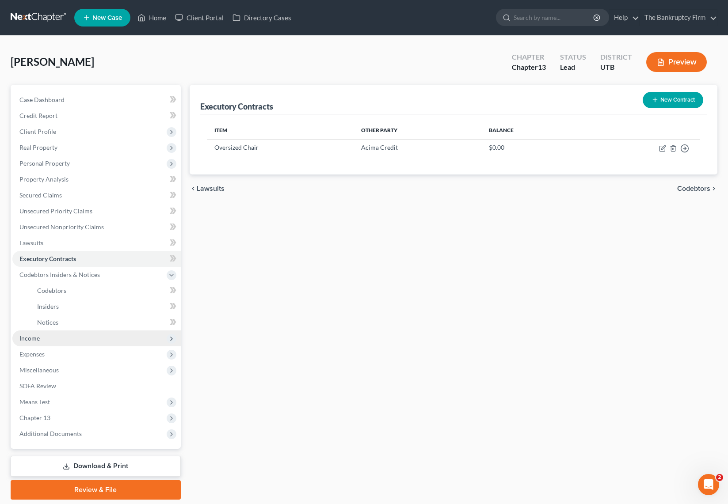
click at [39, 337] on span "Income" at bounding box center [29, 339] width 20 height 8
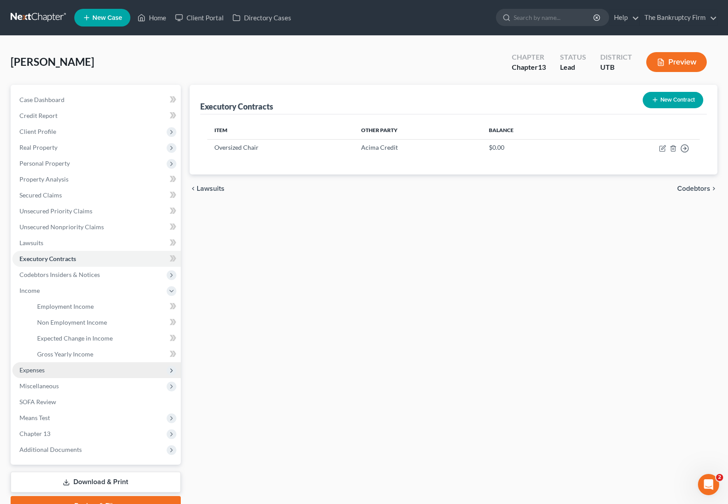
click at [44, 374] on span "Expenses" at bounding box center [31, 370] width 25 height 8
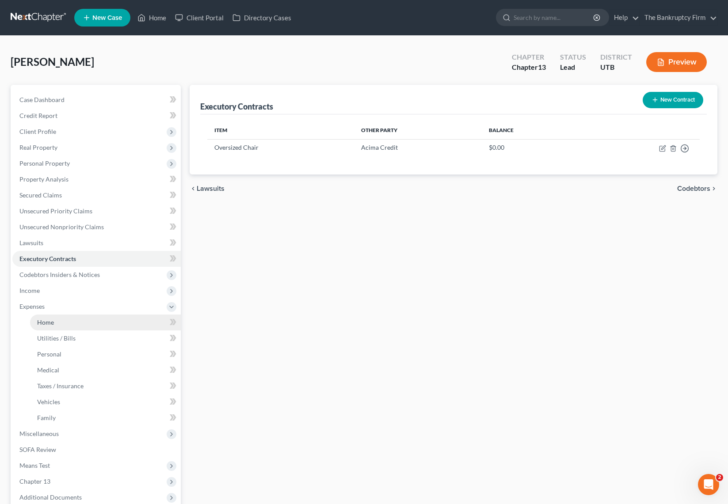
click at [53, 320] on span "Home" at bounding box center [45, 323] width 17 height 8
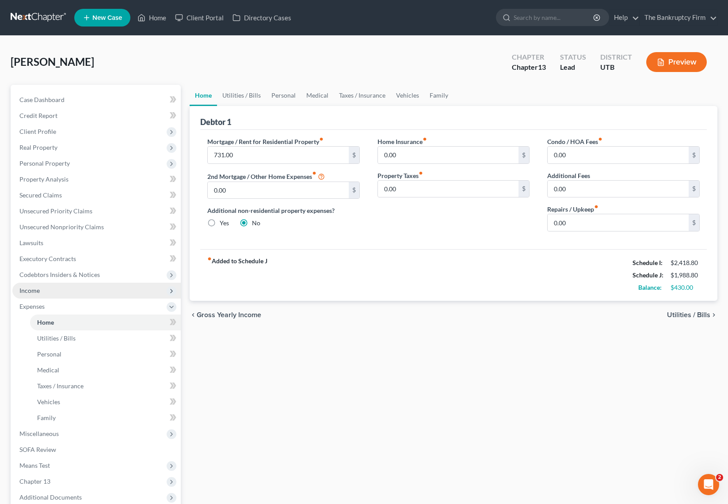
click at [42, 291] on span "Income" at bounding box center [96, 291] width 168 height 16
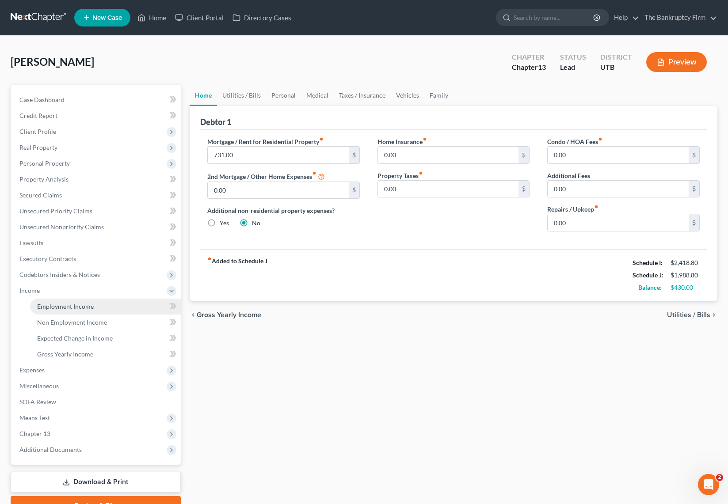
click at [79, 305] on span "Employment Income" at bounding box center [65, 307] width 57 height 8
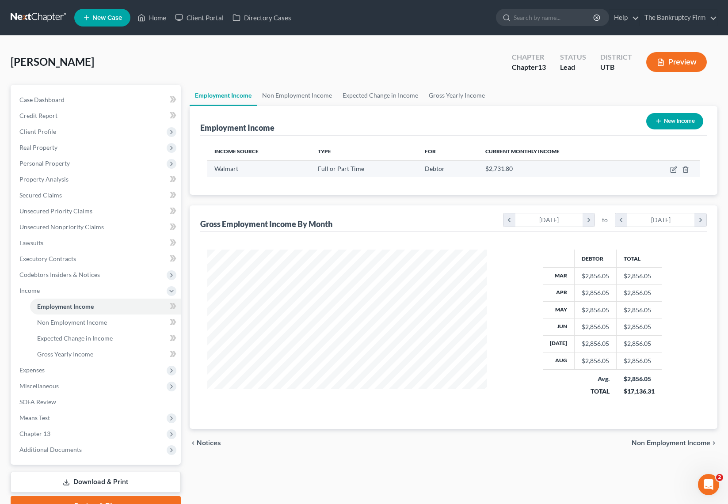
scroll to position [159, 298]
click at [305, 90] on link "Non Employment Income" at bounding box center [297, 95] width 80 height 21
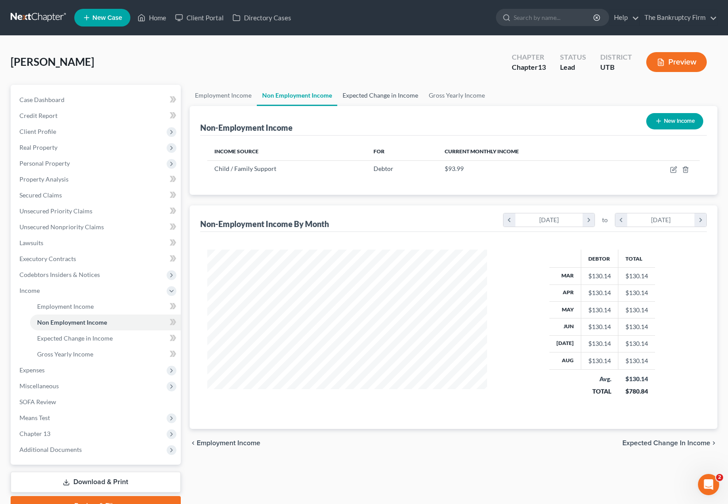
scroll to position [159, 298]
click at [387, 92] on link "Expected Change in Income" at bounding box center [380, 95] width 86 height 21
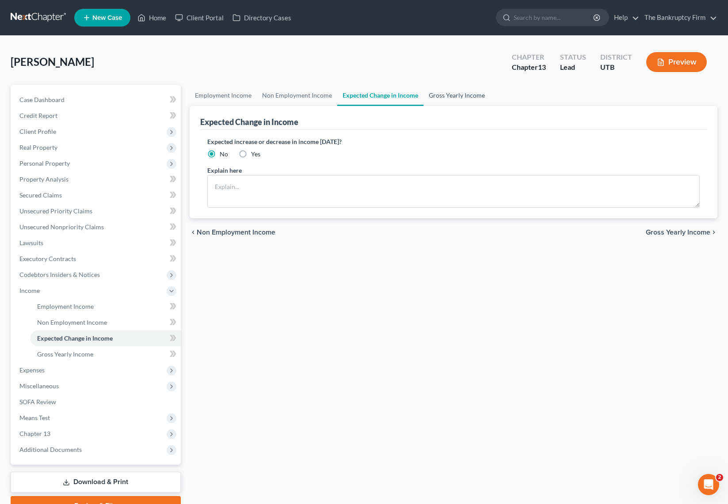
click at [440, 93] on link "Gross Yearly Income" at bounding box center [456, 95] width 67 height 21
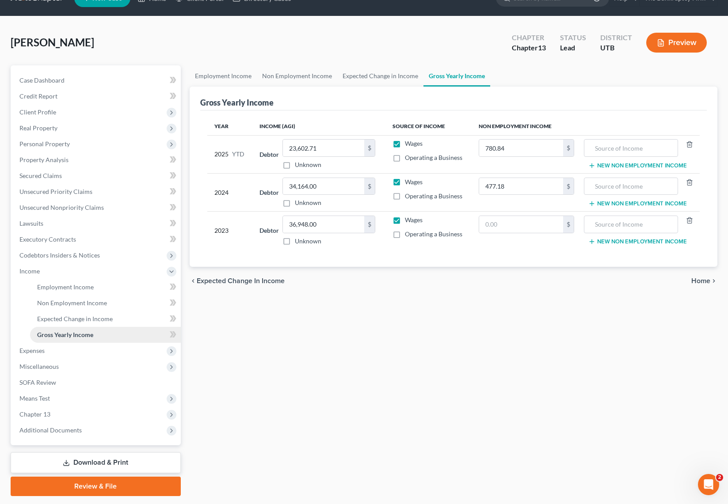
scroll to position [45, 0]
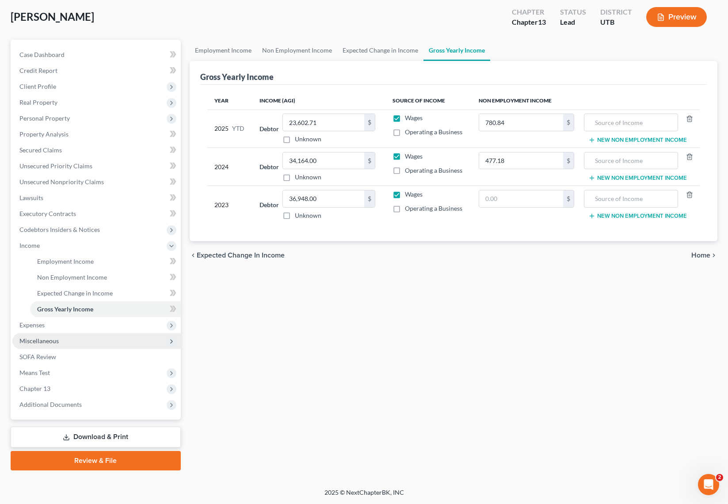
click at [53, 339] on span "Miscellaneous" at bounding box center [38, 341] width 39 height 8
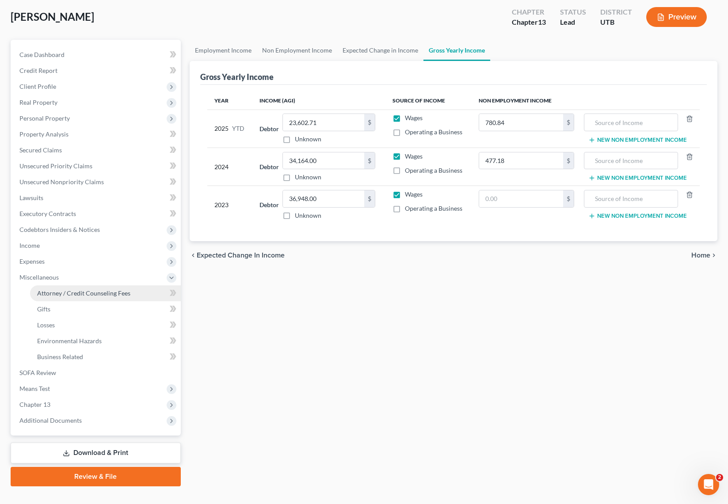
click at [87, 295] on span "Attorney / Credit Counseling Fees" at bounding box center [83, 294] width 93 height 8
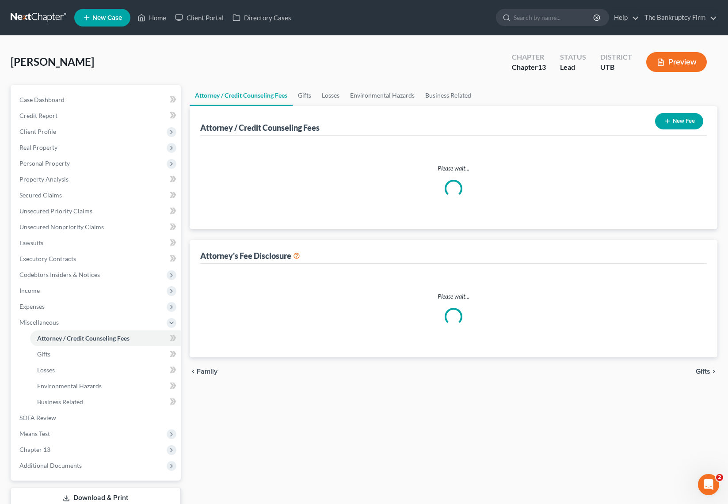
select select "0"
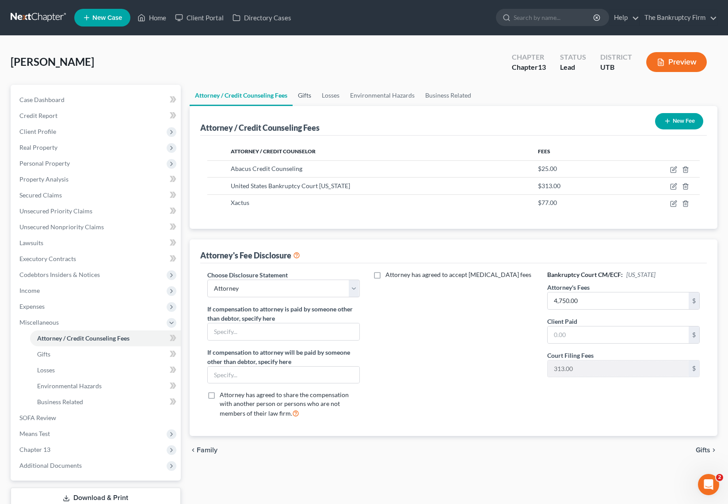
click at [308, 95] on link "Gifts" at bounding box center [305, 95] width 24 height 21
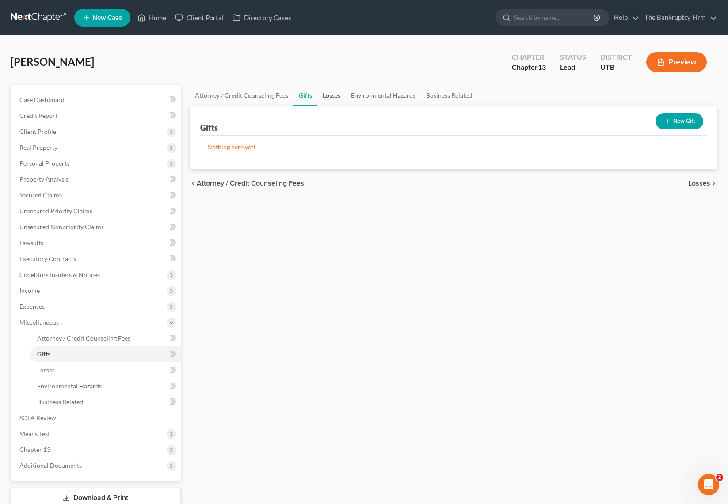
click at [332, 96] on link "Losses" at bounding box center [331, 95] width 28 height 21
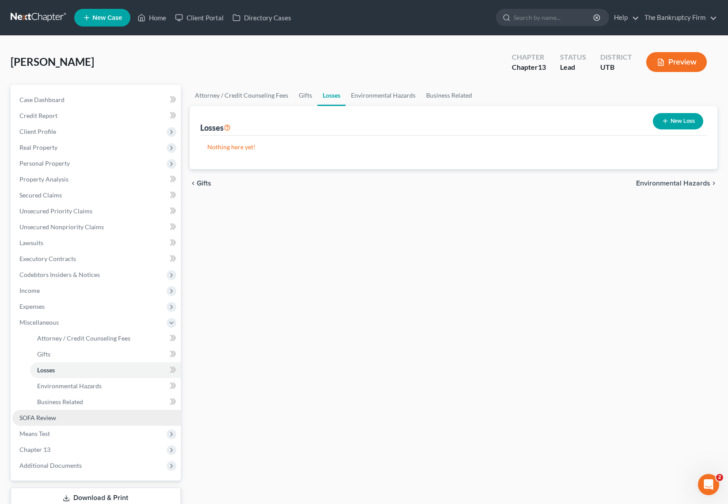
click at [78, 418] on link "SOFA Review" at bounding box center [96, 418] width 168 height 16
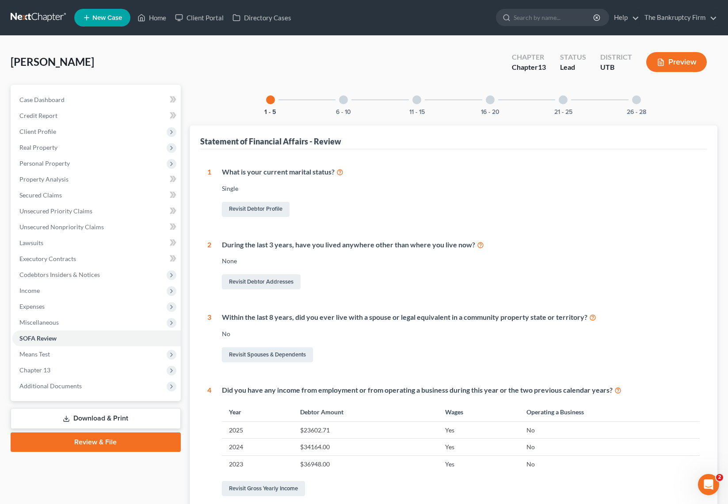
click at [344, 99] on div at bounding box center [343, 99] width 9 height 9
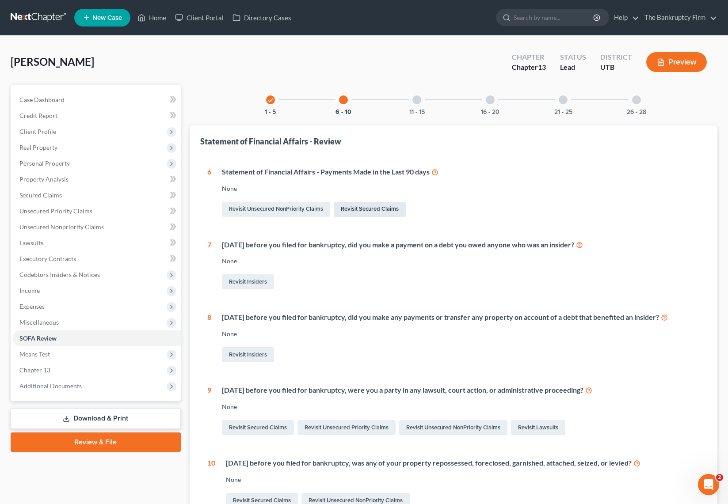
click at [374, 209] on link "Revisit Secured Claims" at bounding box center [370, 209] width 72 height 15
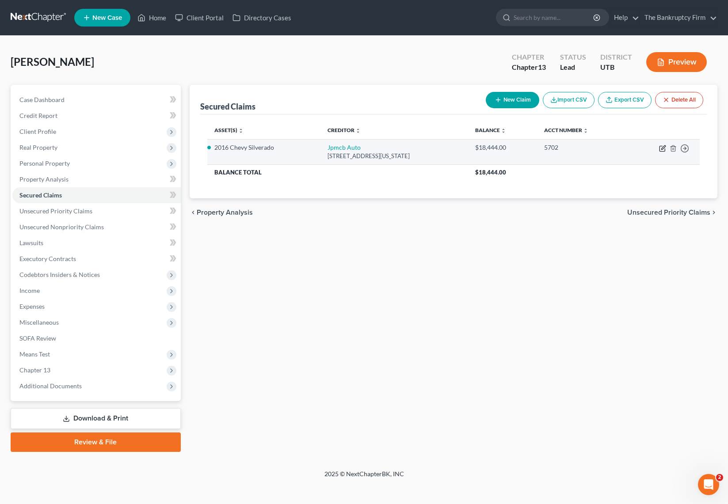
click at [662, 147] on icon "button" at bounding box center [662, 148] width 7 height 7
select select "19"
select select "9"
select select "0"
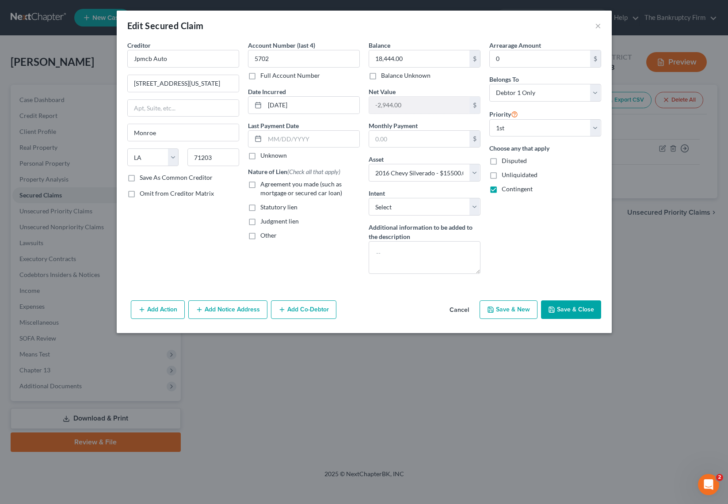
click at [150, 312] on button "Add Action" at bounding box center [158, 310] width 54 height 19
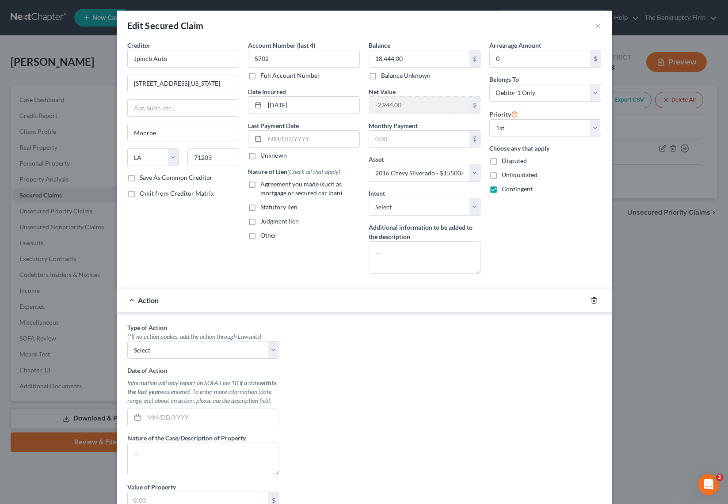
click at [596, 298] on icon "button" at bounding box center [594, 300] width 7 height 7
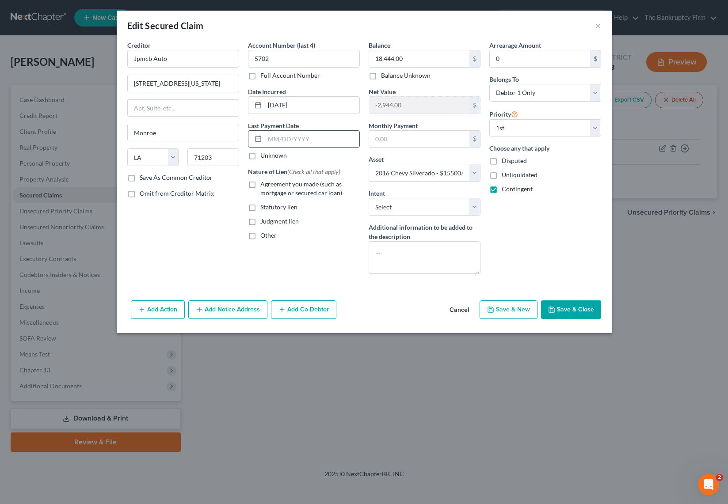
click at [314, 138] on input "text" at bounding box center [312, 139] width 95 height 17
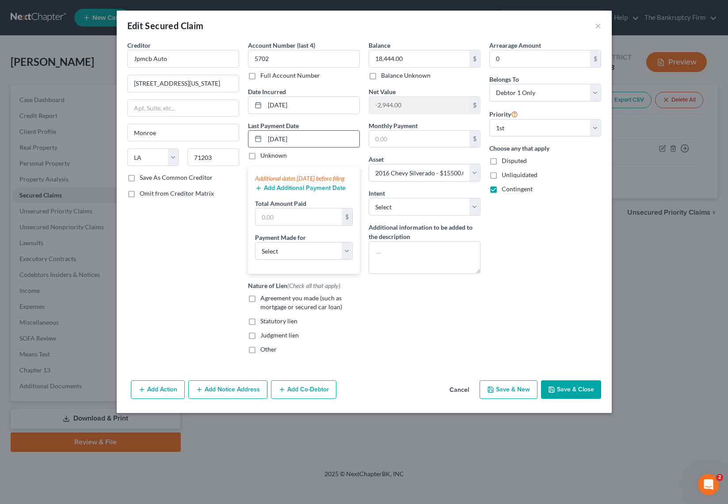
type input "[DATE]"
click at [285, 225] on input "text" at bounding box center [298, 217] width 86 height 17
type input "1,502"
click at [569, 399] on button "Save & Close" at bounding box center [571, 390] width 60 height 19
select select
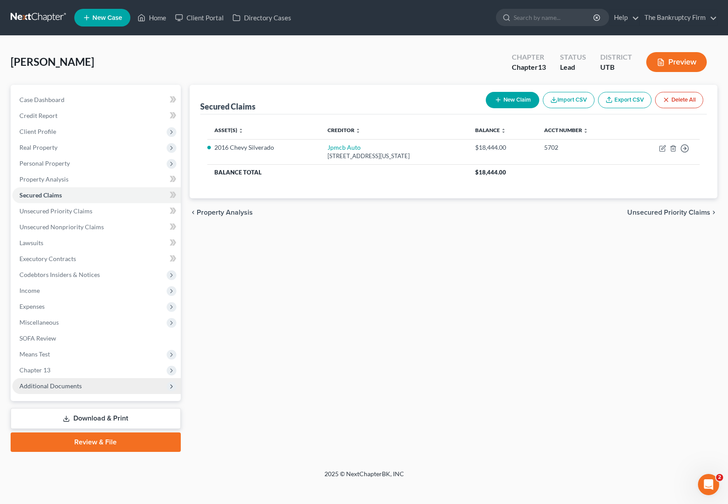
click at [130, 384] on span "Additional Documents" at bounding box center [96, 386] width 168 height 16
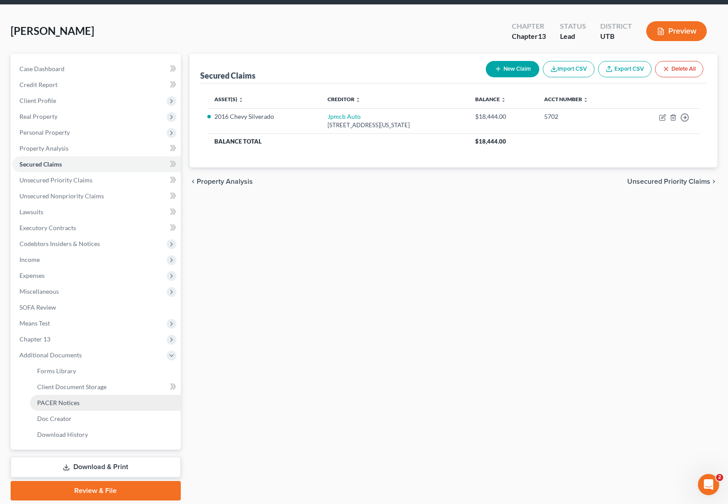
scroll to position [38, 0]
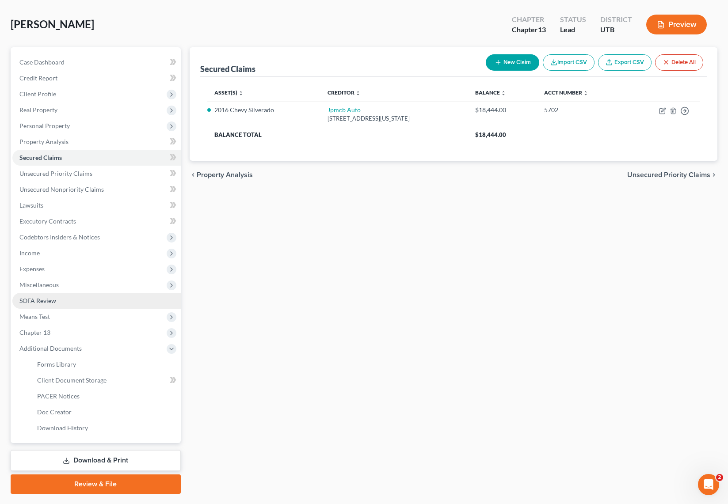
click at [41, 303] on span "SOFA Review" at bounding box center [37, 301] width 37 height 8
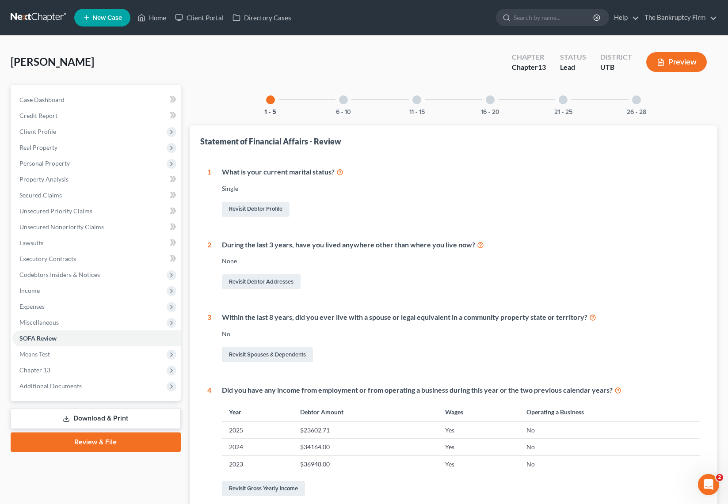
click at [344, 100] on div at bounding box center [343, 99] width 9 height 9
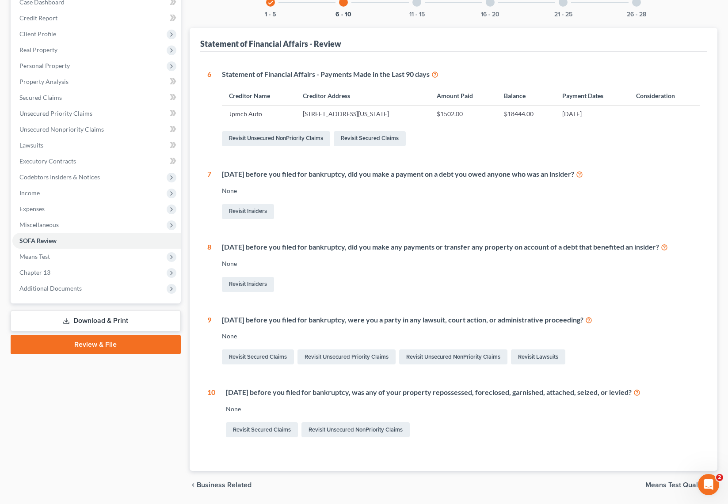
scroll to position [126, 0]
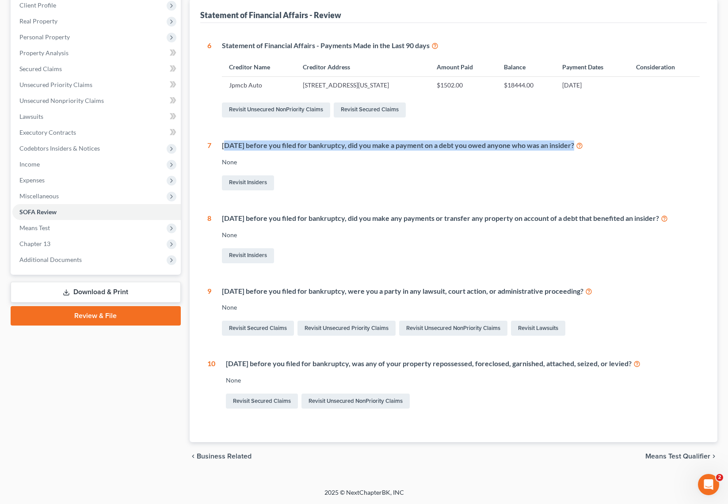
drag, startPoint x: 226, startPoint y: 146, endPoint x: 459, endPoint y: 146, distance: 233.0
click at [394, 152] on div "Within 1 year before you filed for bankruptcy, did you make a payment on a debt…" at bounding box center [455, 167] width 488 height 52
click at [468, 145] on div "Within 1 year before you filed for bankruptcy, did you make a payment on a debt…" at bounding box center [461, 146] width 478 height 10
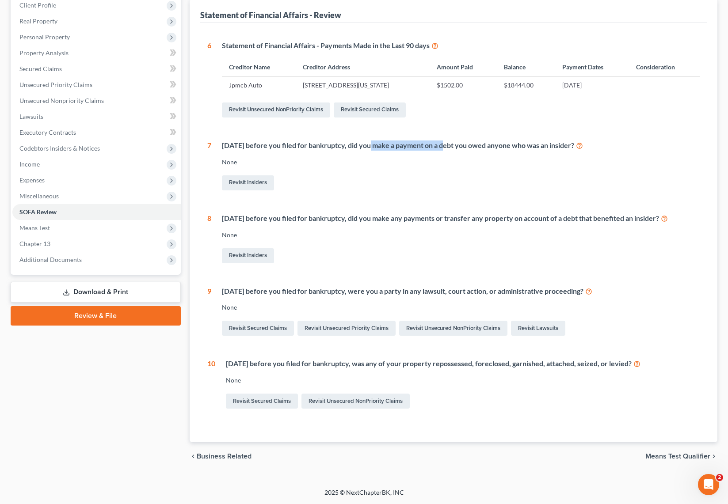
drag, startPoint x: 366, startPoint y: 145, endPoint x: 442, endPoint y: 145, distance: 75.6
click at [442, 145] on div "Within 1 year before you filed for bankruptcy, did you make a payment on a debt…" at bounding box center [461, 146] width 478 height 10
click at [347, 184] on div "Revisit Insiders" at bounding box center [461, 183] width 478 height 19
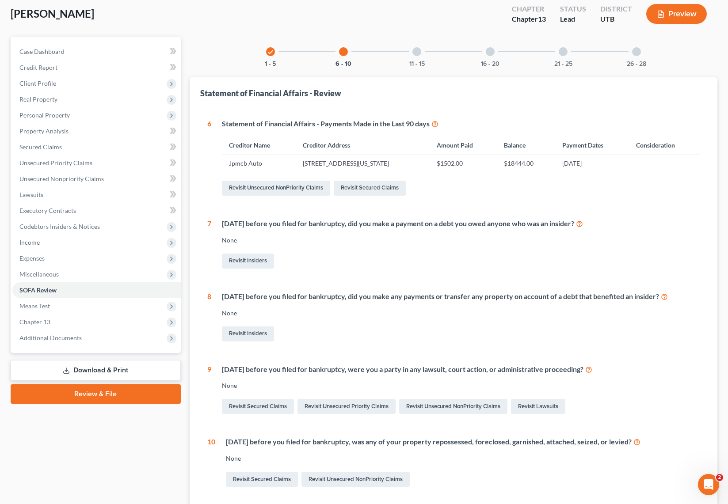
scroll to position [0, 0]
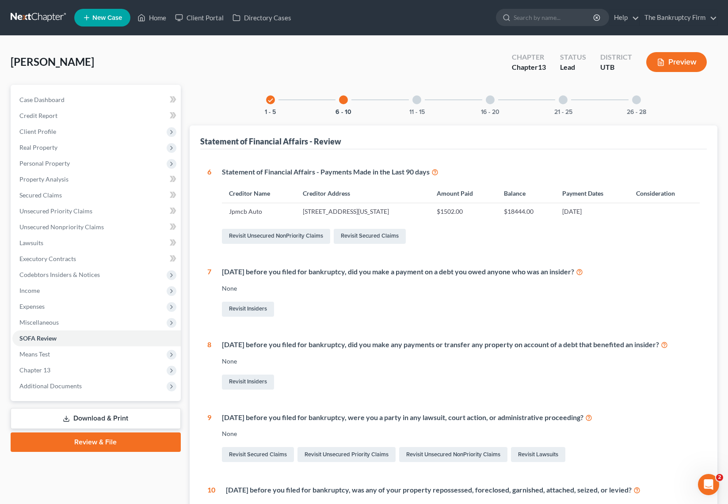
click at [417, 99] on div at bounding box center [416, 99] width 9 height 9
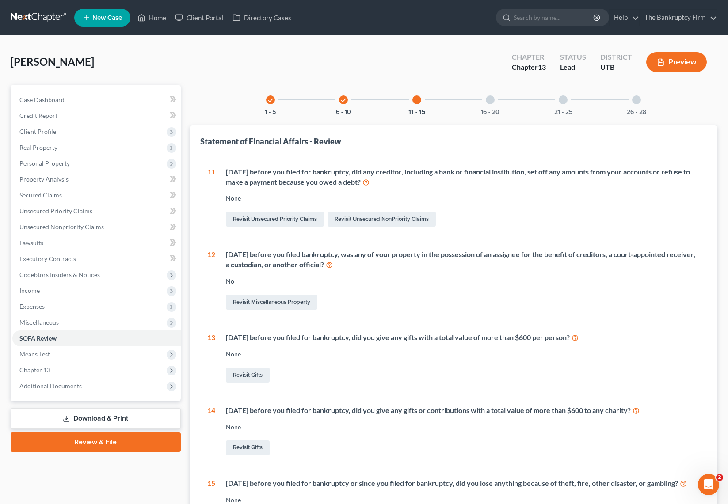
click at [493, 98] on div at bounding box center [490, 99] width 9 height 9
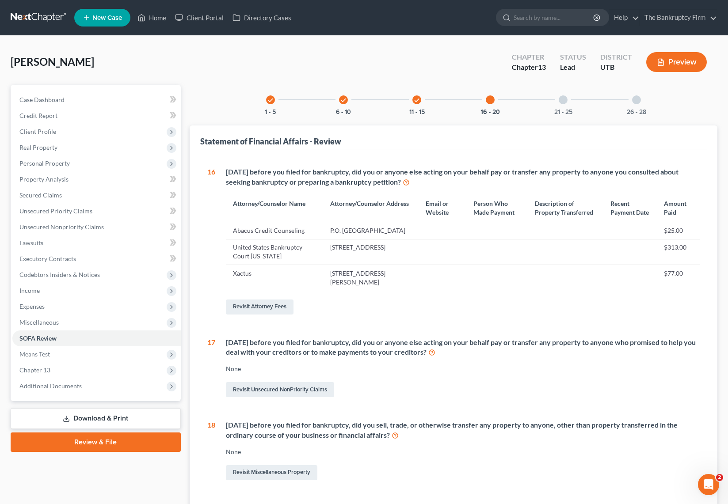
click at [564, 100] on div at bounding box center [563, 99] width 9 height 9
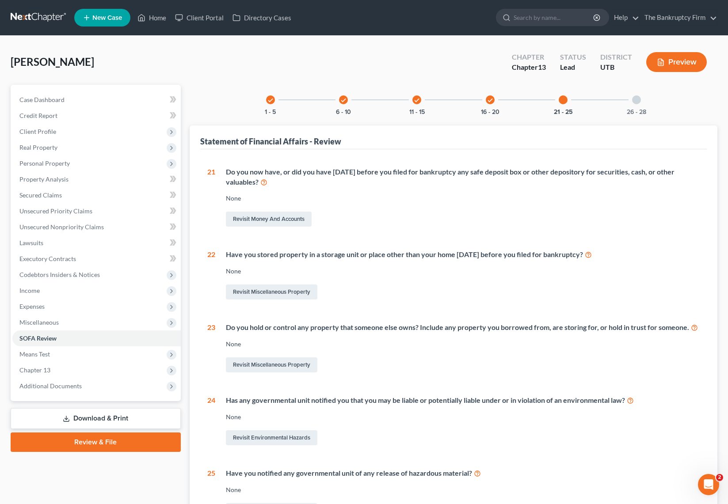
click at [638, 99] on div at bounding box center [636, 99] width 9 height 9
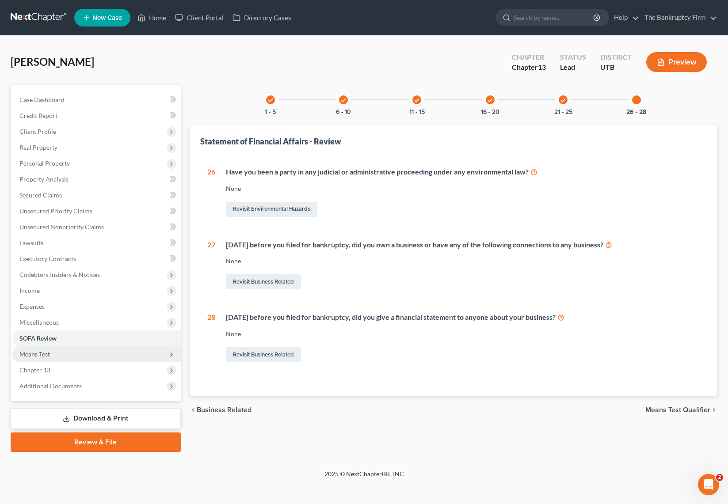
click at [52, 355] on span "Means Test" at bounding box center [96, 355] width 168 height 16
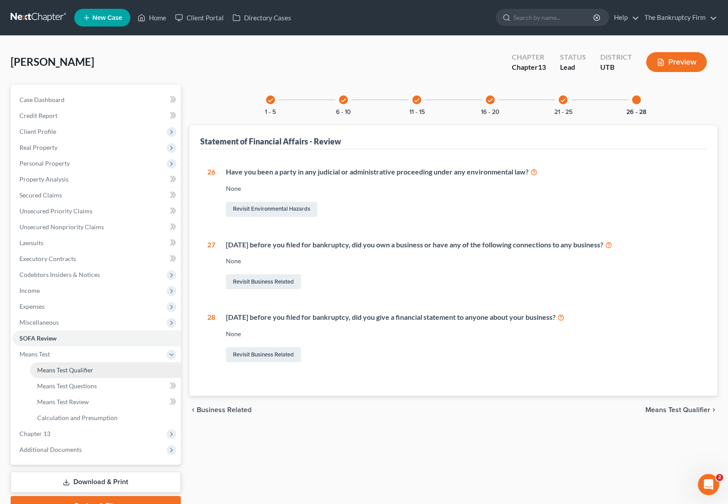
click at [68, 371] on span "Means Test Qualifier" at bounding box center [65, 370] width 56 height 8
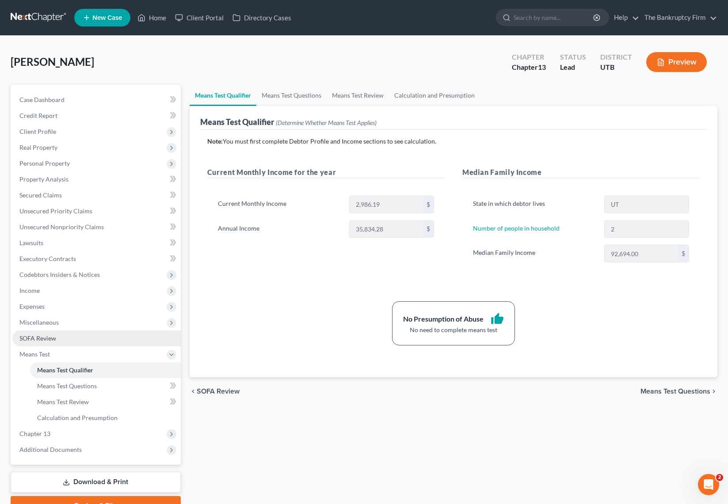
click at [55, 337] on span "SOFA Review" at bounding box center [37, 339] width 37 height 8
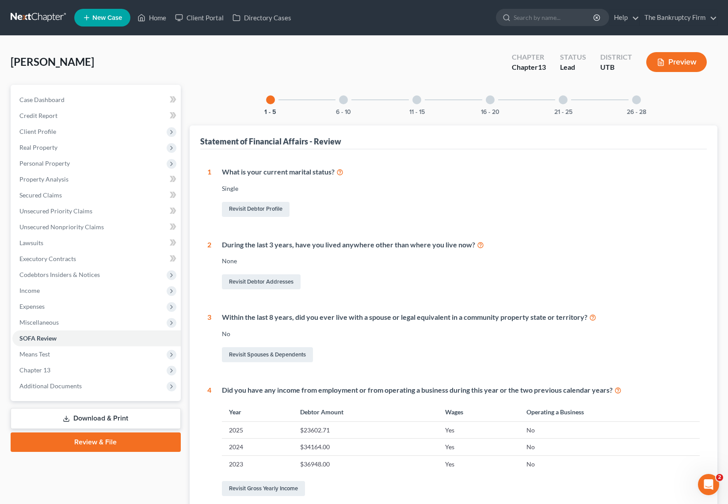
click at [488, 96] on div at bounding box center [490, 99] width 9 height 9
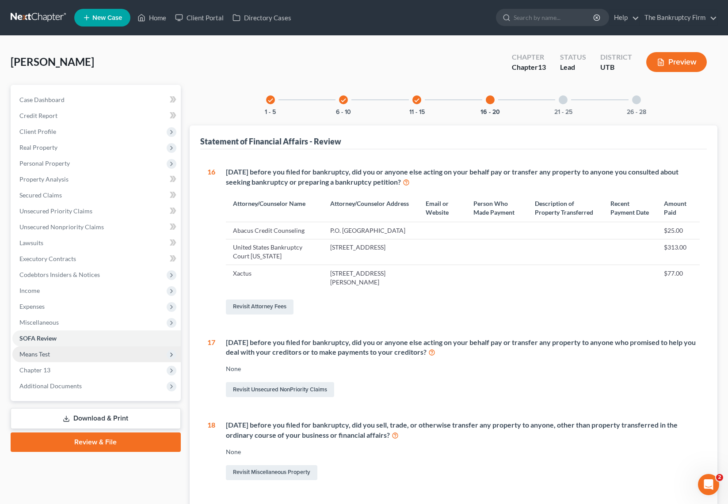
click at [60, 356] on span "Means Test" at bounding box center [96, 355] width 168 height 16
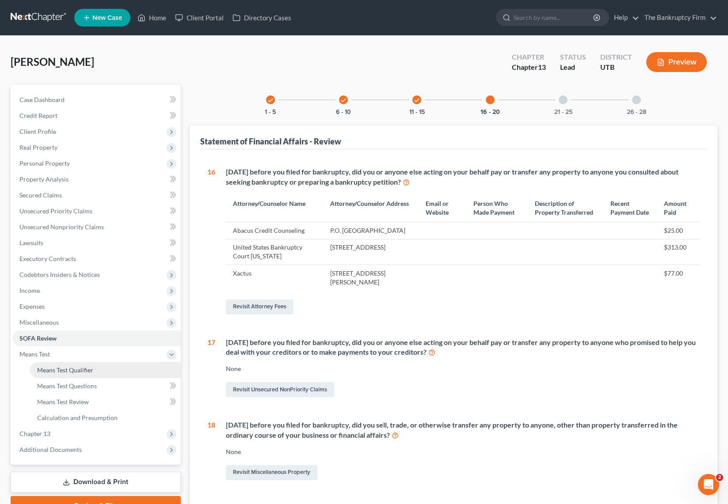
click at [89, 373] on span "Means Test Qualifier" at bounding box center [65, 370] width 56 height 8
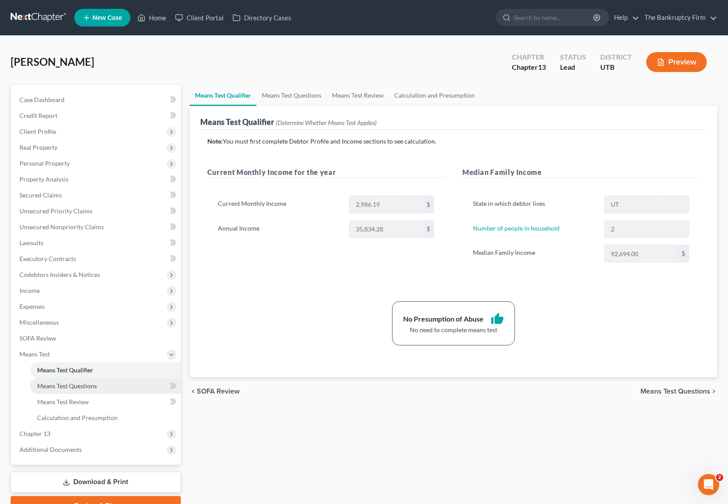
click at [101, 386] on link "Means Test Questions" at bounding box center [105, 386] width 151 height 16
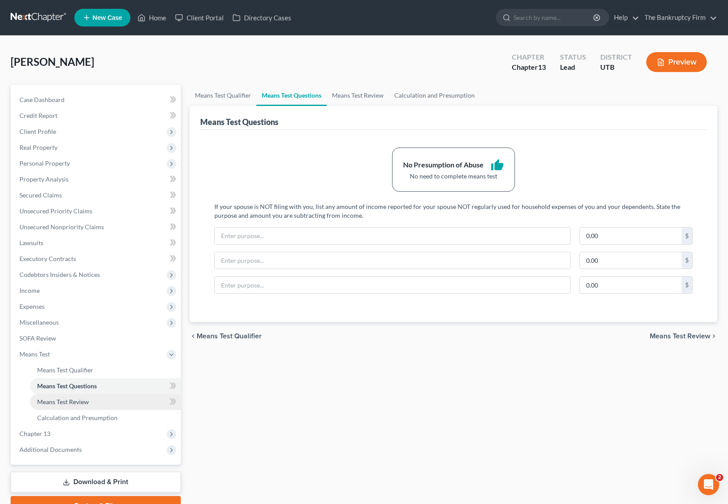
click at [75, 402] on span "Means Test Review" at bounding box center [63, 402] width 52 height 8
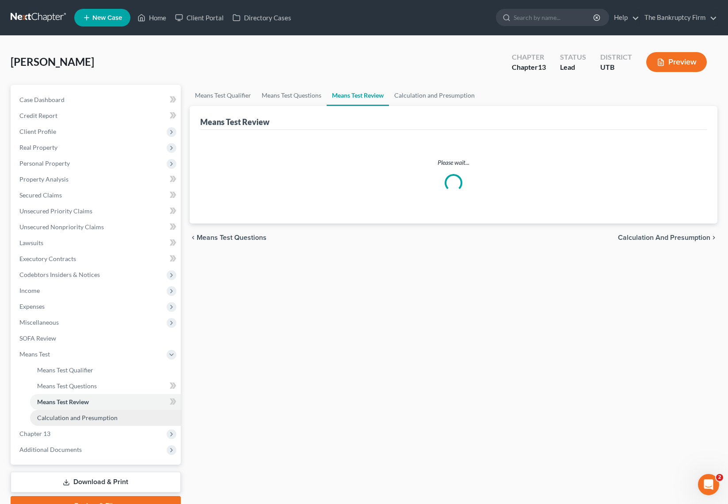
click at [92, 417] on span "Calculation and Presumption" at bounding box center [77, 418] width 80 height 8
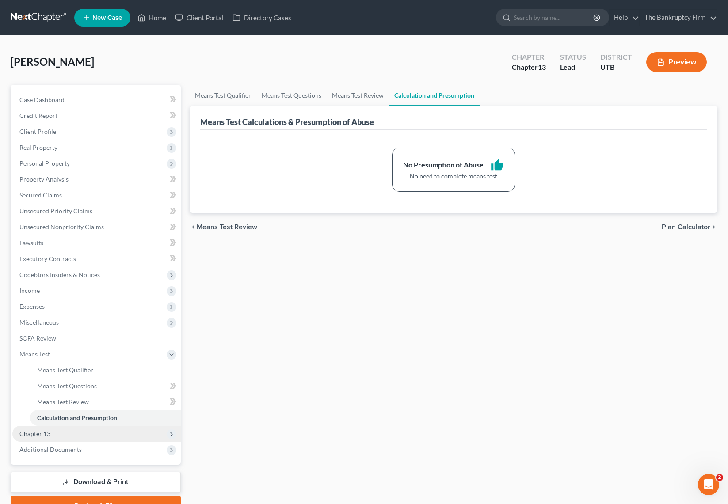
click at [45, 432] on span "Chapter 13" at bounding box center [34, 434] width 31 height 8
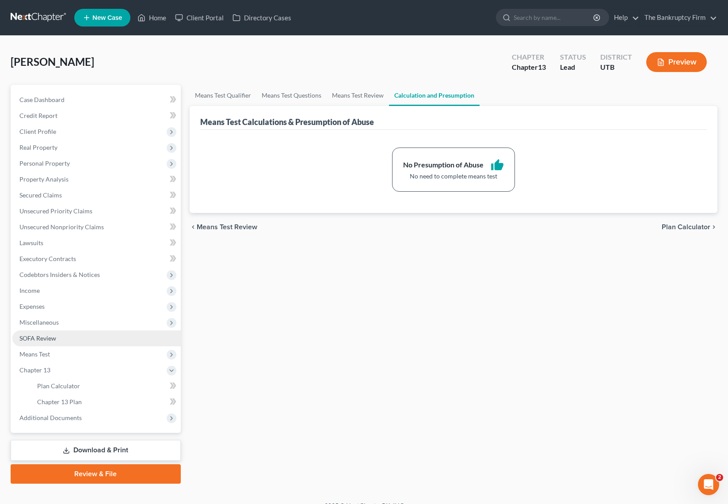
click at [55, 336] on span "SOFA Review" at bounding box center [37, 339] width 37 height 8
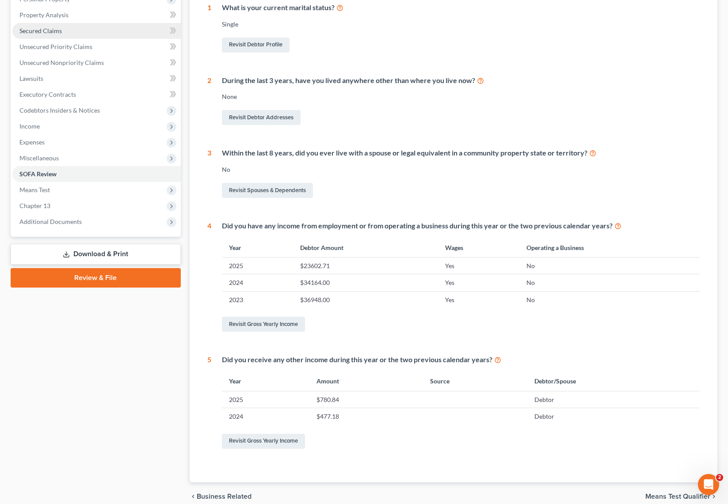
scroll to position [165, 0]
click at [62, 23] on link "Secured Claims" at bounding box center [96, 31] width 168 height 16
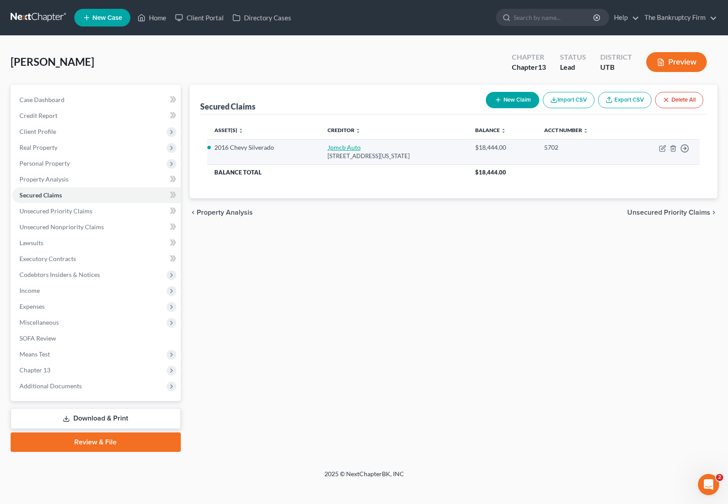
click at [351, 146] on link "Jpmcb Auto" at bounding box center [344, 148] width 33 height 8
select select "19"
select select "0"
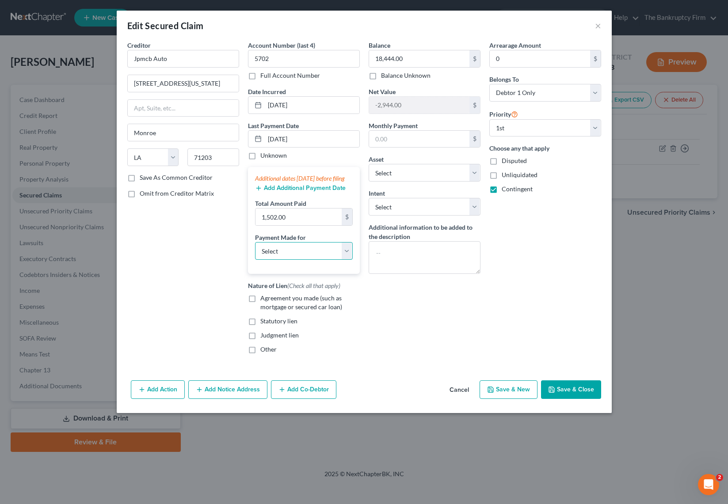
click at [303, 260] on select "Select Car Credit Card Loan Repayment Mortgage Other Suppliers Or Vendors" at bounding box center [304, 251] width 98 height 18
select select "0"
click at [255, 251] on select "Select Car Credit Card Loan Repayment Mortgage Other Suppliers Or Vendors" at bounding box center [304, 251] width 98 height 18
click at [217, 399] on button "Add Notice Address" at bounding box center [227, 390] width 79 height 19
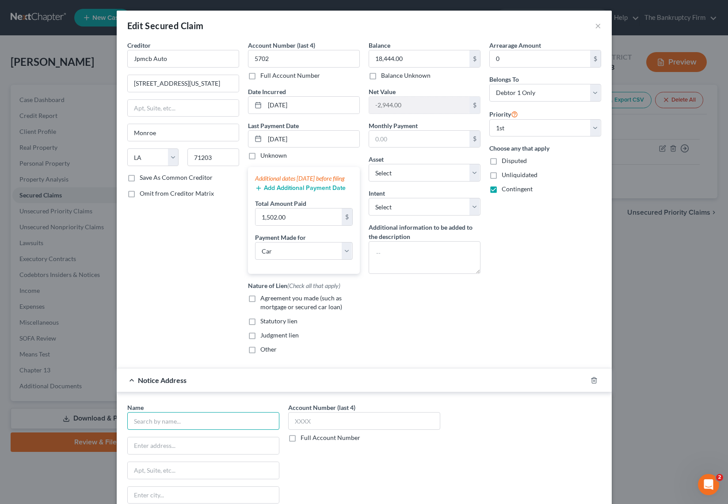
click at [225, 427] on input "text" at bounding box center [203, 421] width 152 height 18
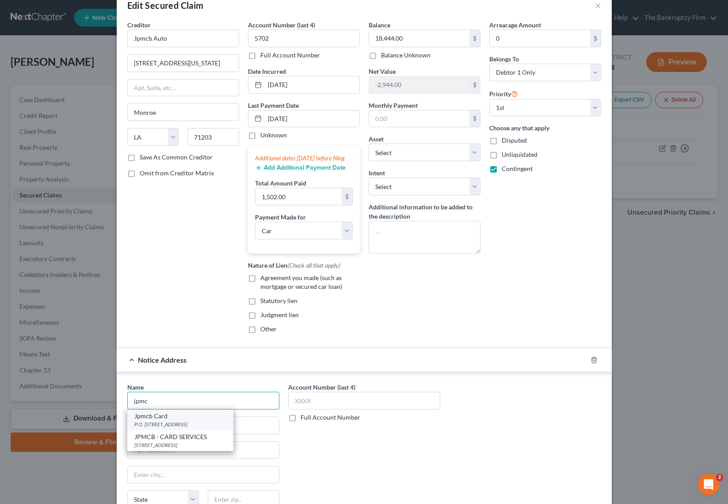
scroll to position [31, 0]
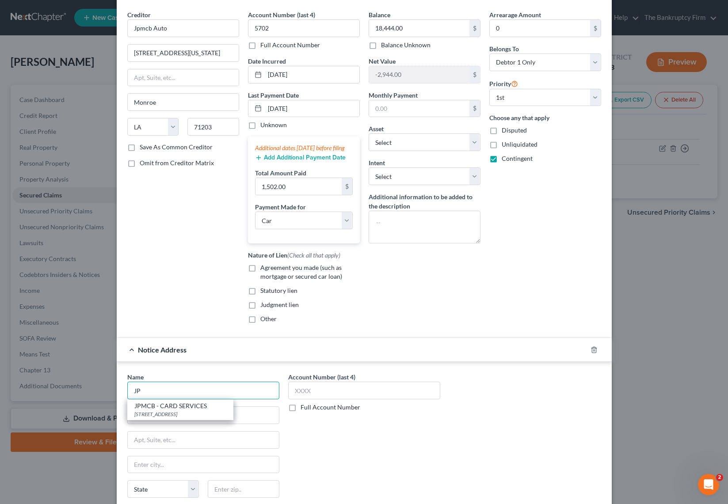
type input "J"
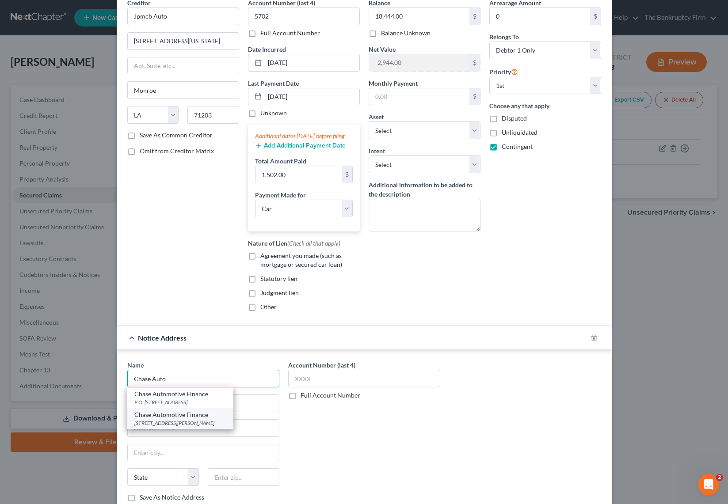
scroll to position [53, 0]
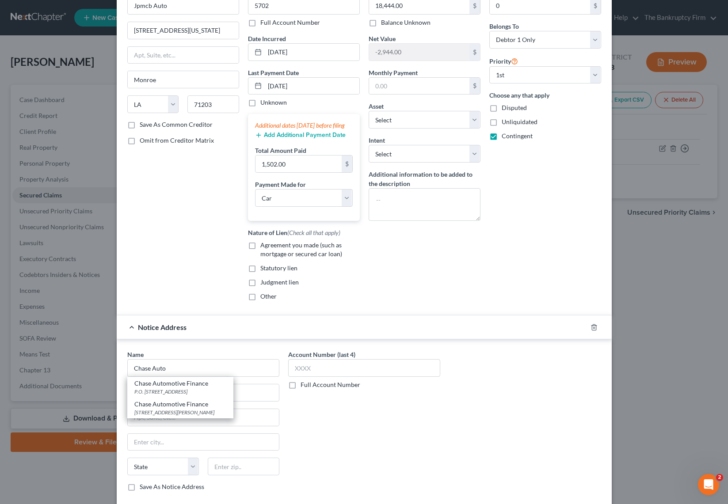
click at [356, 424] on div "Account Number (last 4) Full Account Number" at bounding box center [364, 424] width 161 height 149
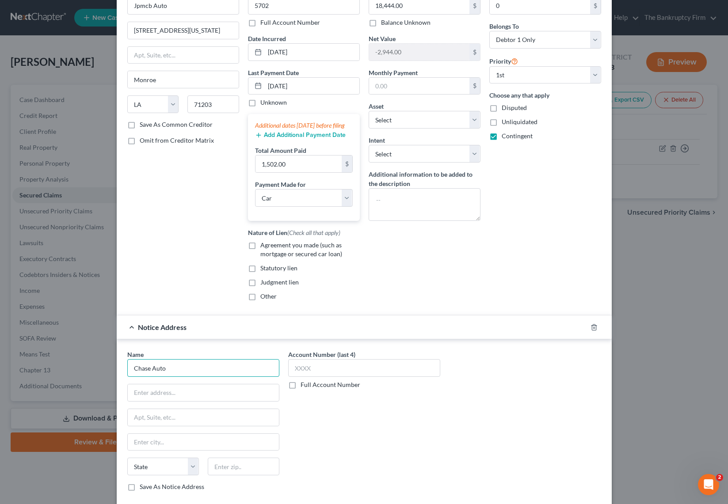
click at [179, 375] on input "Chase Auto" at bounding box center [203, 368] width 152 height 18
type input "r"
type input "C"
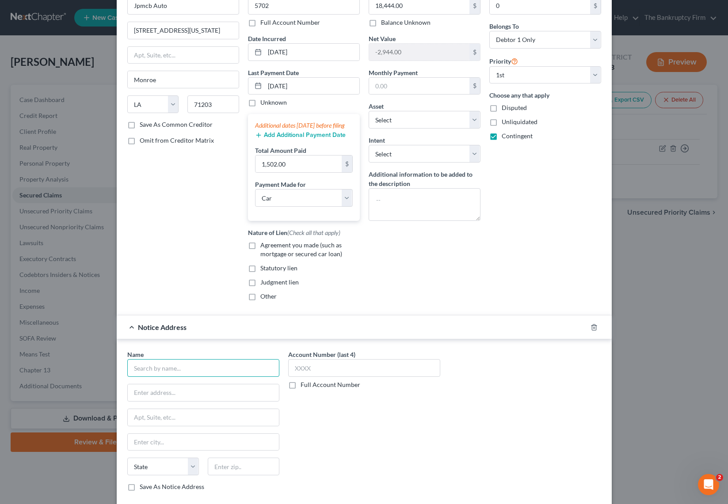
click at [152, 377] on input "text" at bounding box center [203, 368] width 152 height 18
click at [593, 331] on icon "button" at bounding box center [594, 327] width 7 height 7
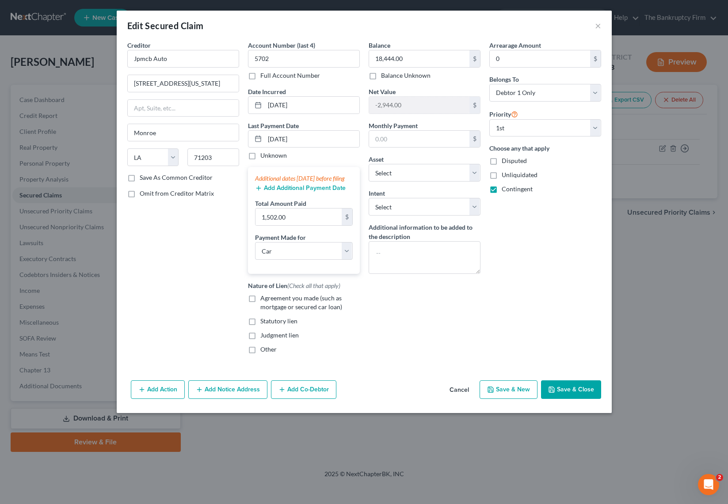
click at [574, 397] on button "Save & Close" at bounding box center [571, 390] width 60 height 19
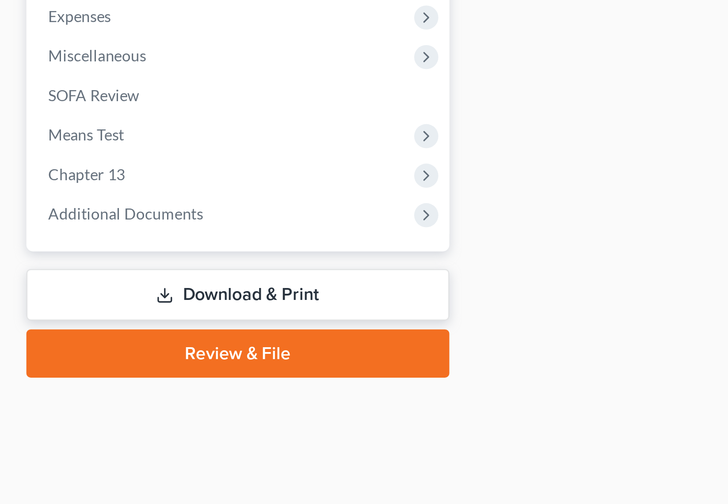
click at [36, 474] on div "Home New Case Client Portal Directory Cases The Bankruptcy Firm dkwinward@gmail…" at bounding box center [364, 252] width 728 height 504
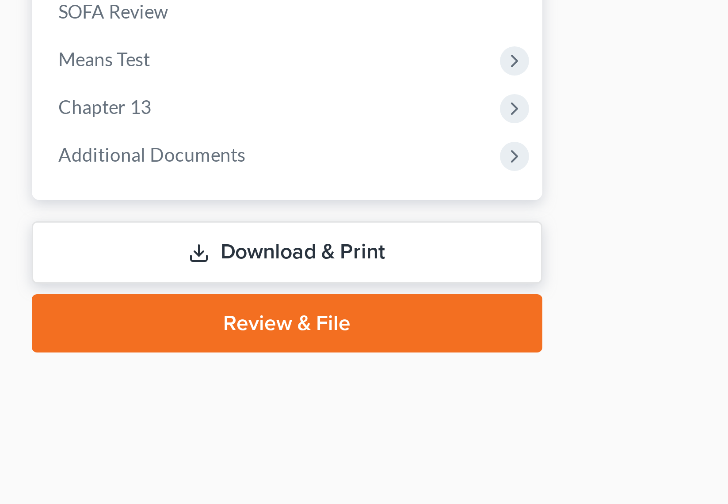
click at [100, 422] on link "Download & Print" at bounding box center [96, 418] width 170 height 21
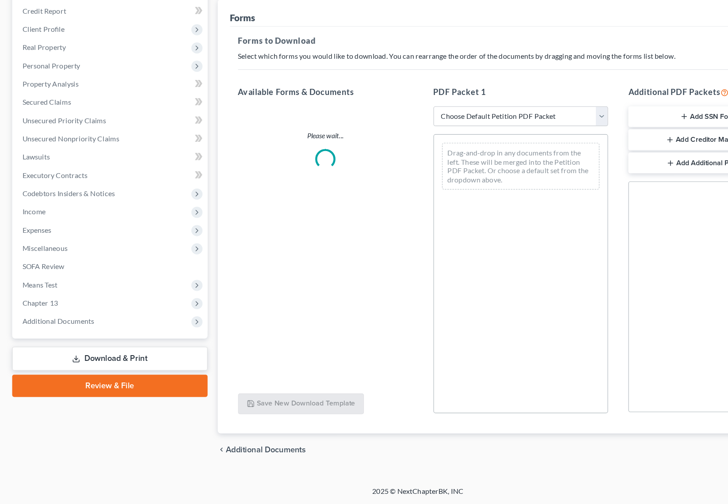
scroll to position [42, 0]
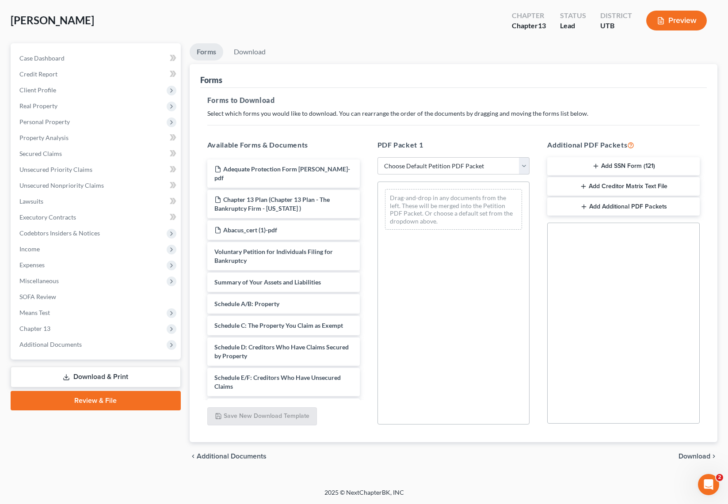
click at [681, 20] on button "Preview" at bounding box center [676, 21] width 61 height 20
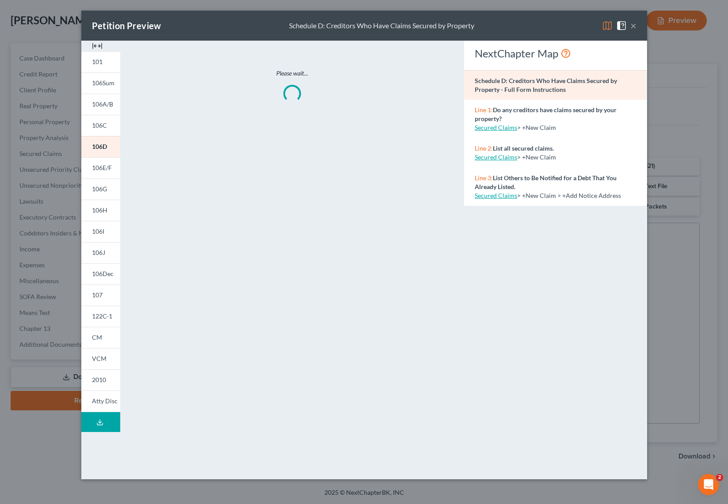
click at [605, 24] on img at bounding box center [607, 25] width 11 height 11
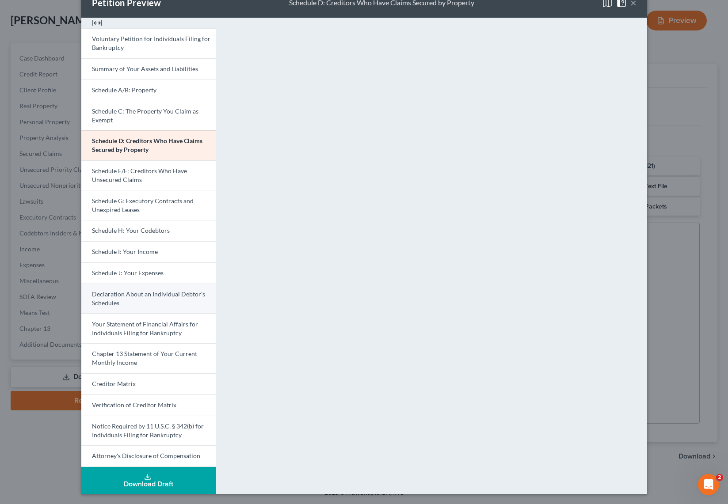
scroll to position [23, 0]
click at [145, 480] on div "Download Draft" at bounding box center [148, 483] width 121 height 7
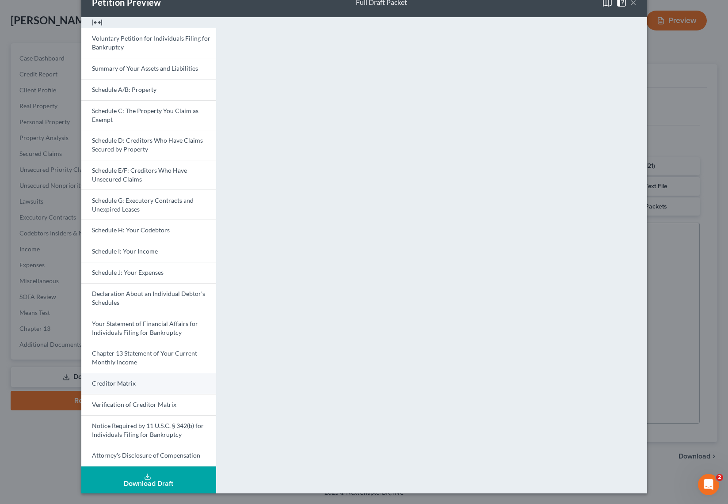
click at [139, 381] on link "Creditor Matrix" at bounding box center [148, 383] width 135 height 21
click at [158, 202] on span "Schedule G: Executory Contracts and Unexpired Leases" at bounding box center [143, 205] width 102 height 16
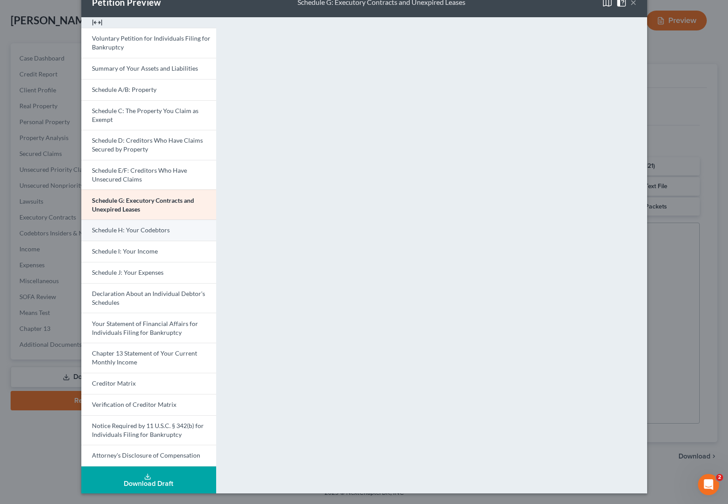
click at [171, 226] on link "Schedule H: Your Codebtors" at bounding box center [148, 230] width 135 height 21
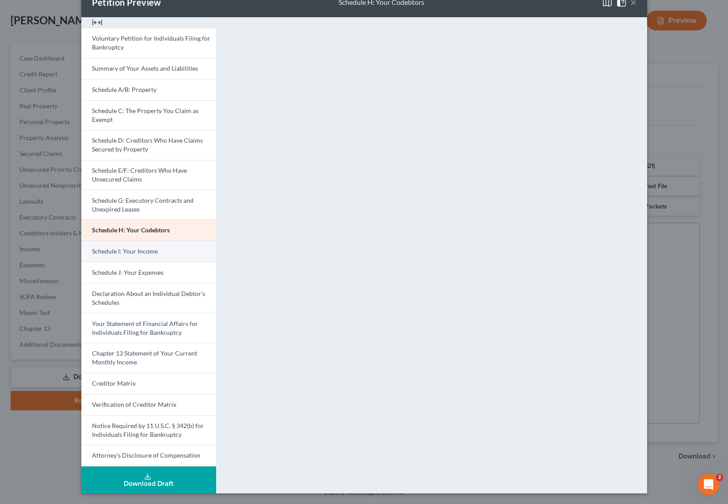
click at [159, 253] on link "Schedule I: Your Income" at bounding box center [148, 251] width 135 height 21
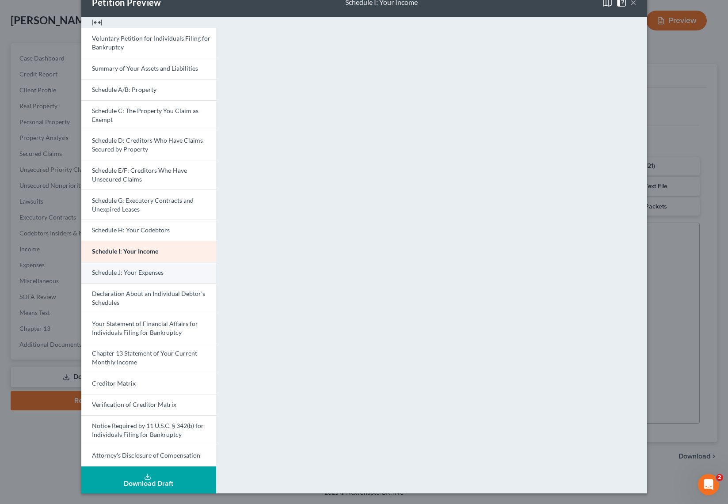
click at [148, 270] on span "Schedule J: Your Expenses" at bounding box center [128, 273] width 72 height 8
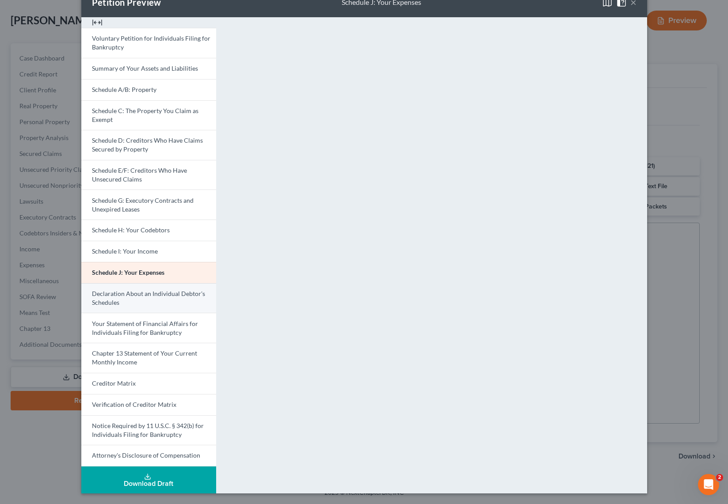
click at [128, 295] on span "Declaration About an Individual Debtor's Schedules" at bounding box center [148, 298] width 113 height 16
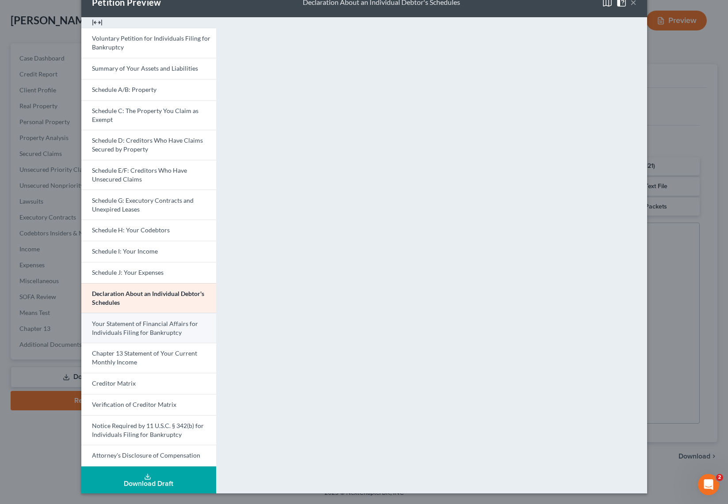
click at [144, 326] on span "Your Statement of Financial Affairs for Individuals Filing for Bankruptcy" at bounding box center [145, 328] width 106 height 16
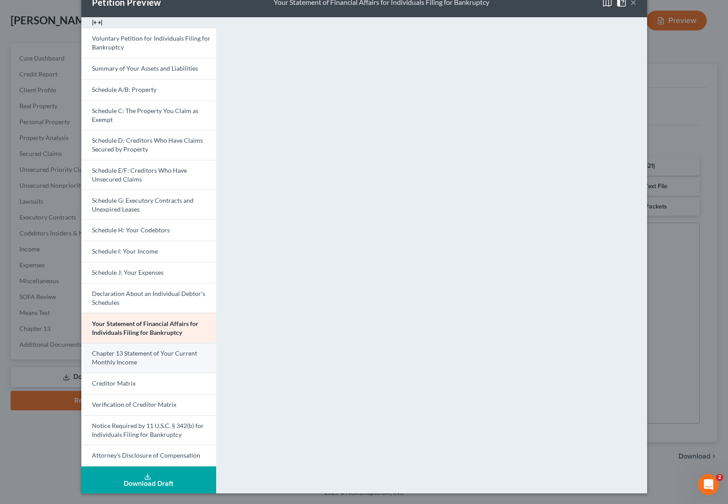
click at [163, 353] on span "Chapter 13 Statement of Your Current Monthly Income" at bounding box center [144, 358] width 105 height 16
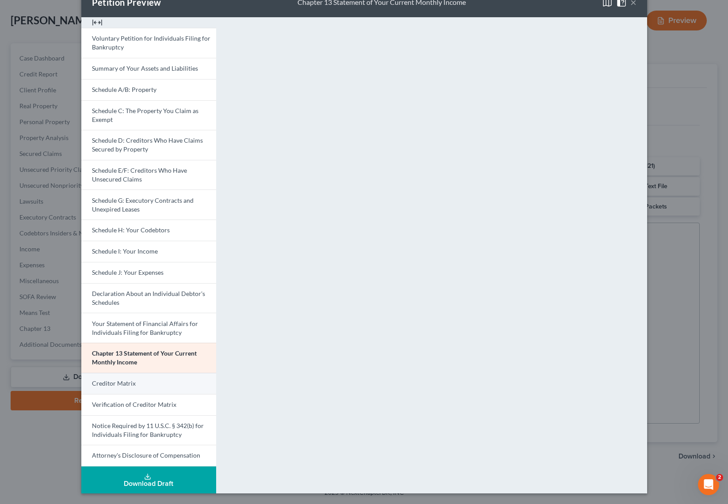
click at [128, 386] on span "Creditor Matrix" at bounding box center [114, 384] width 44 height 8
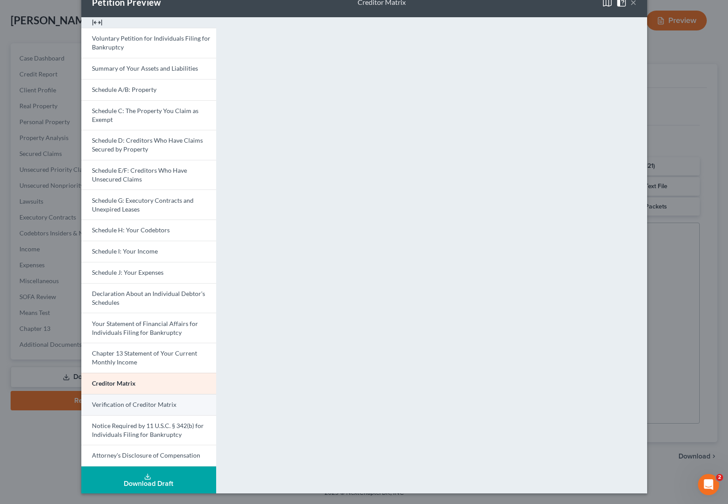
click at [151, 406] on span "Verification of Creditor Matrix" at bounding box center [134, 405] width 84 height 8
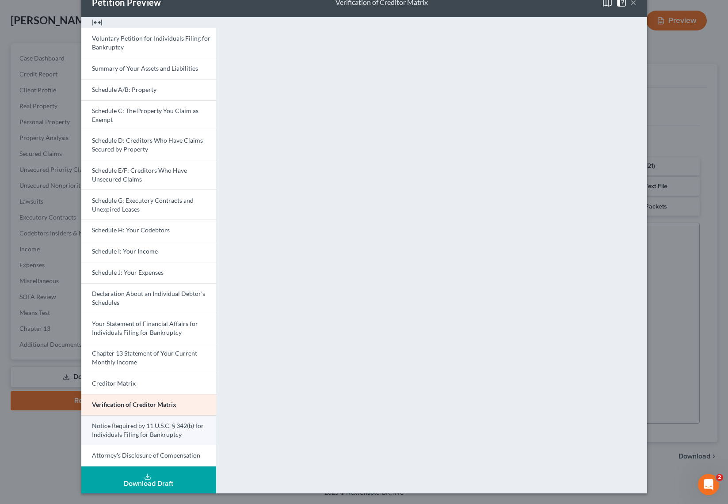
click at [176, 420] on link "Notice Required by 11 U.S.C. § 342(b) for Individuals Filing for Bankruptcy" at bounding box center [148, 431] width 135 height 30
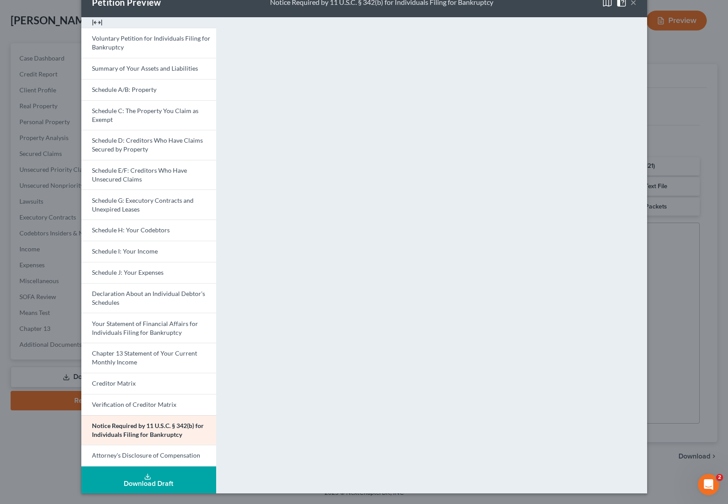
scroll to position [0, 0]
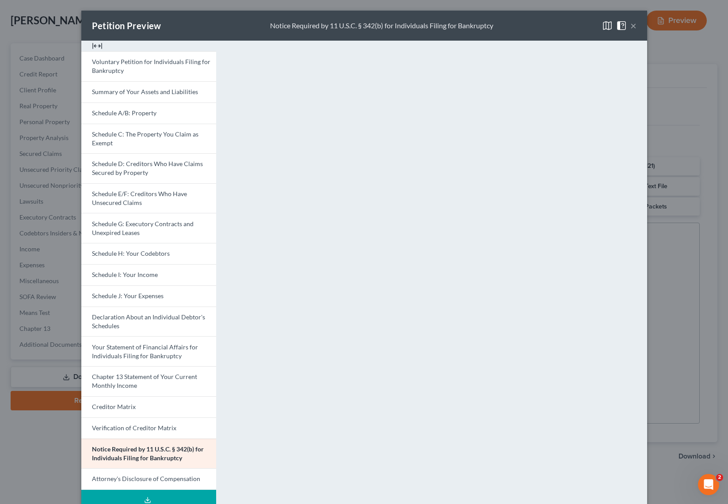
click at [632, 27] on button "×" at bounding box center [633, 25] width 6 height 11
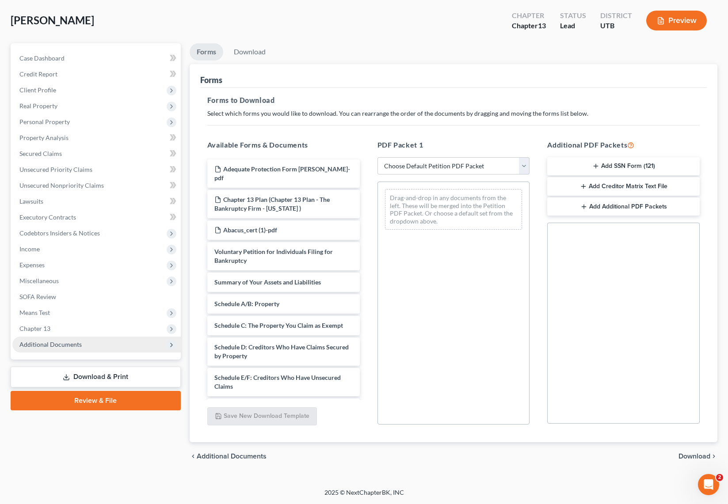
click at [56, 341] on span "Additional Documents" at bounding box center [50, 345] width 62 height 8
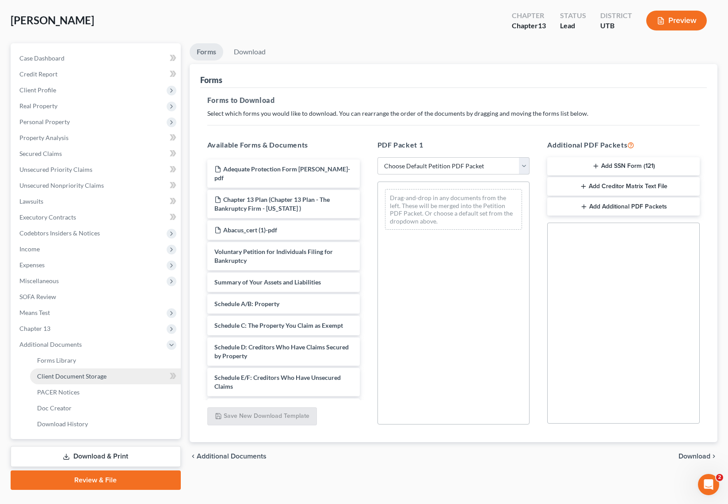
click at [90, 373] on span "Client Document Storage" at bounding box center [71, 377] width 69 height 8
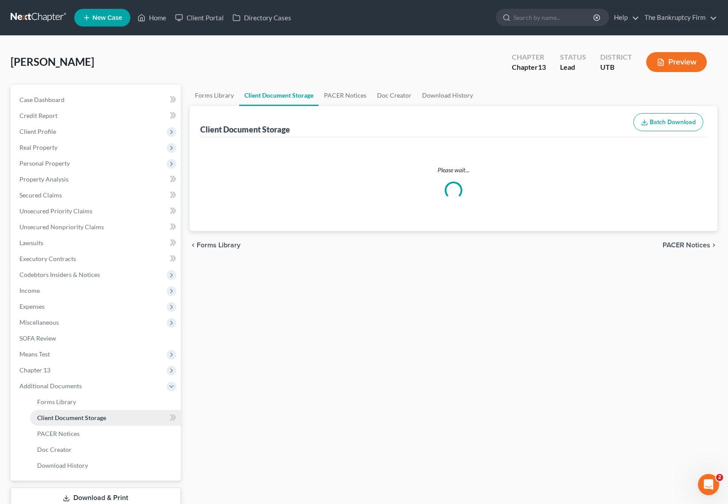
select select "30"
select select "26"
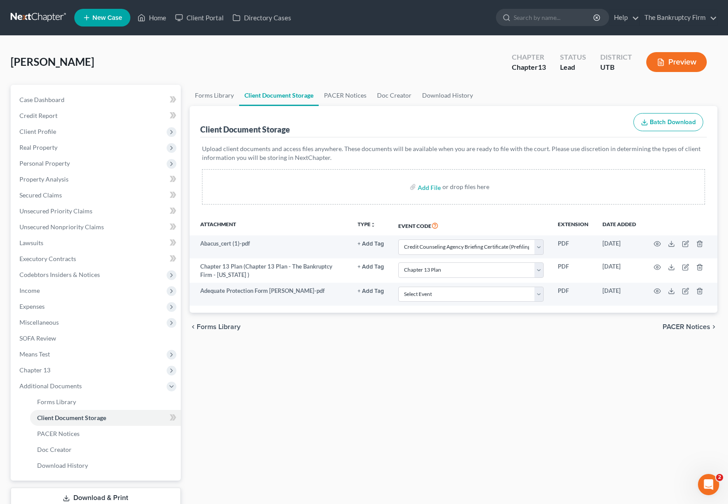
select select "30"
select select "26"
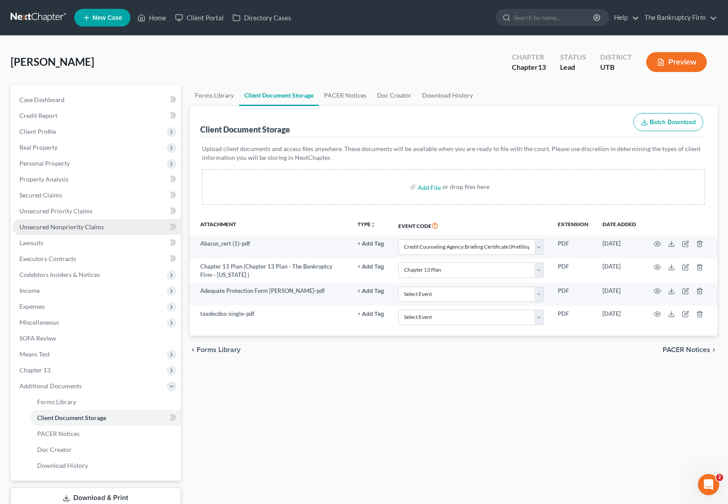
click at [61, 229] on span "Unsecured Nonpriority Claims" at bounding box center [61, 227] width 84 height 8
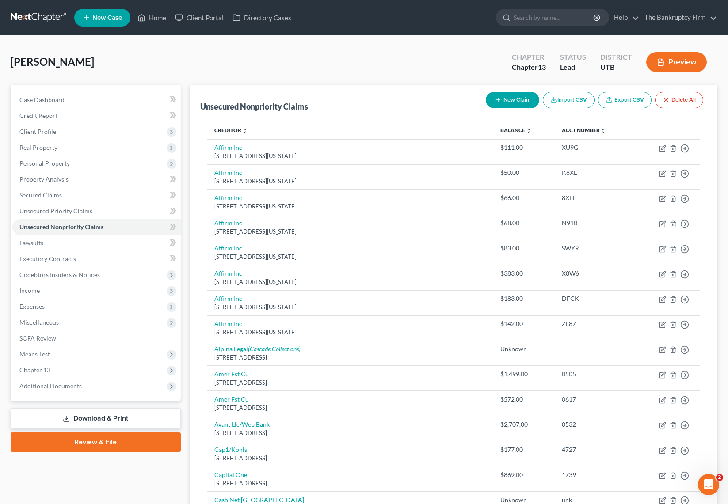
click at [363, 73] on div "Herrera, Aurelia Upgraded Chapter Chapter 13 Status Lead District UTB Preview" at bounding box center [364, 65] width 707 height 38
click at [545, 18] on input "search" at bounding box center [554, 17] width 81 height 16
type input "fraga"
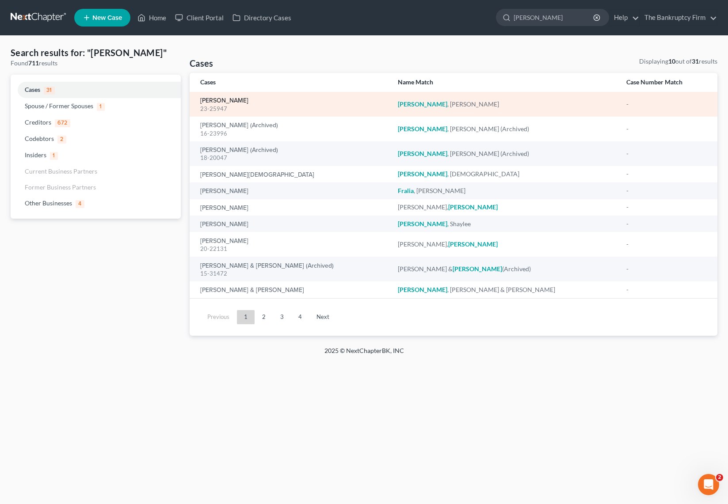
click at [221, 99] on link "Fraga, Arnold" at bounding box center [224, 101] width 48 height 6
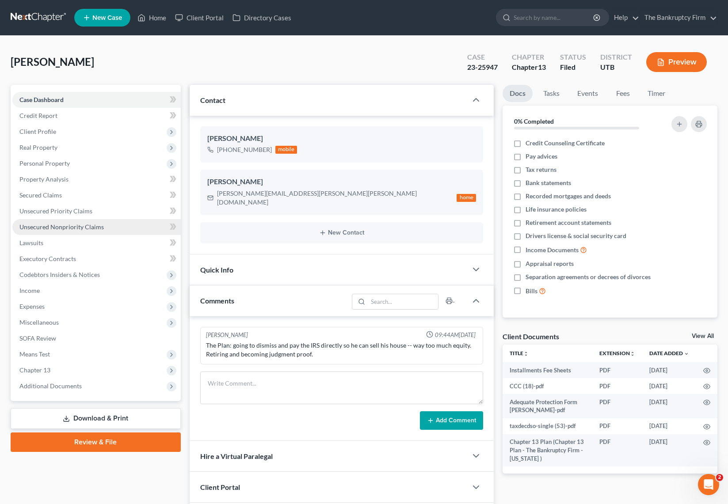
click at [84, 229] on span "Unsecured Nonpriority Claims" at bounding box center [61, 227] width 84 height 8
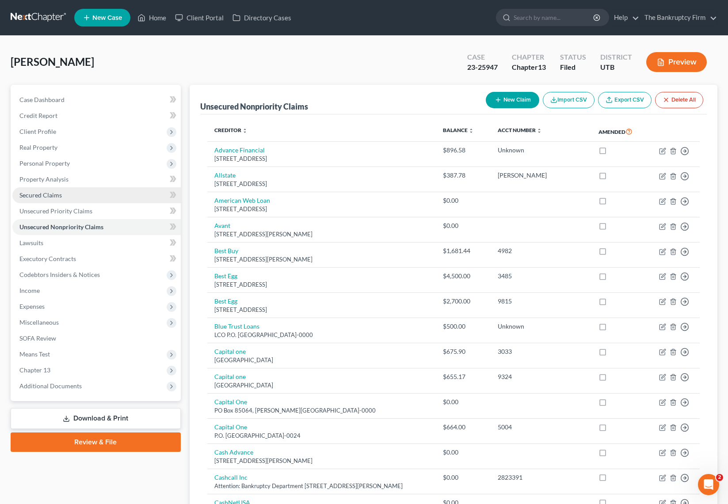
click at [71, 191] on link "Secured Claims" at bounding box center [96, 195] width 168 height 16
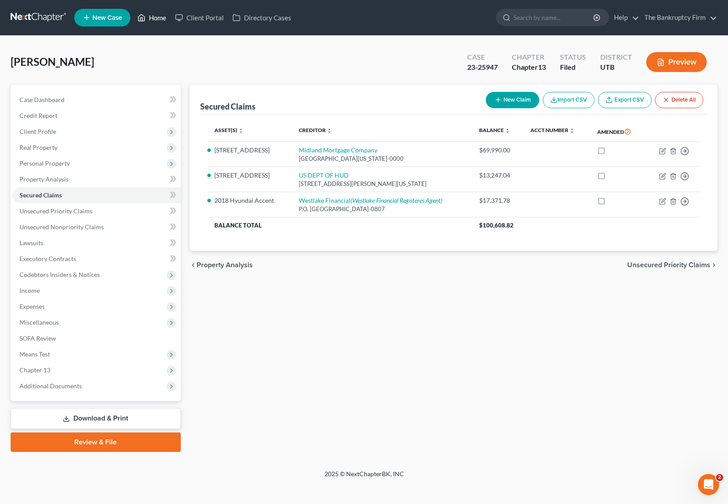
click at [152, 18] on link "Home" at bounding box center [152, 18] width 38 height 16
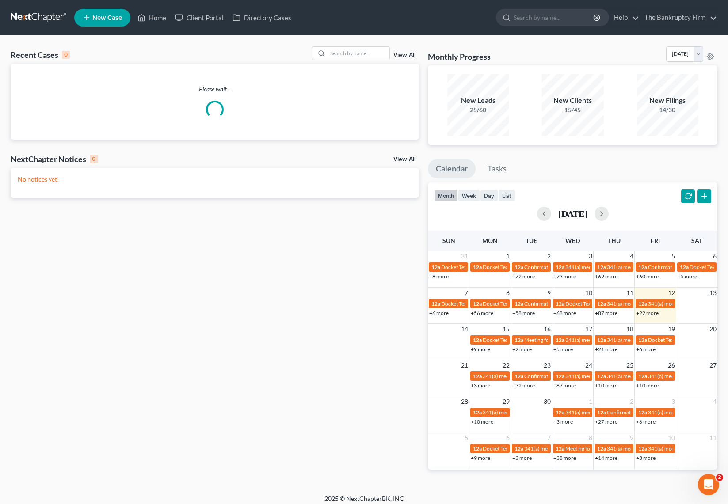
click at [400, 54] on link "View All" at bounding box center [404, 55] width 22 height 6
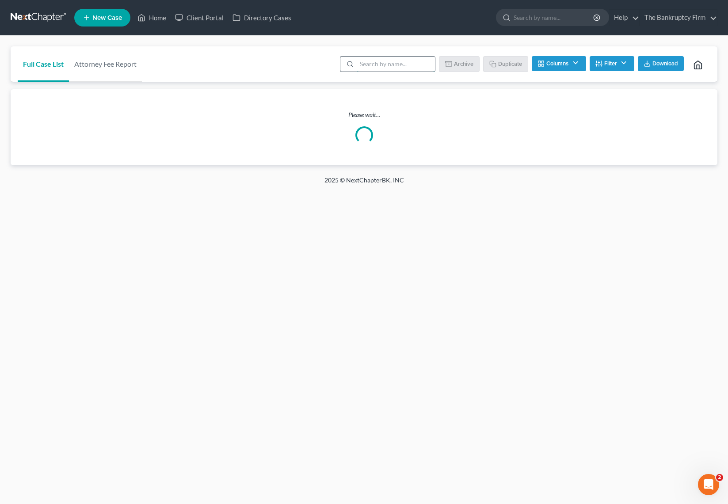
click at [385, 65] on input "search" at bounding box center [396, 64] width 78 height 15
type input "barela"
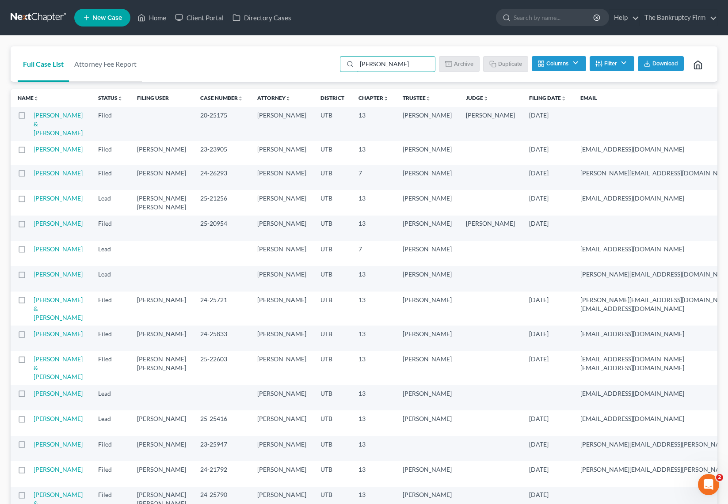
click at [42, 177] on link "Barela, Diana" at bounding box center [58, 173] width 49 height 8
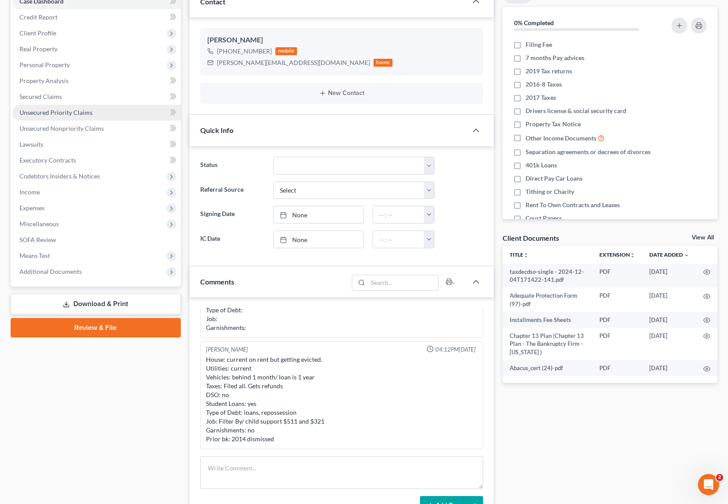
scroll to position [103, 0]
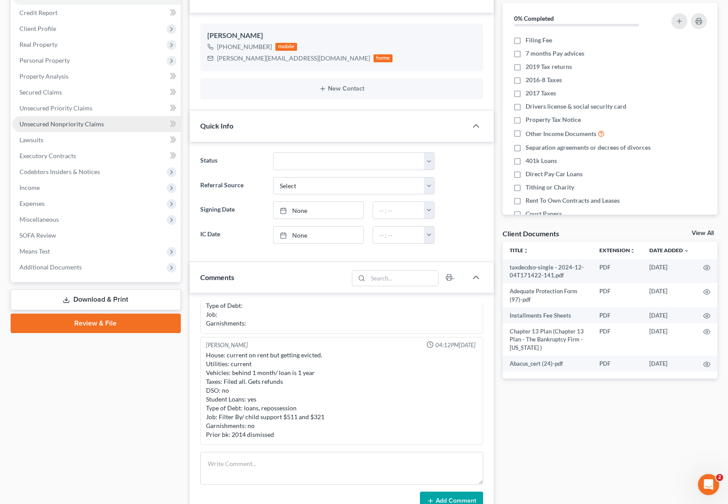
click at [60, 121] on span "Unsecured Nonpriority Claims" at bounding box center [61, 124] width 84 height 8
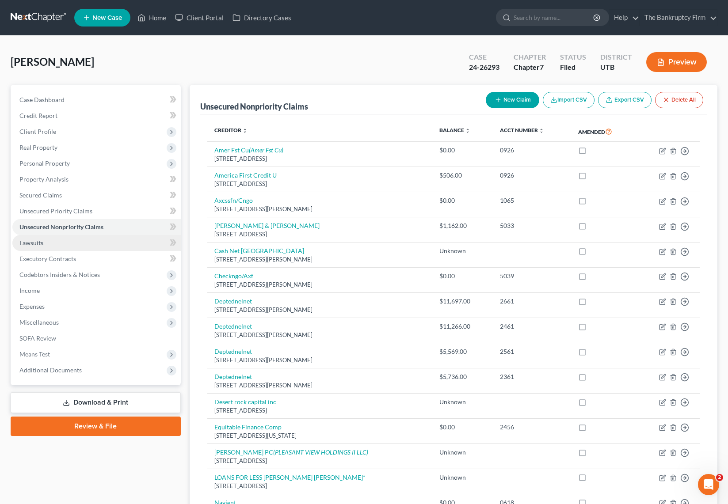
click at [45, 247] on link "Lawsuits" at bounding box center [96, 243] width 168 height 16
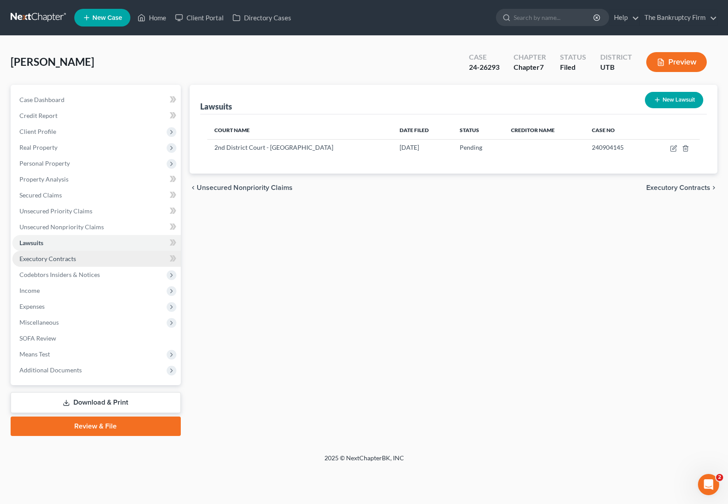
click at [57, 259] on span "Executory Contracts" at bounding box center [47, 259] width 57 height 8
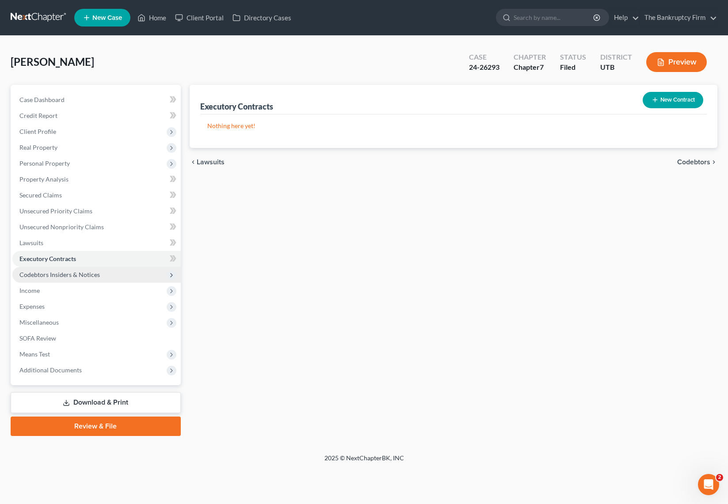
click at [69, 274] on span "Codebtors Insiders & Notices" at bounding box center [59, 275] width 80 height 8
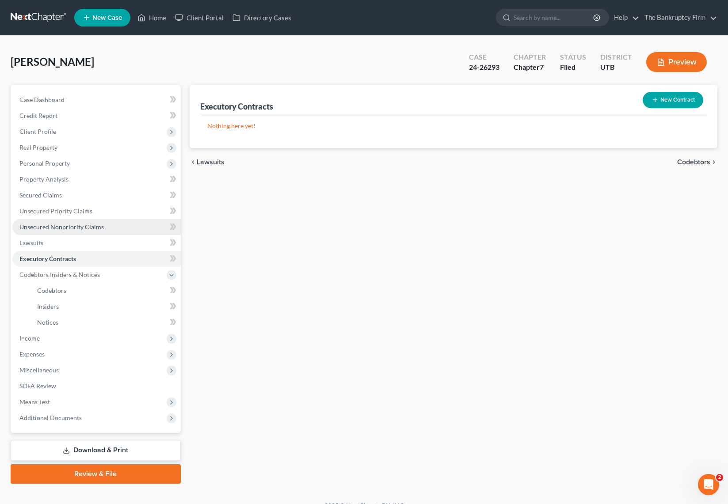
click at [59, 225] on span "Unsecured Nonpriority Claims" at bounding box center [61, 227] width 84 height 8
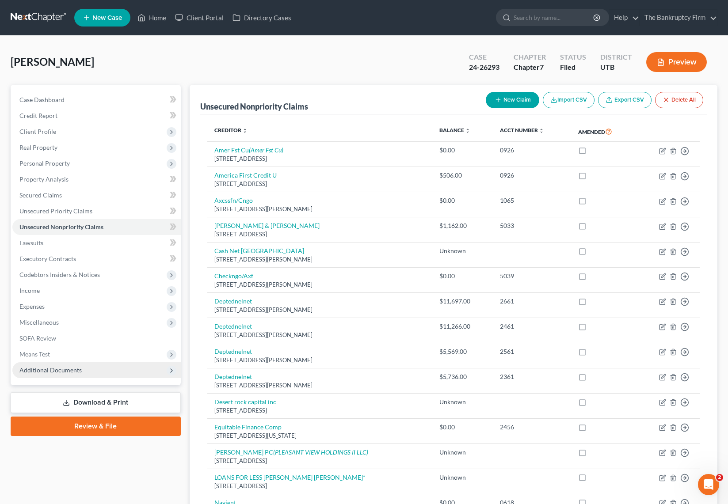
click at [84, 366] on span "Additional Documents" at bounding box center [96, 370] width 168 height 16
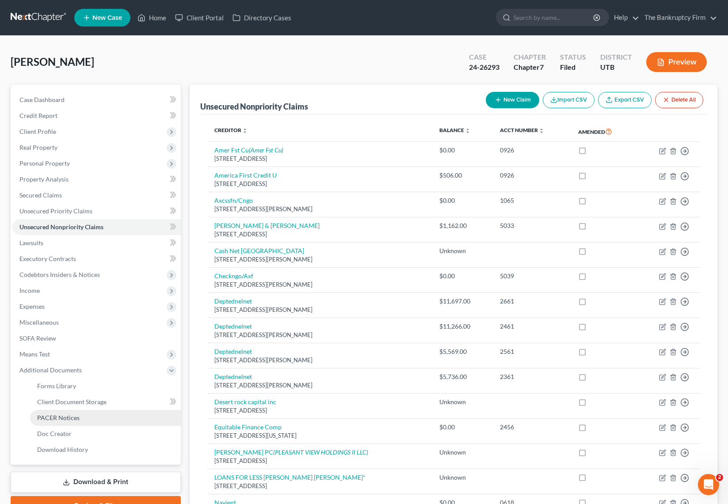
click at [83, 418] on link "PACER Notices" at bounding box center [105, 418] width 151 height 16
